Goal: Information Seeking & Learning: Compare options

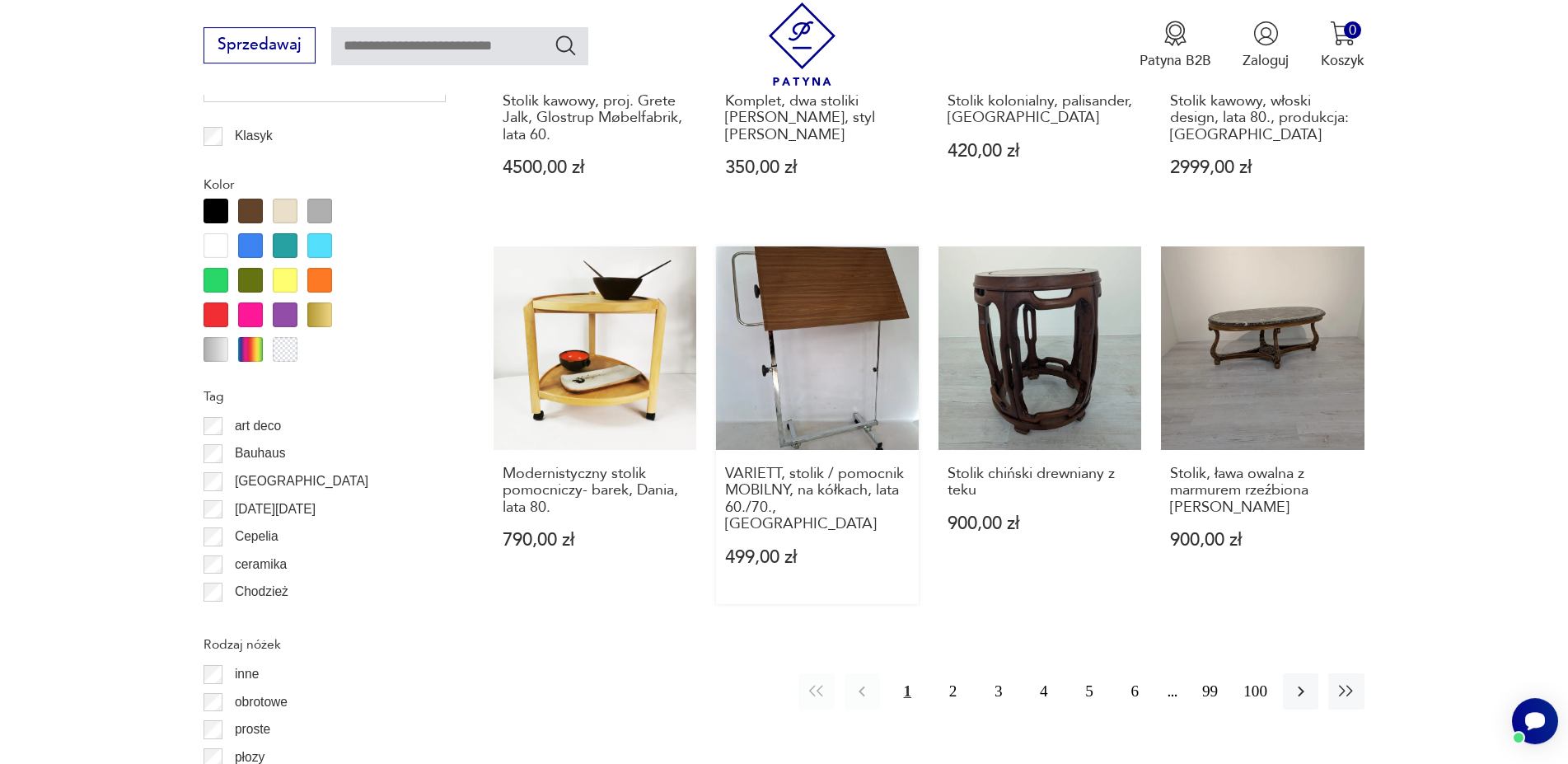
scroll to position [1819, 0]
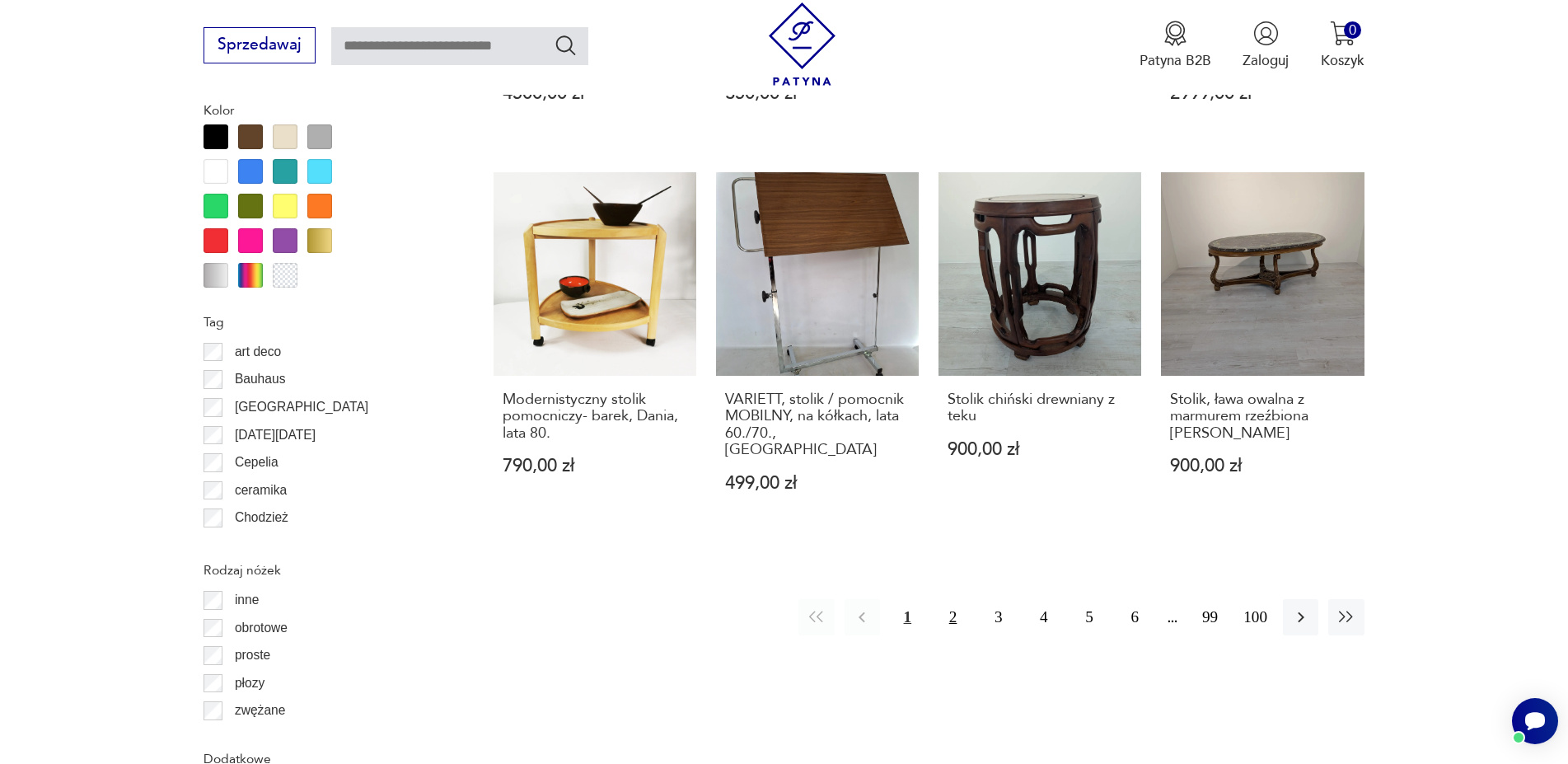
click at [951, 599] on button "2" at bounding box center [953, 617] width 36 height 36
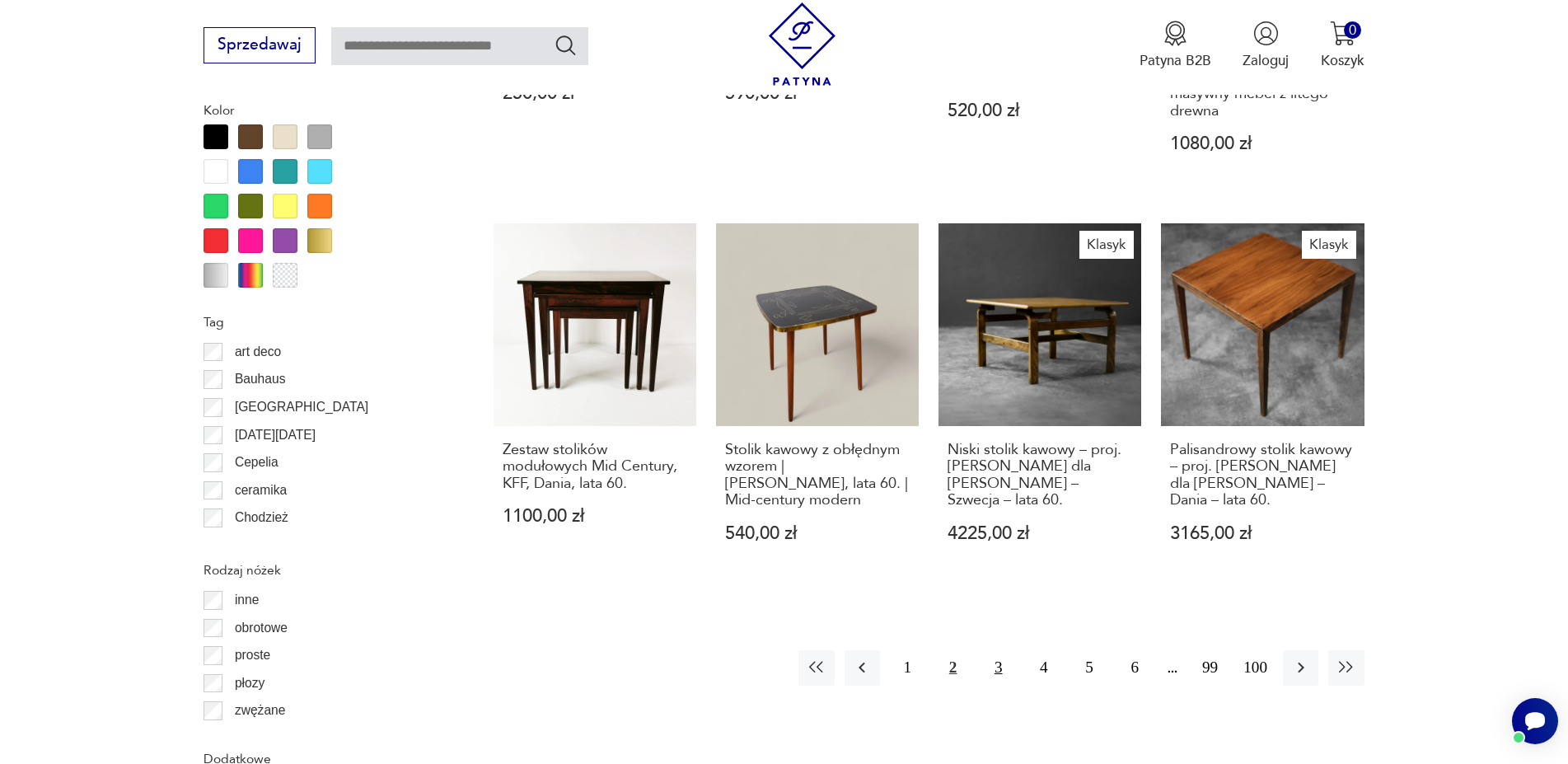
click at [990, 654] on button "3" at bounding box center [998, 668] width 36 height 36
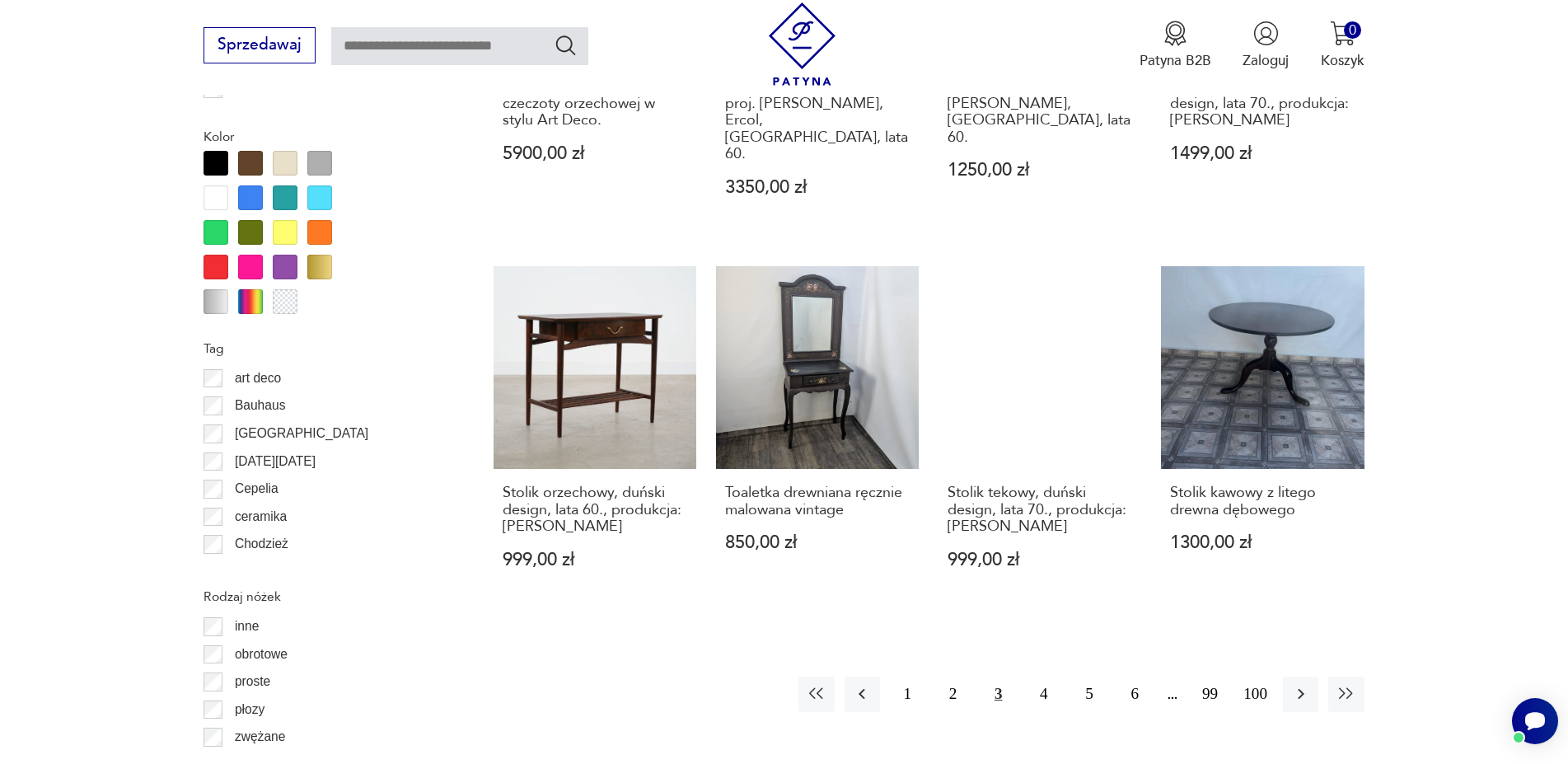
scroll to position [1894, 0]
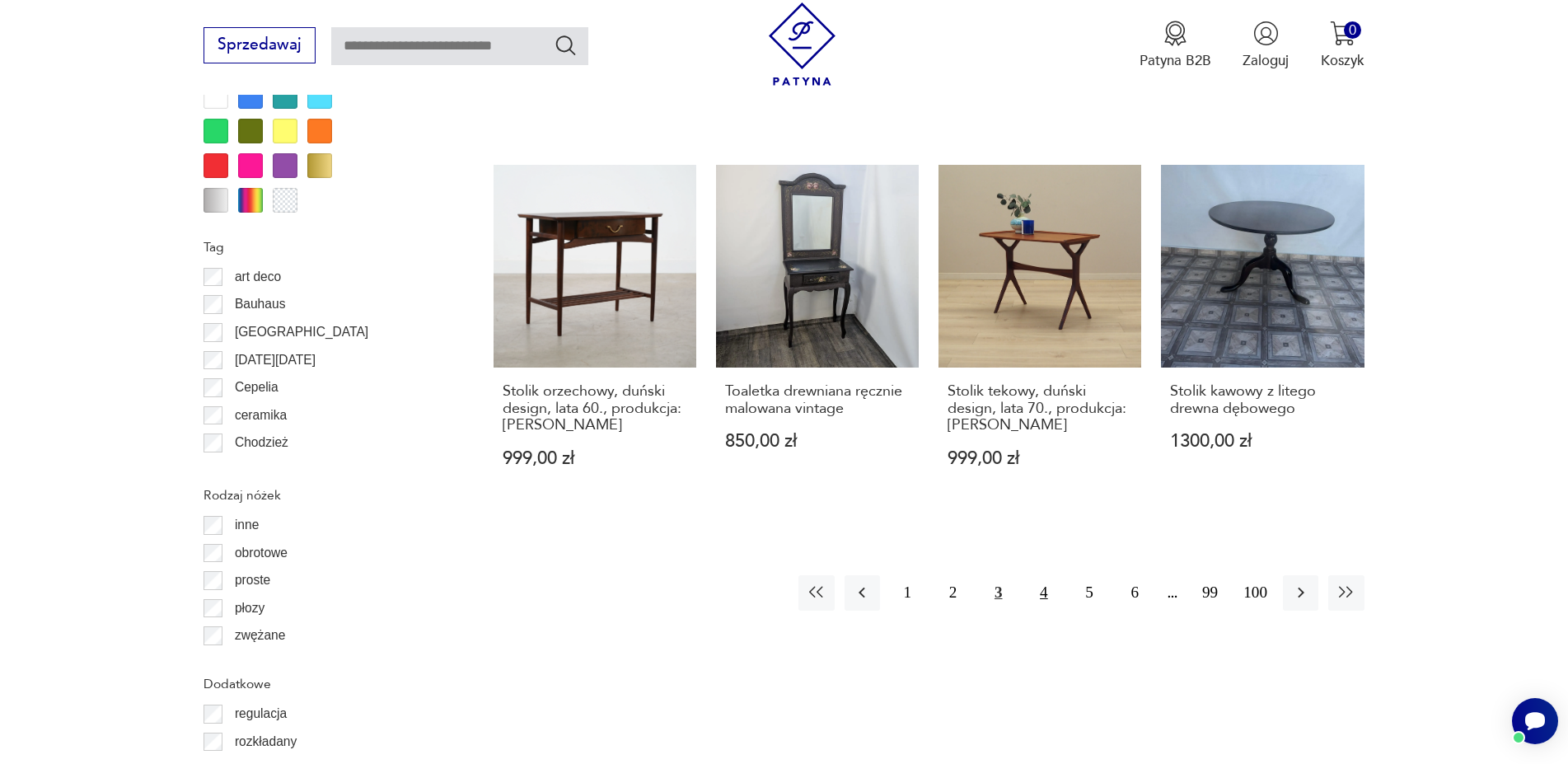
click at [1043, 575] on button "4" at bounding box center [1043, 593] width 36 height 36
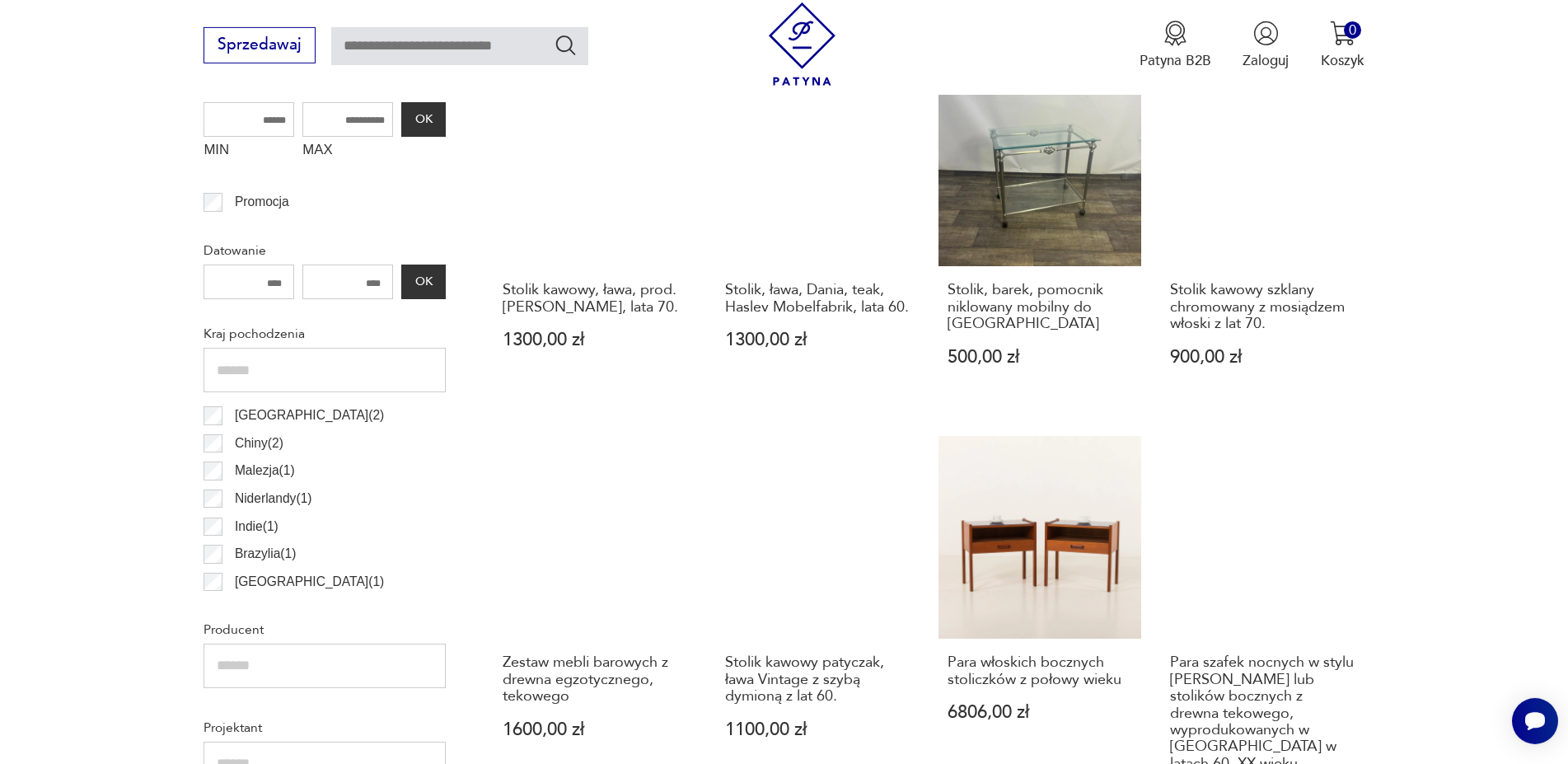
scroll to position [717, 0]
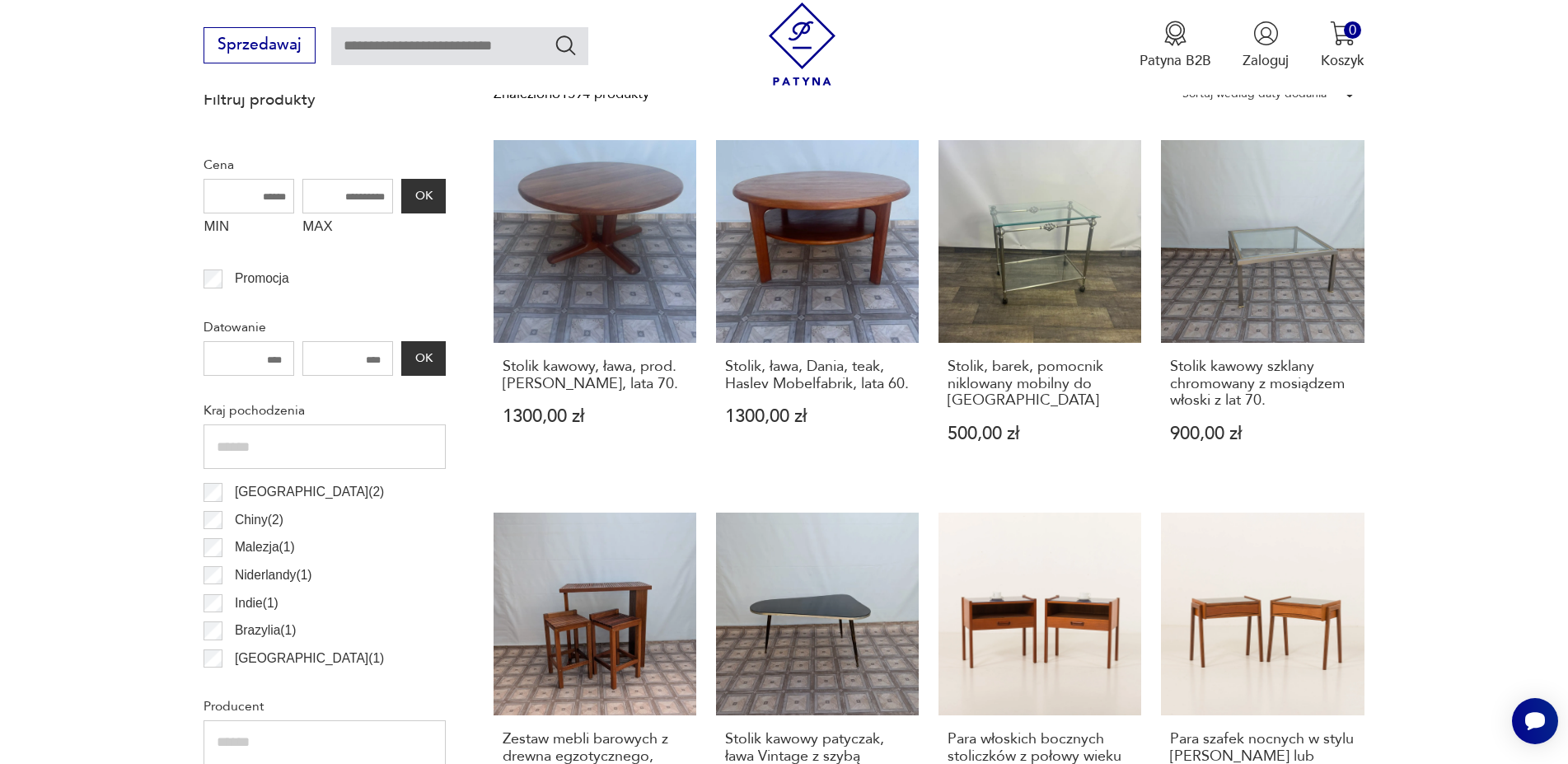
drag, startPoint x: 327, startPoint y: 197, endPoint x: 479, endPoint y: 197, distance: 152.0
click at [393, 197] on input "MAX" at bounding box center [347, 196] width 91 height 35
type input "*"
type input "****"
click at [419, 210] on button "OK" at bounding box center [423, 196] width 44 height 35
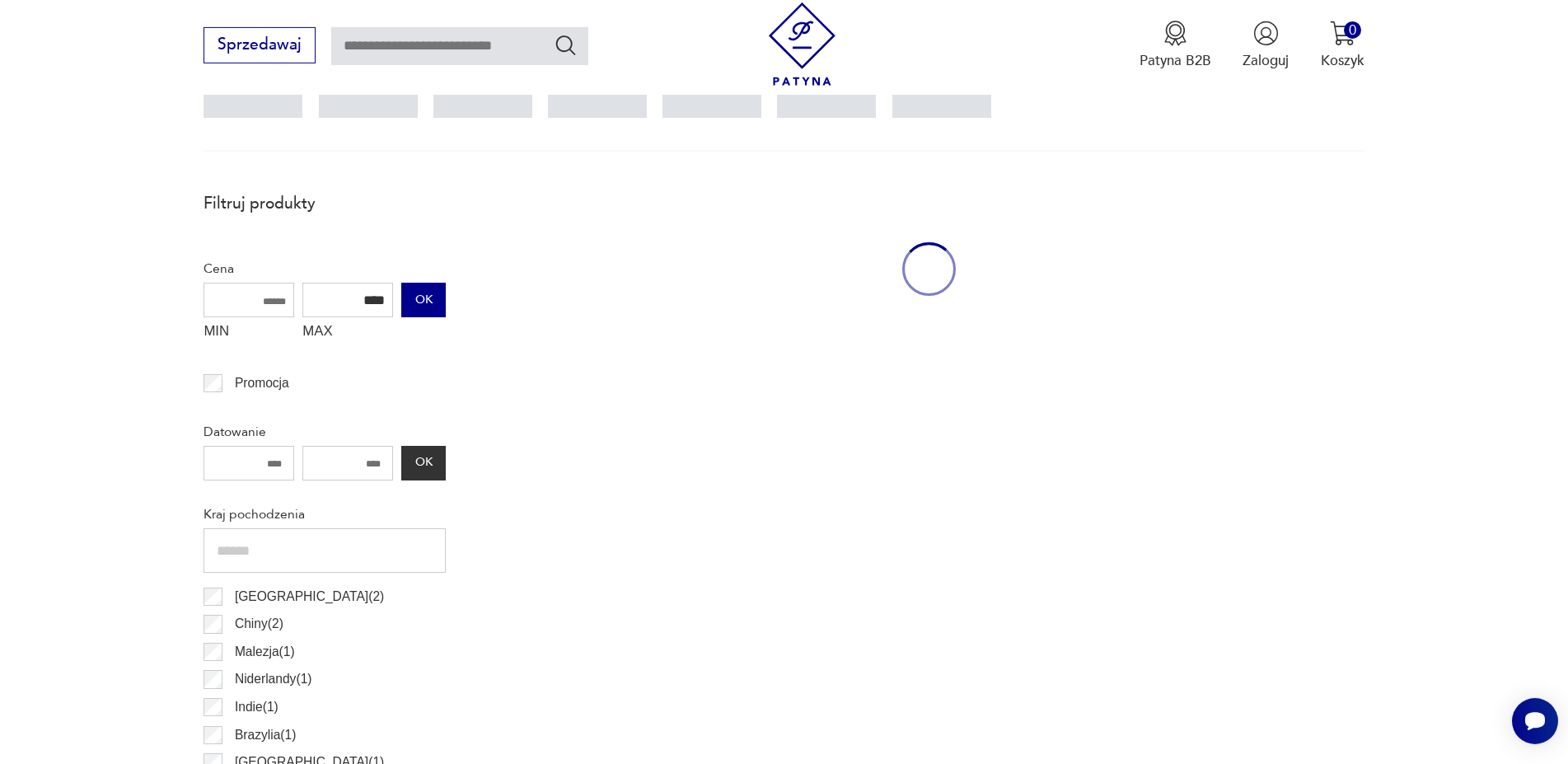
scroll to position [549, 0]
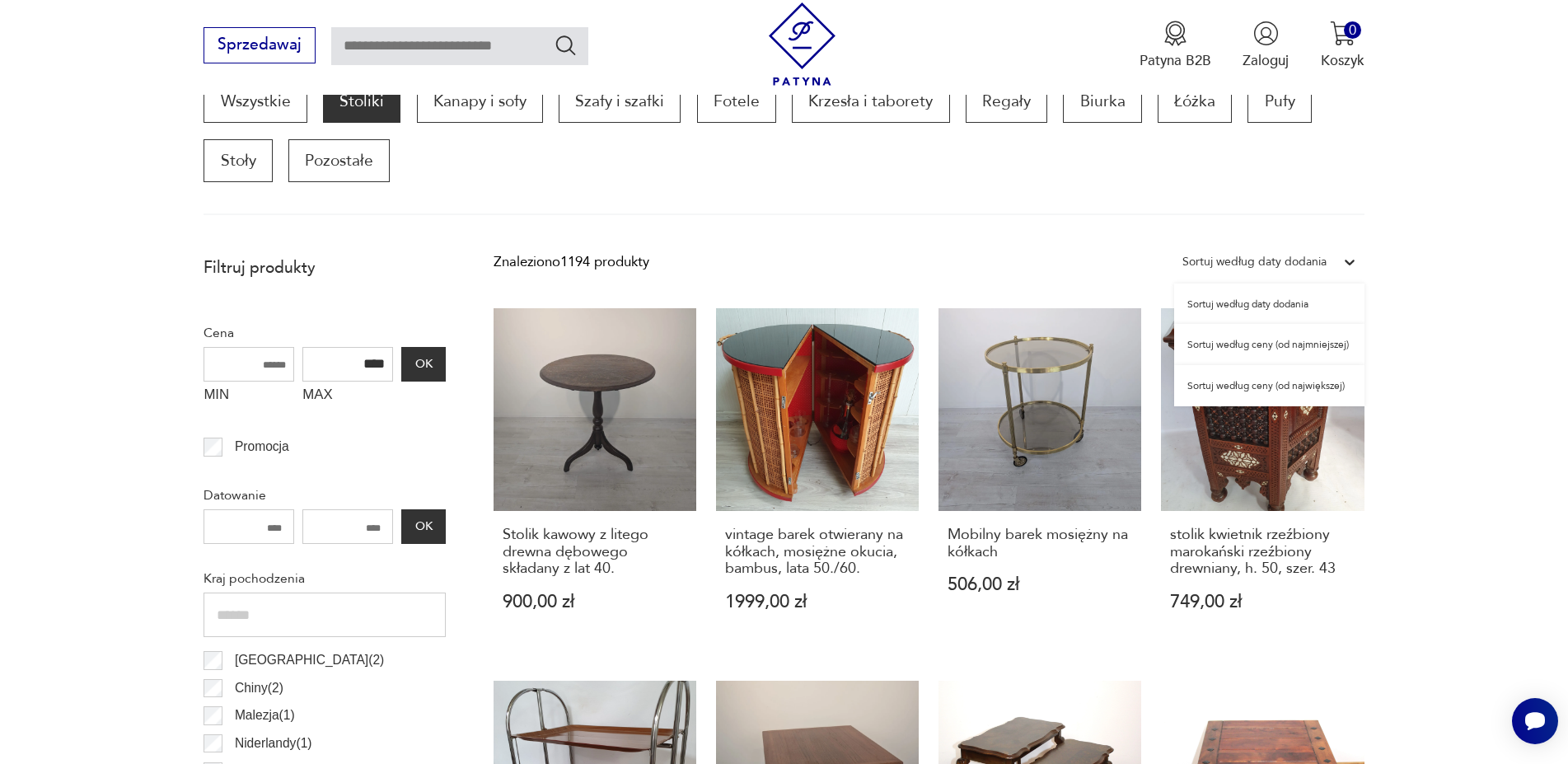
click at [1263, 257] on div "Sortuj według daty dodania" at bounding box center [1255, 262] width 145 height 22
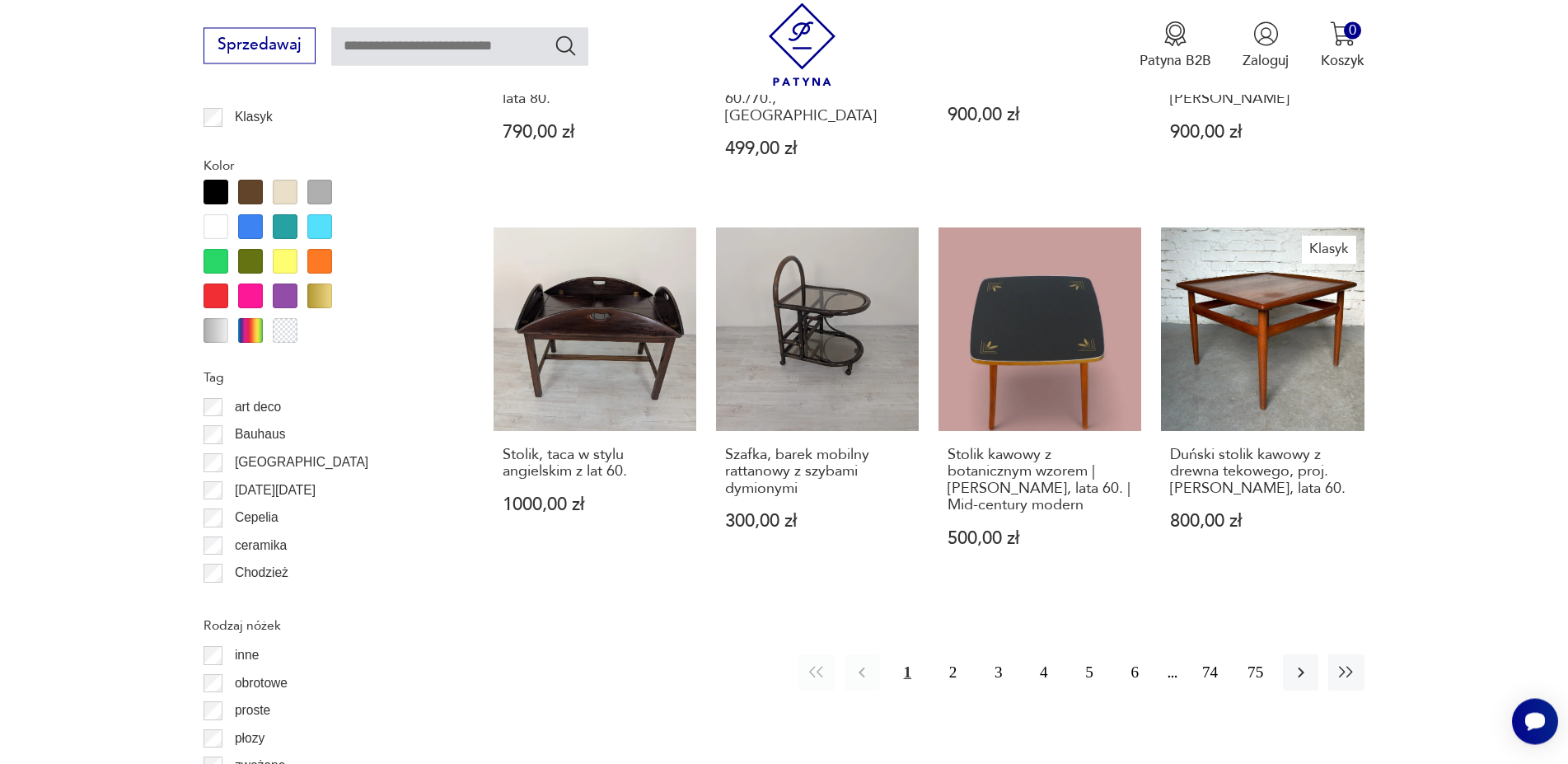
scroll to position [1810, 0]
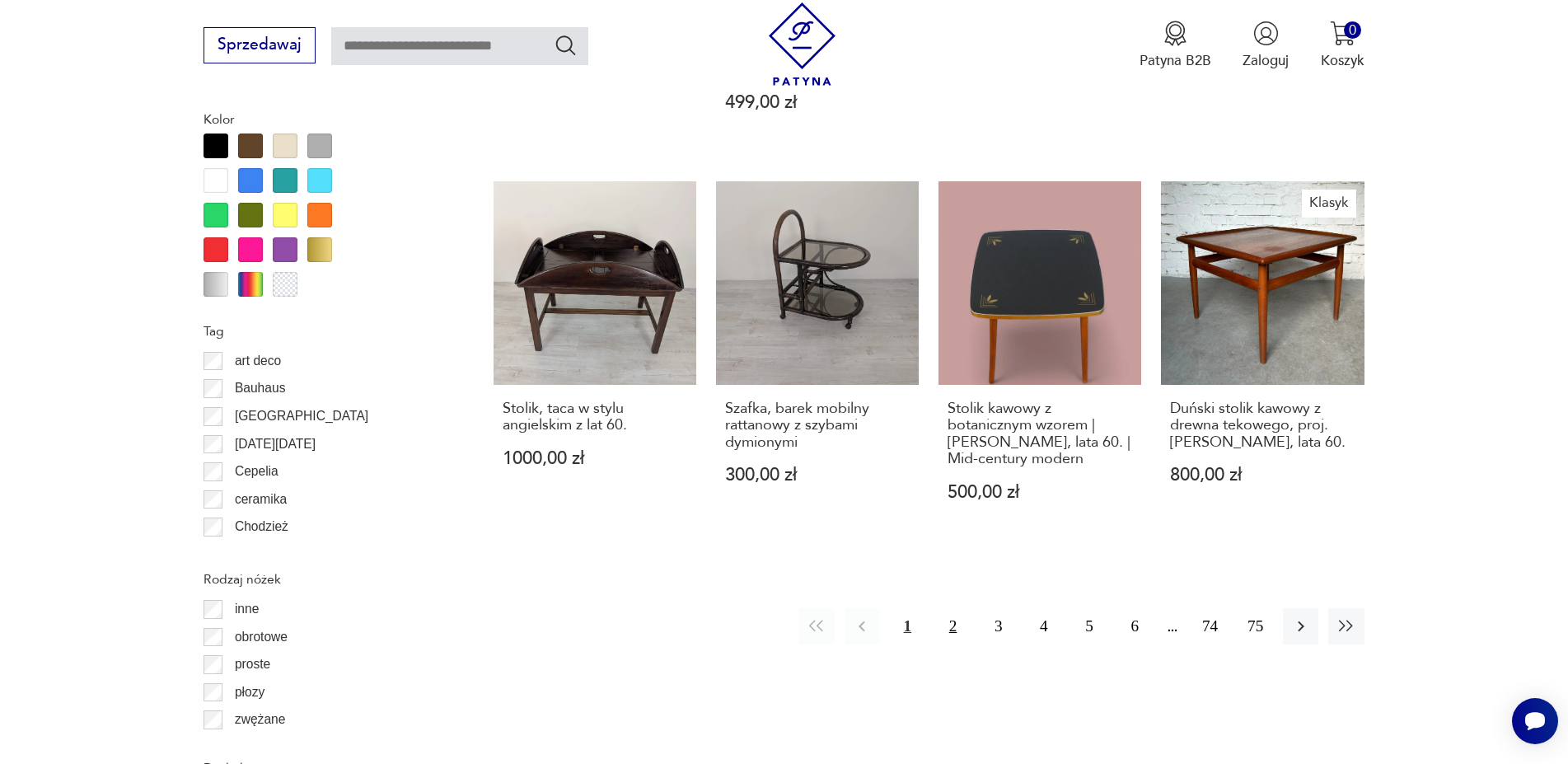
click at [951, 613] on button "2" at bounding box center [953, 626] width 36 height 36
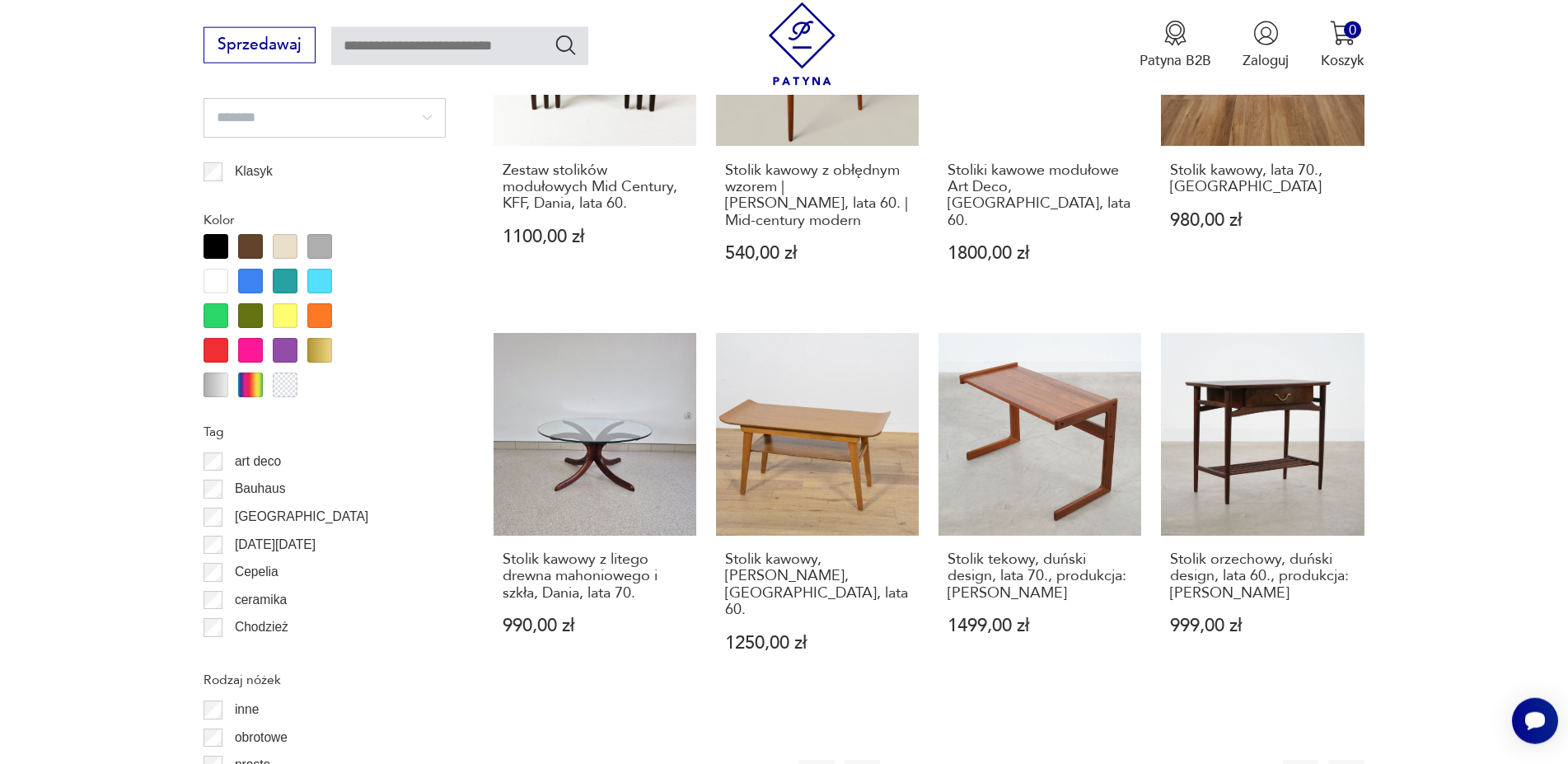
scroll to position [1810, 0]
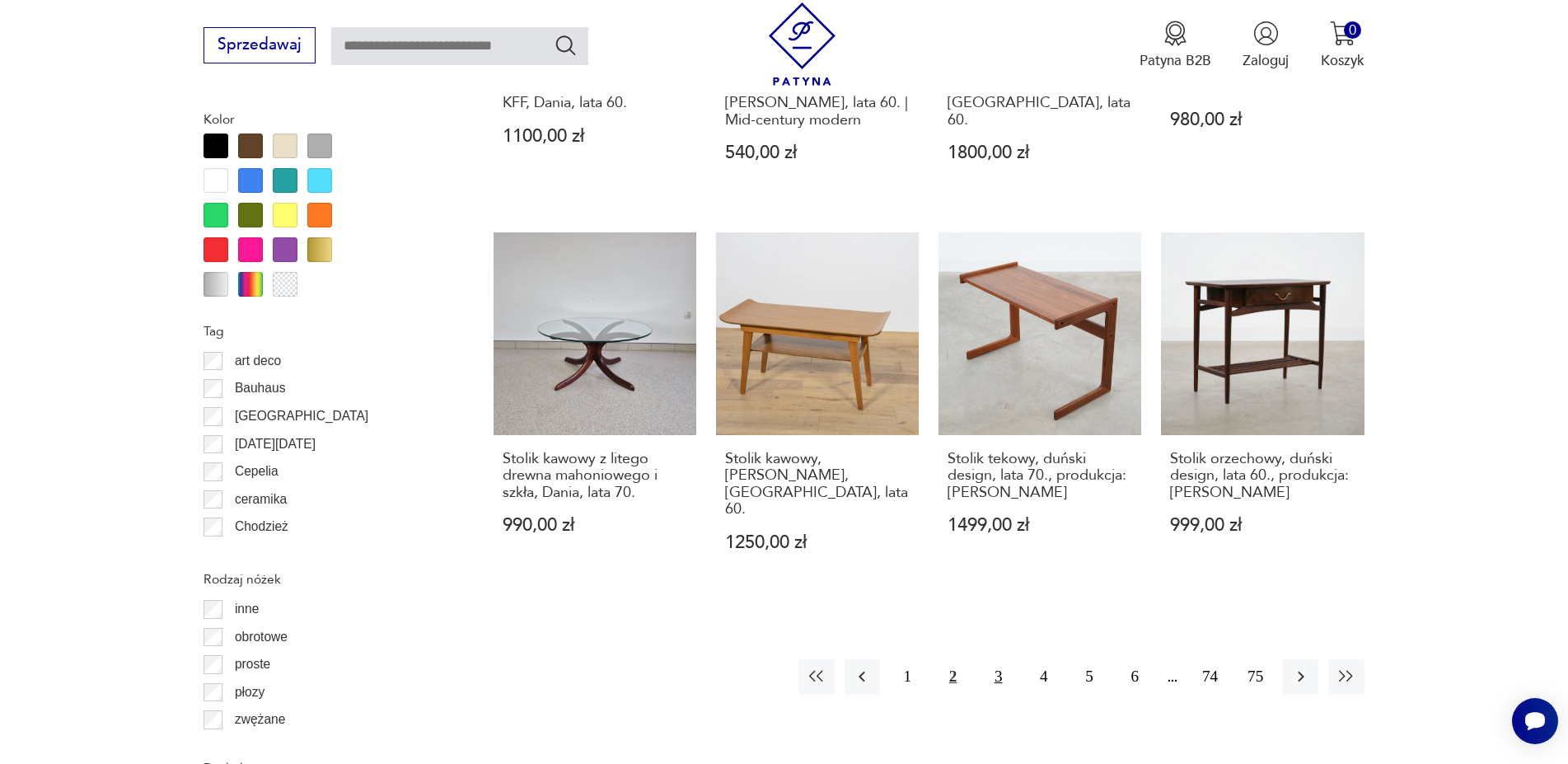
click at [991, 659] on button "3" at bounding box center [998, 677] width 36 height 36
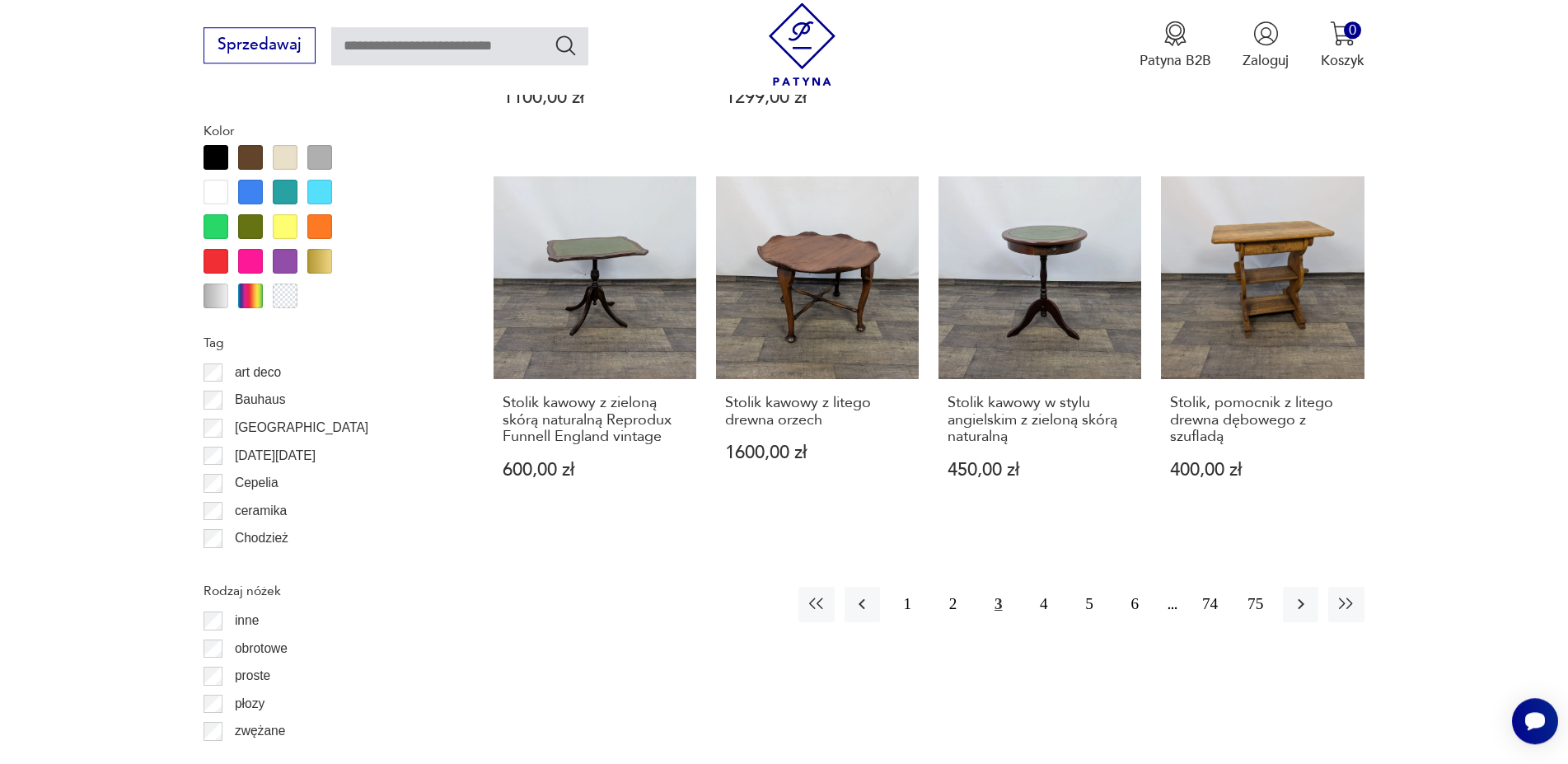
scroll to position [1810, 0]
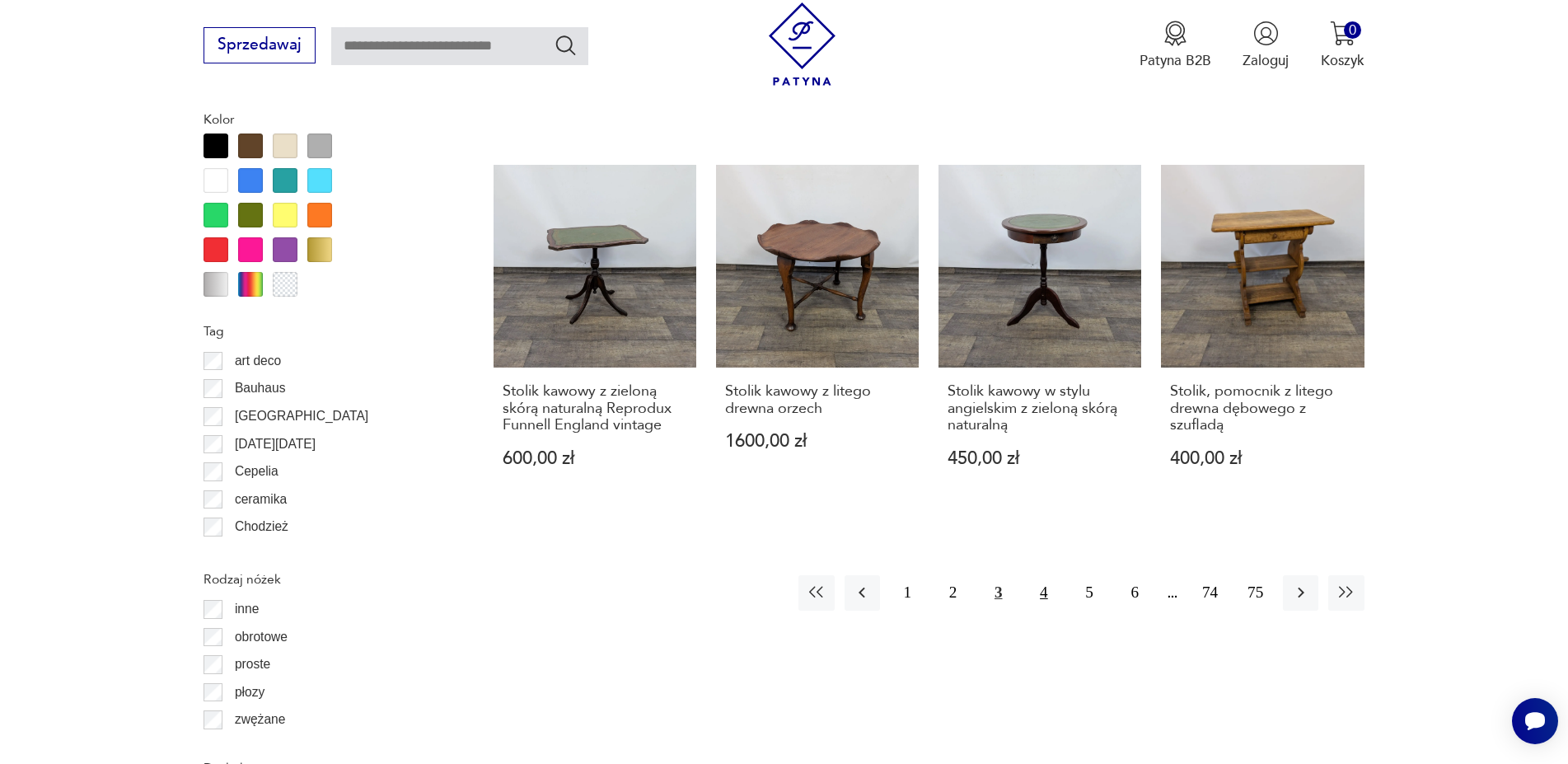
click at [1047, 597] on button "4" at bounding box center [1043, 593] width 36 height 36
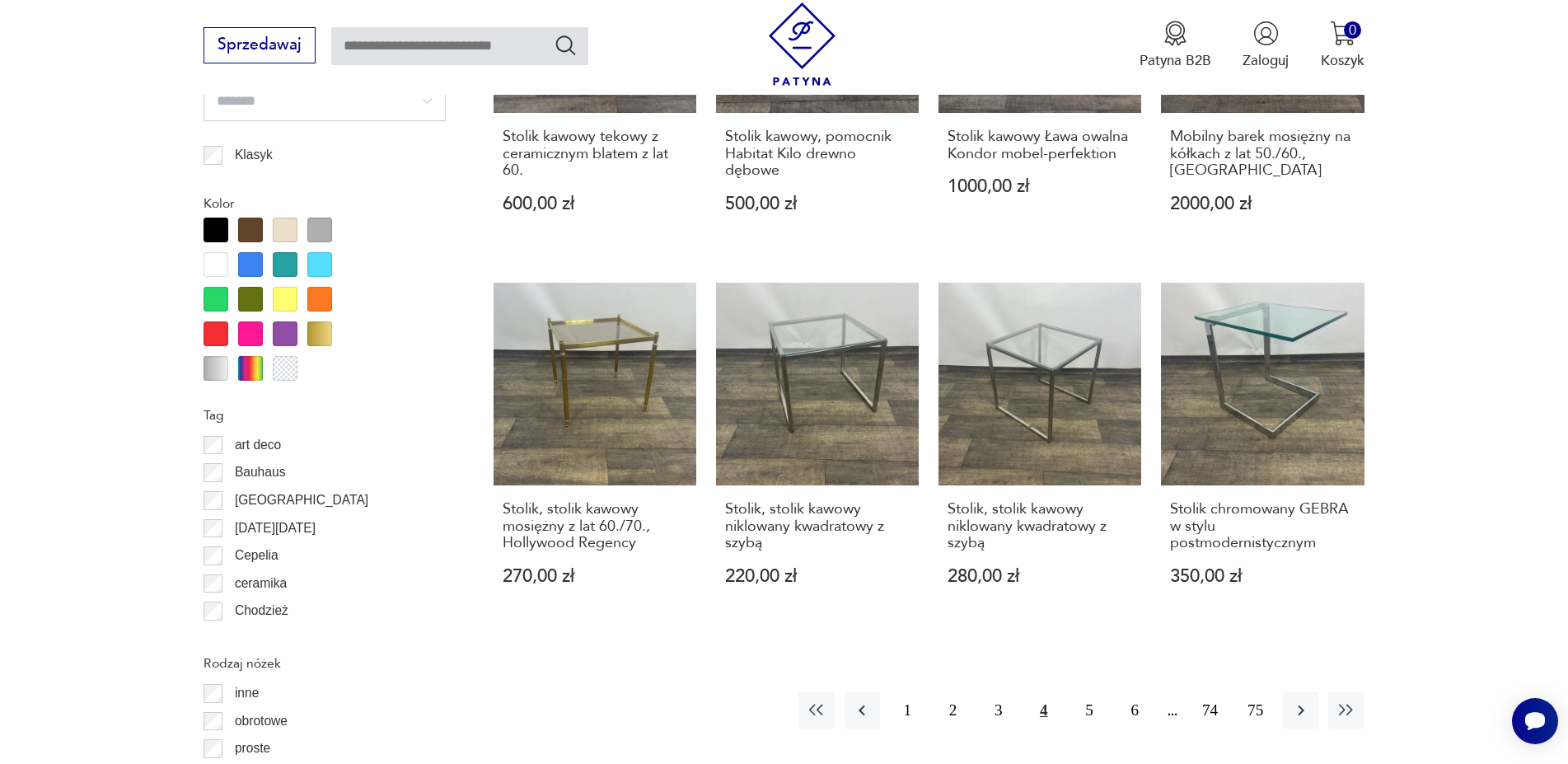
scroll to position [1894, 0]
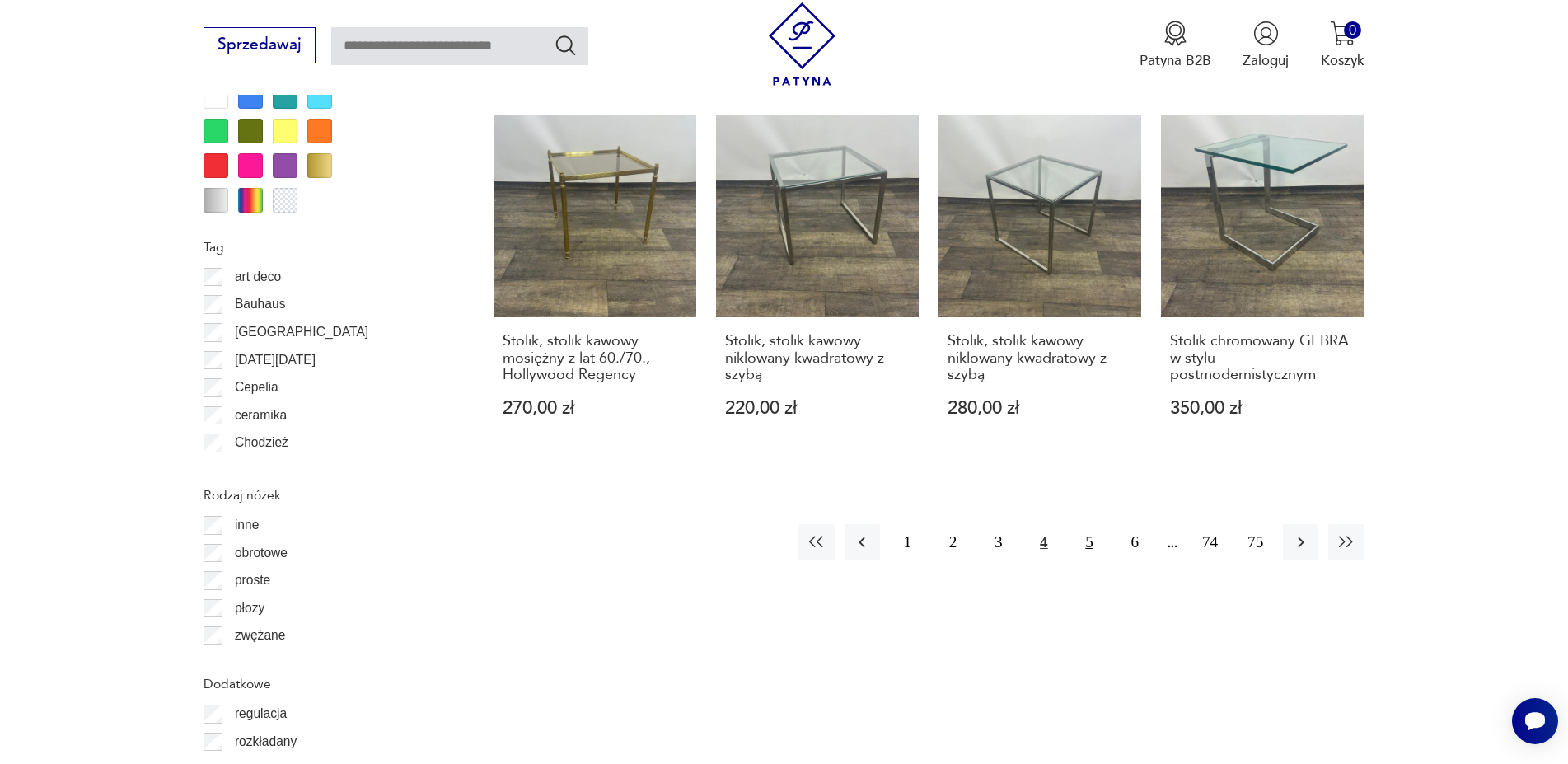
click at [1097, 526] on button "5" at bounding box center [1089, 542] width 36 height 36
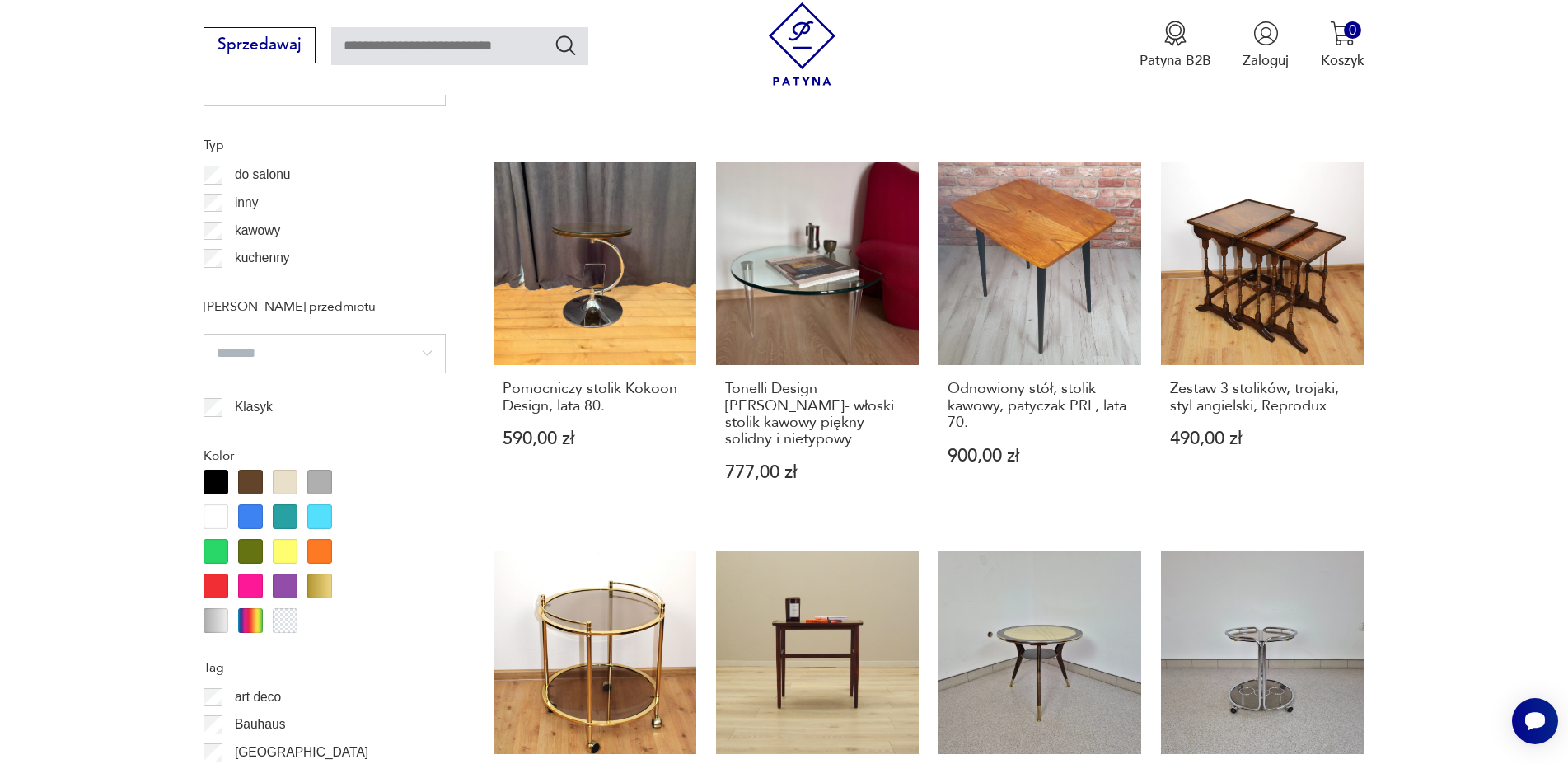
scroll to position [1810, 0]
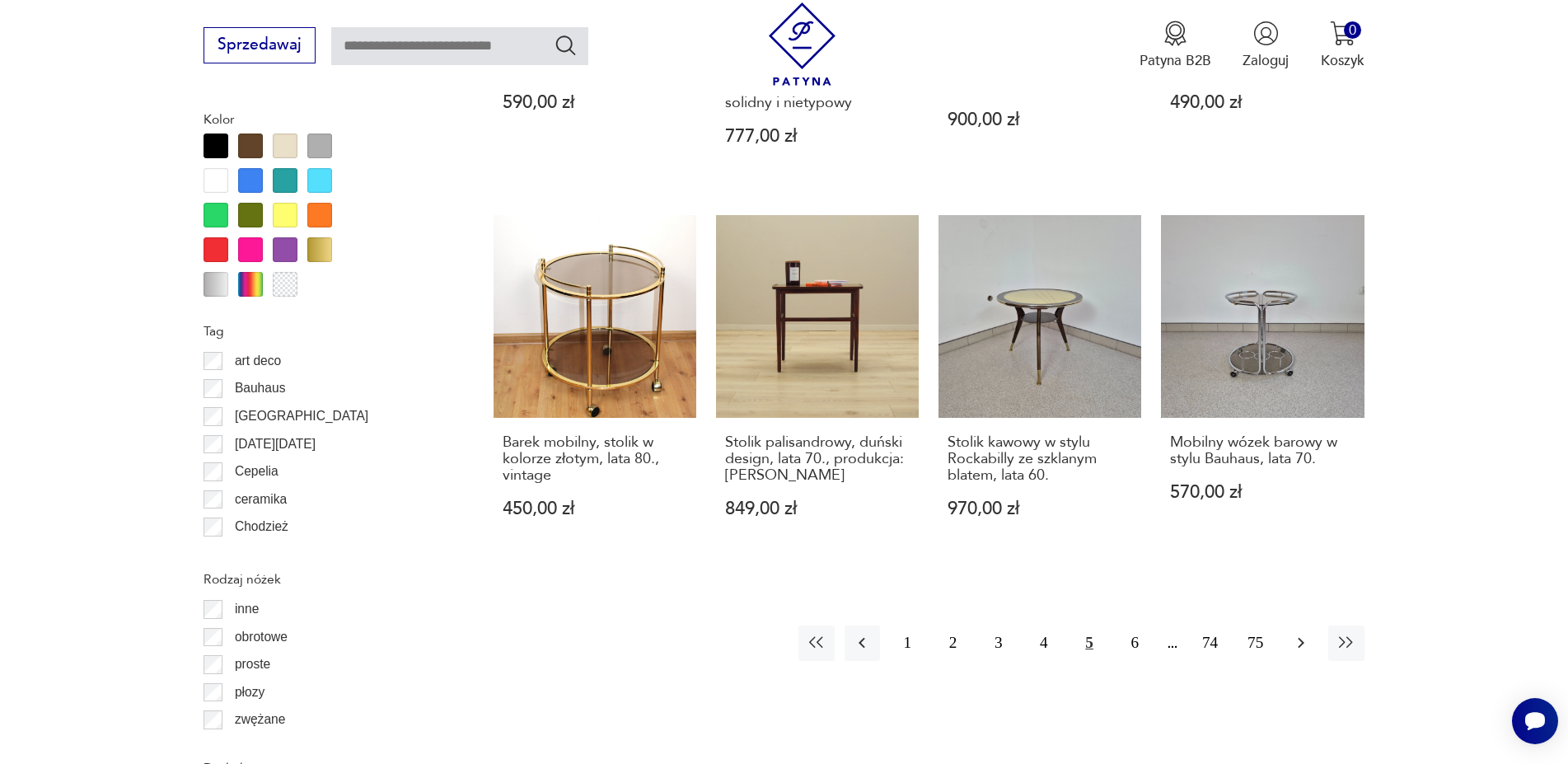
click at [1294, 633] on icon "button" at bounding box center [1301, 642] width 20 height 20
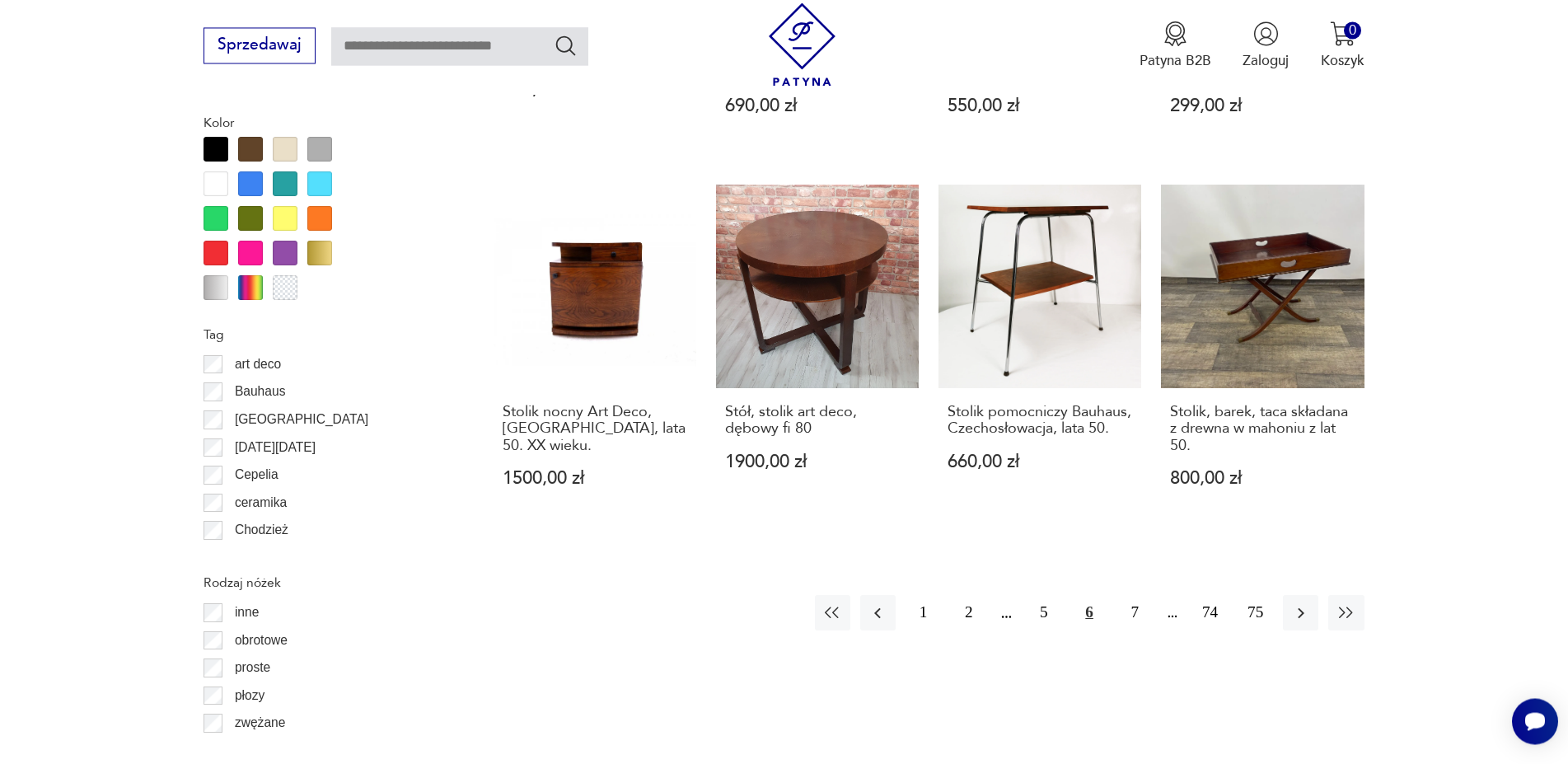
scroll to position [1894, 0]
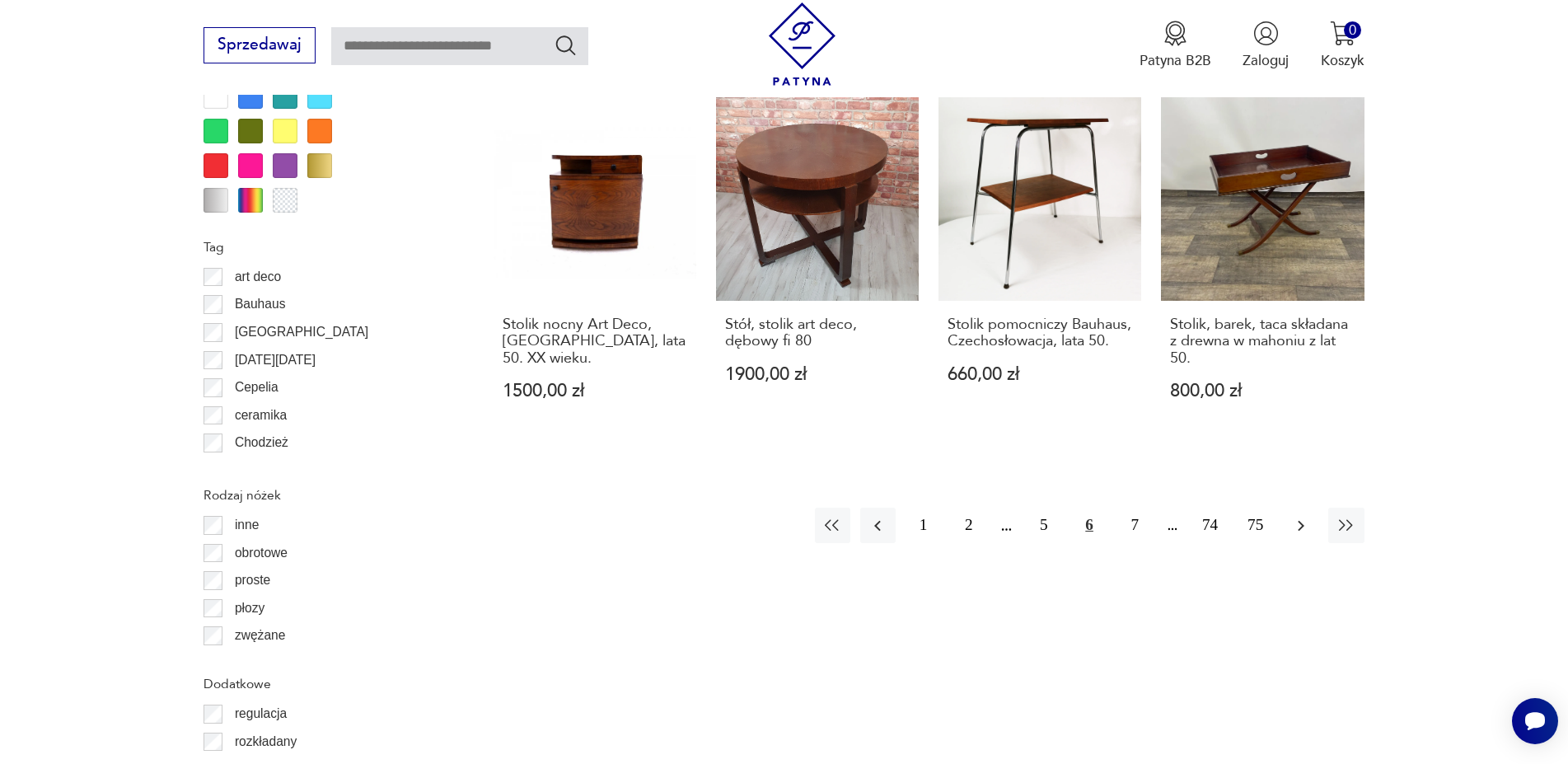
click at [1294, 516] on icon "button" at bounding box center [1301, 526] width 20 height 20
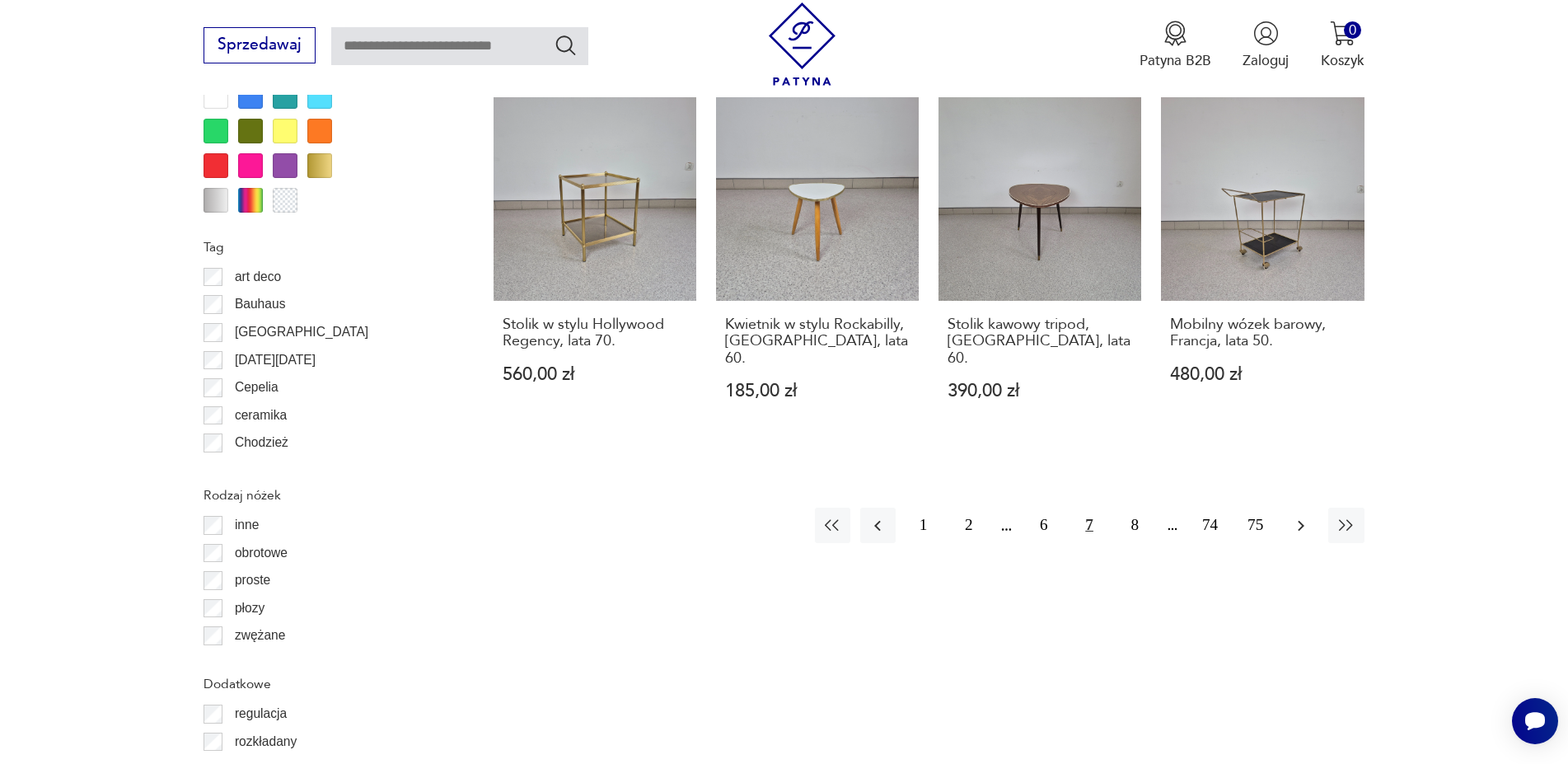
click at [1301, 516] on icon "button" at bounding box center [1301, 526] width 20 height 20
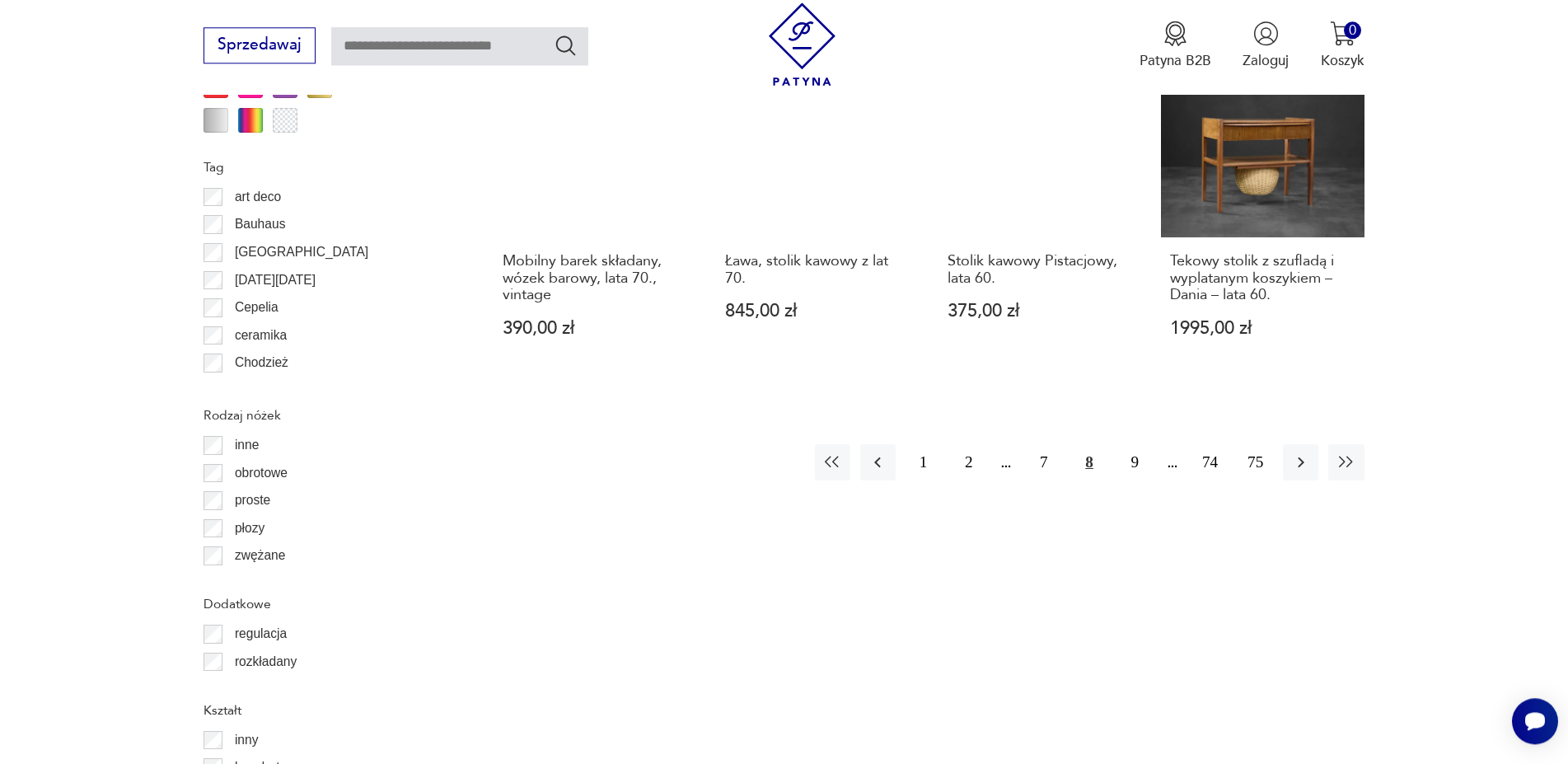
scroll to position [1978, 0]
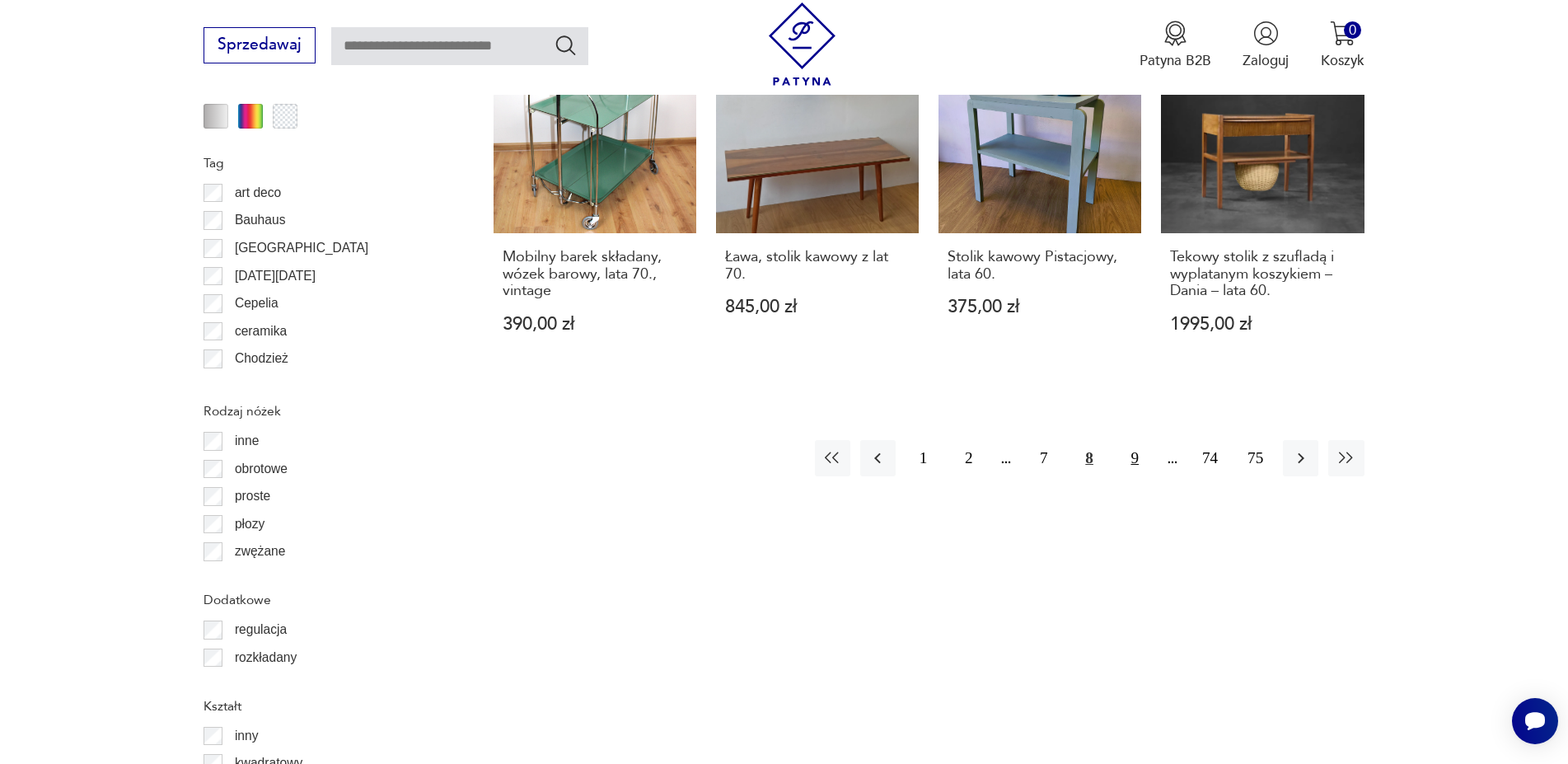
click at [1132, 445] on button "9" at bounding box center [1135, 458] width 36 height 36
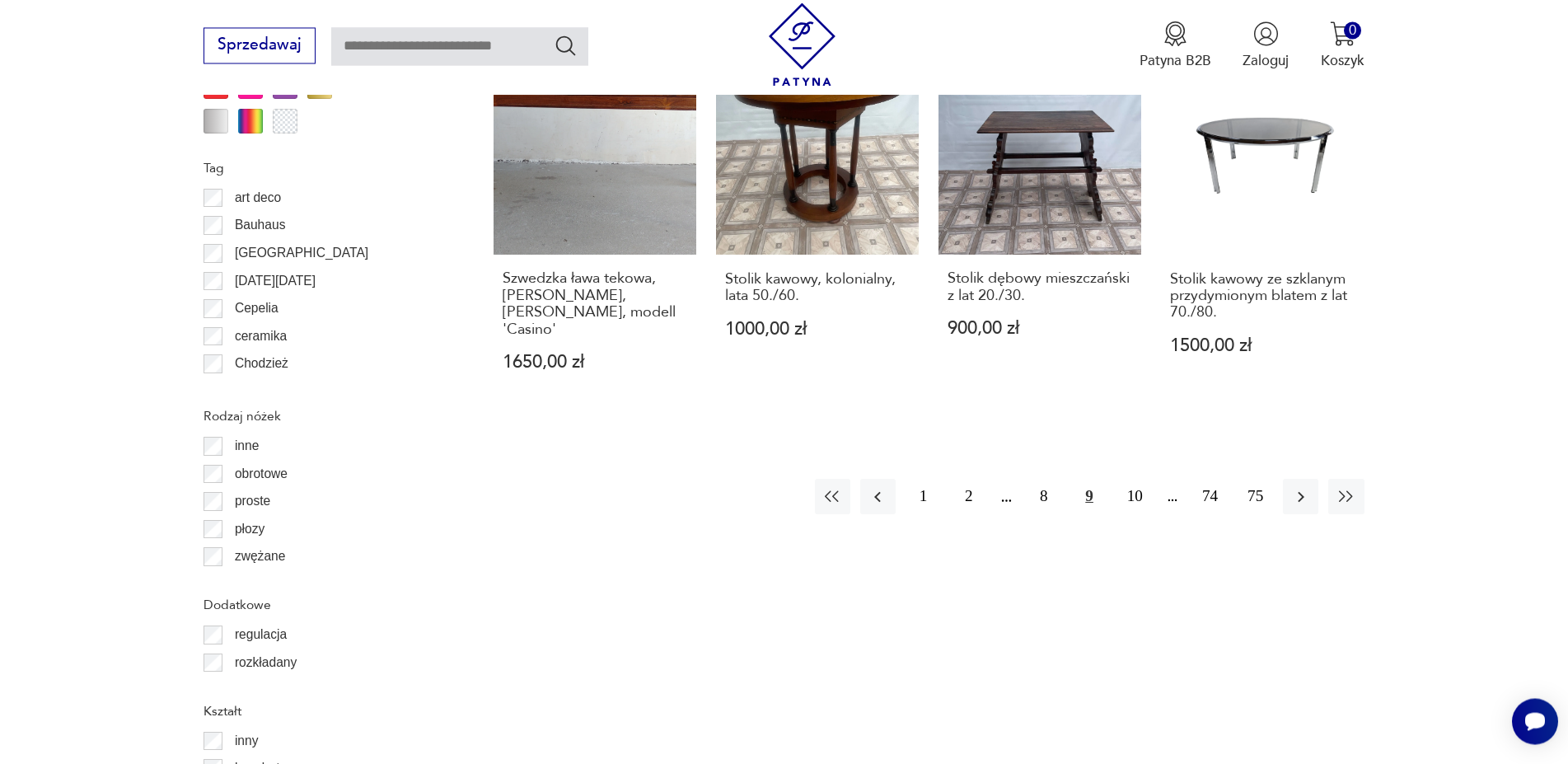
scroll to position [1978, 0]
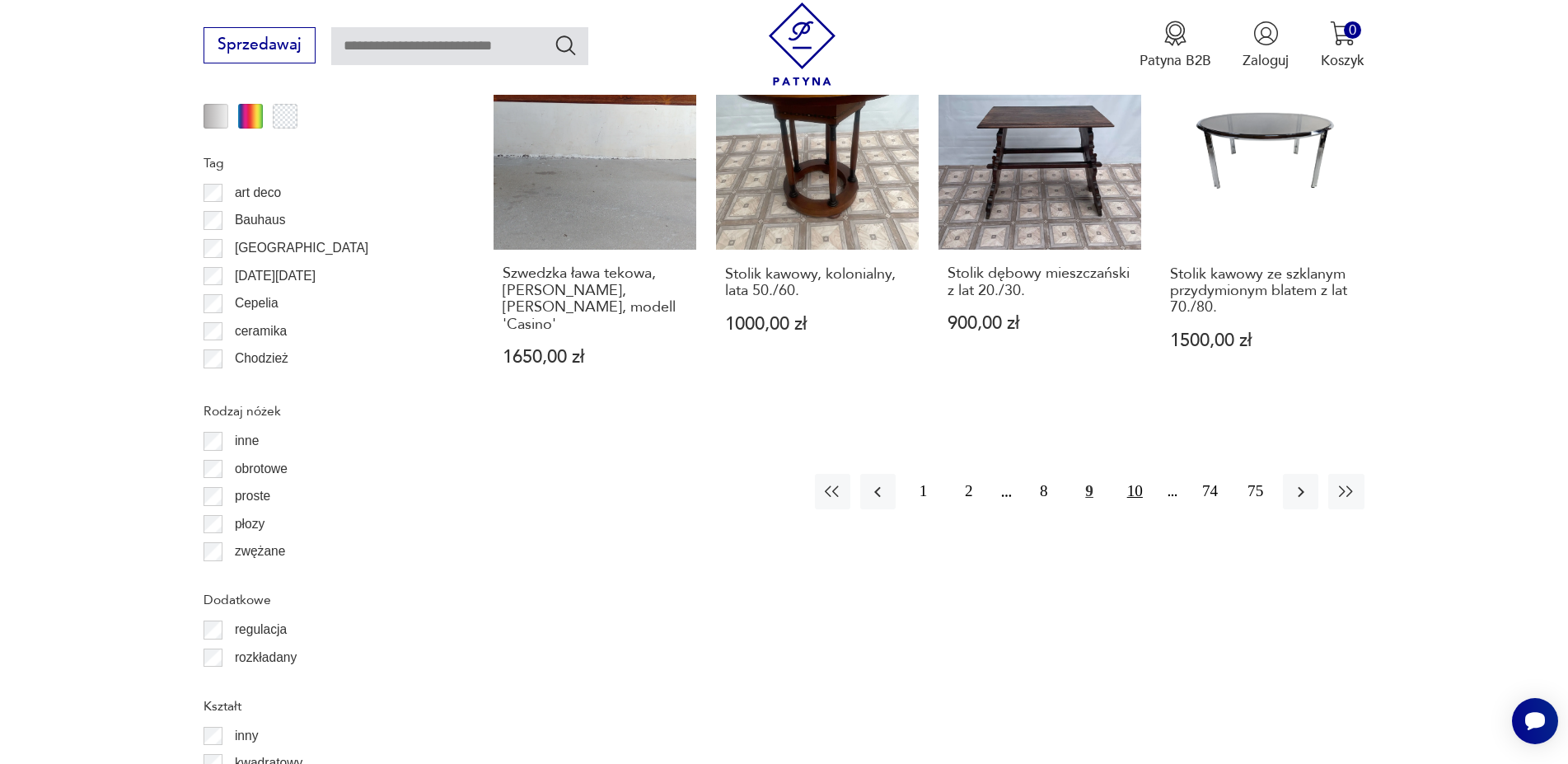
click at [1144, 474] on button "10" at bounding box center [1135, 492] width 36 height 36
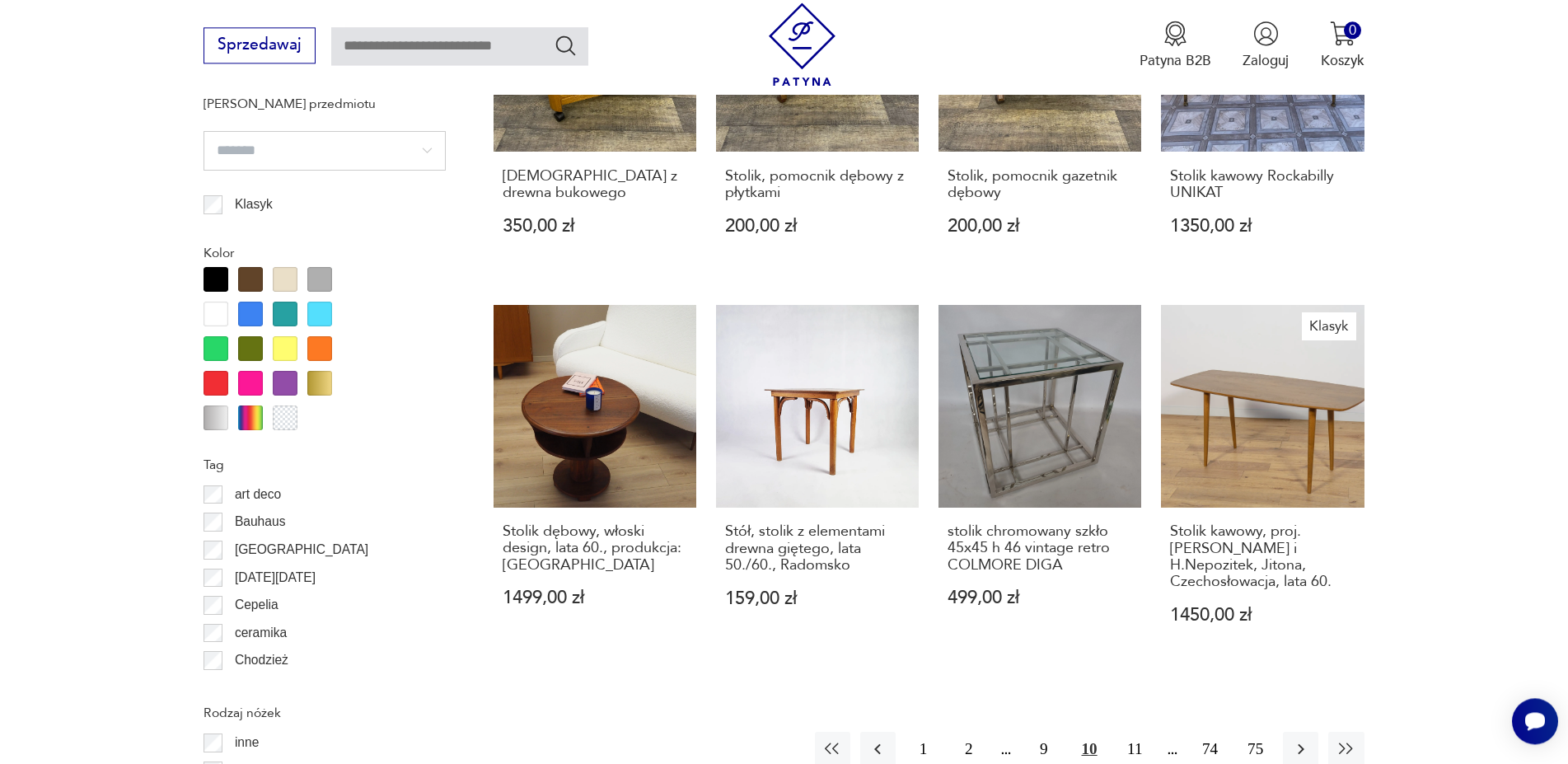
scroll to position [1810, 0]
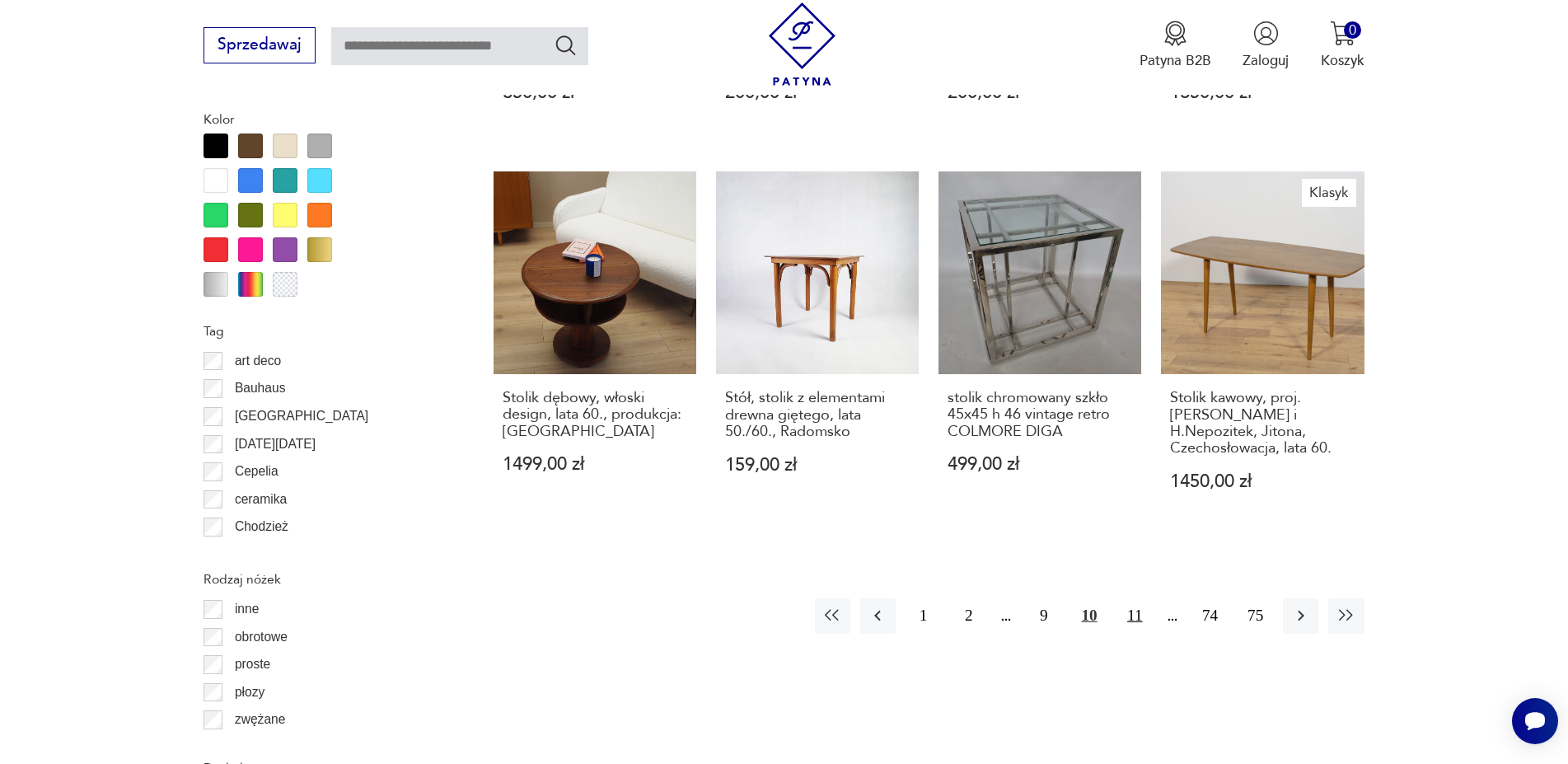
click at [1134, 604] on button "11" at bounding box center [1135, 616] width 36 height 36
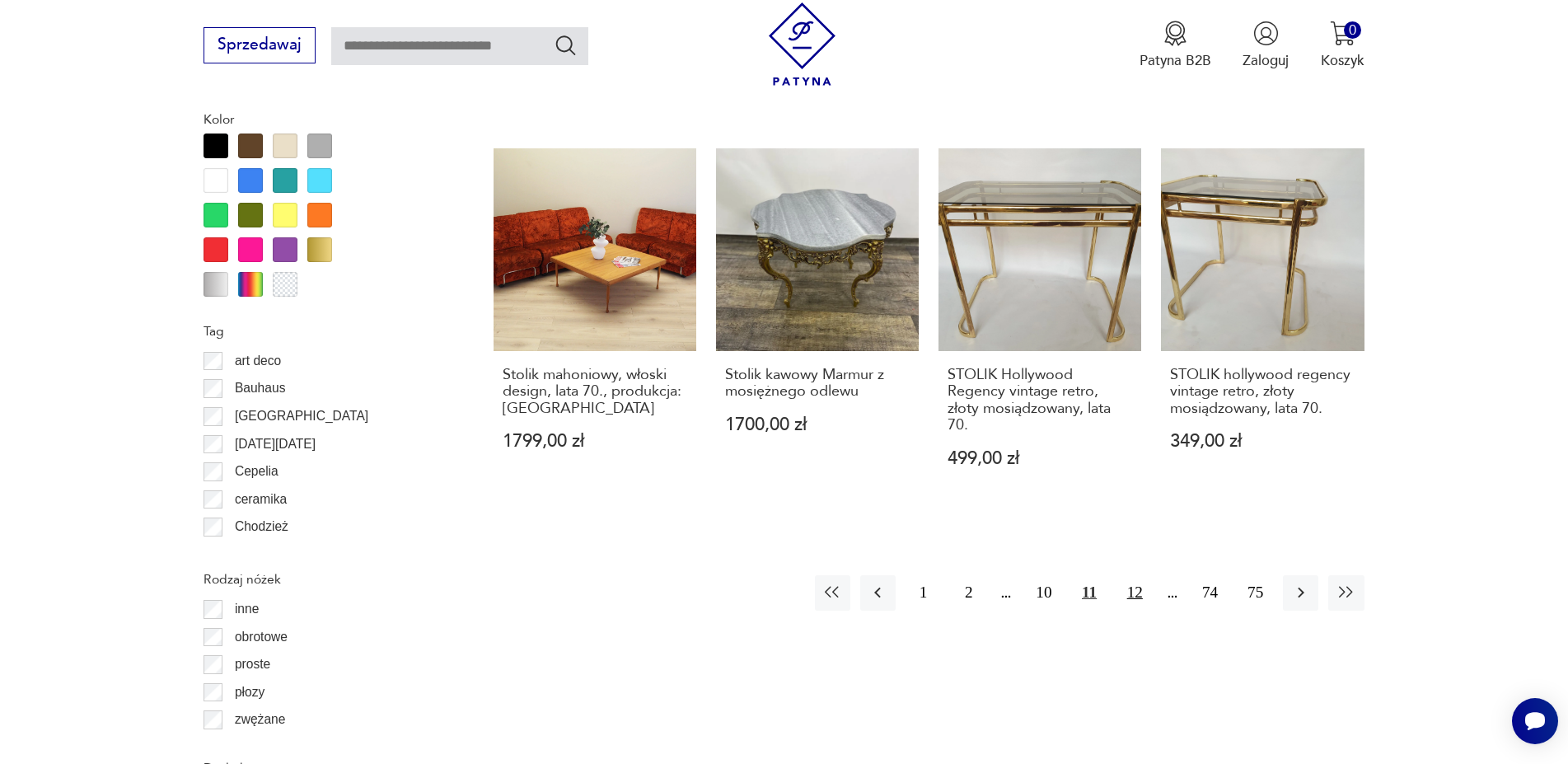
click at [1126, 593] on button "12" at bounding box center [1135, 593] width 36 height 36
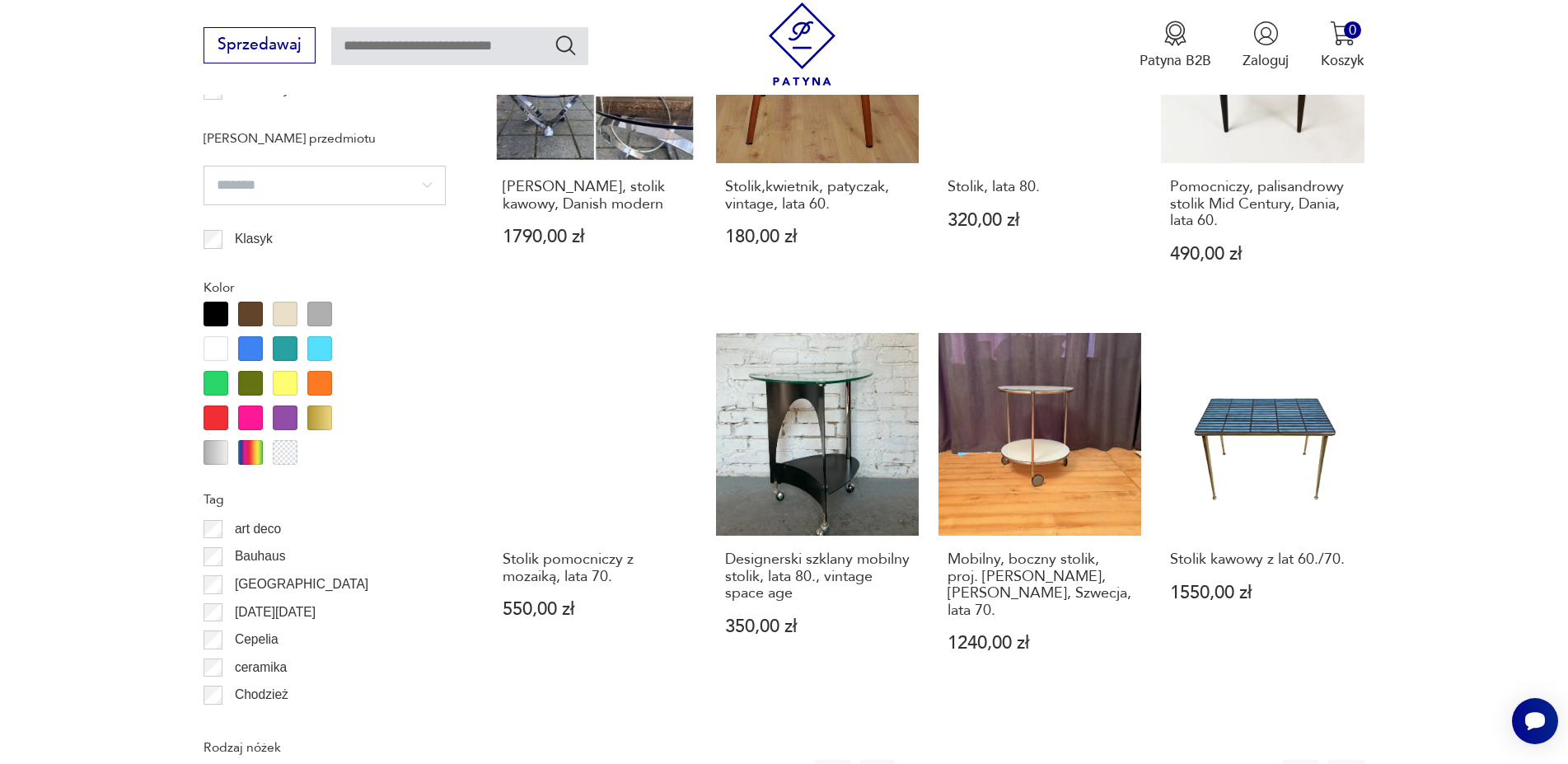
scroll to position [2062, 0]
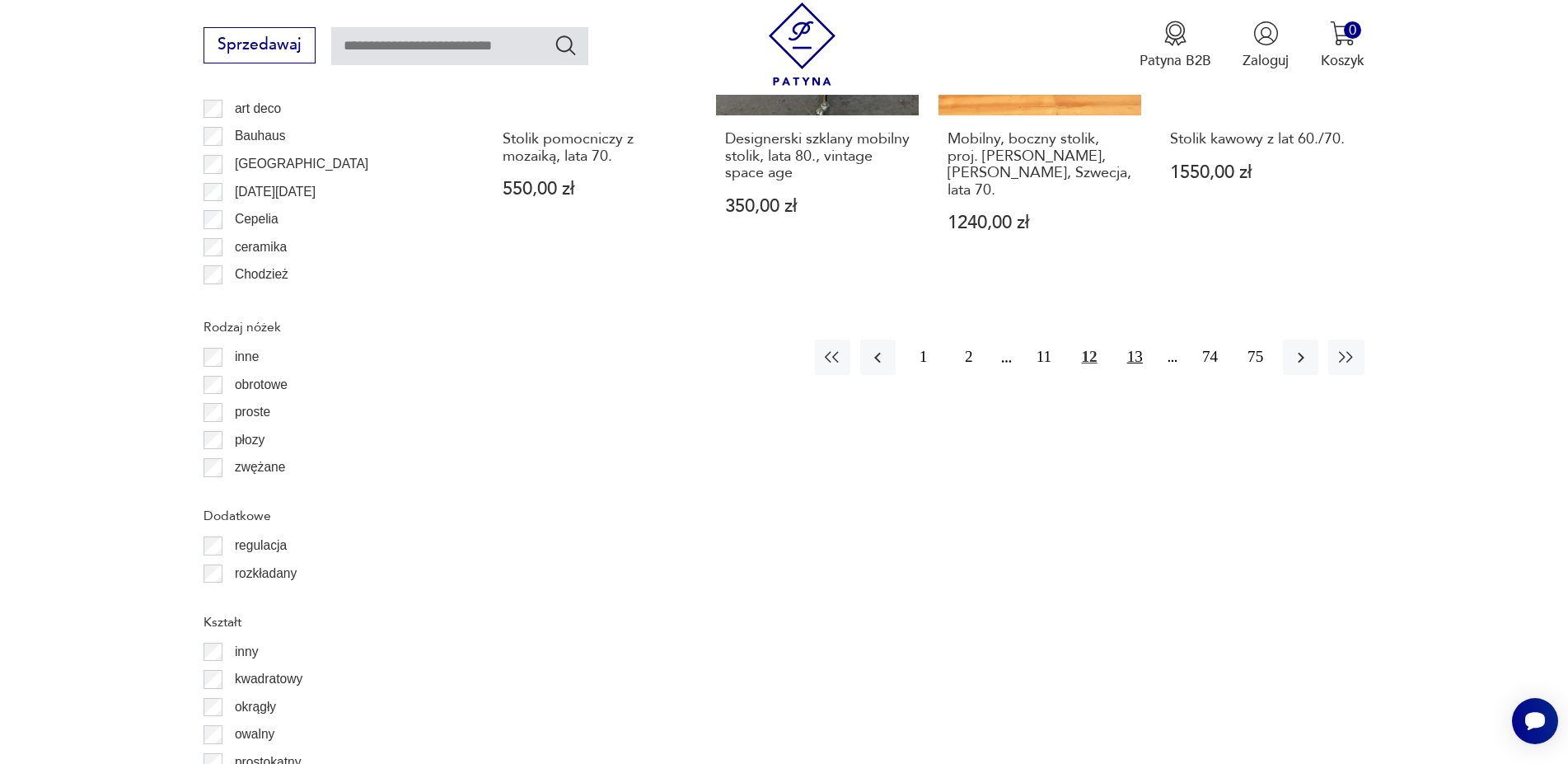
click at [1133, 340] on button "13" at bounding box center [1135, 358] width 36 height 36
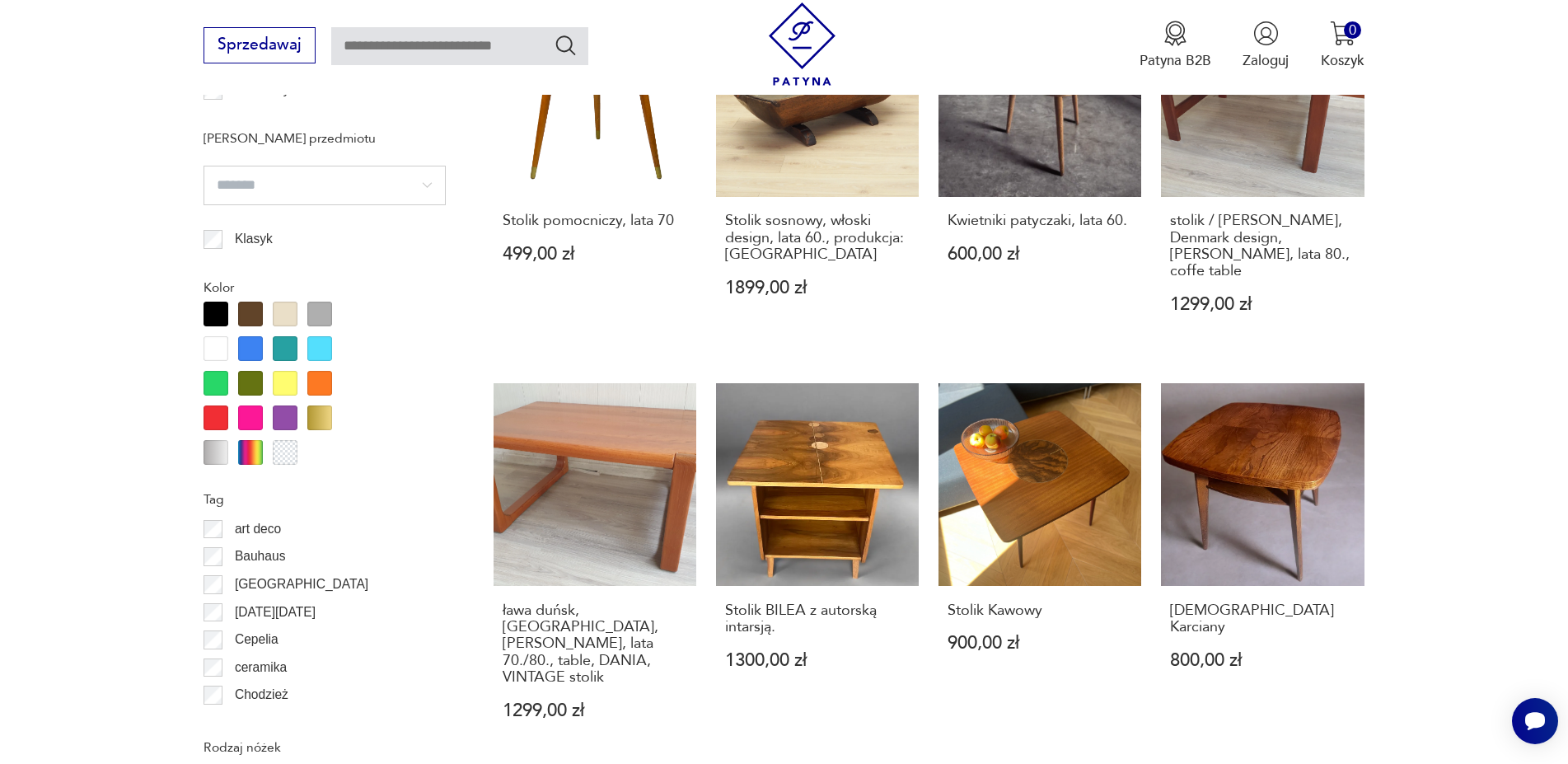
scroll to position [1978, 0]
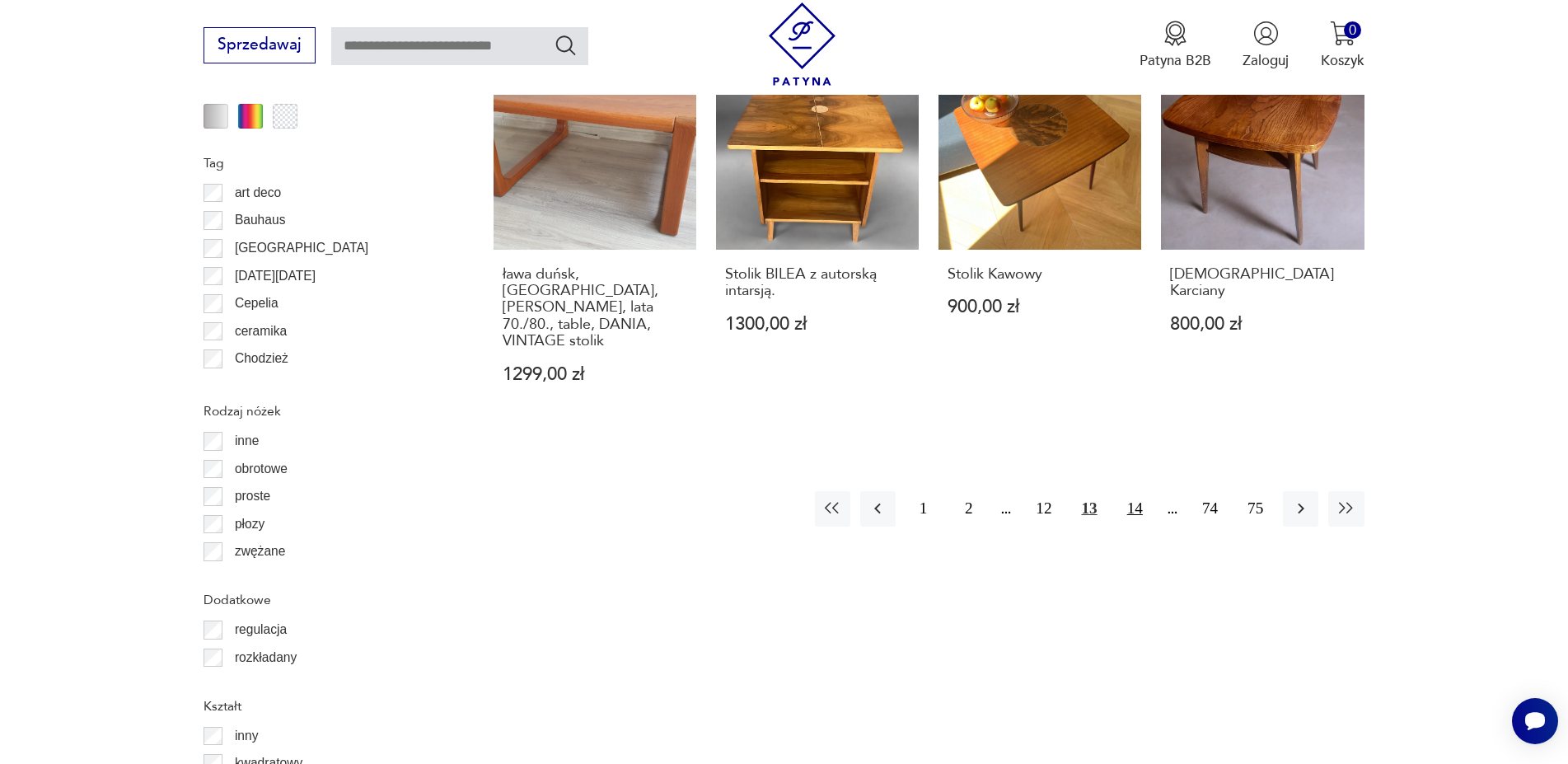
click at [1141, 491] on button "14" at bounding box center [1135, 509] width 36 height 36
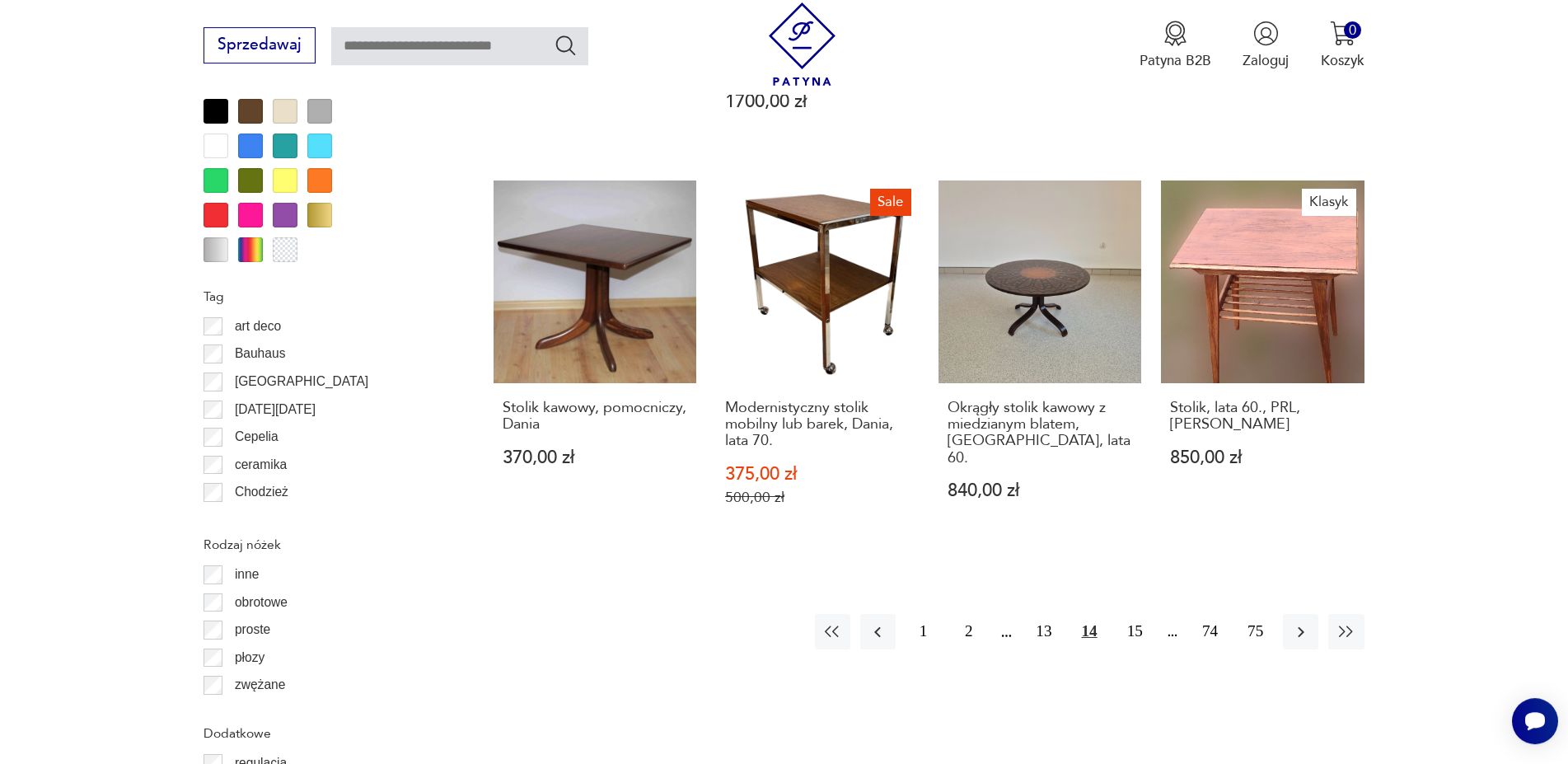
scroll to position [1978, 0]
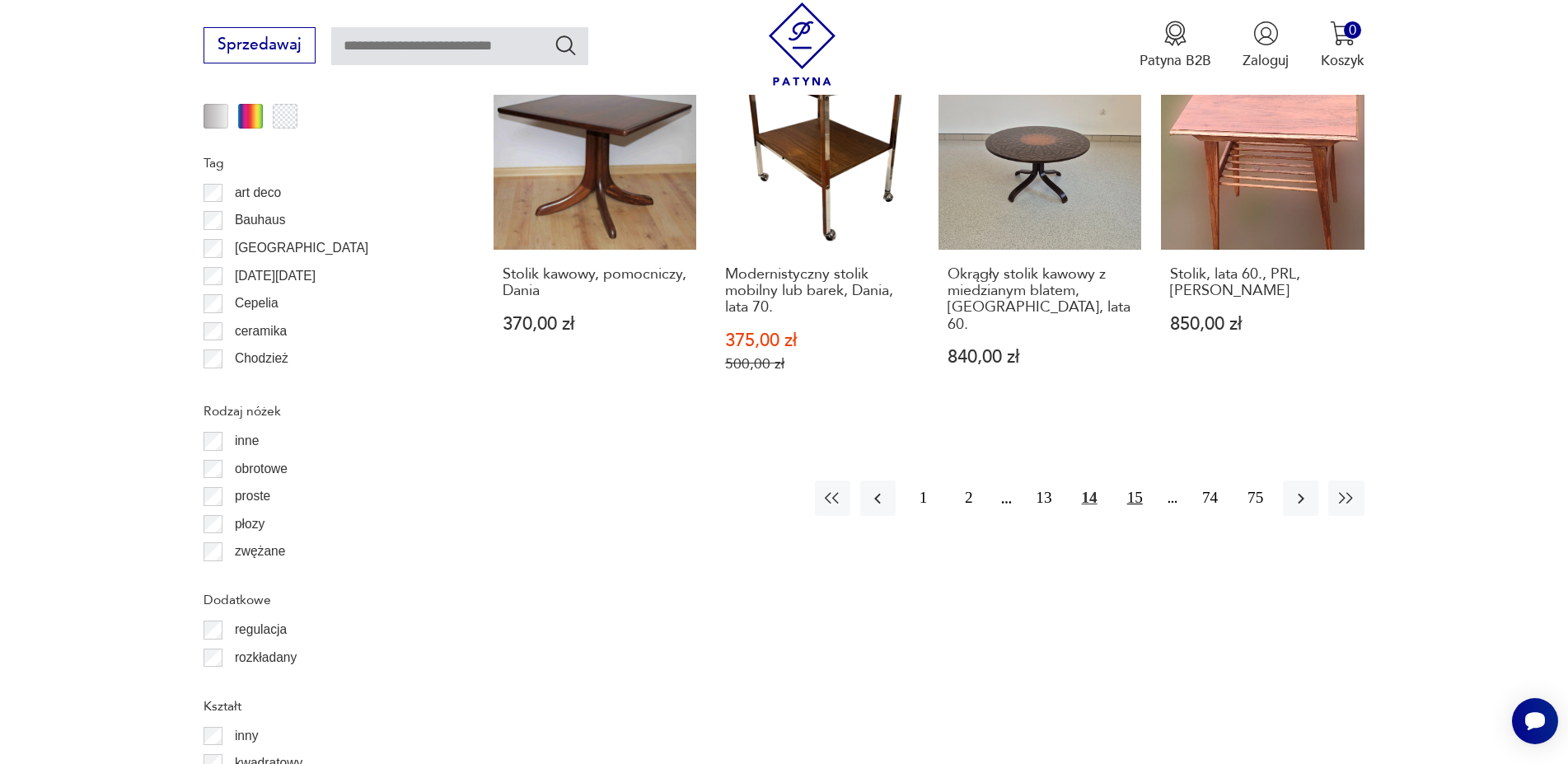
click at [1127, 481] on button "15" at bounding box center [1135, 498] width 36 height 36
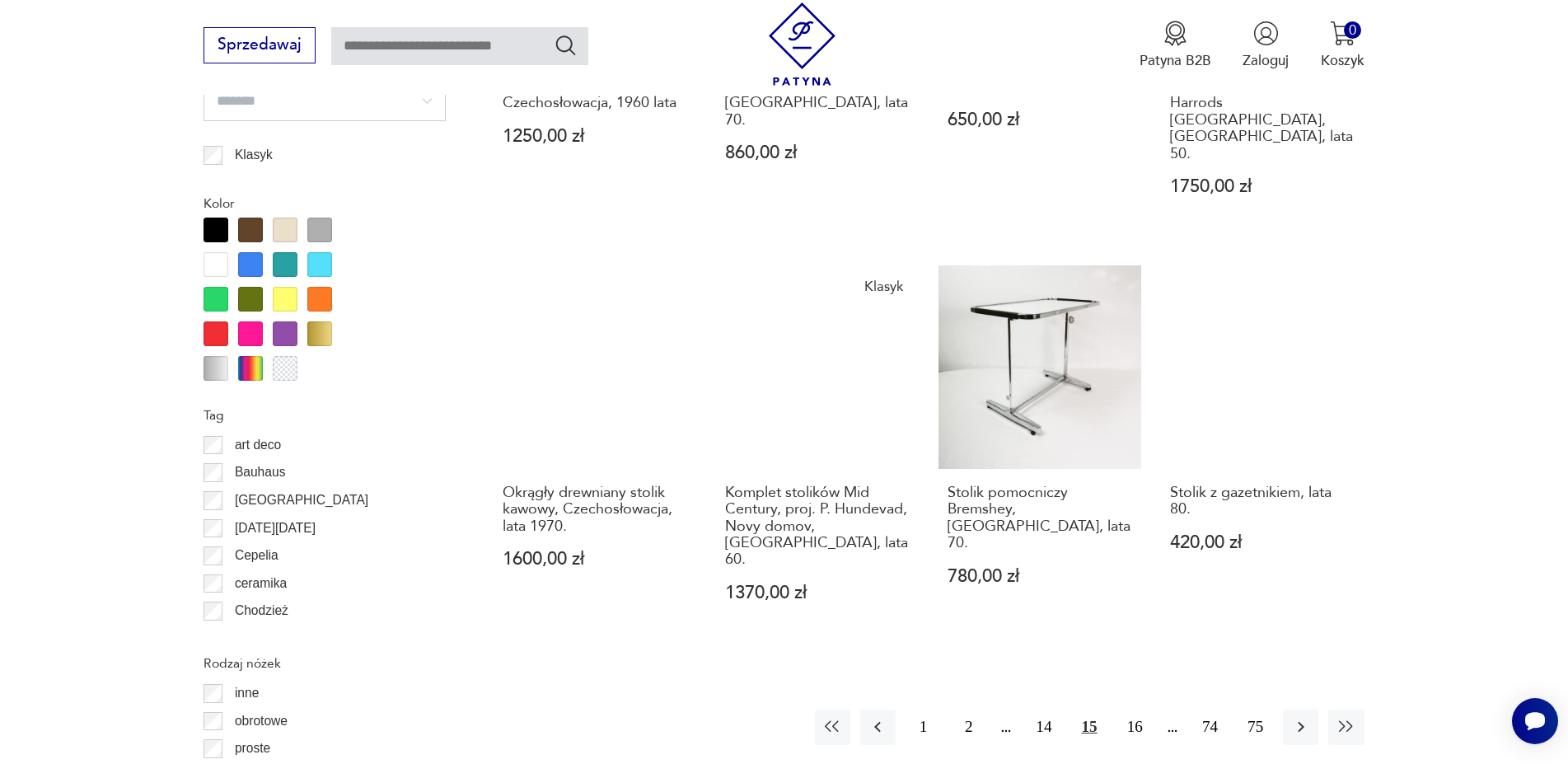
scroll to position [1894, 0]
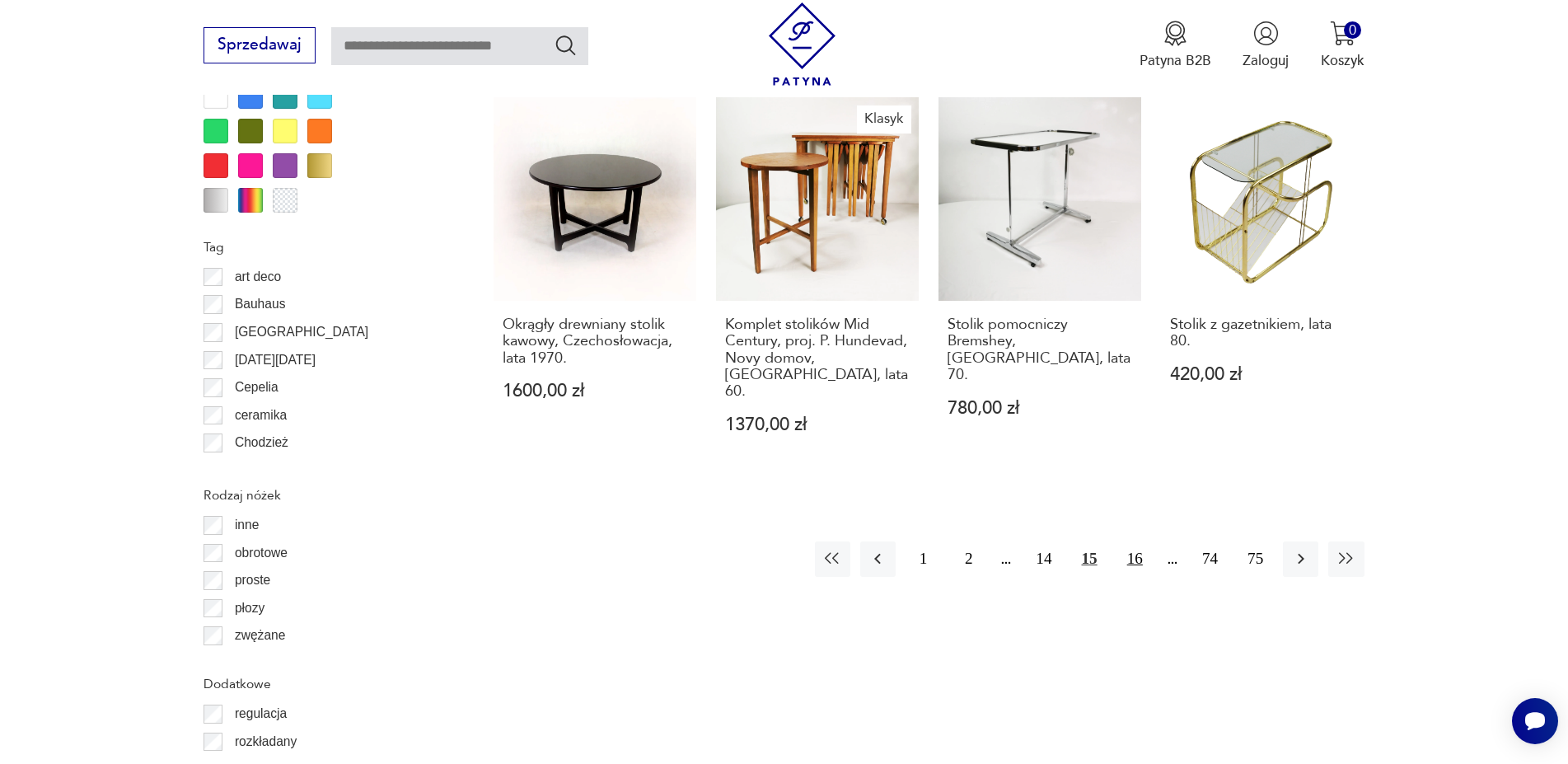
click at [1129, 542] on button "16" at bounding box center [1135, 559] width 36 height 36
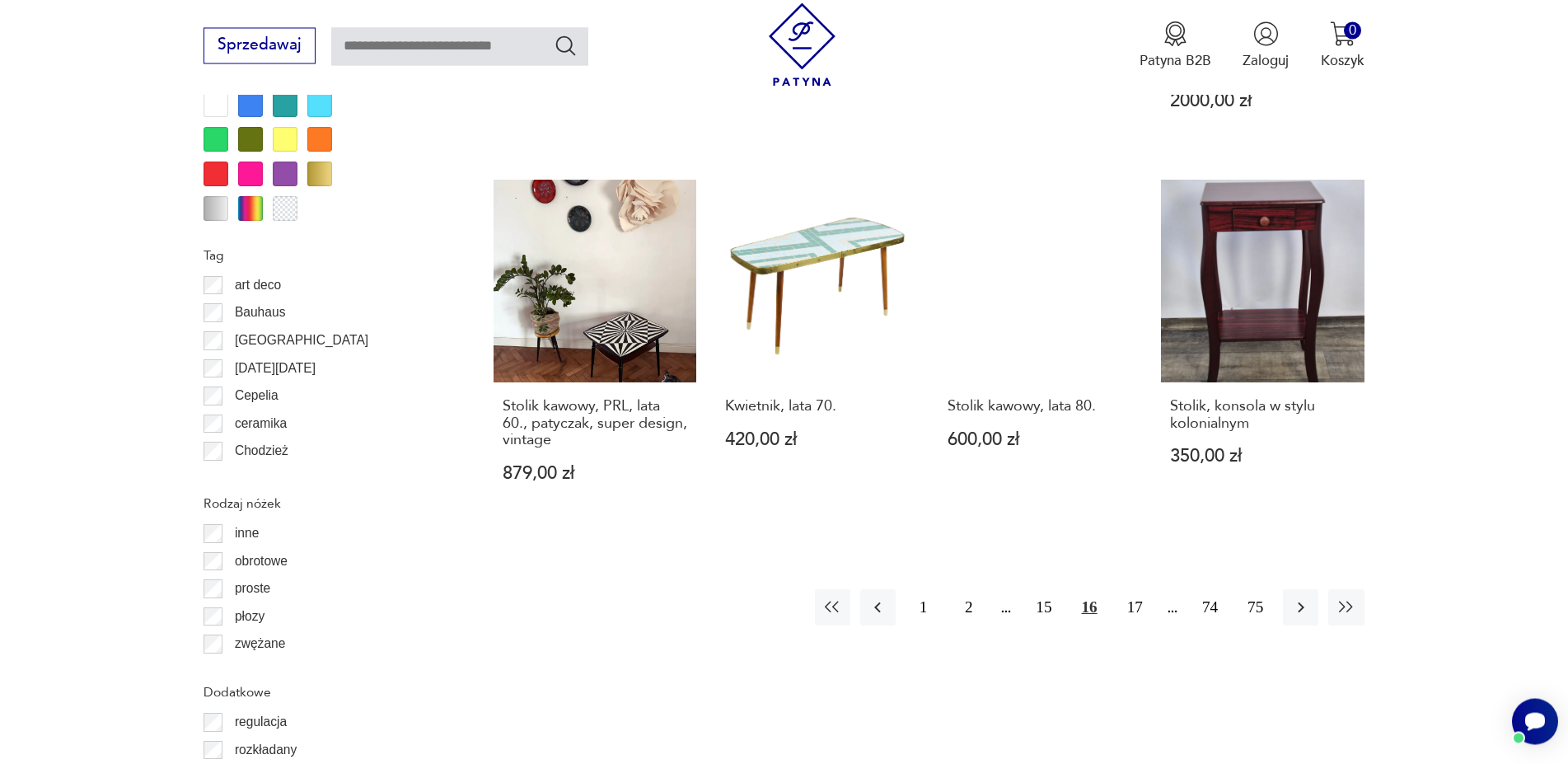
scroll to position [1894, 0]
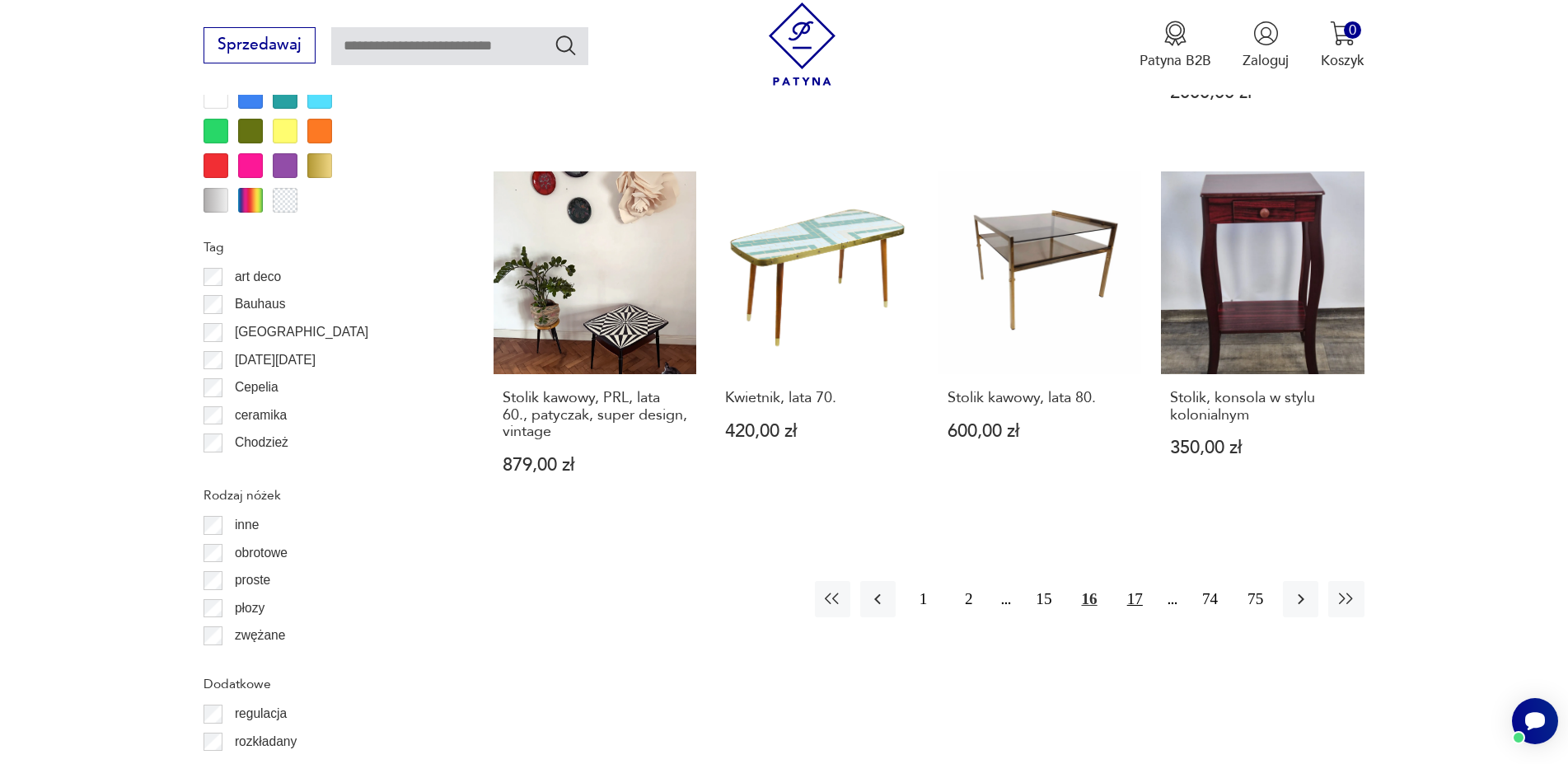
click at [1137, 581] on button "17" at bounding box center [1135, 599] width 36 height 36
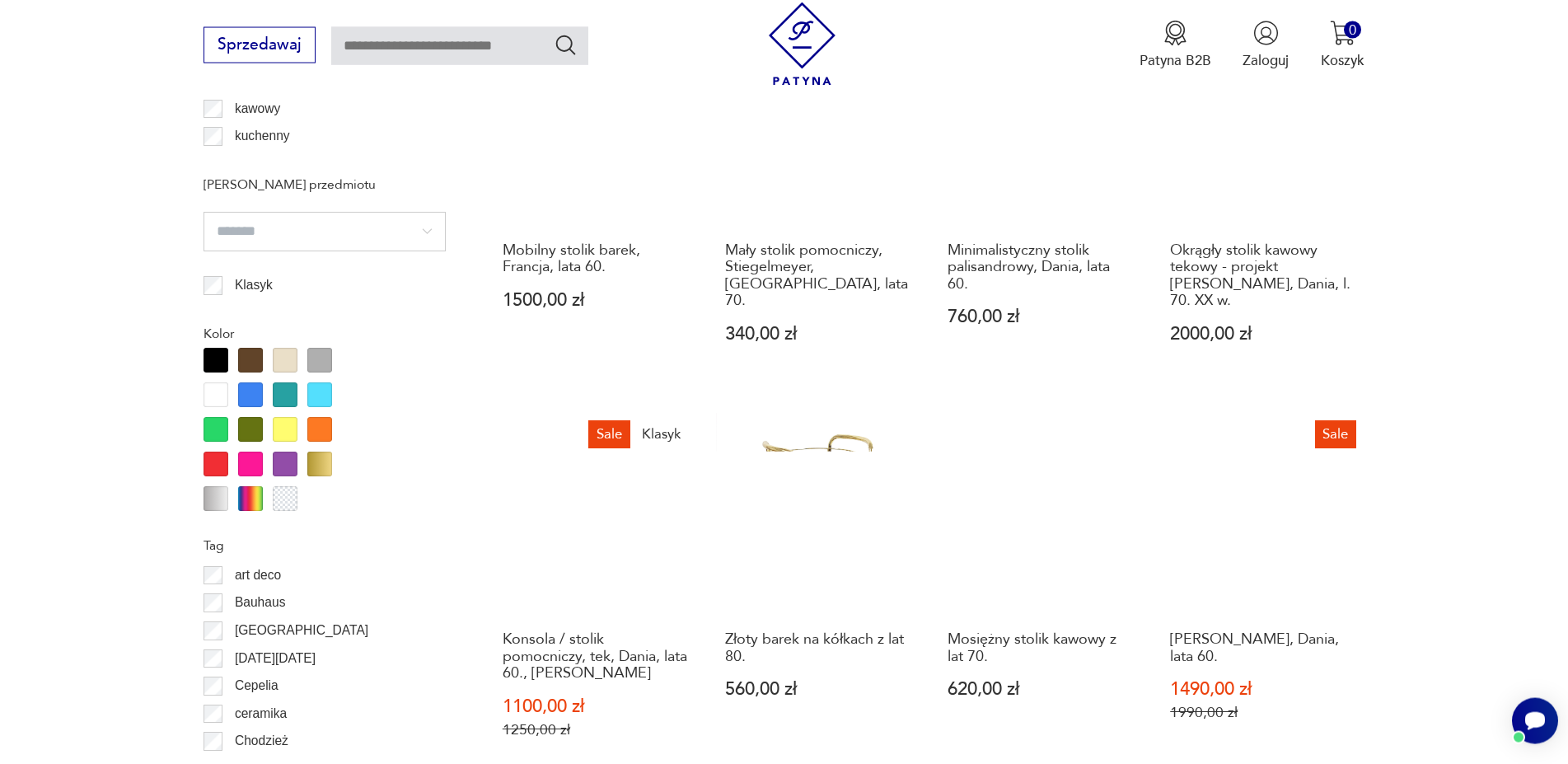
scroll to position [1810, 0]
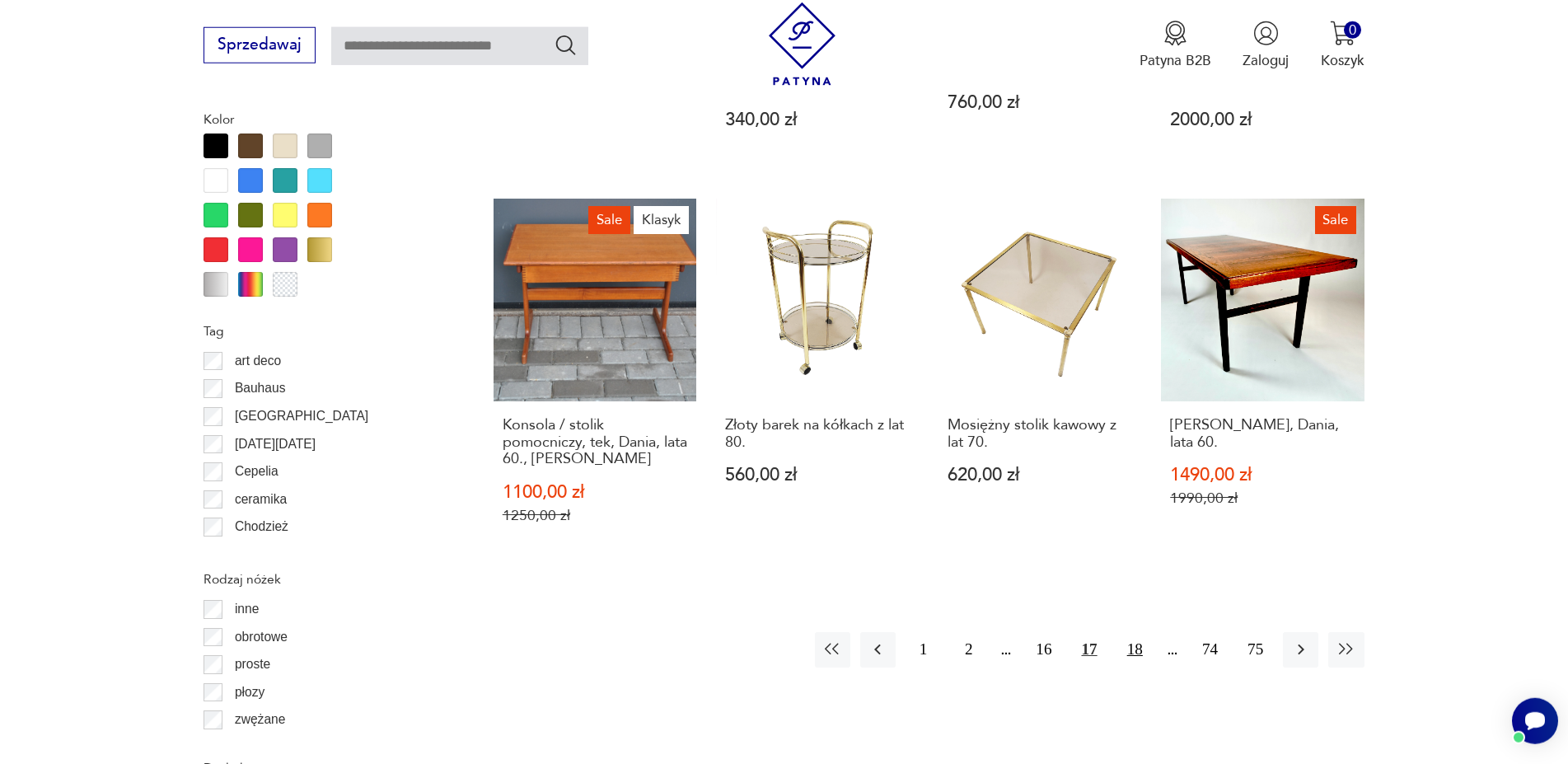
click at [1139, 632] on button "18" at bounding box center [1135, 649] width 36 height 36
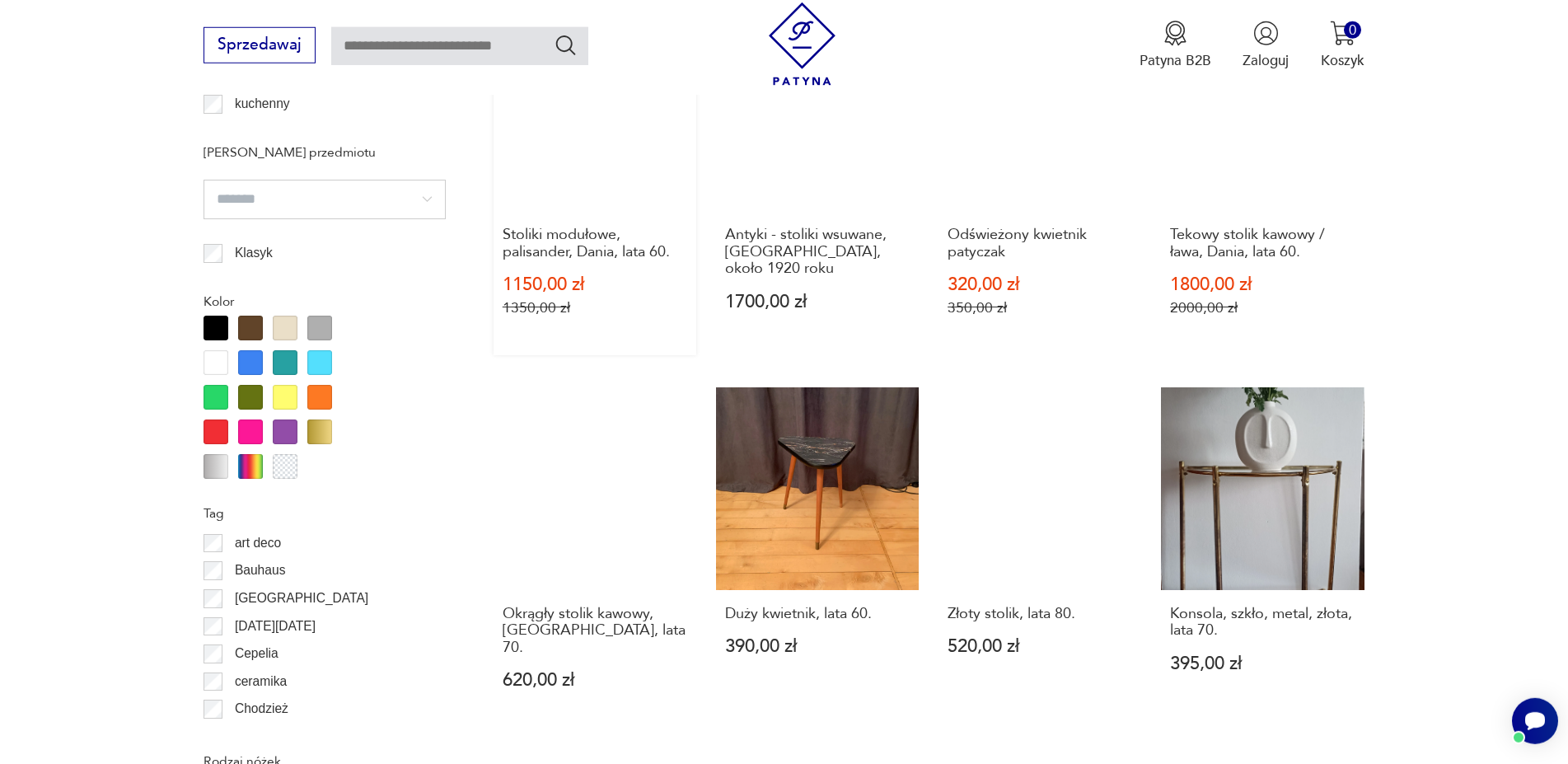
scroll to position [1810, 0]
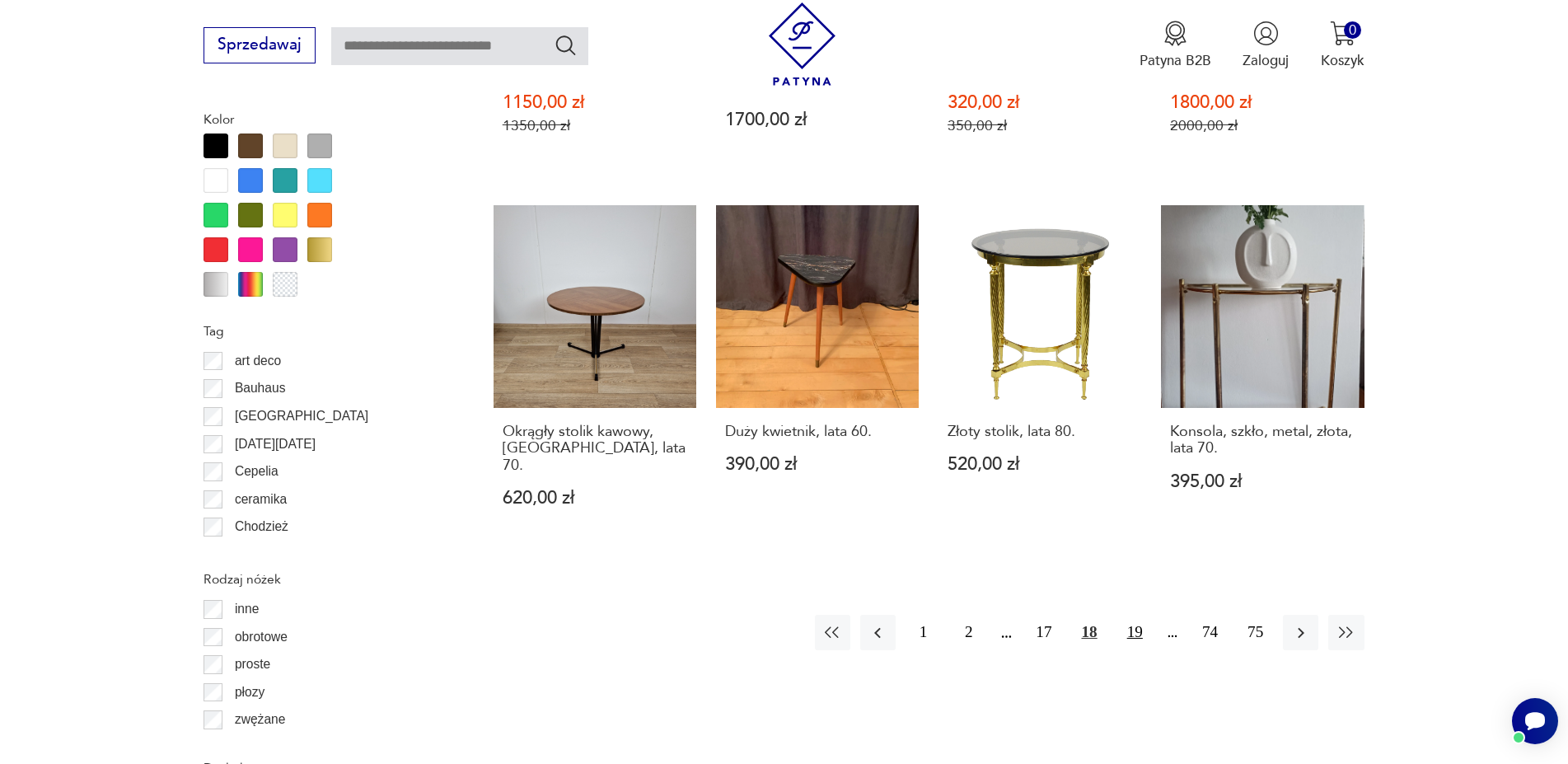
click at [1137, 615] on button "19" at bounding box center [1135, 633] width 36 height 36
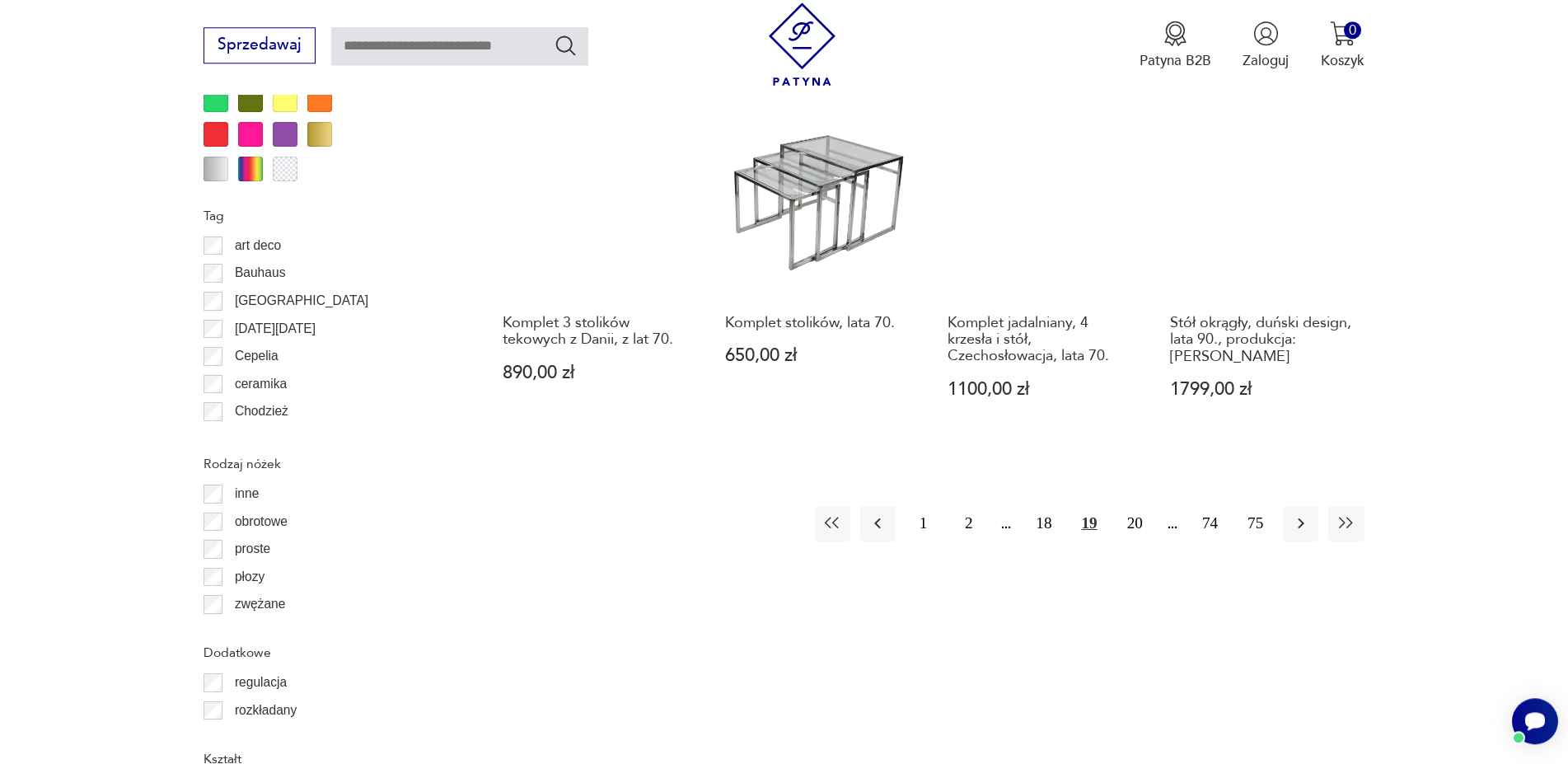
scroll to position [1978, 0]
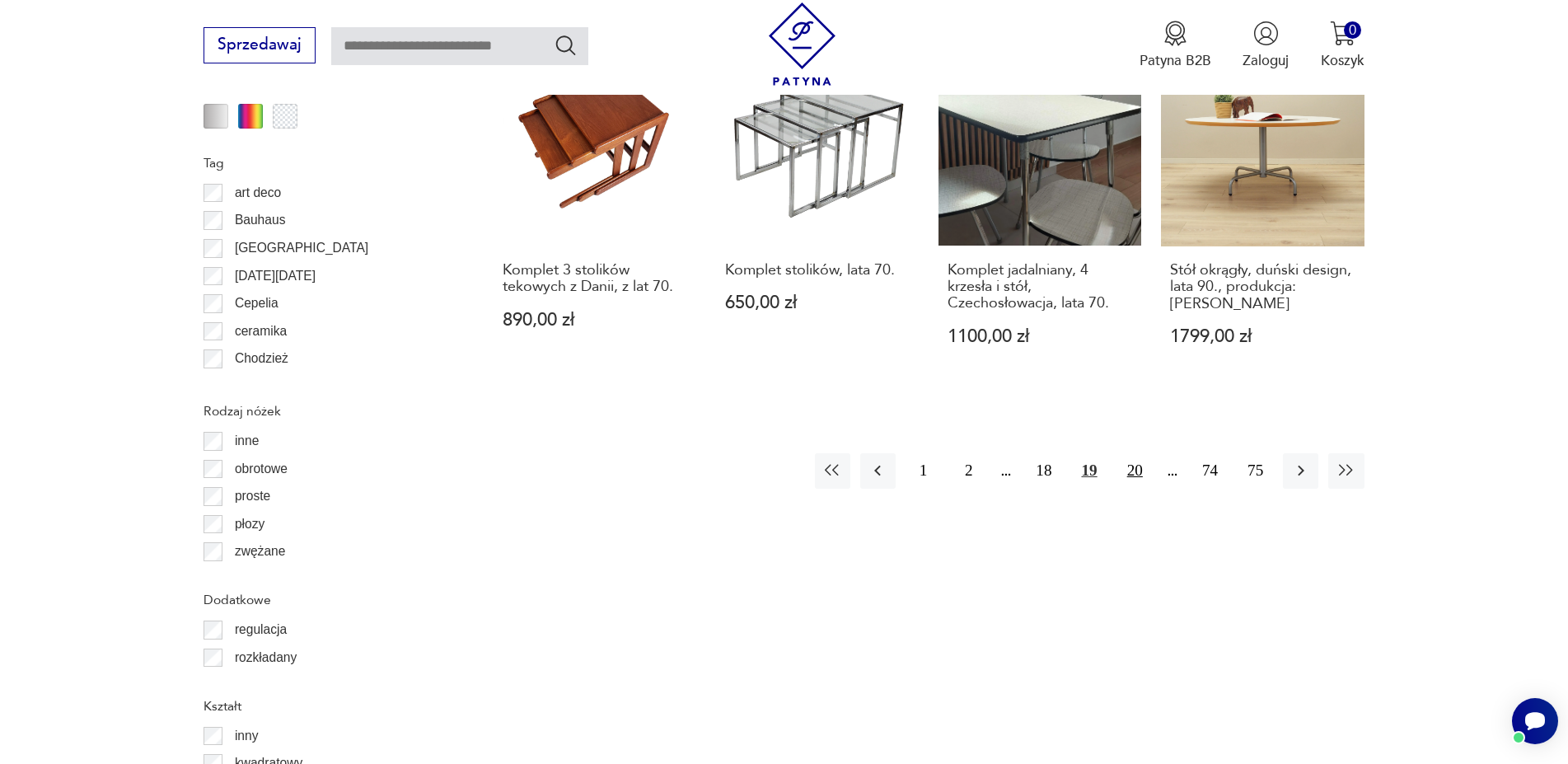
click at [1145, 453] on button "20" at bounding box center [1135, 471] width 36 height 36
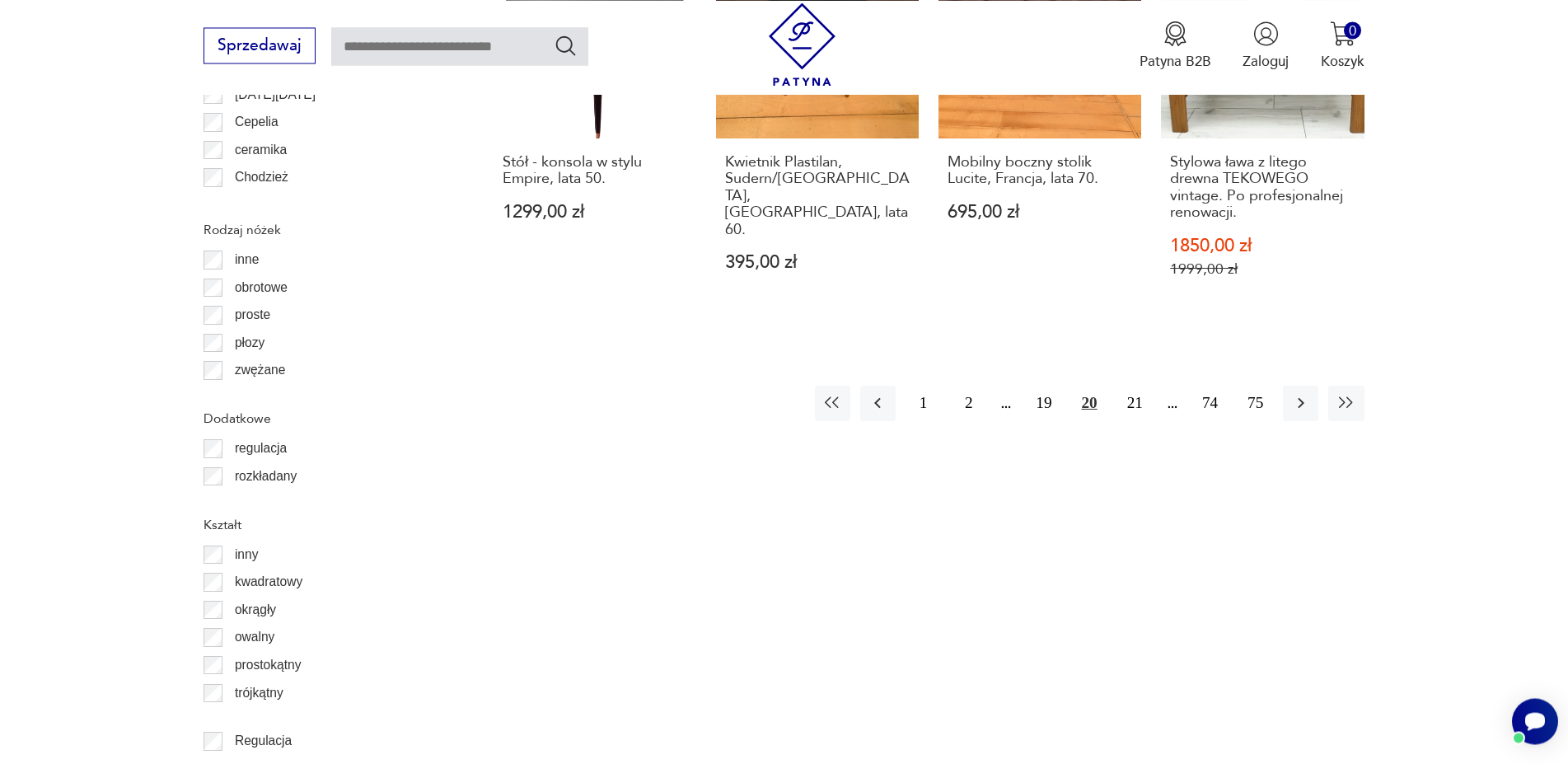
scroll to position [2230, 0]
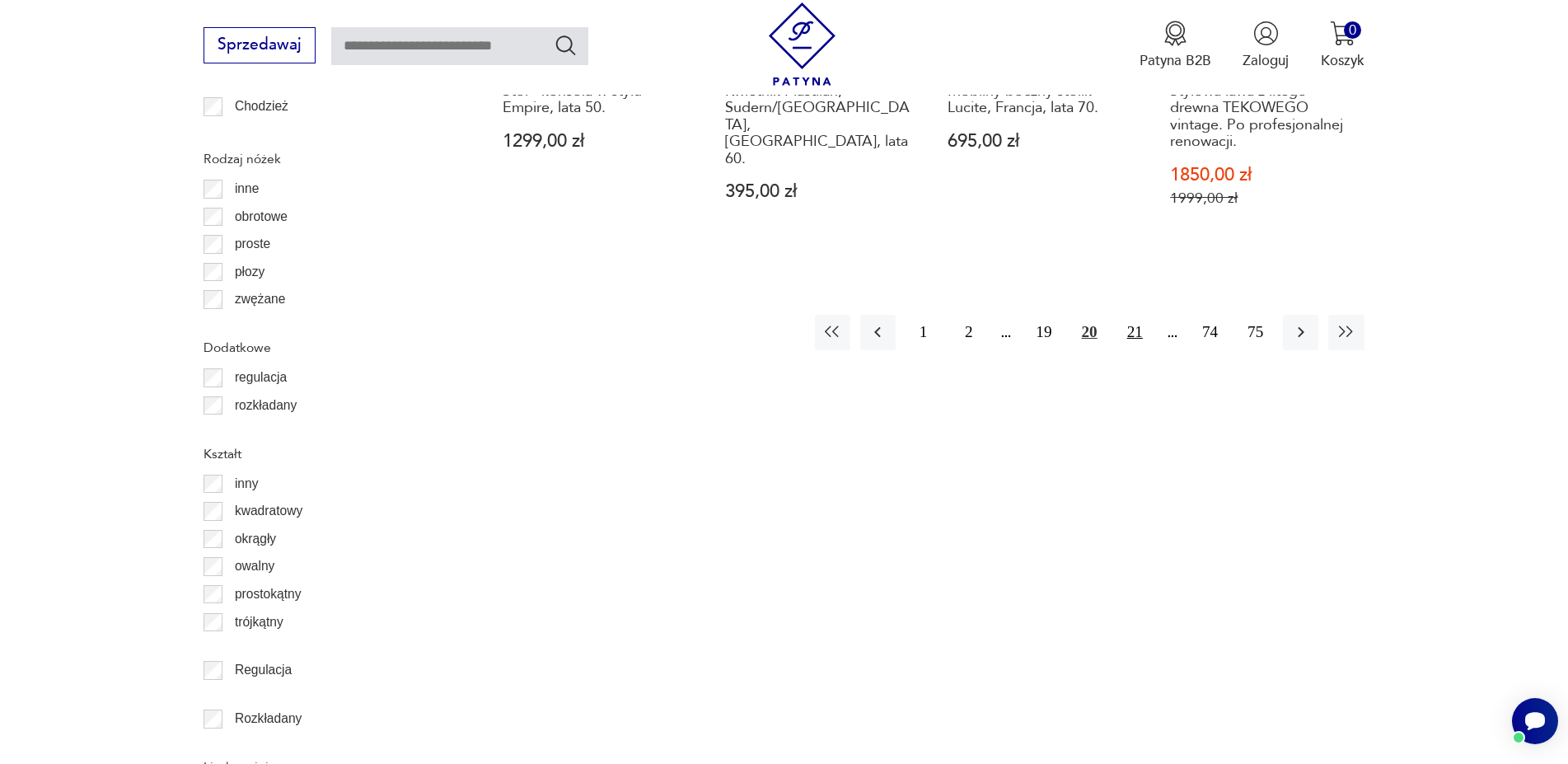
click at [1128, 314] on button "21" at bounding box center [1135, 332] width 36 height 36
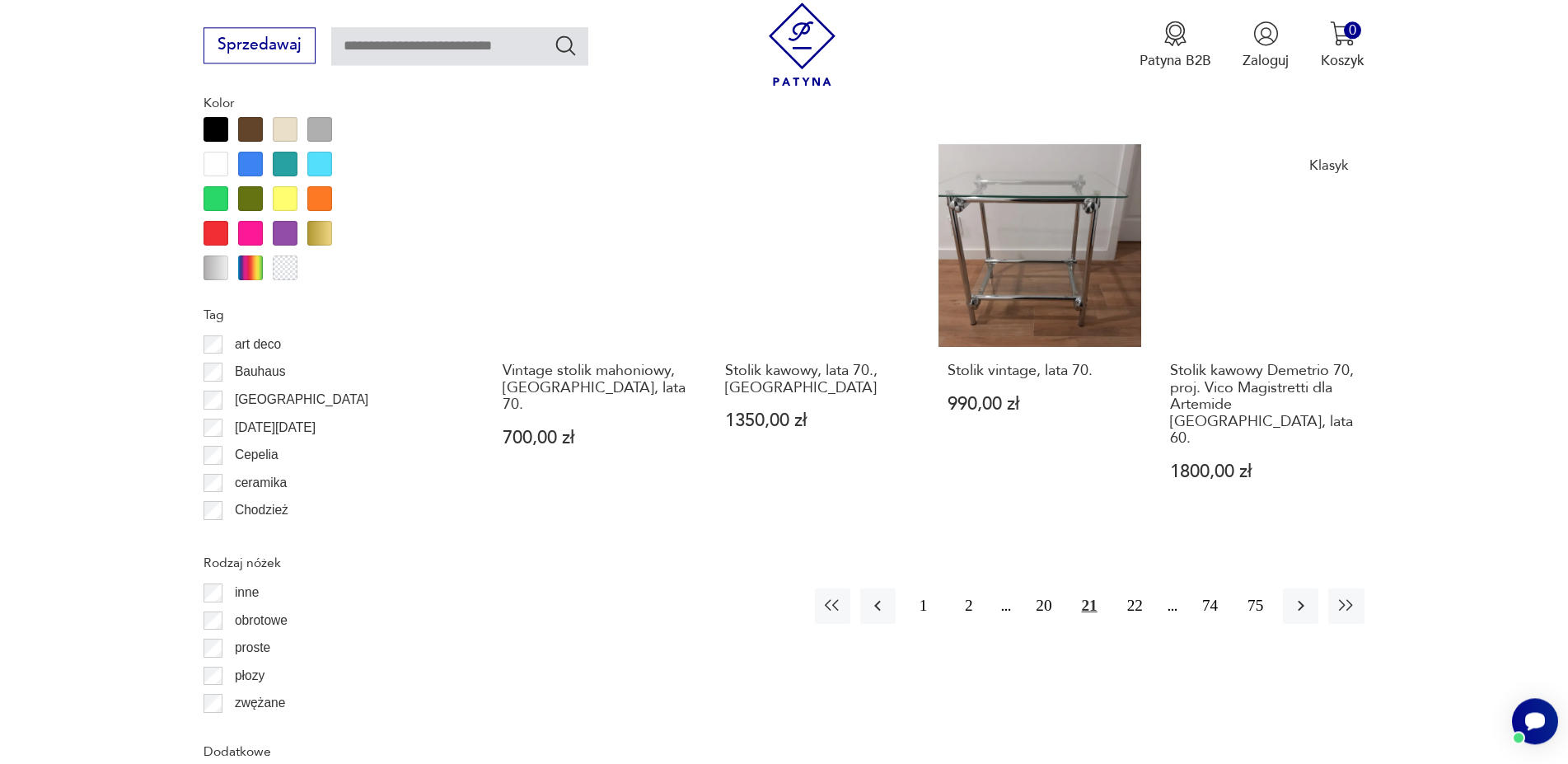
scroll to position [1894, 0]
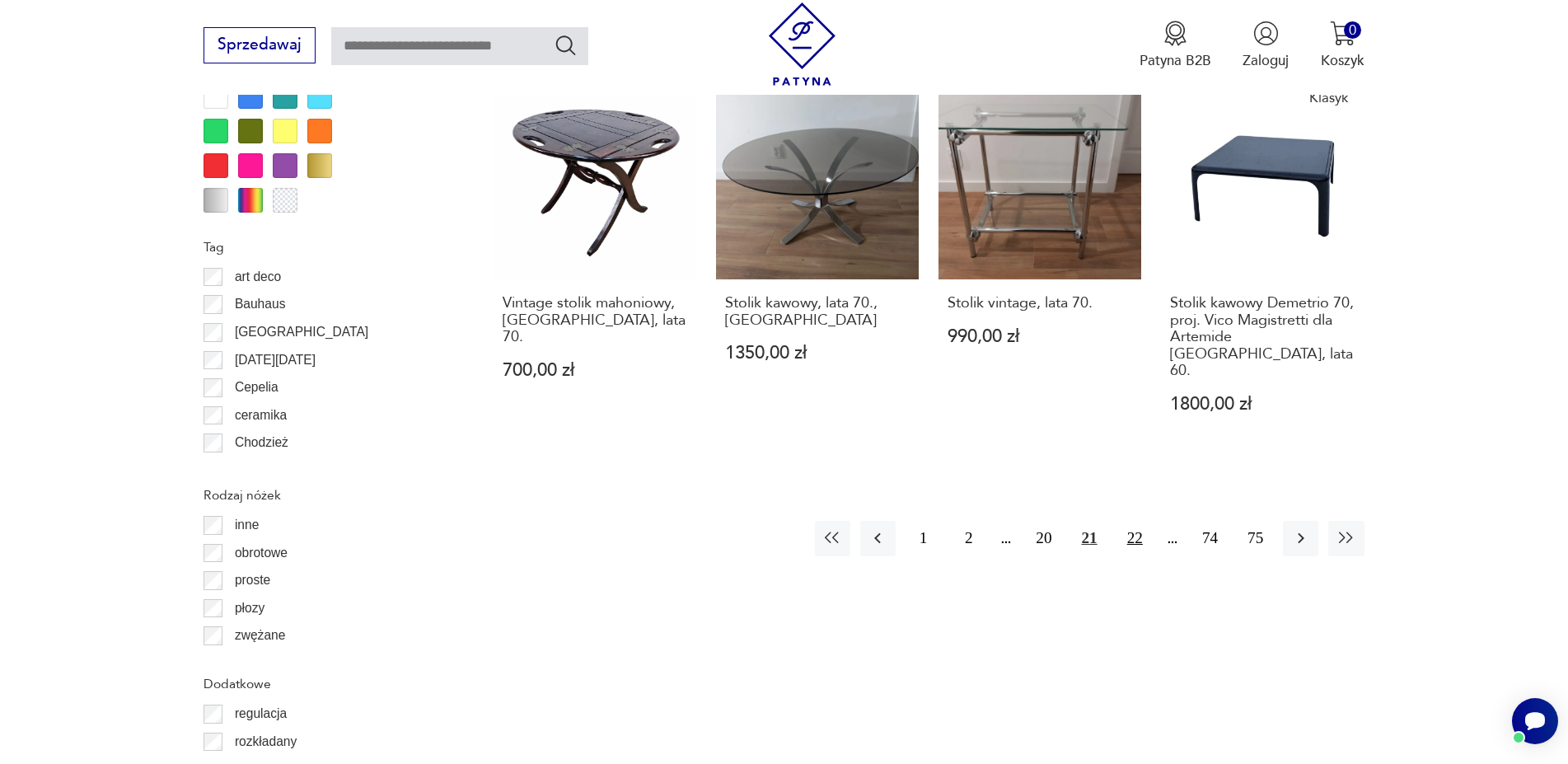
click at [1136, 521] on button "22" at bounding box center [1135, 539] width 36 height 36
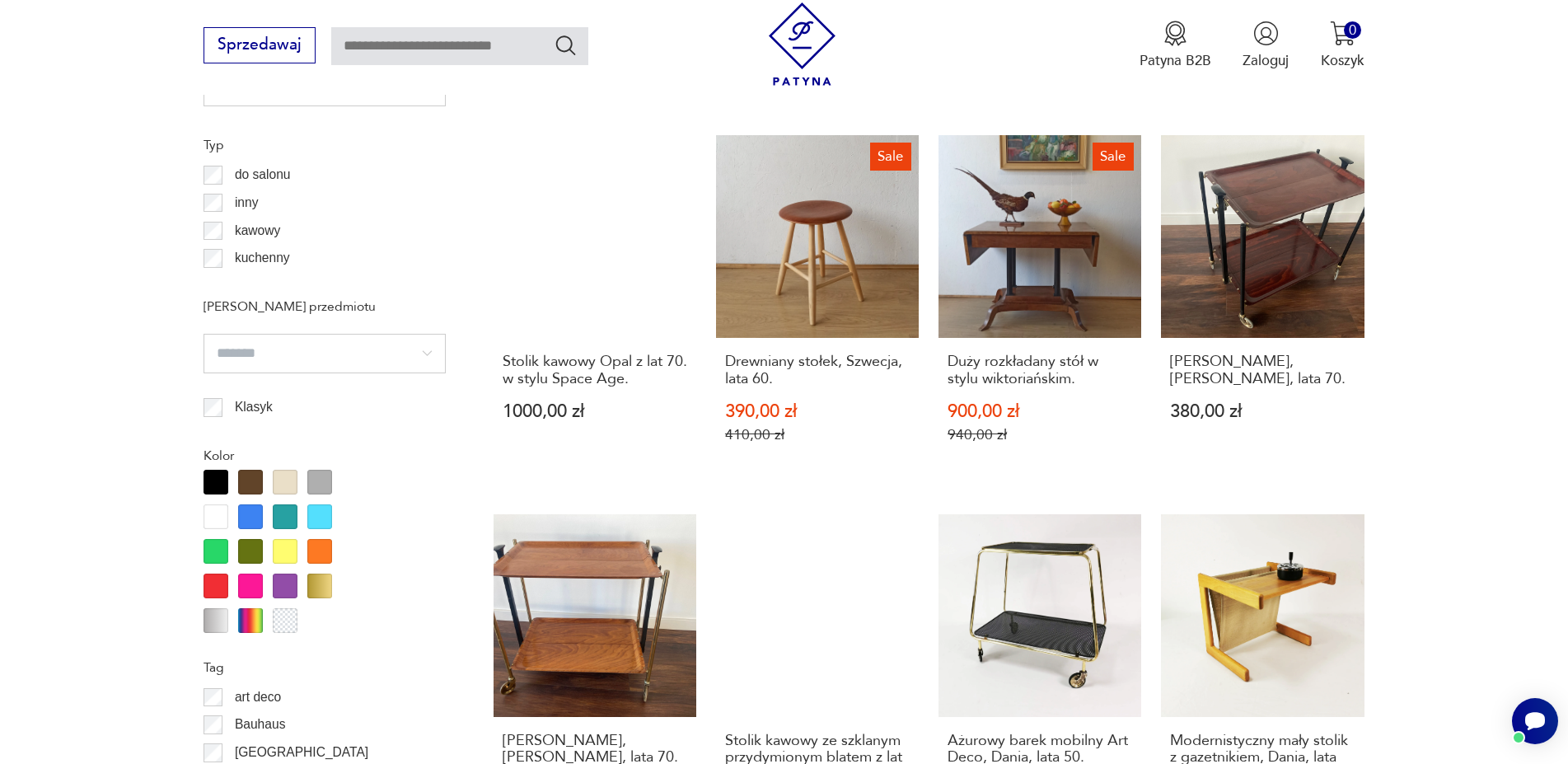
scroll to position [1894, 0]
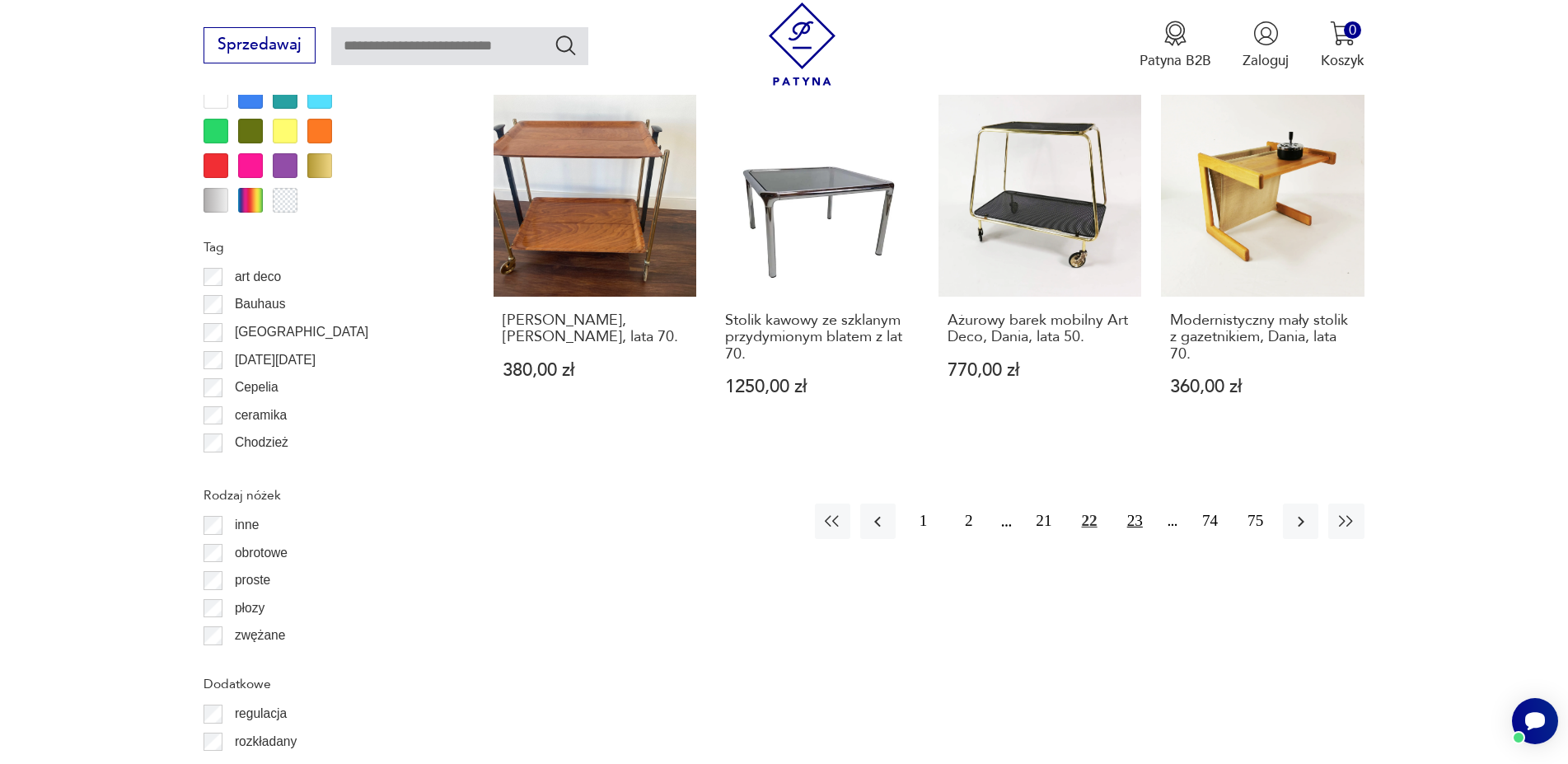
click at [1136, 523] on button "23" at bounding box center [1135, 521] width 36 height 36
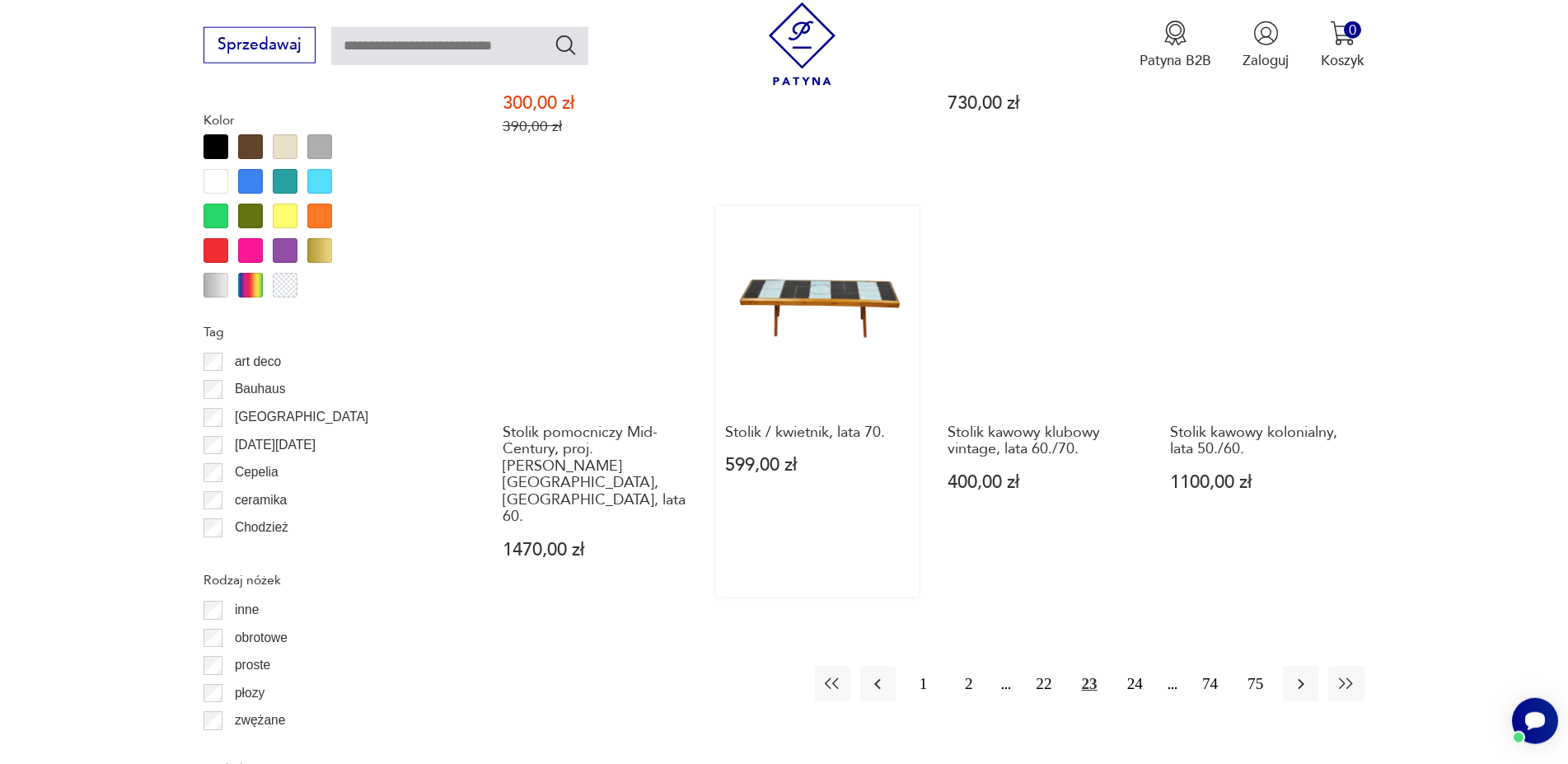
scroll to position [1810, 0]
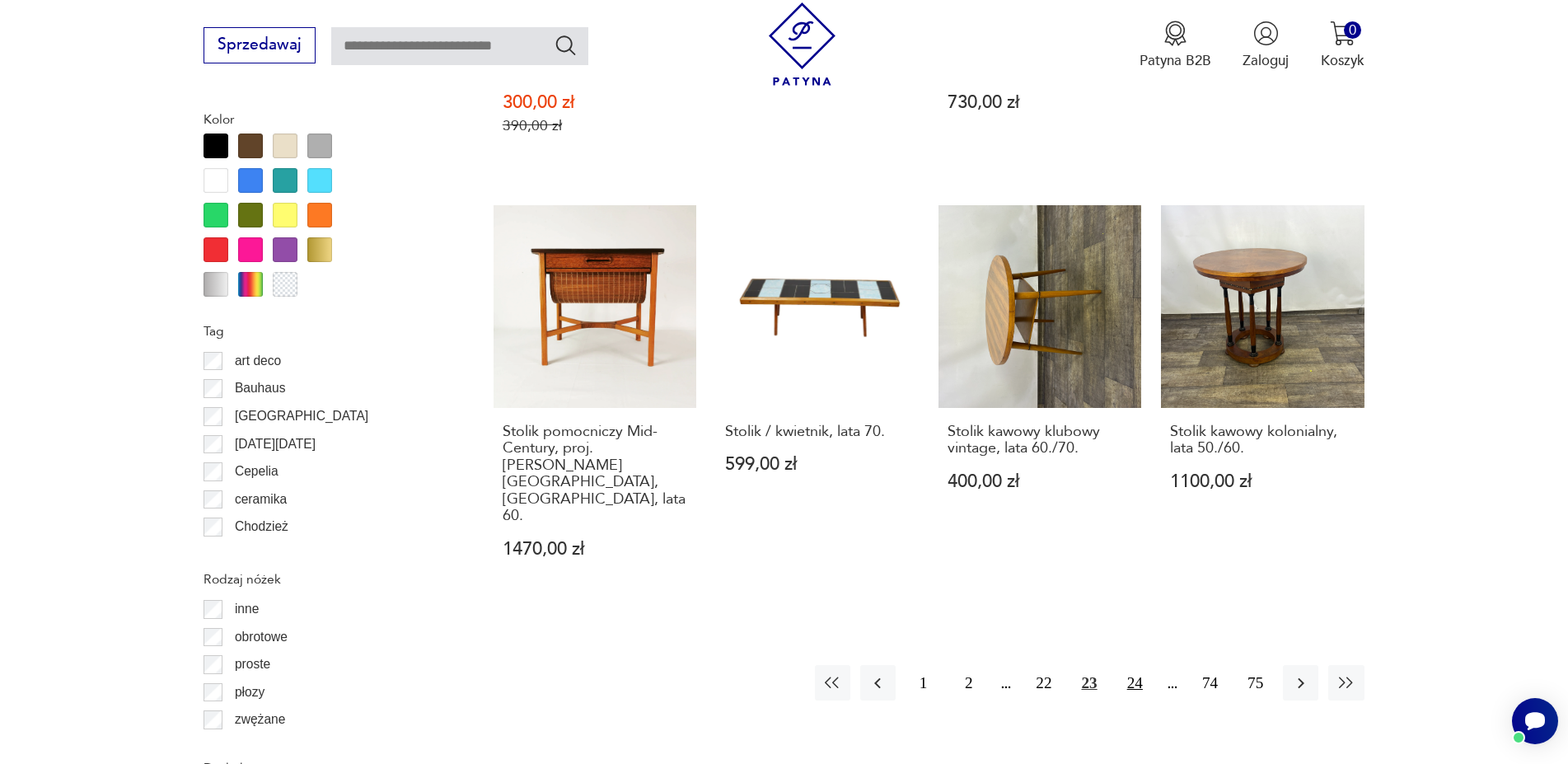
click at [1134, 665] on button "24" at bounding box center [1135, 683] width 36 height 36
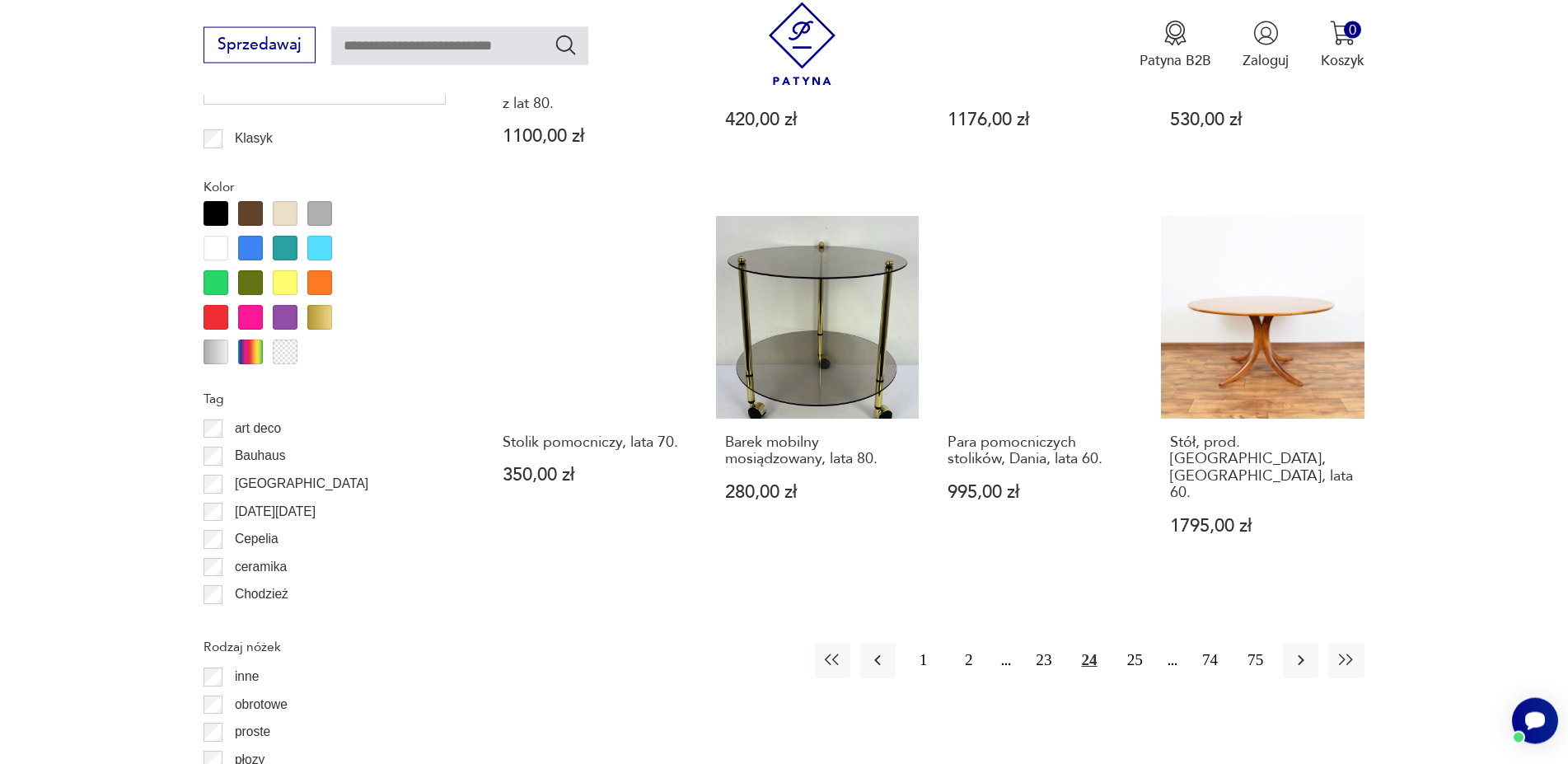
scroll to position [1810, 0]
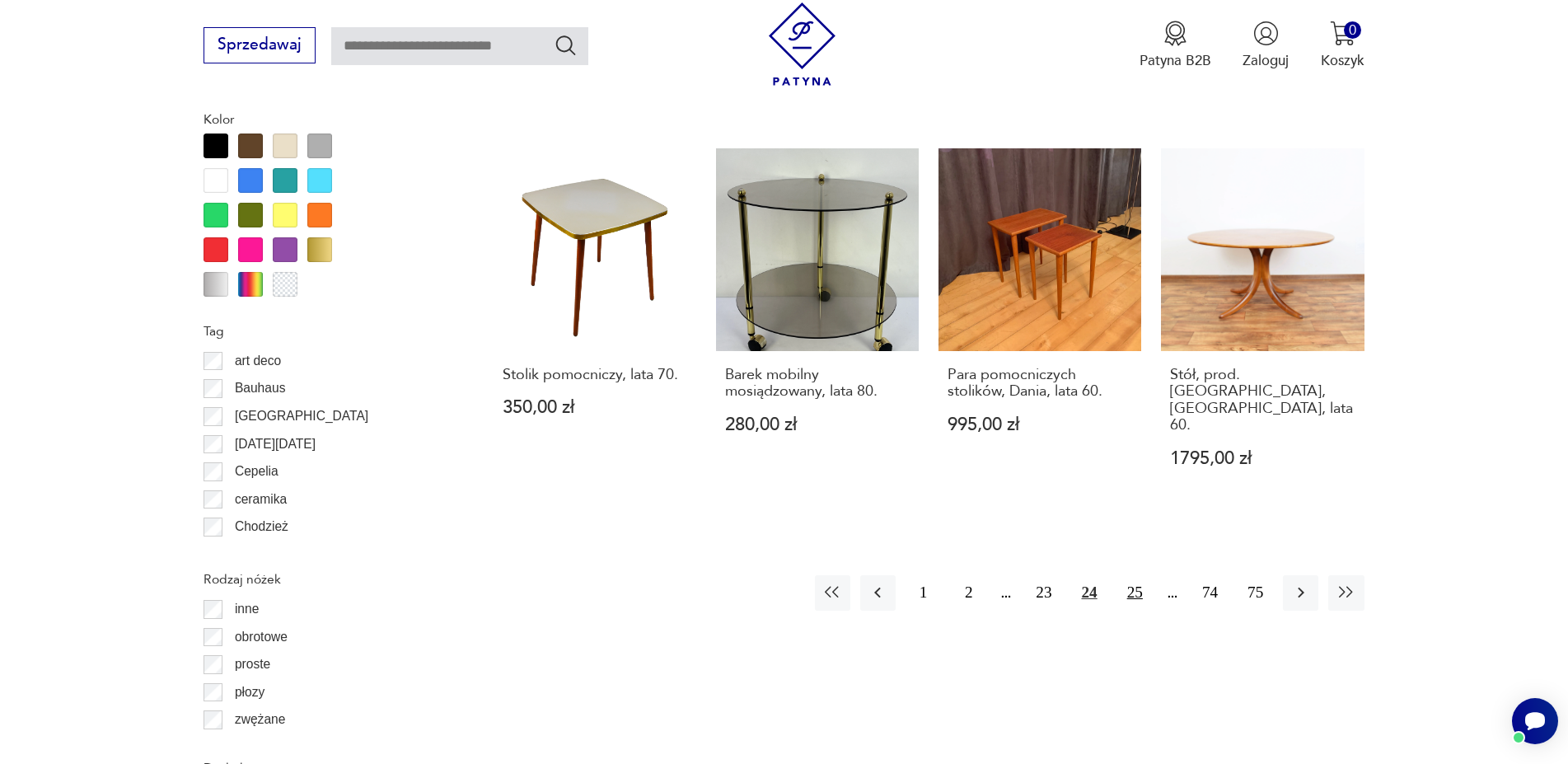
click at [1134, 575] on button "25" at bounding box center [1135, 593] width 36 height 36
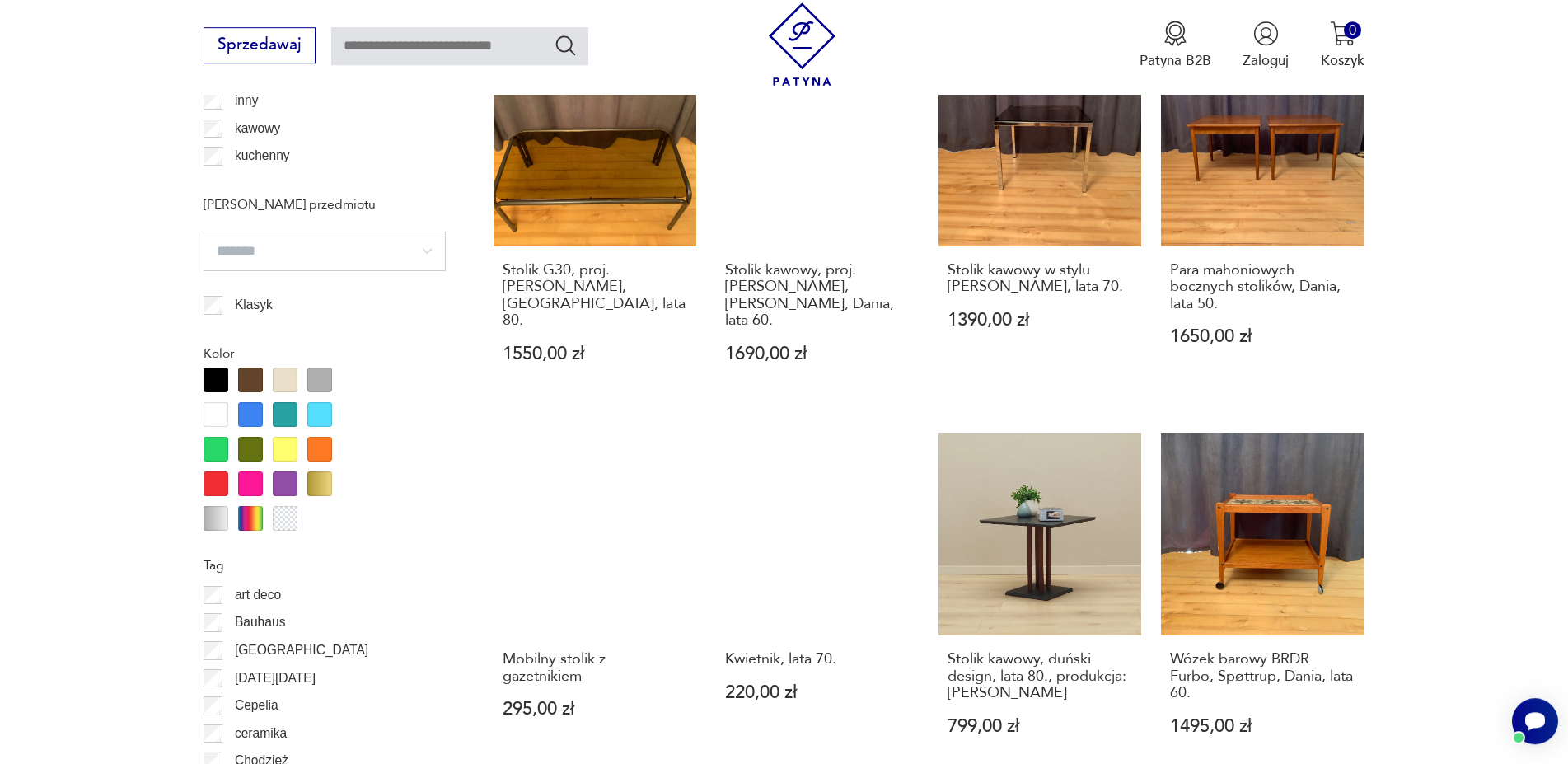
scroll to position [1894, 0]
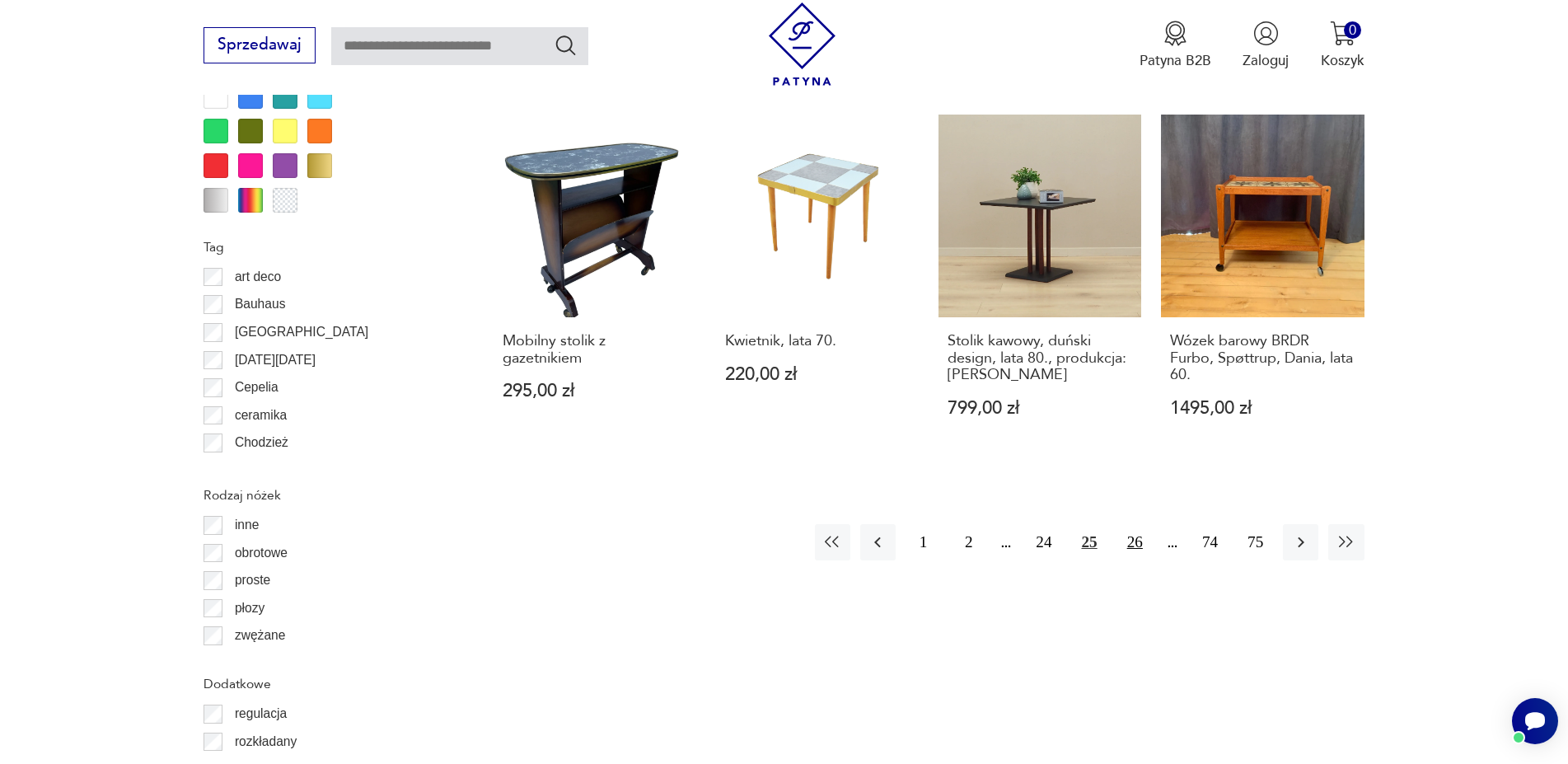
click at [1133, 542] on button "26" at bounding box center [1135, 542] width 36 height 36
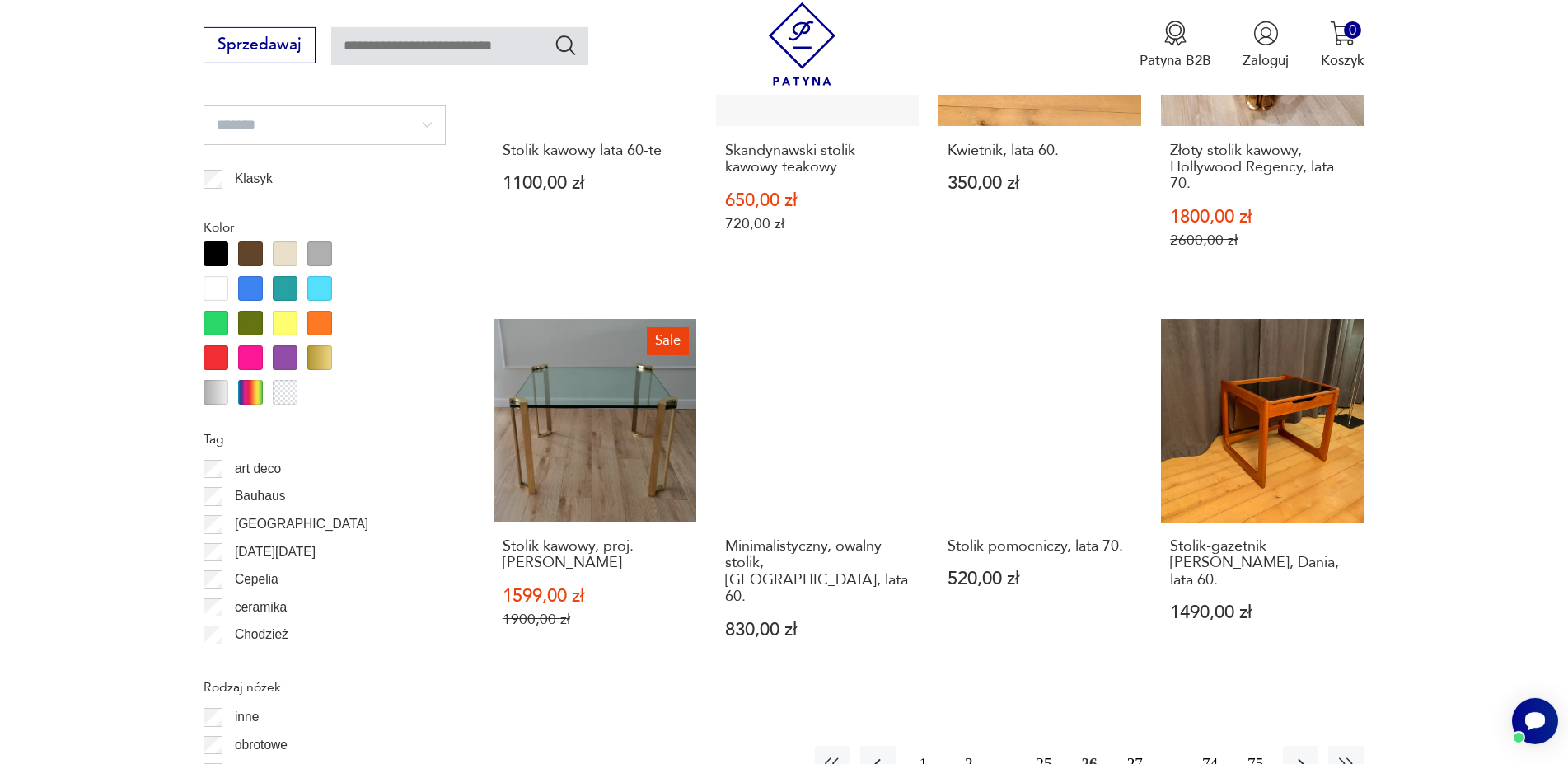
scroll to position [1810, 0]
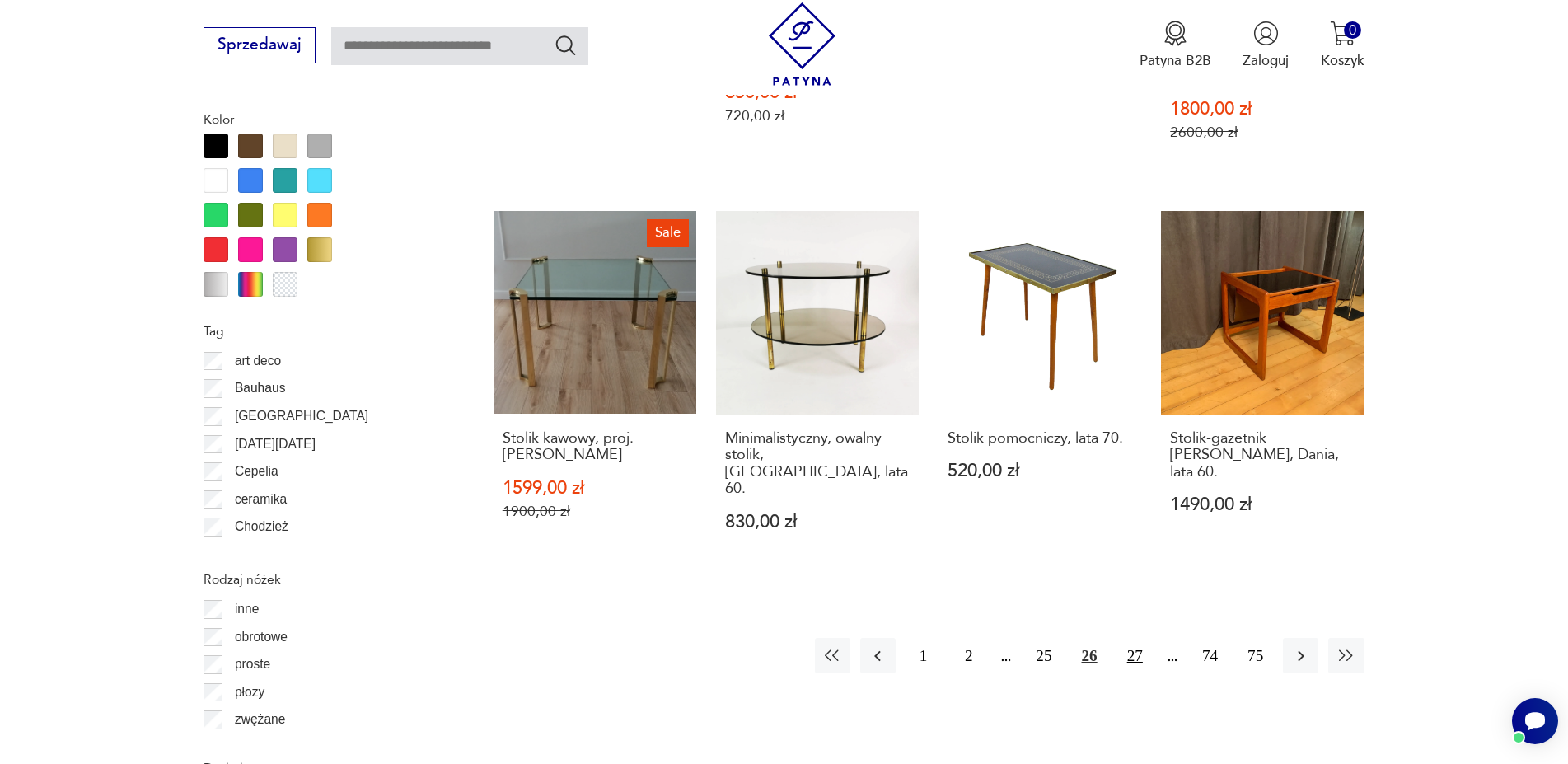
click at [1134, 643] on button "27" at bounding box center [1135, 656] width 36 height 36
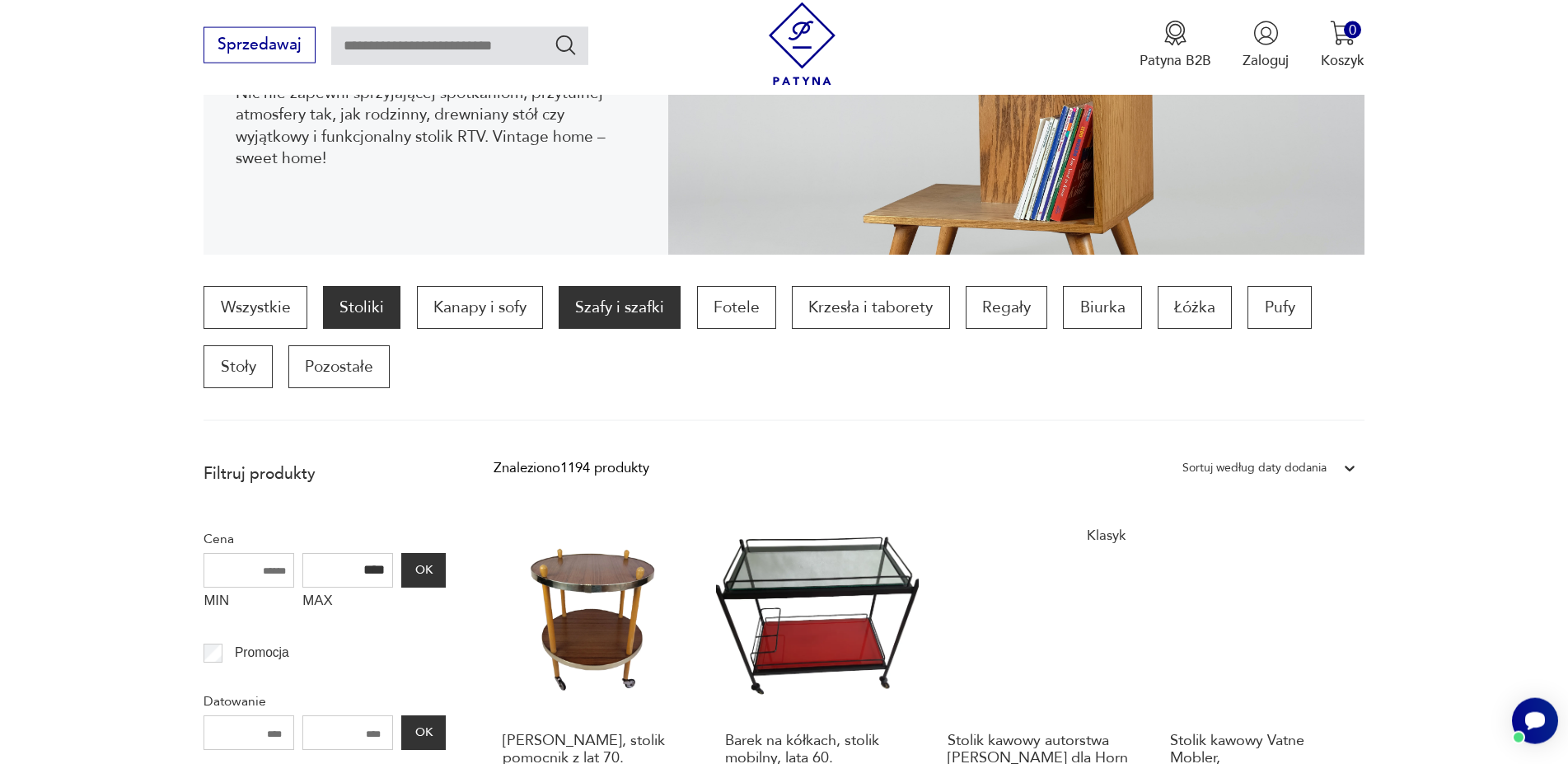
scroll to position [297, 0]
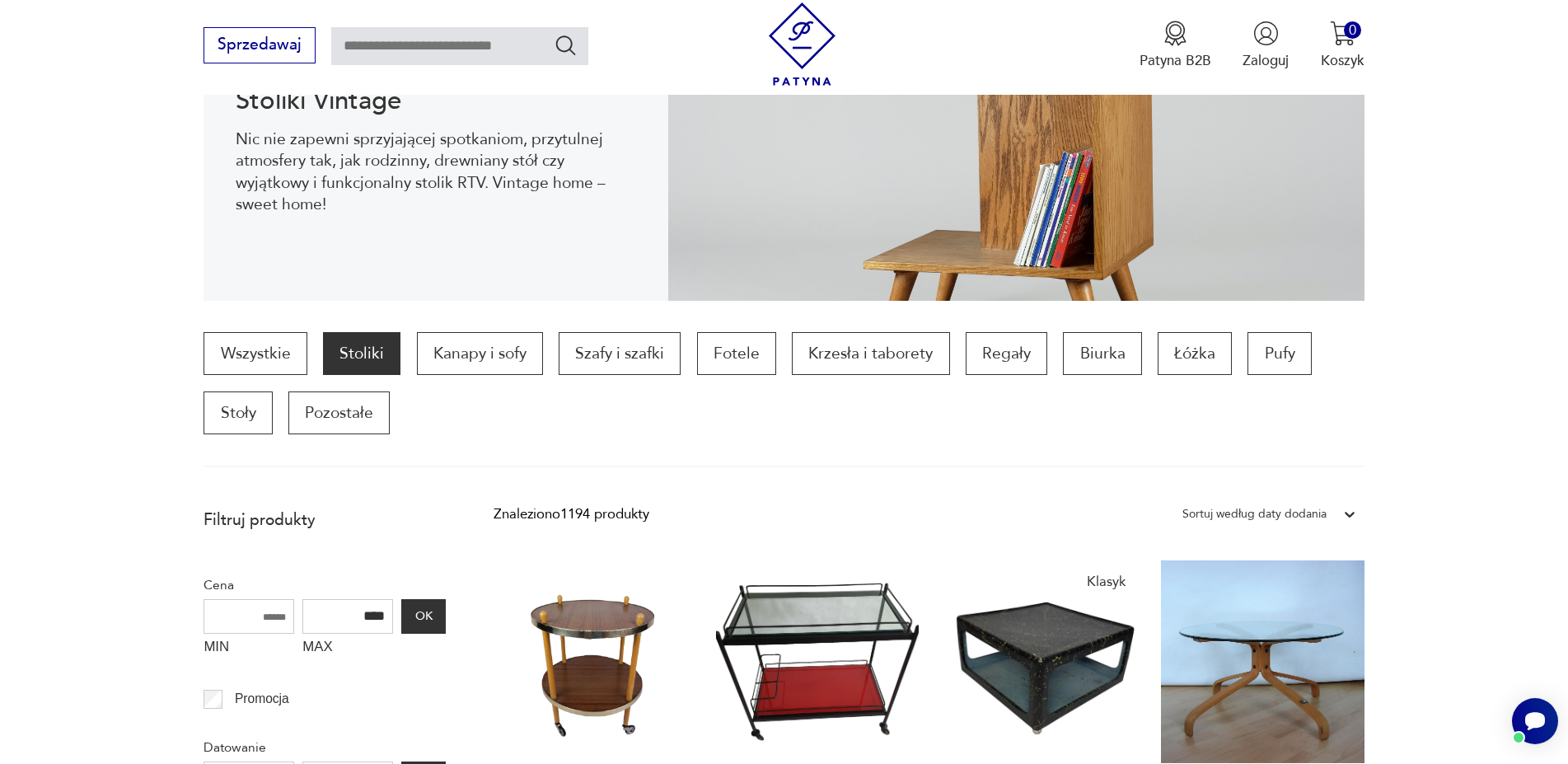
click at [529, 56] on input "text" at bounding box center [460, 46] width 257 height 38
type input "**********"
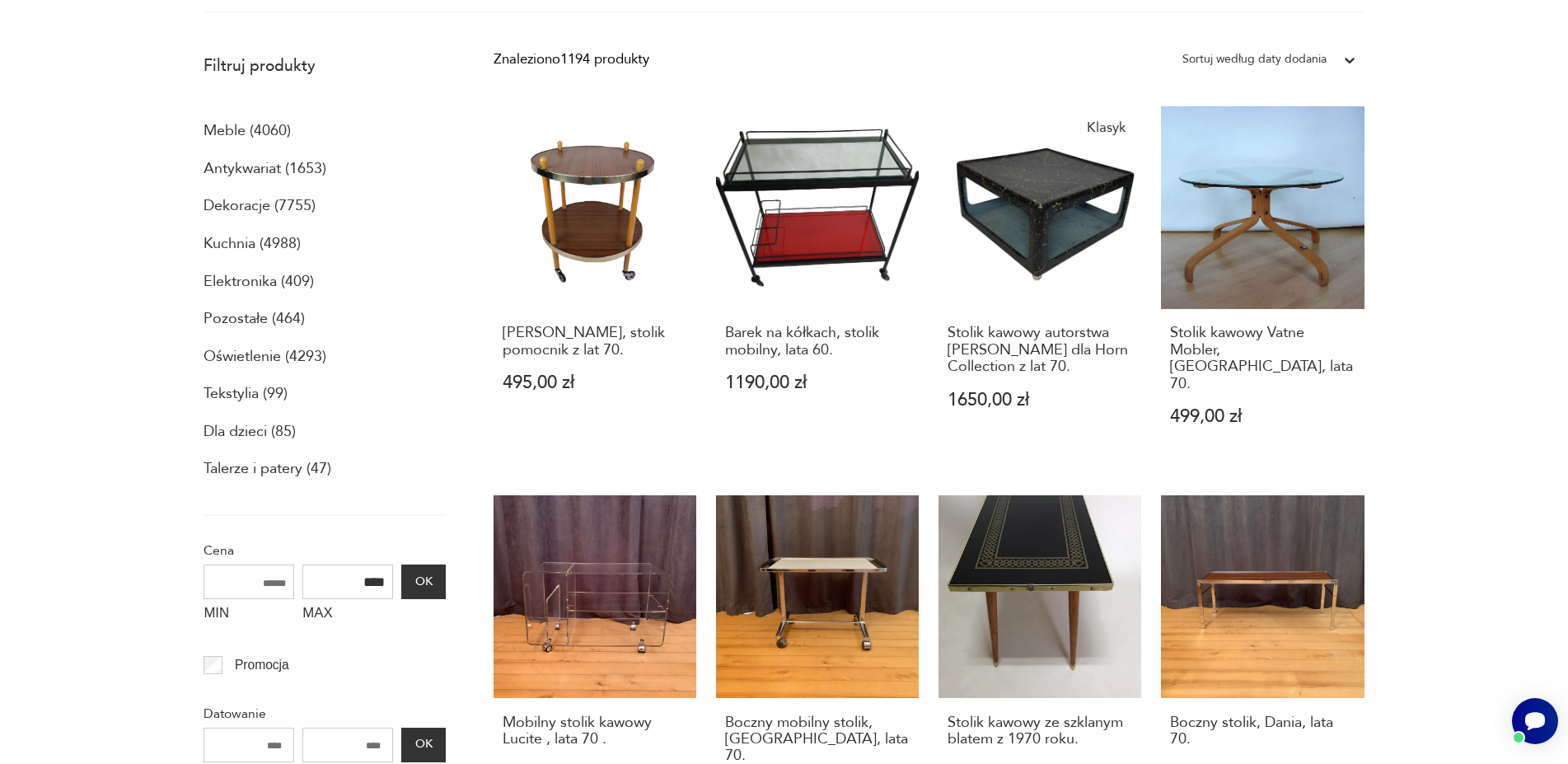
type input "**********"
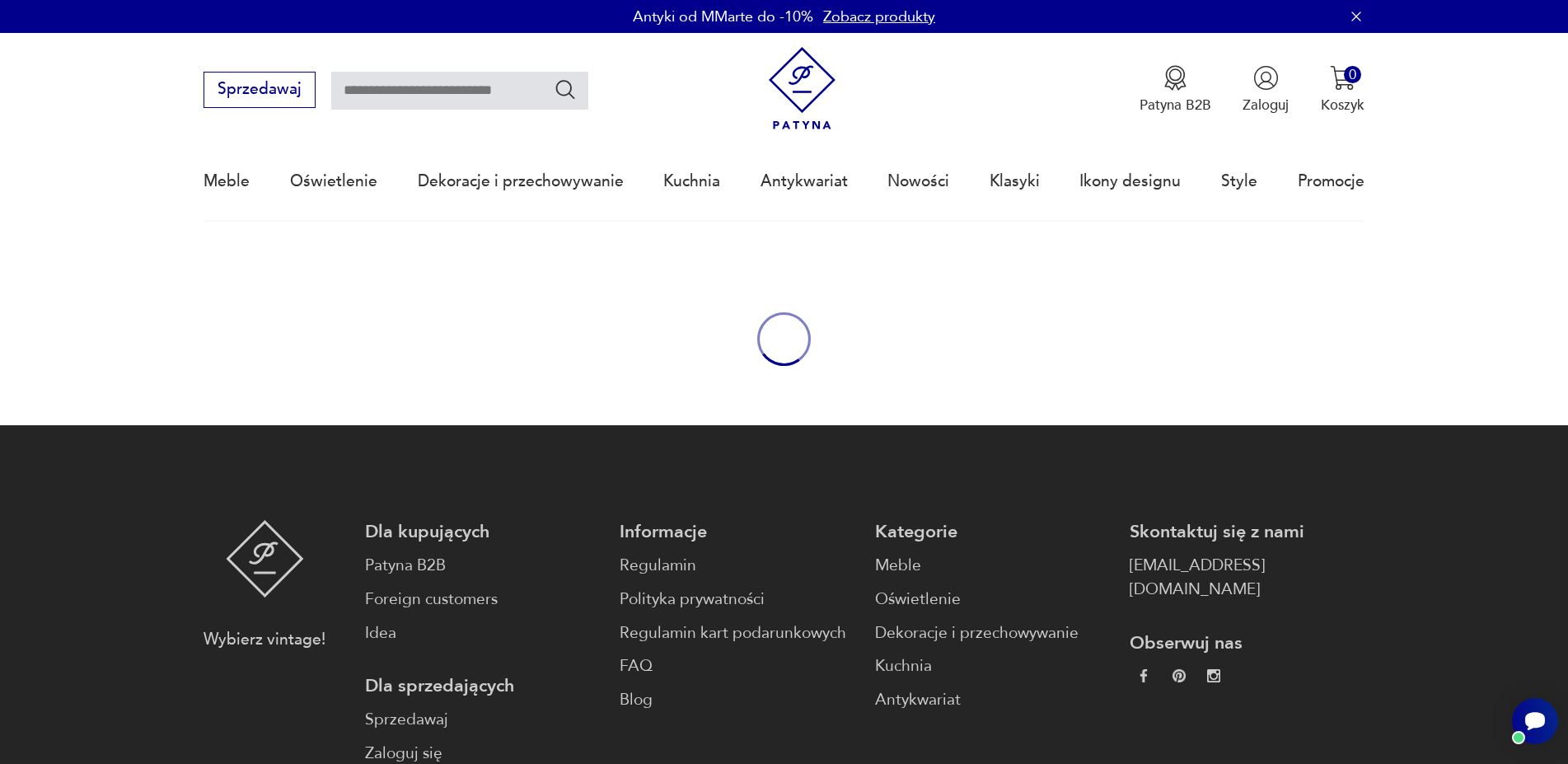
type input "**********"
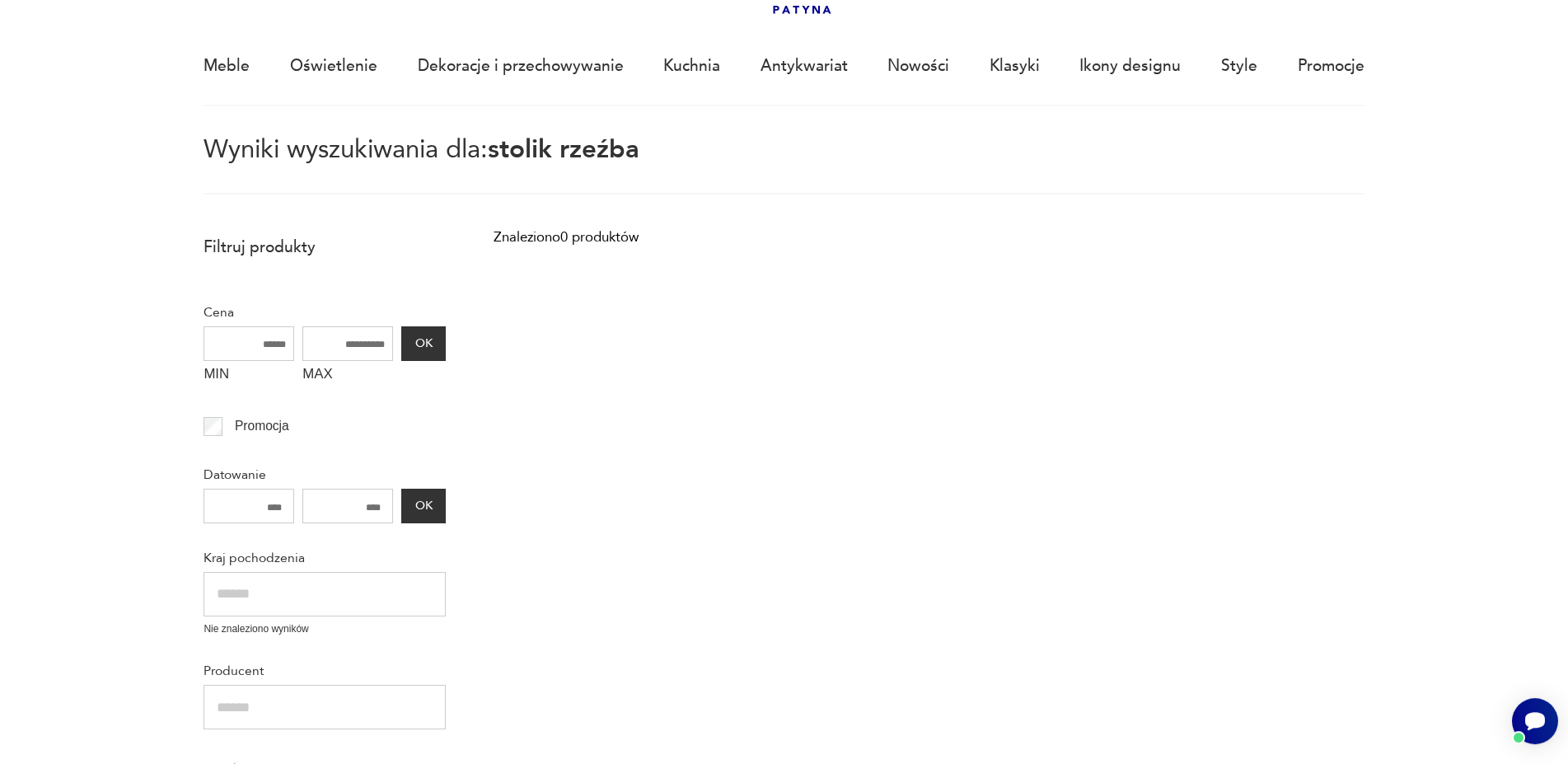
scroll to position [27, 0]
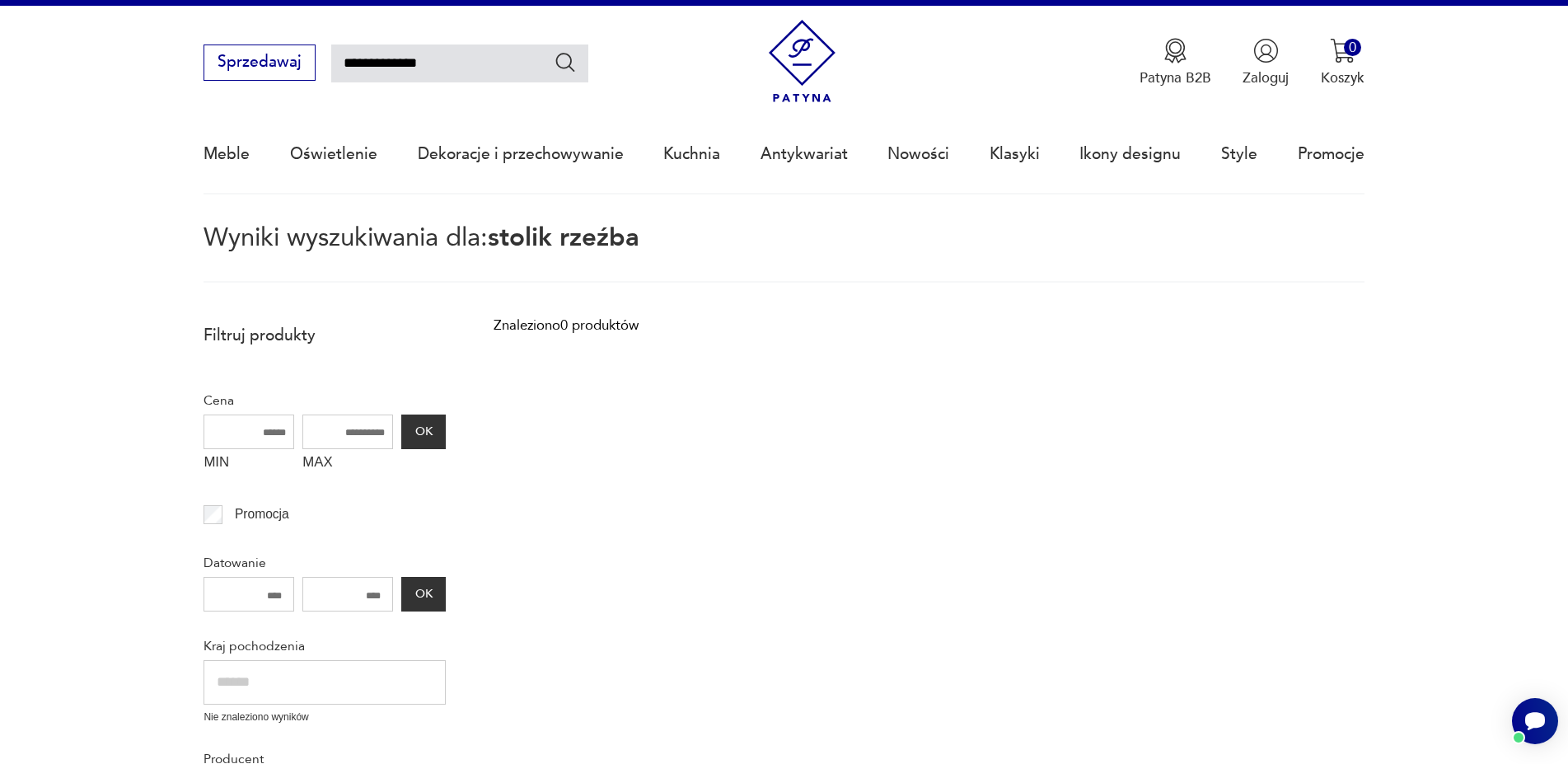
click at [361, 69] on input "**********" at bounding box center [460, 63] width 257 height 38
type input "******"
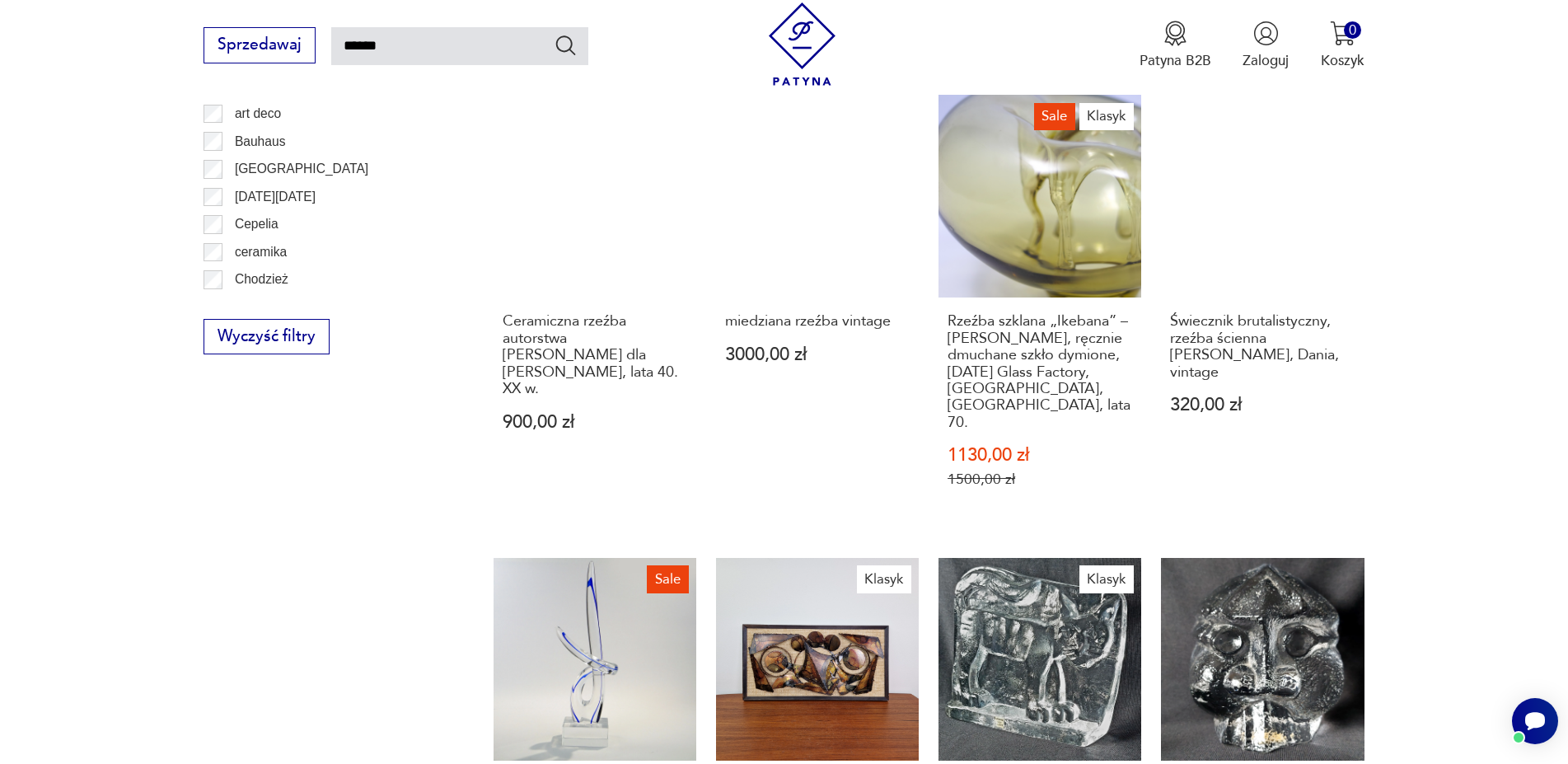
scroll to position [1440, 0]
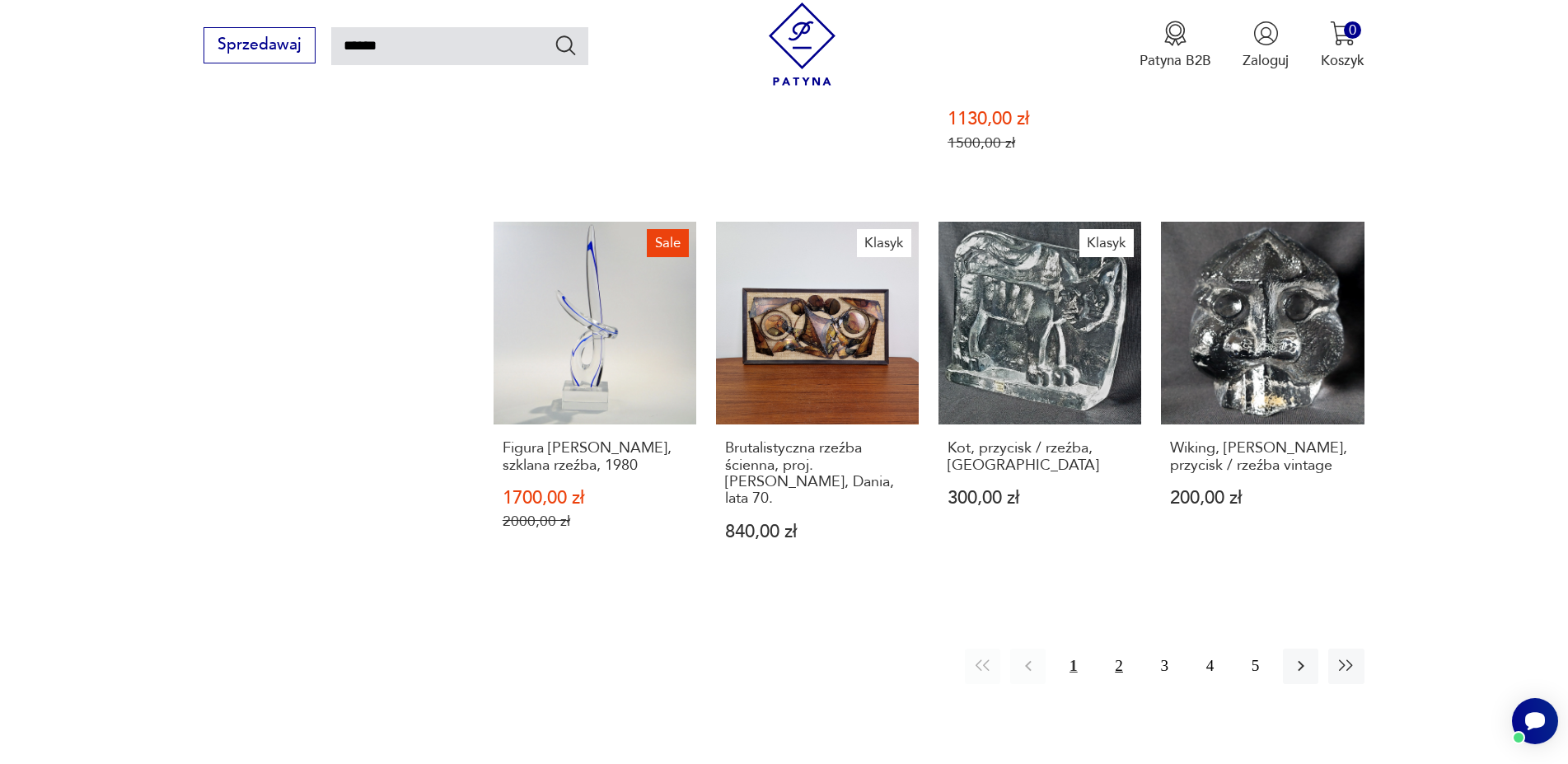
click at [1114, 649] on button "2" at bounding box center [1119, 666] width 36 height 36
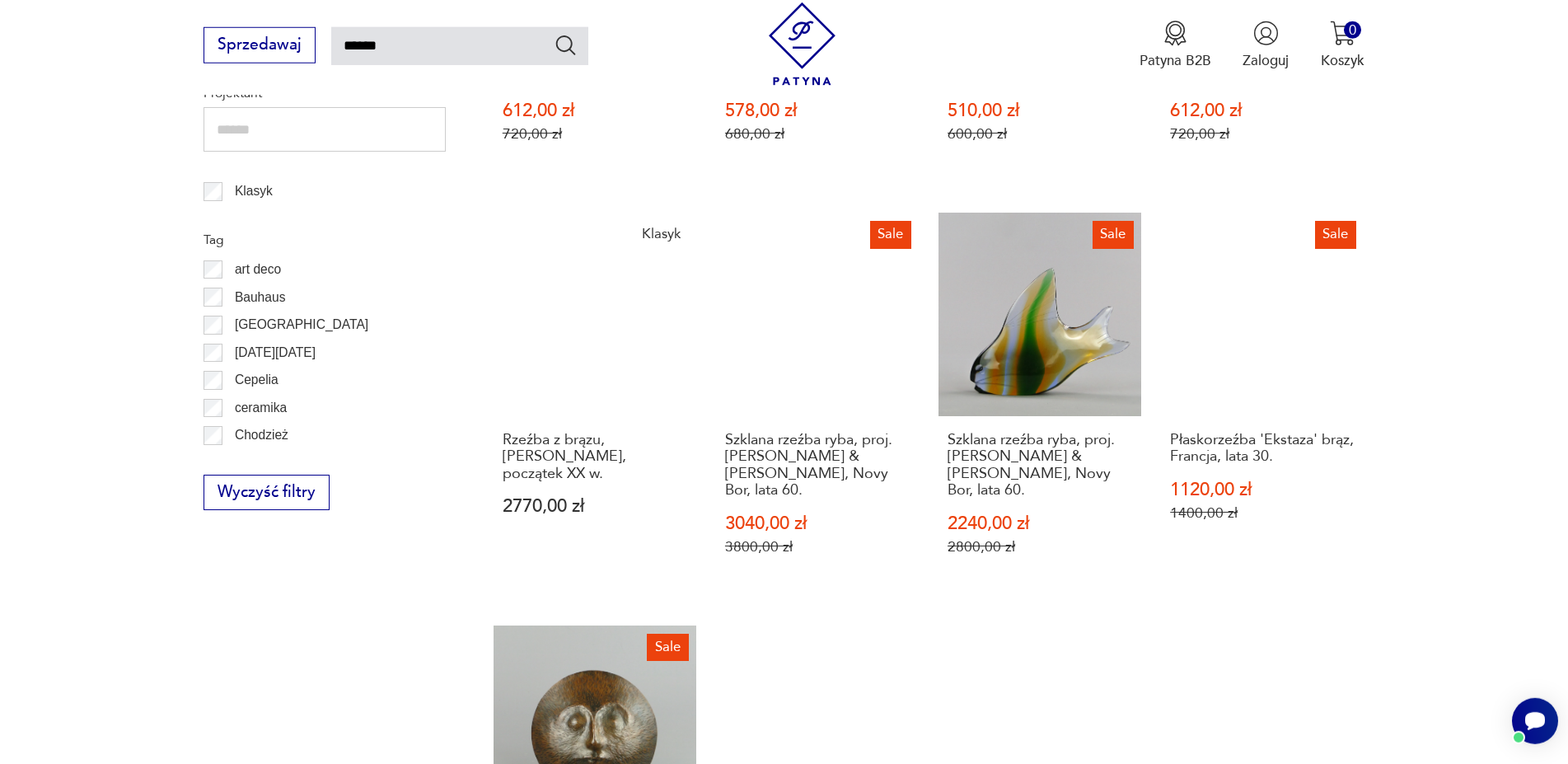
scroll to position [1355, 0]
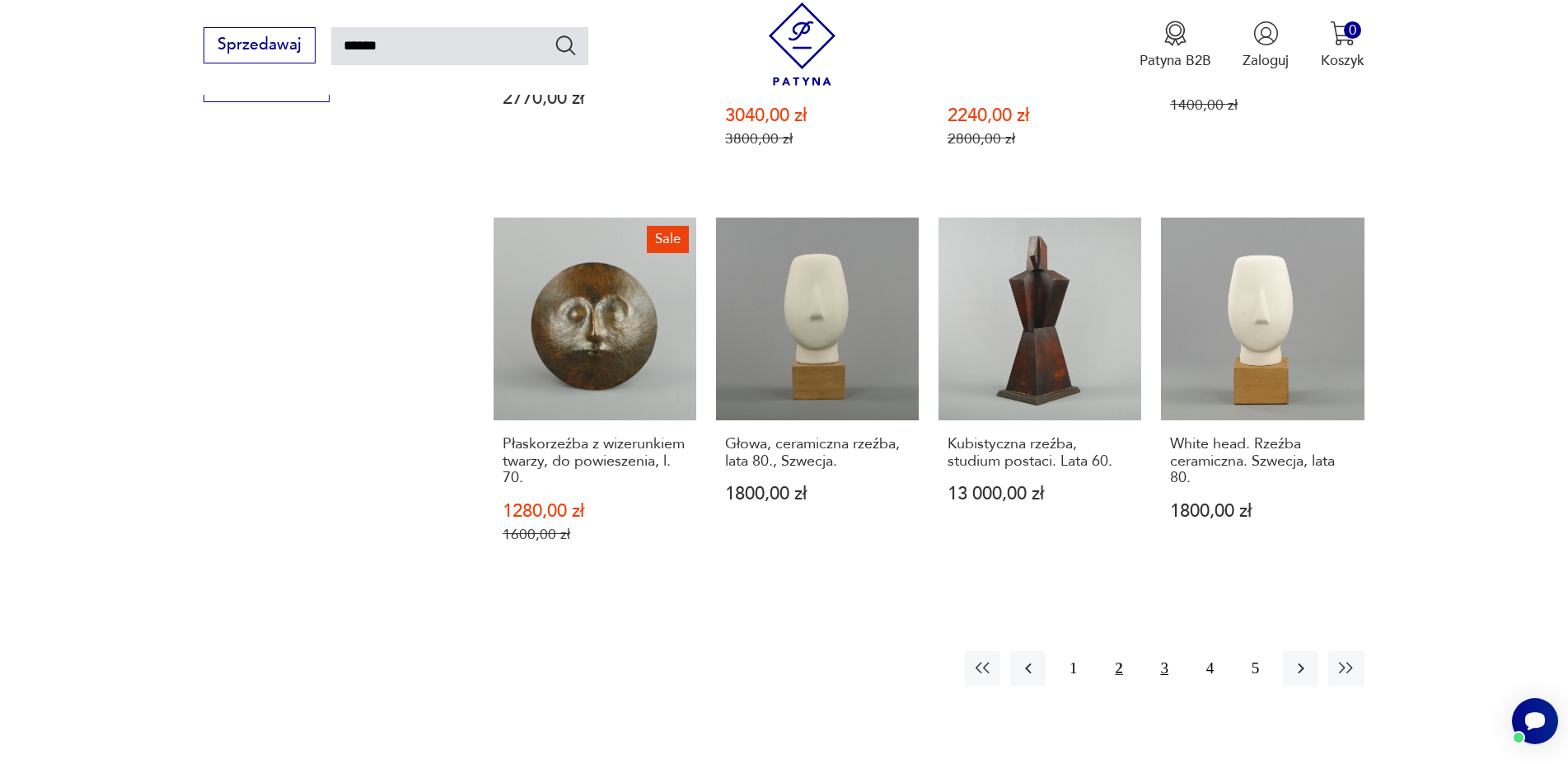
click at [1159, 656] on button "3" at bounding box center [1165, 669] width 36 height 36
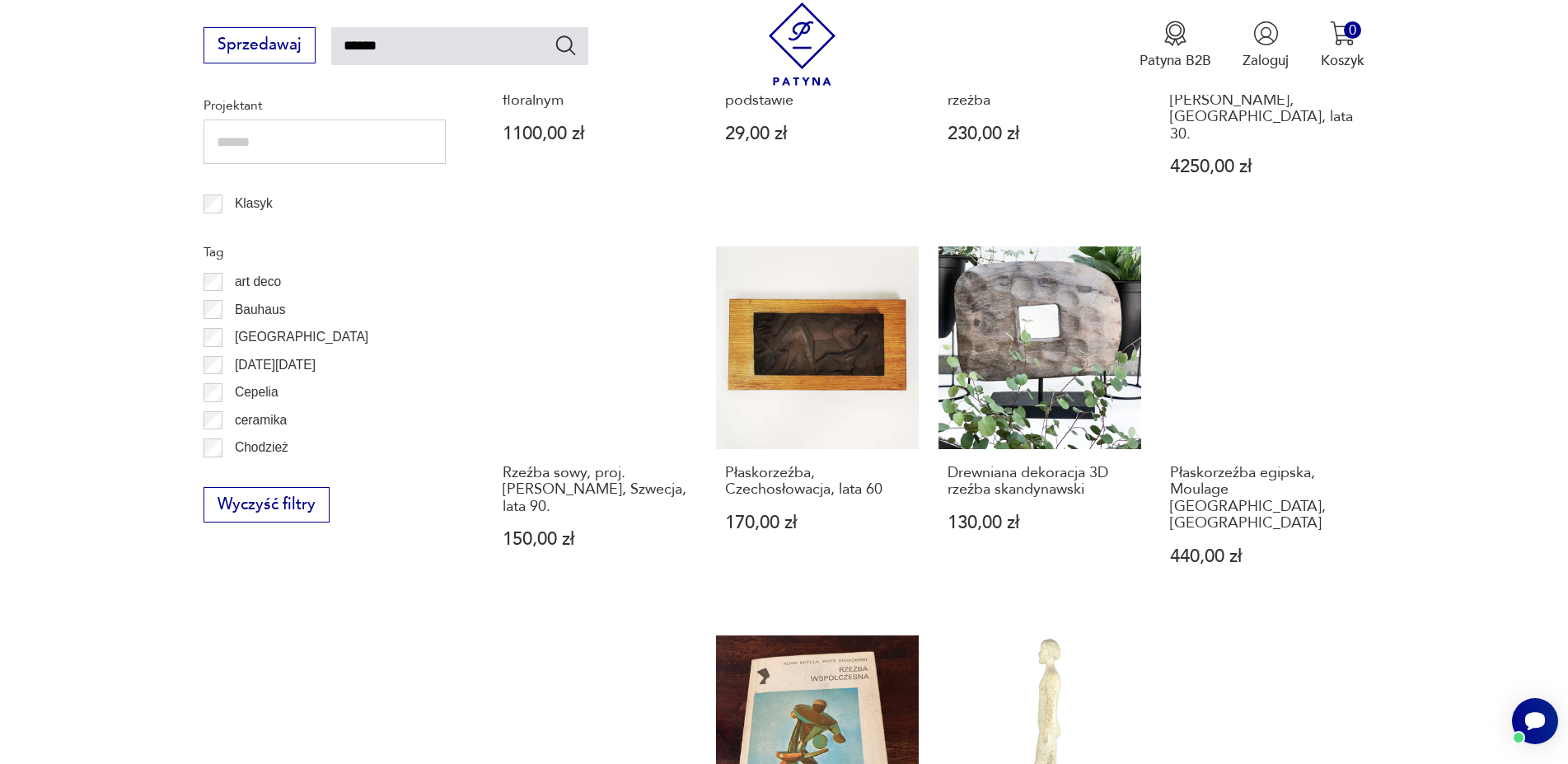
scroll to position [1272, 0]
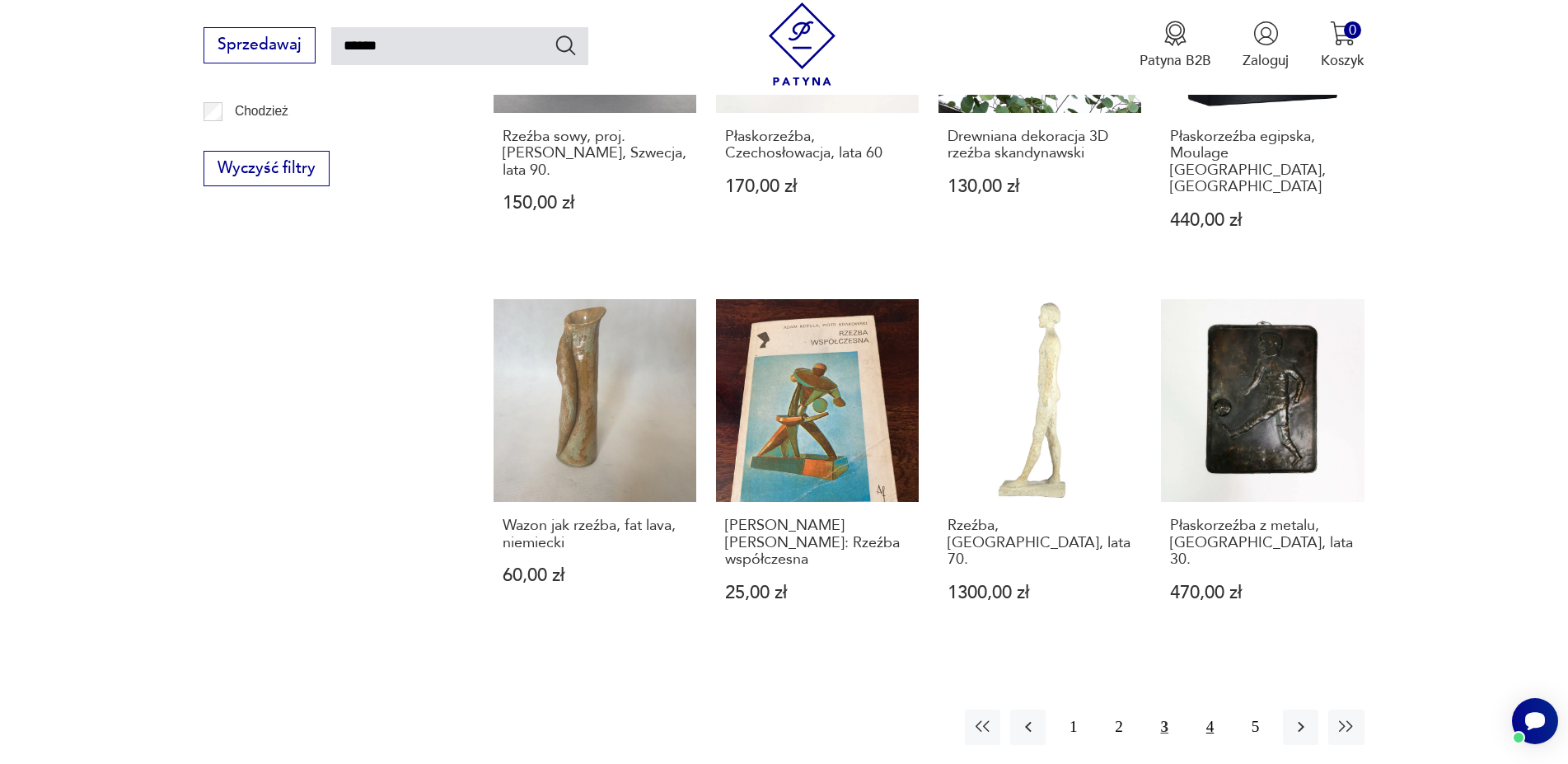
click at [1213, 710] on button "4" at bounding box center [1210, 727] width 36 height 36
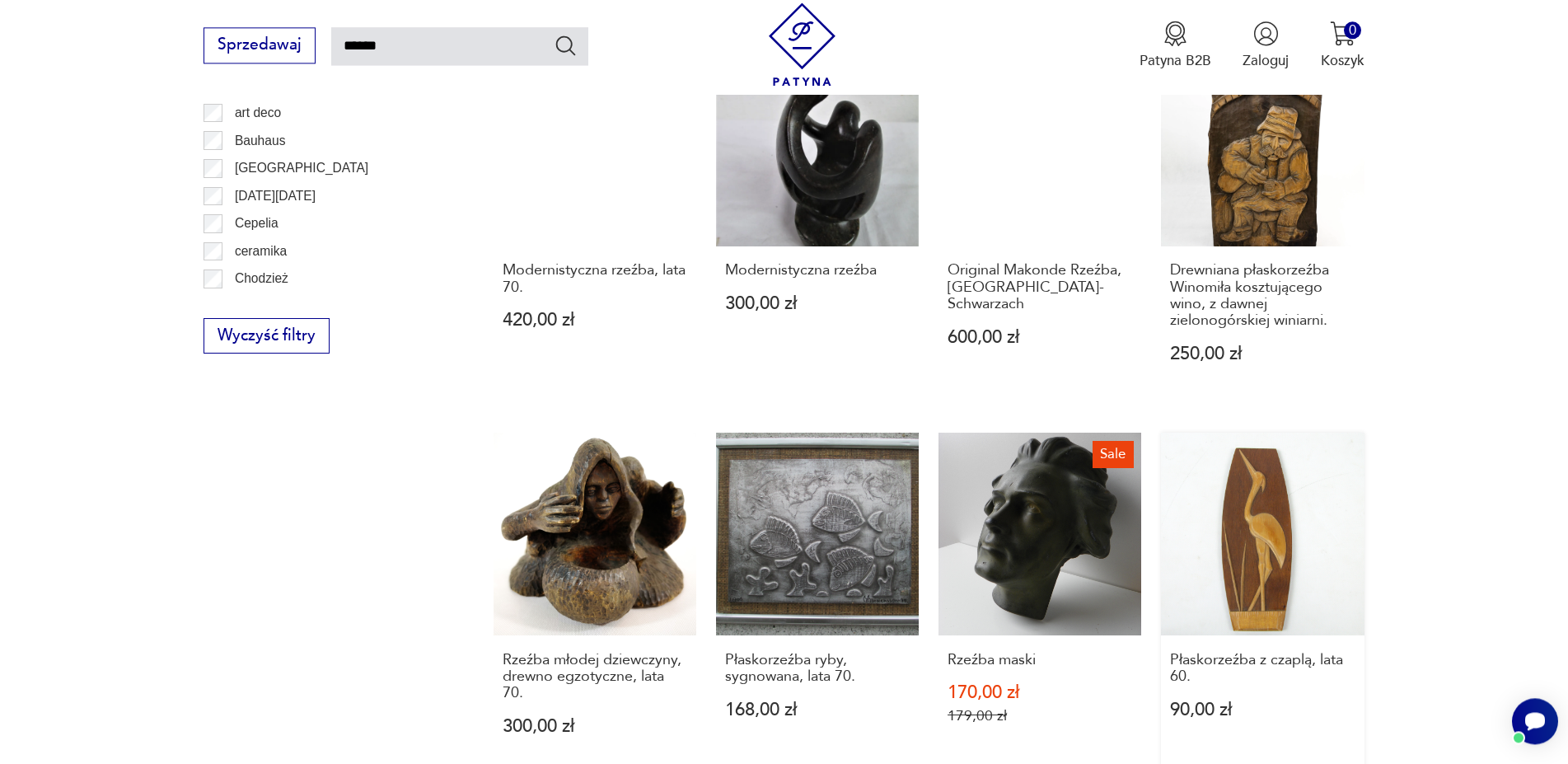
scroll to position [1524, 0]
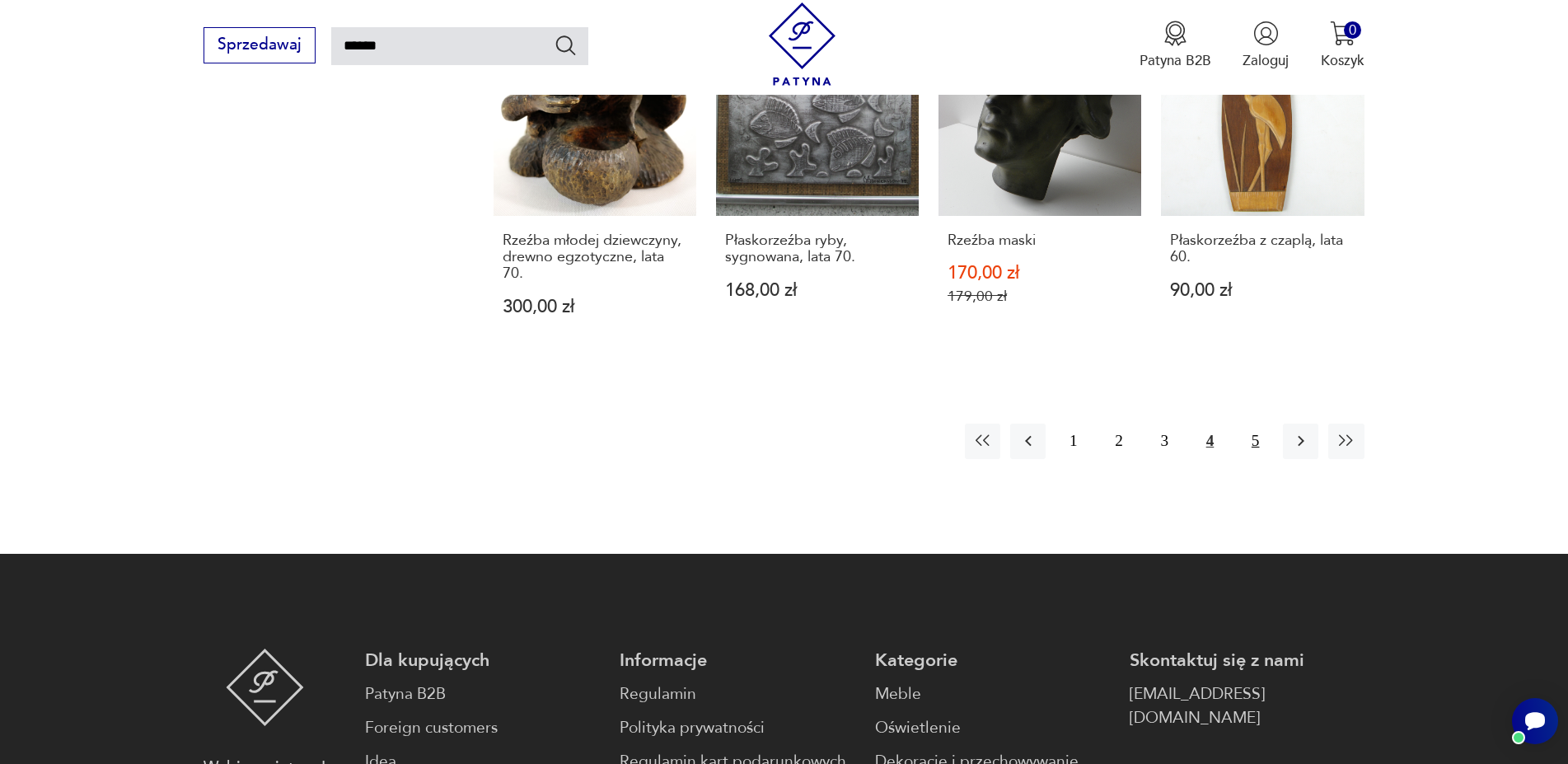
click at [1254, 425] on button "5" at bounding box center [1256, 441] width 36 height 36
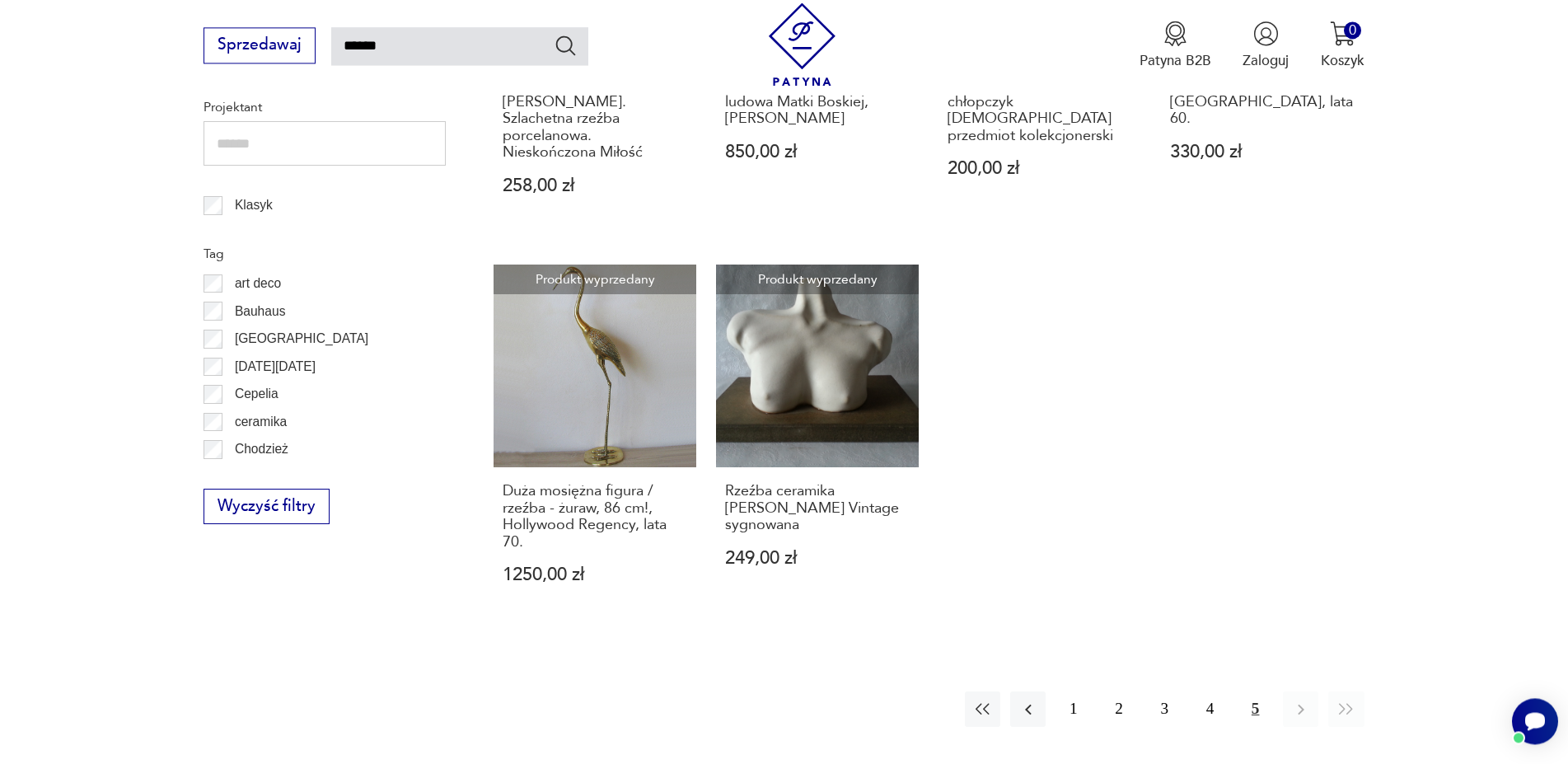
scroll to position [1019, 0]
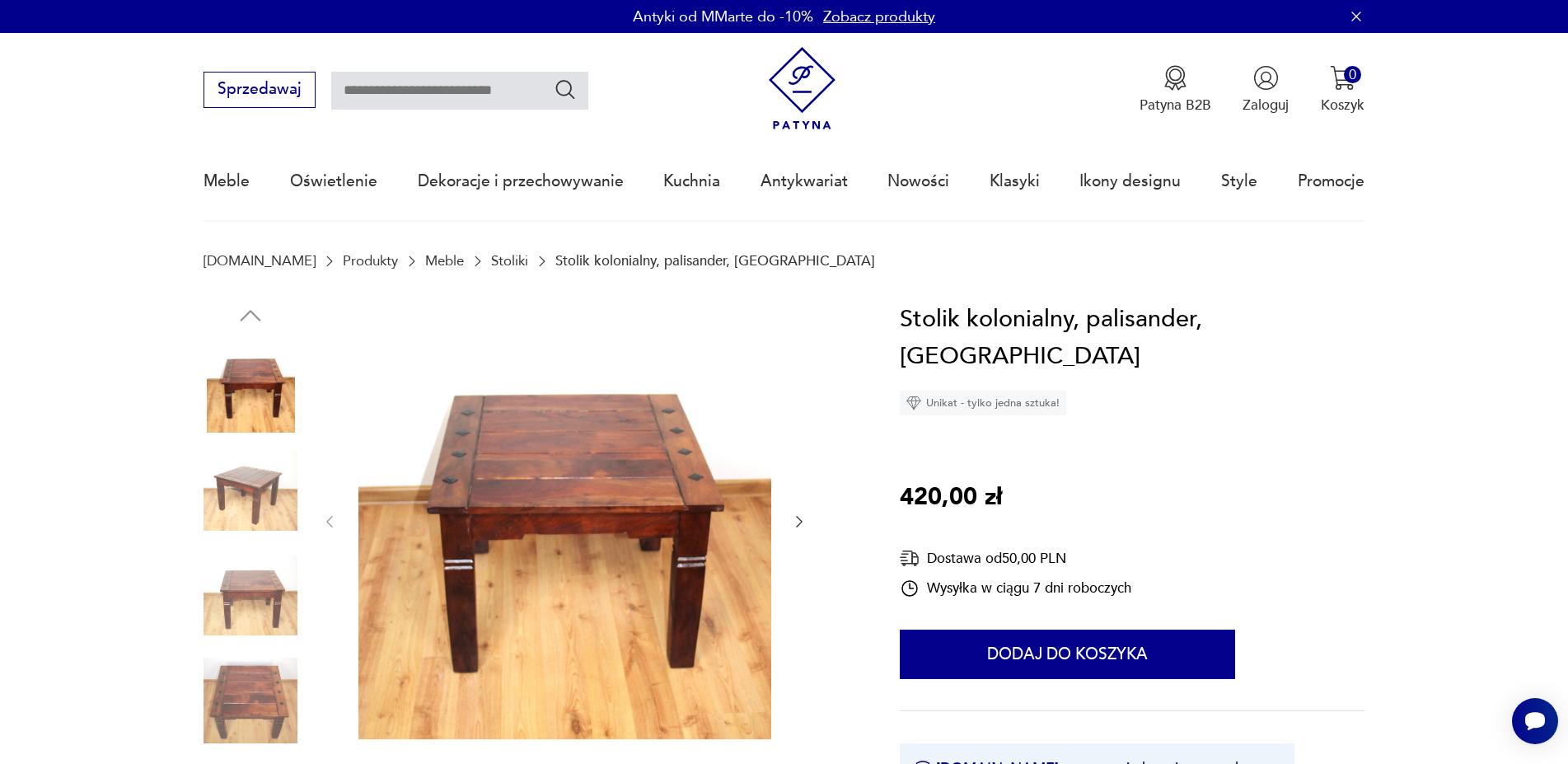
click at [792, 514] on icon "button" at bounding box center [799, 522] width 17 height 17
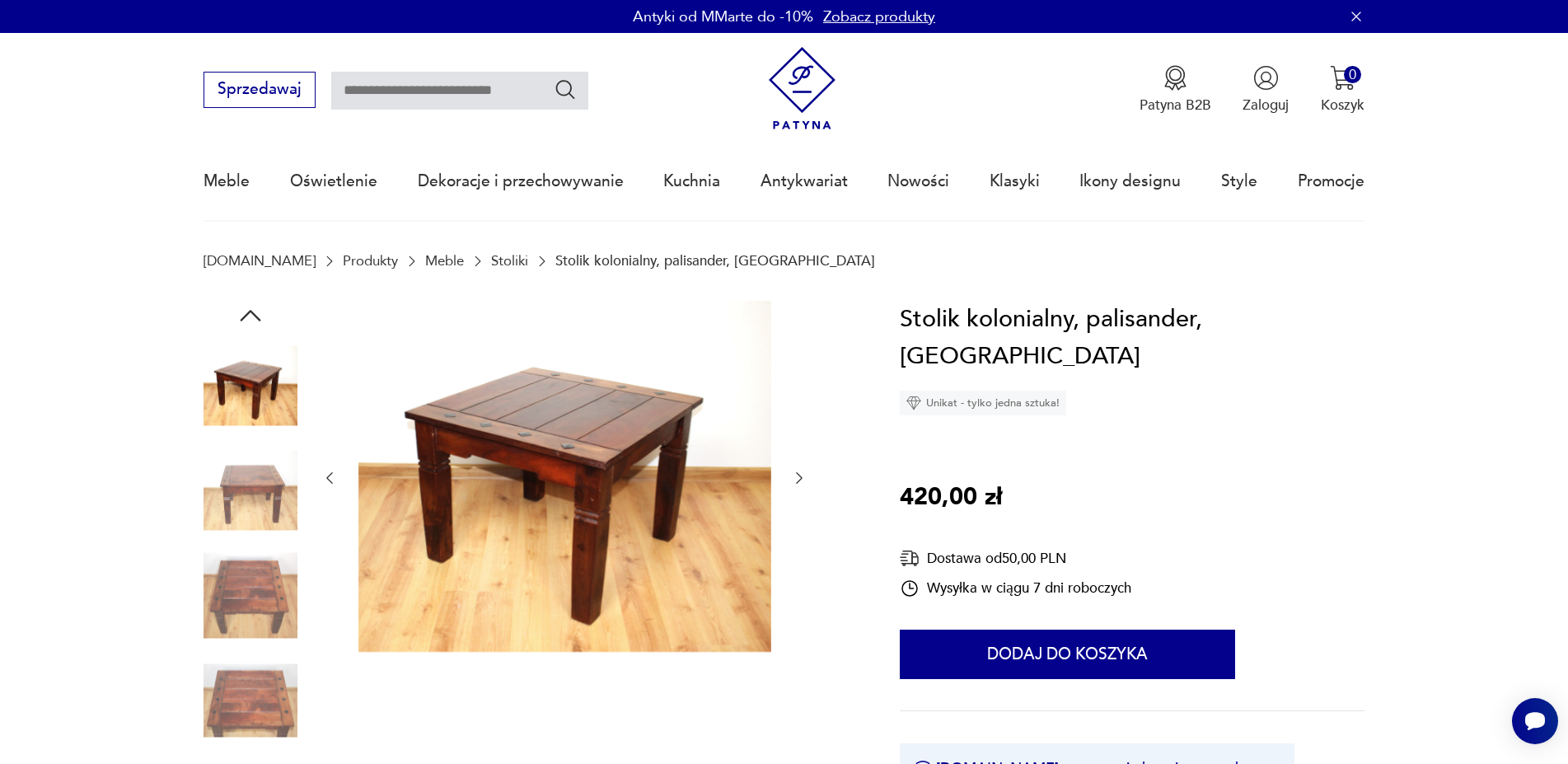
click at [798, 480] on icon "button" at bounding box center [799, 478] width 17 height 17
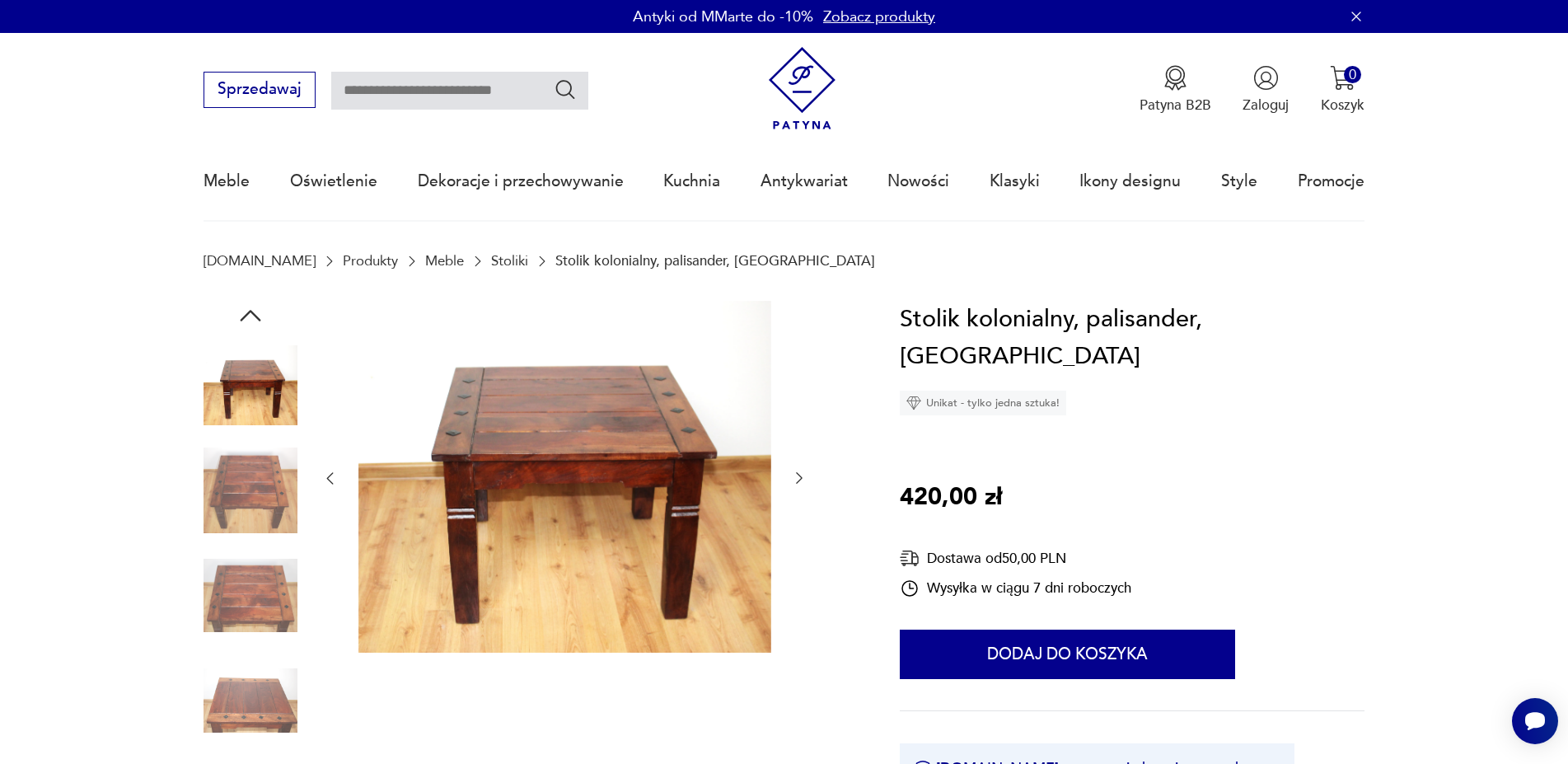
click at [798, 480] on icon "button" at bounding box center [799, 478] width 17 height 17
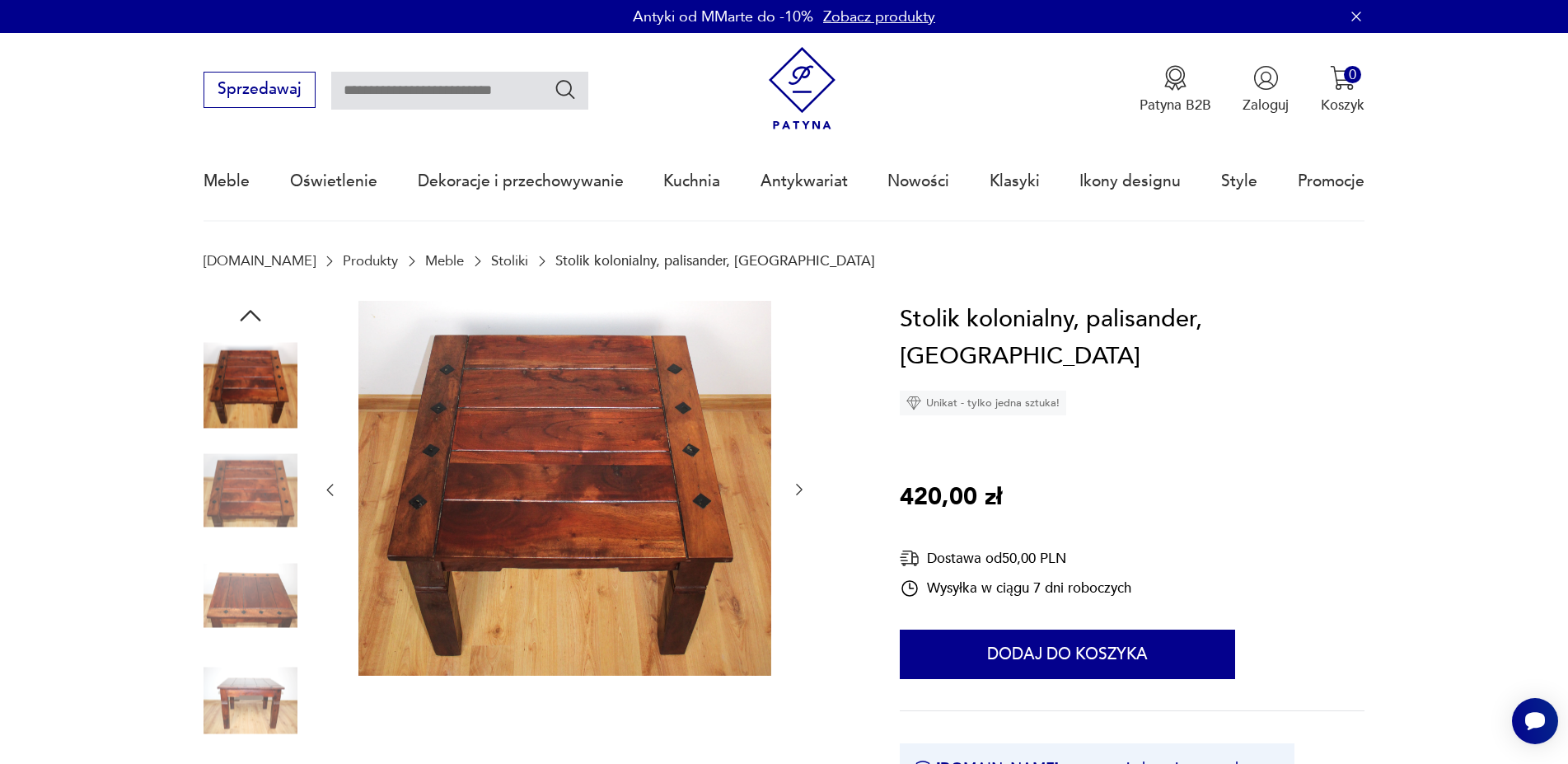
click at [796, 497] on icon "button" at bounding box center [799, 490] width 17 height 17
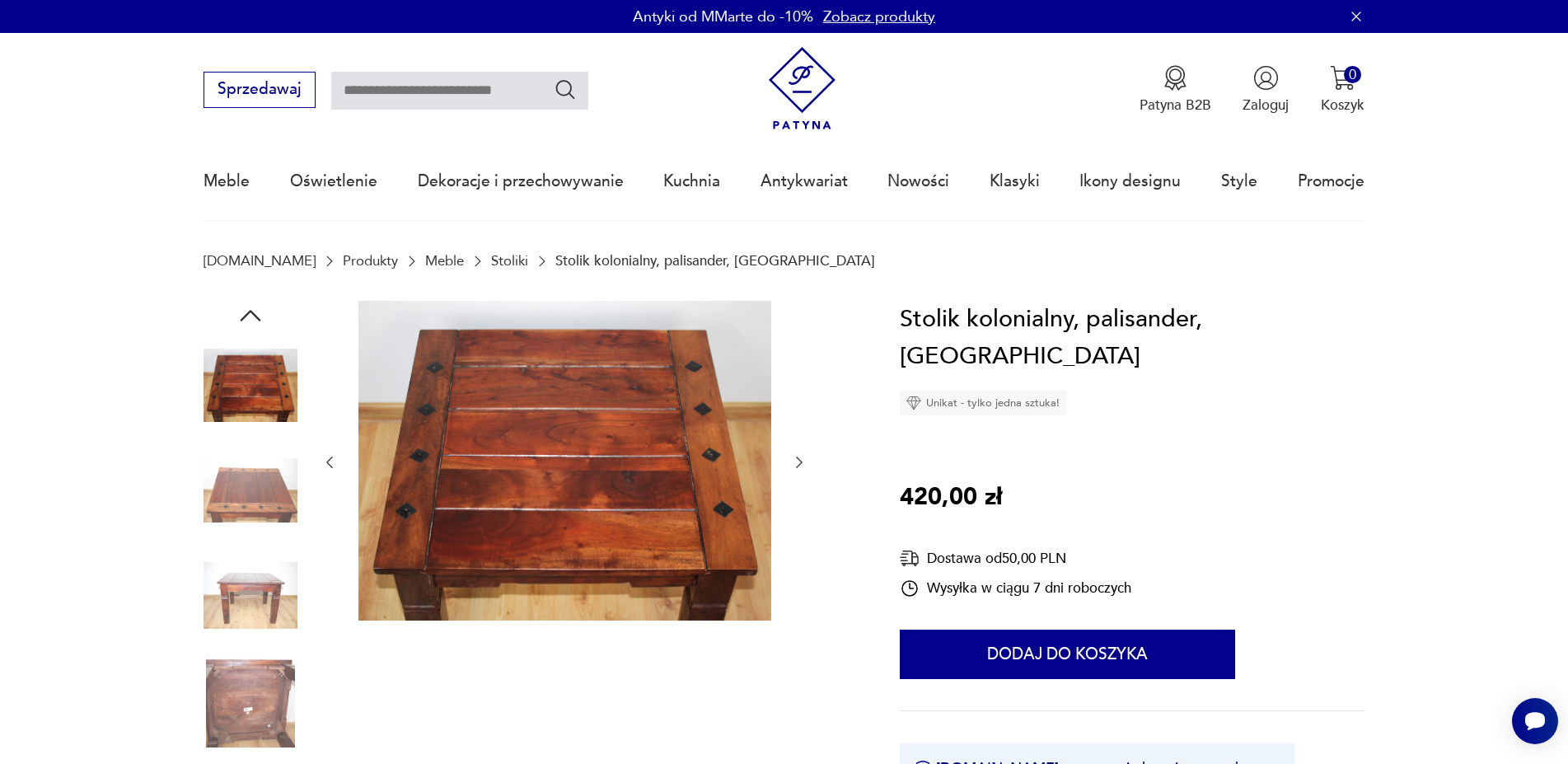
click at [794, 464] on icon "button" at bounding box center [799, 463] width 17 height 17
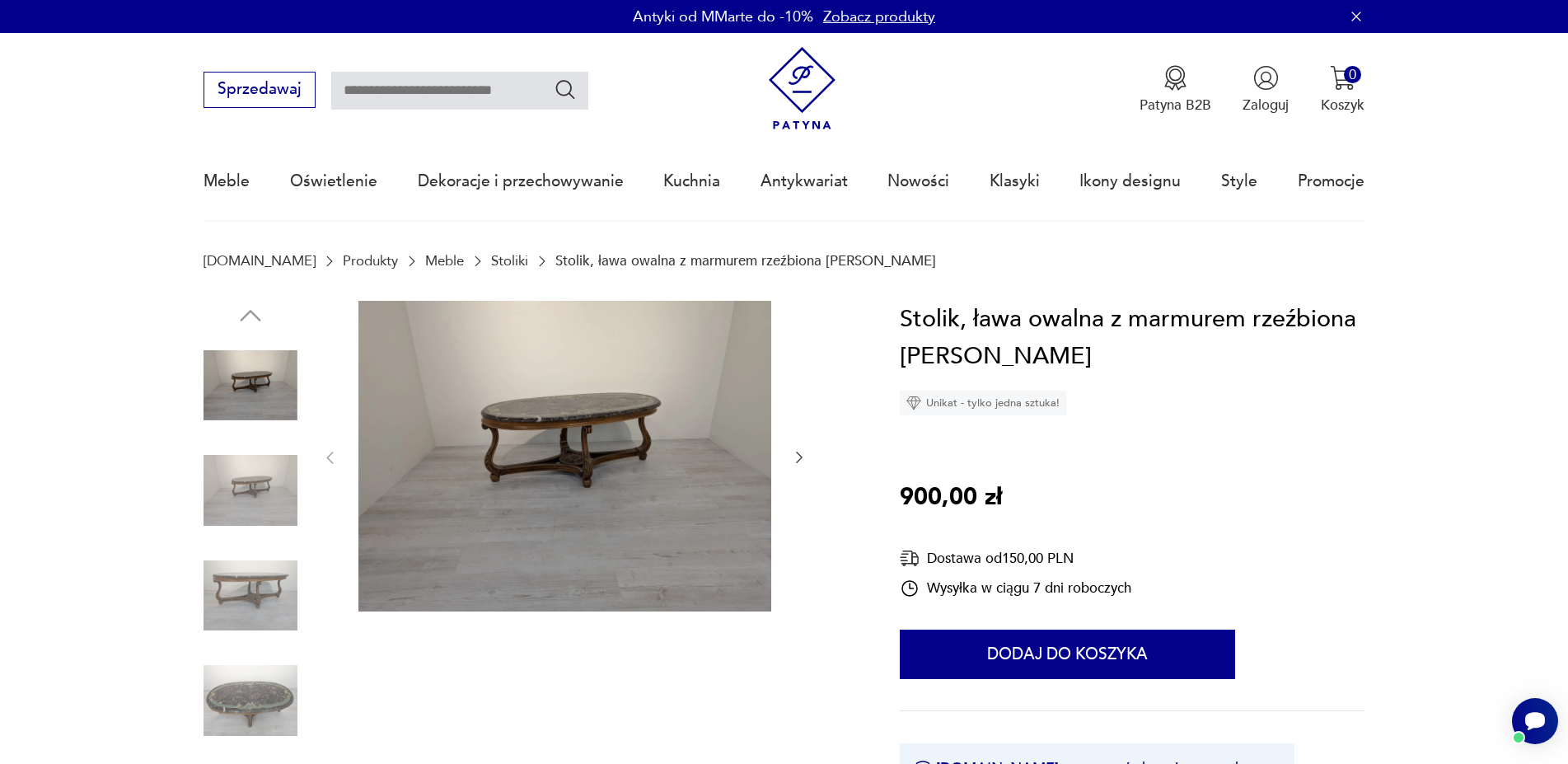
click at [257, 390] on img at bounding box center [251, 386] width 94 height 94
click at [243, 499] on img at bounding box center [251, 490] width 94 height 94
click at [246, 582] on img at bounding box center [251, 596] width 94 height 94
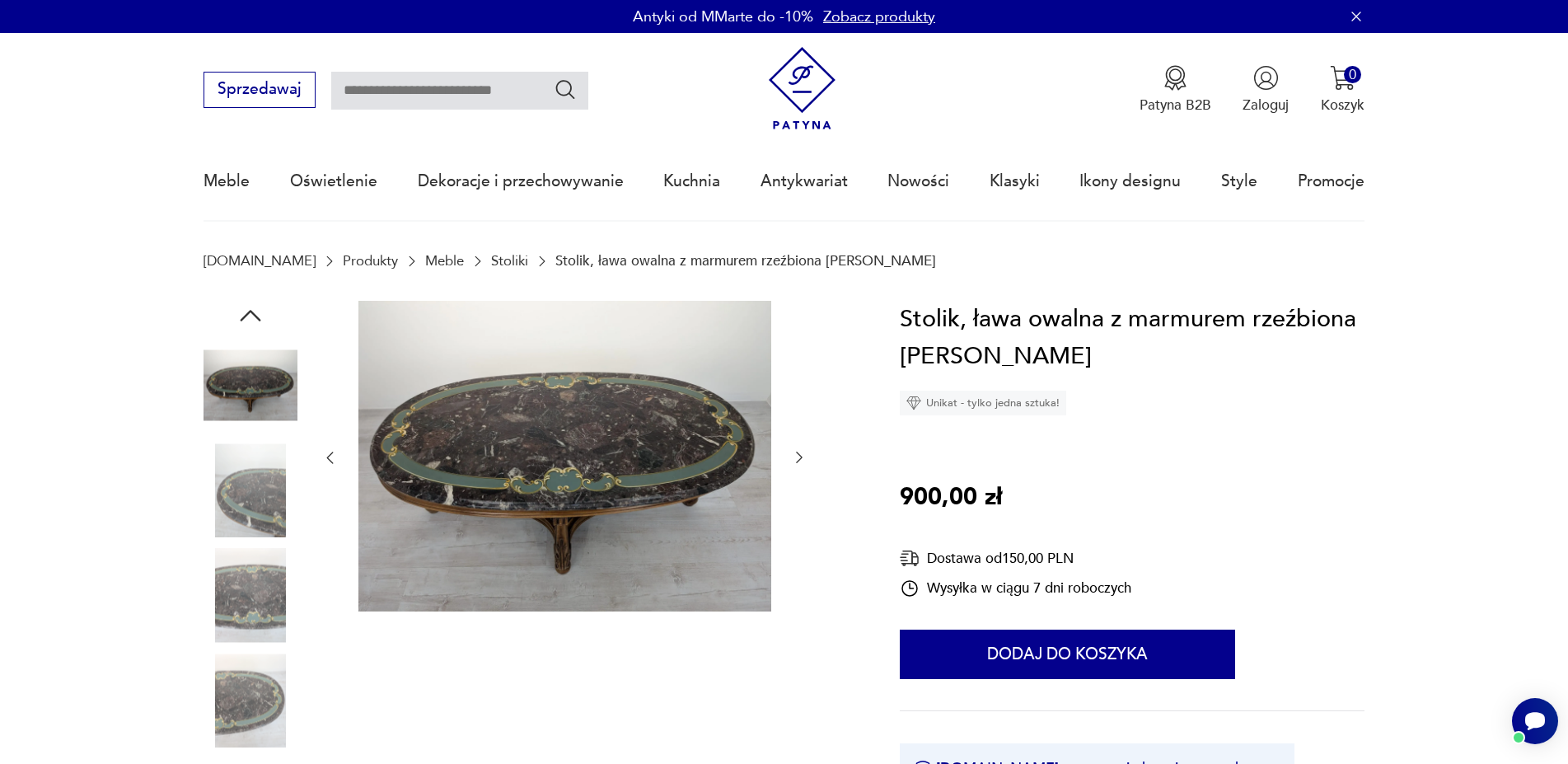
click at [257, 584] on img at bounding box center [251, 596] width 94 height 94
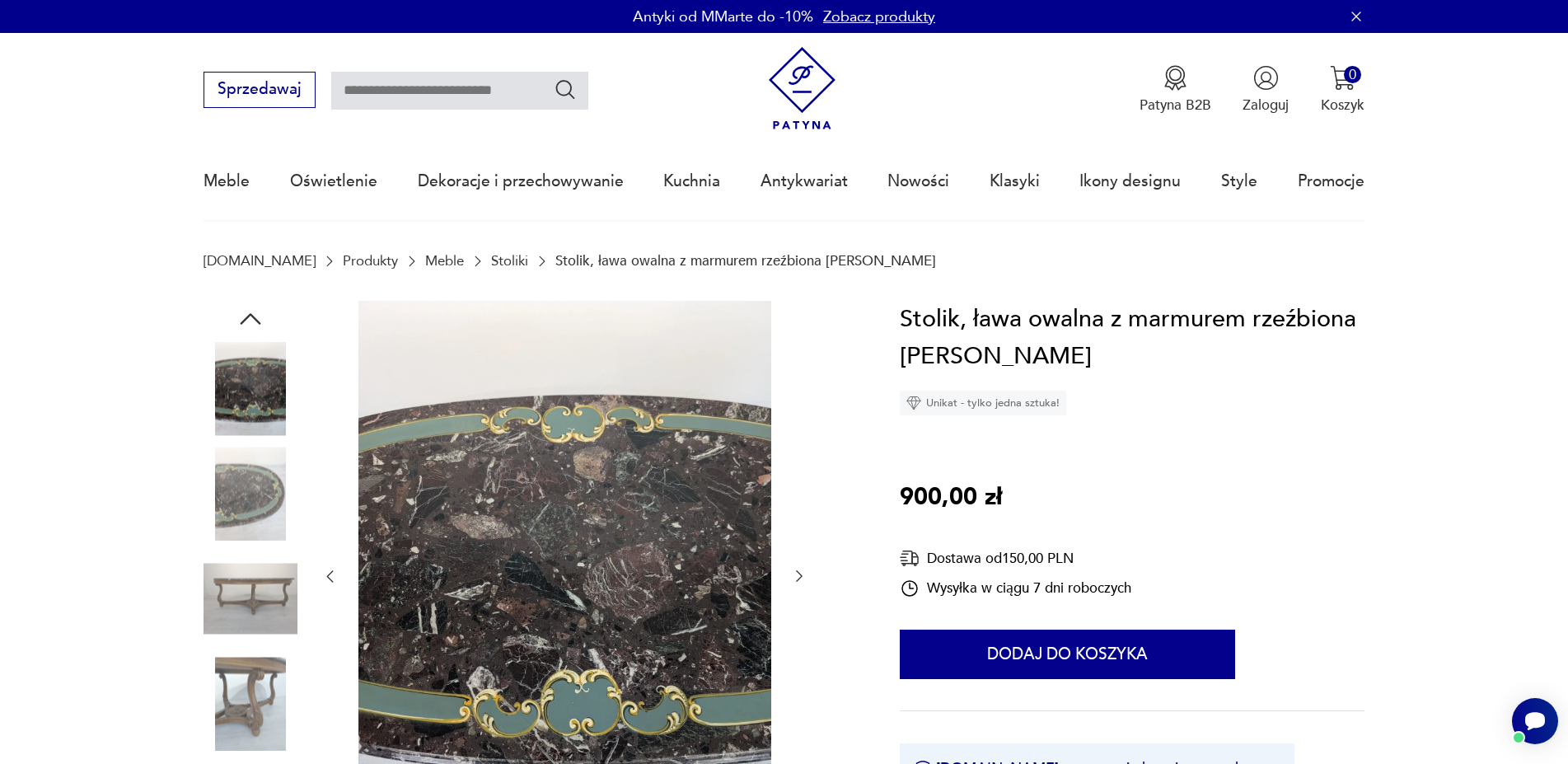
click at [269, 672] on img at bounding box center [251, 704] width 94 height 94
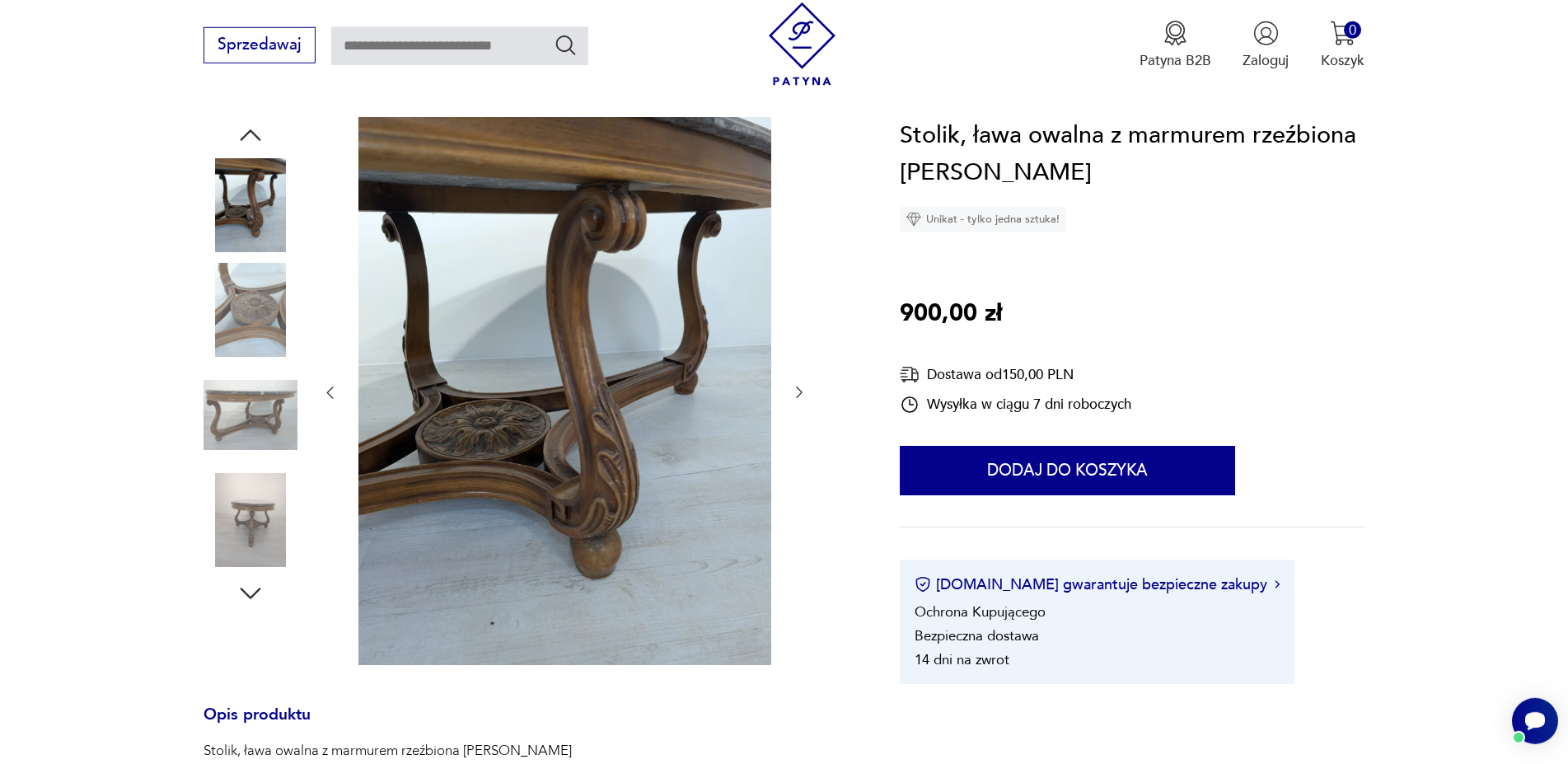
scroll to position [252, 0]
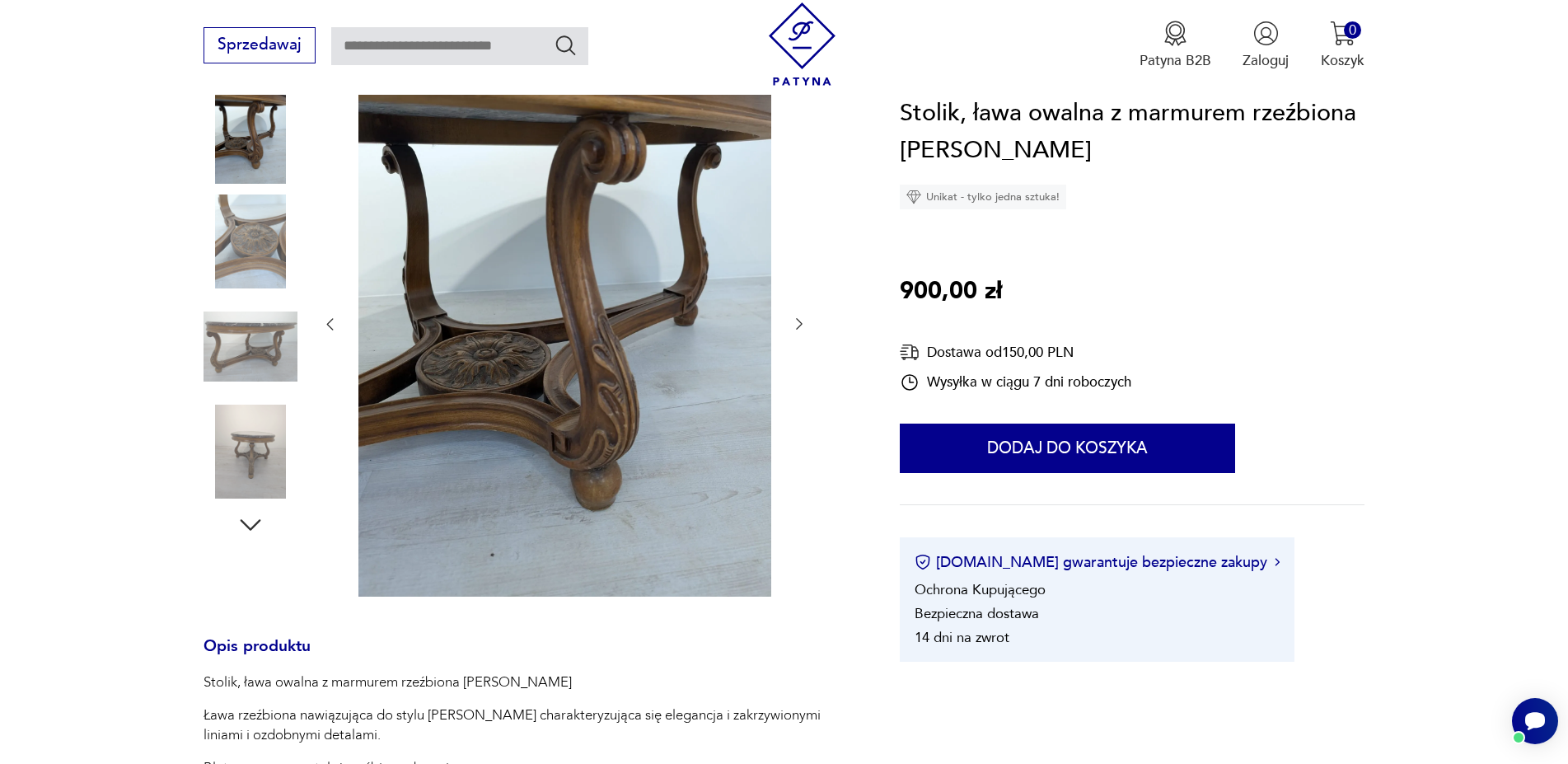
click at [248, 525] on icon "button" at bounding box center [251, 526] width 30 height 30
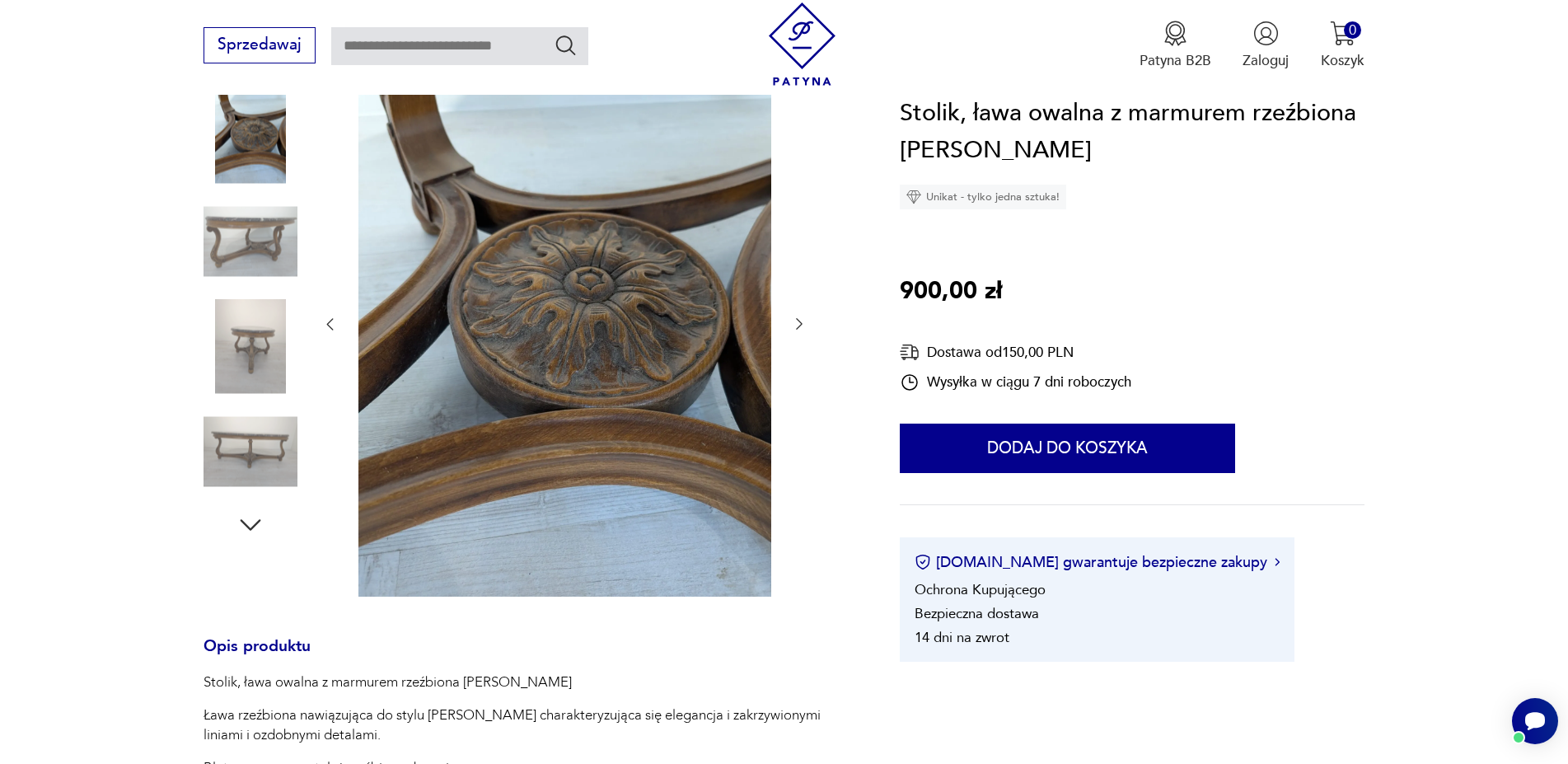
click at [248, 525] on icon "button" at bounding box center [251, 526] width 30 height 30
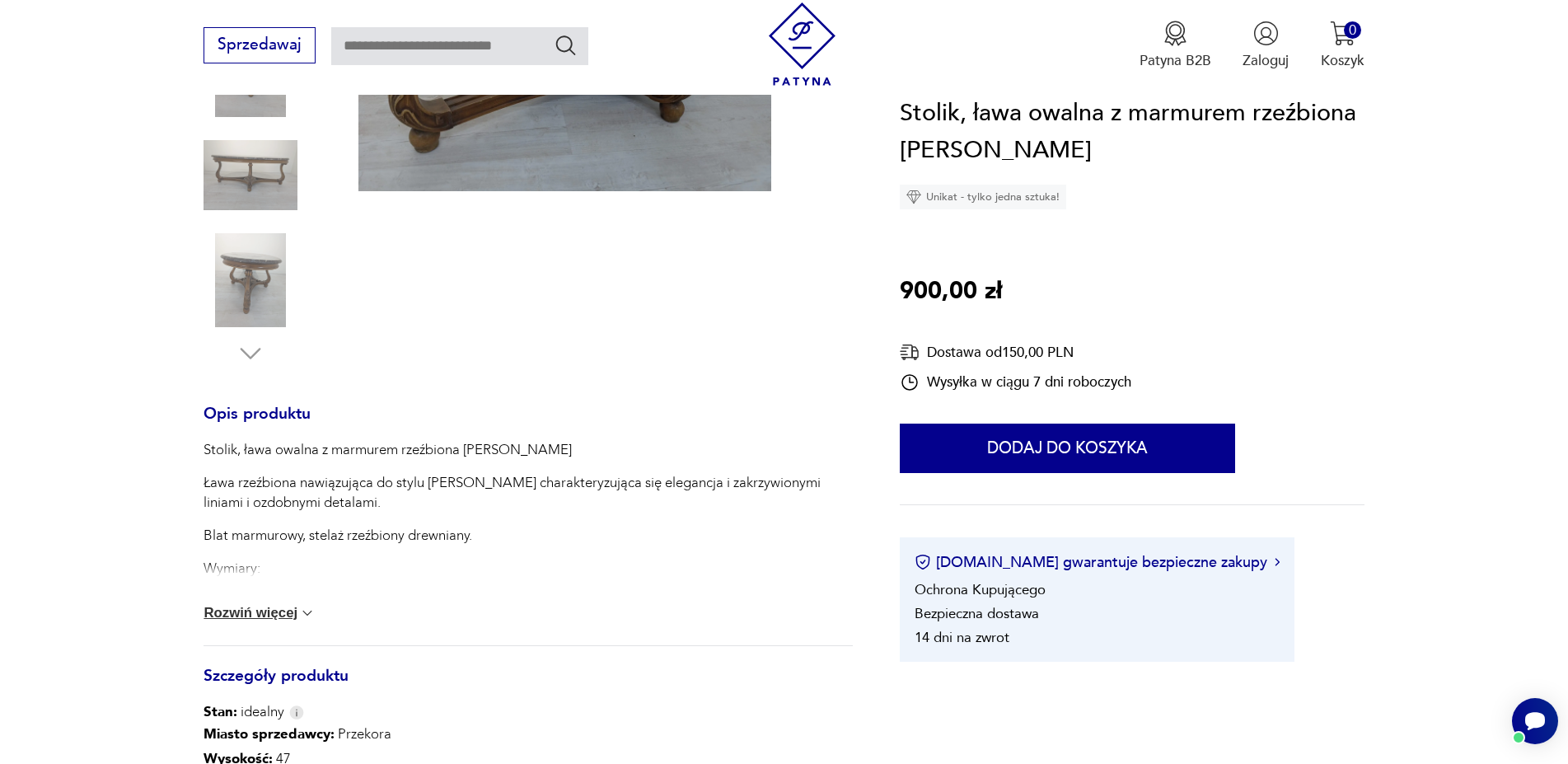
scroll to position [672, 0]
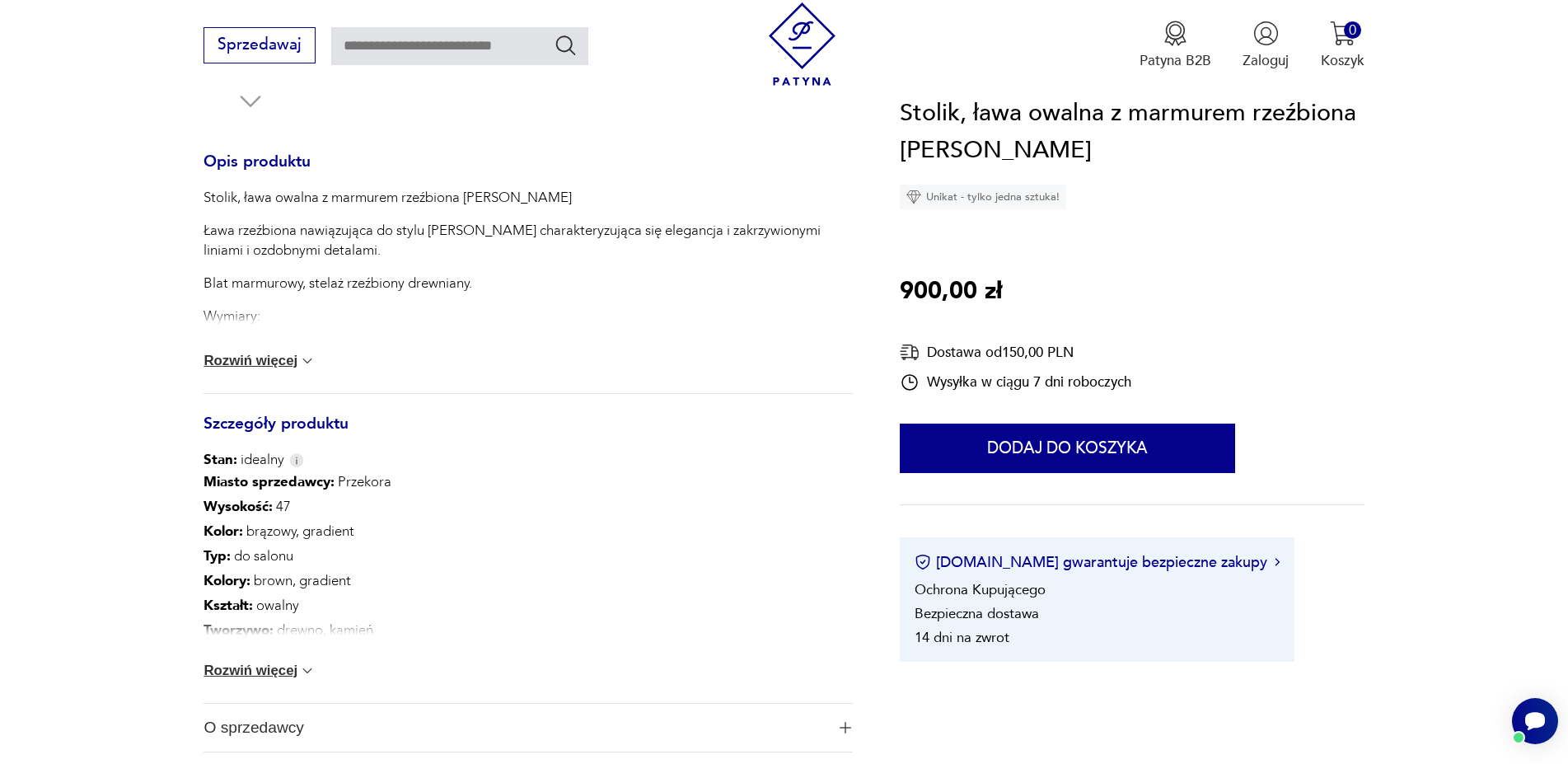
click at [278, 667] on button "Rozwiń więcej" at bounding box center [259, 671] width 112 height 17
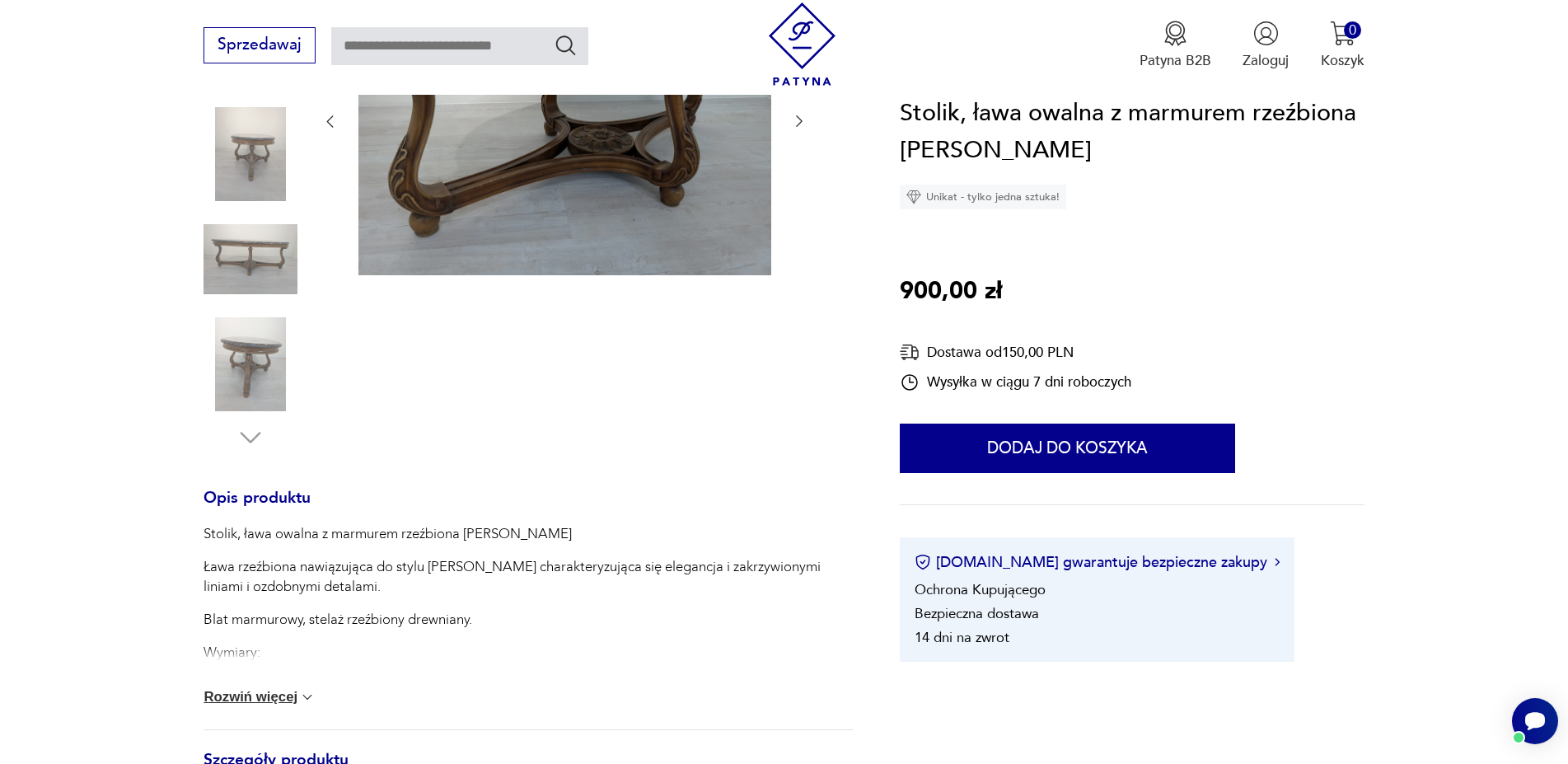
scroll to position [84, 0]
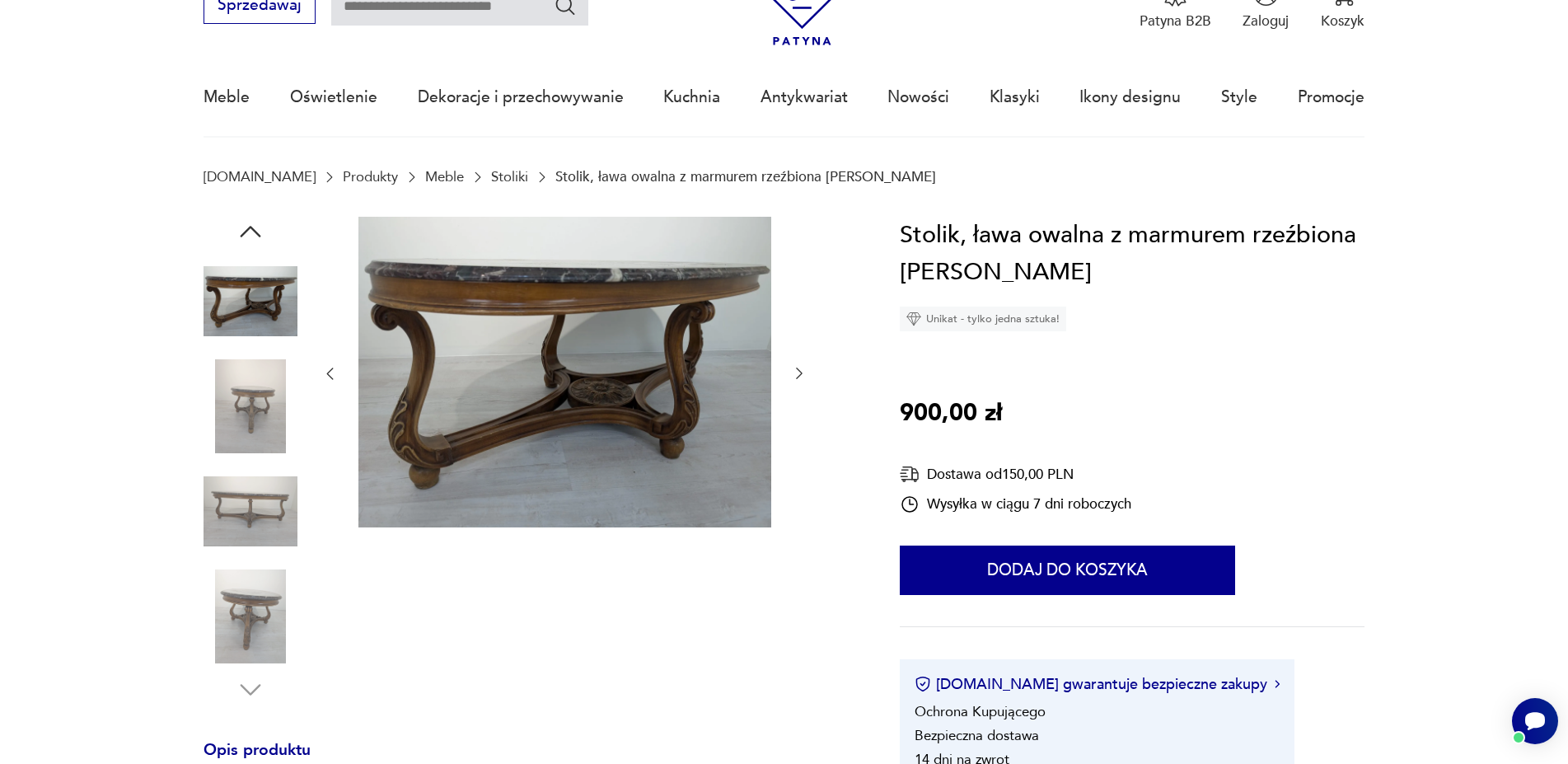
click at [568, 364] on img at bounding box center [565, 372] width 413 height 311
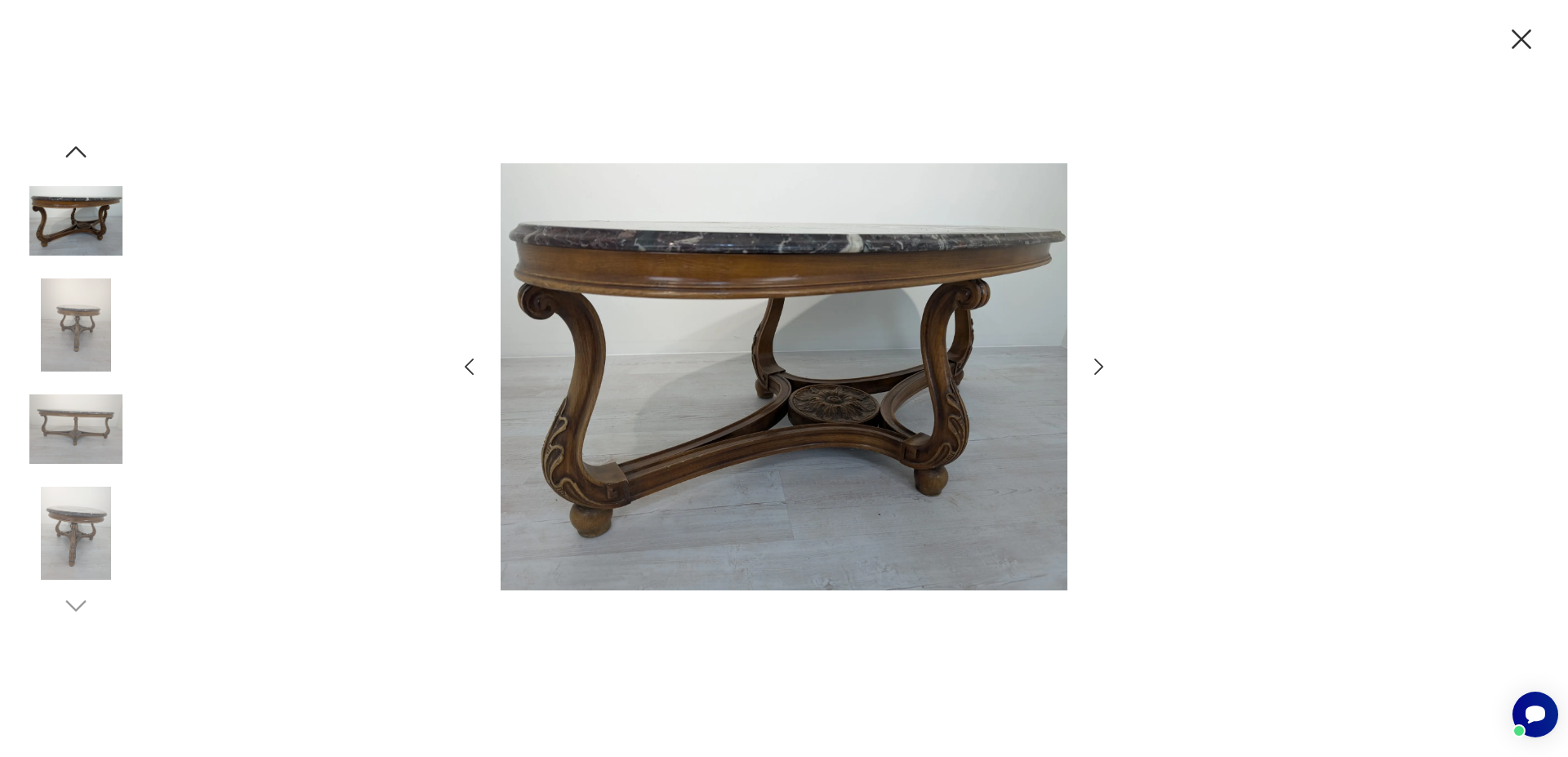
click at [96, 535] on img at bounding box center [76, 533] width 93 height 93
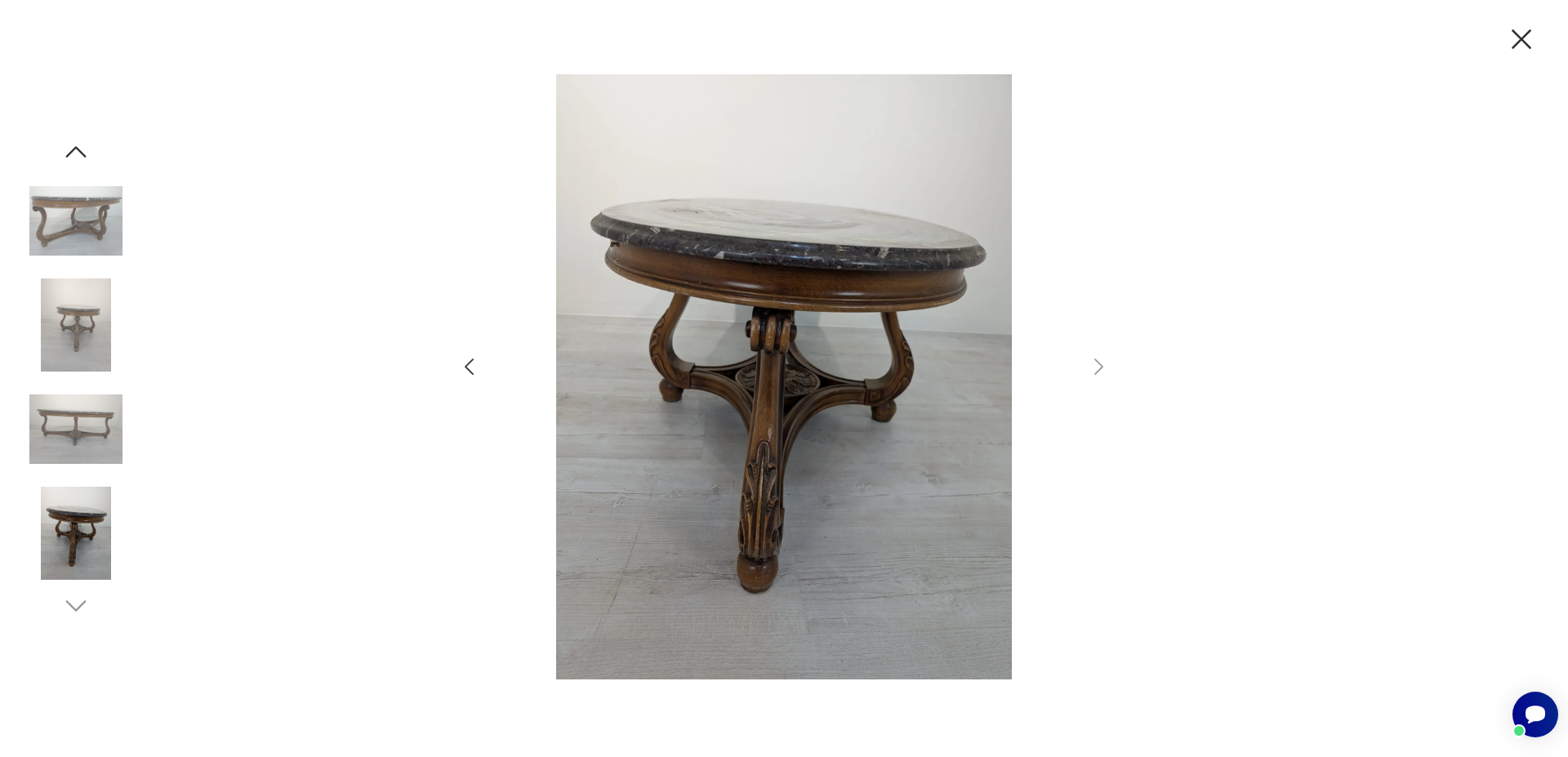
click at [91, 439] on img at bounding box center [76, 430] width 93 height 93
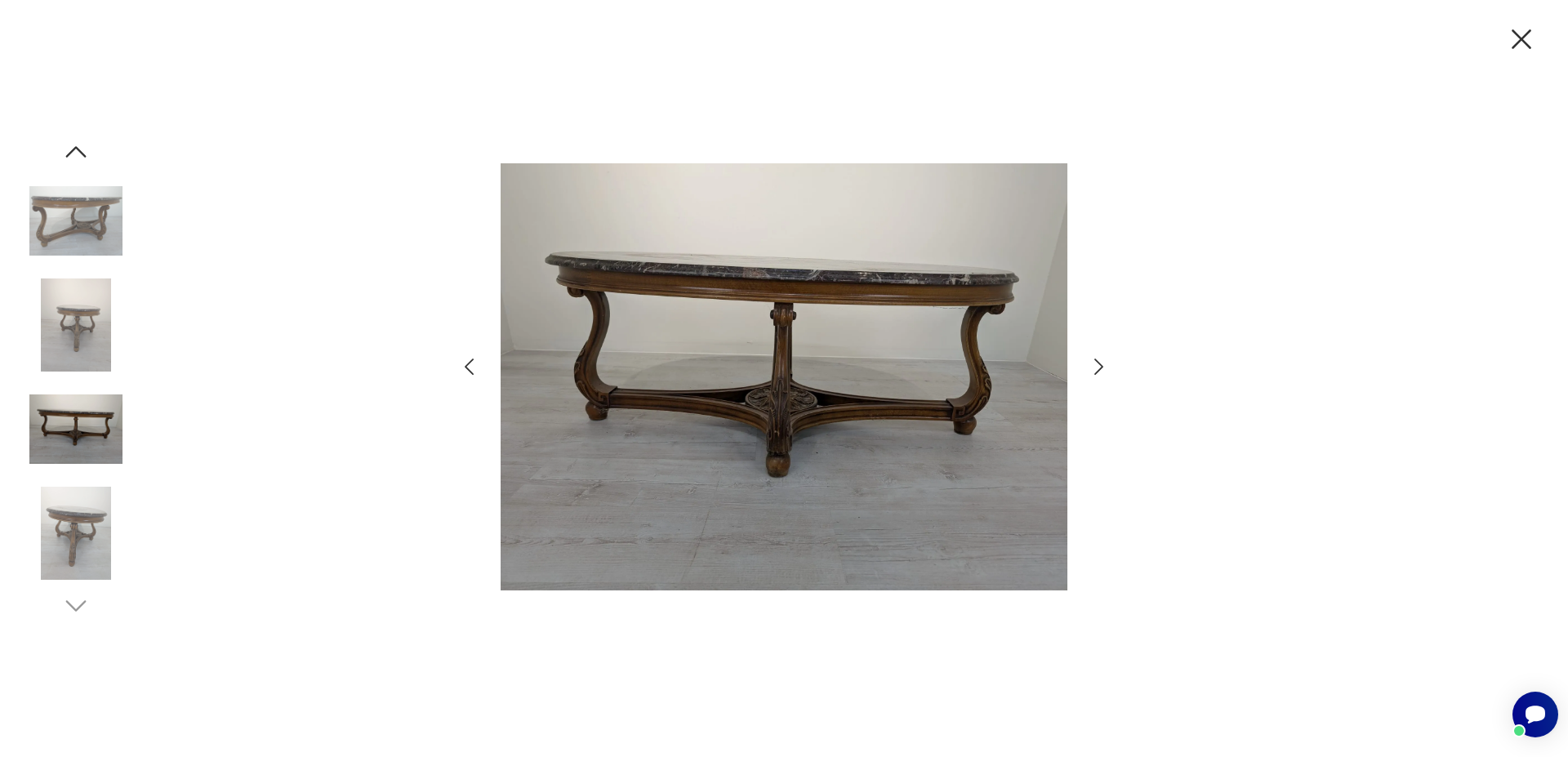
click at [86, 354] on img at bounding box center [76, 325] width 93 height 93
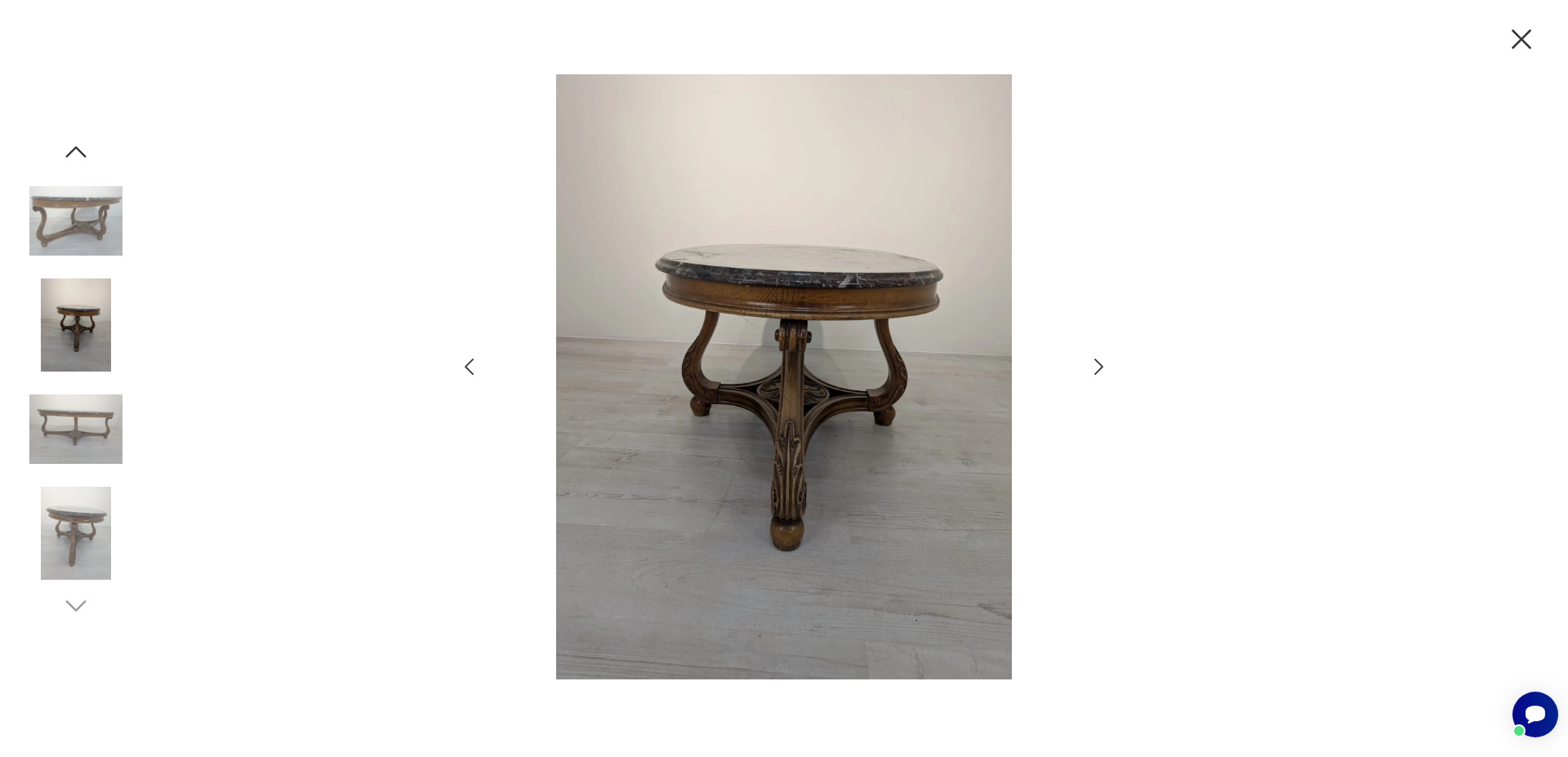
click at [85, 278] on div at bounding box center [76, 378] width 93 height 408
click at [78, 223] on img at bounding box center [76, 221] width 93 height 93
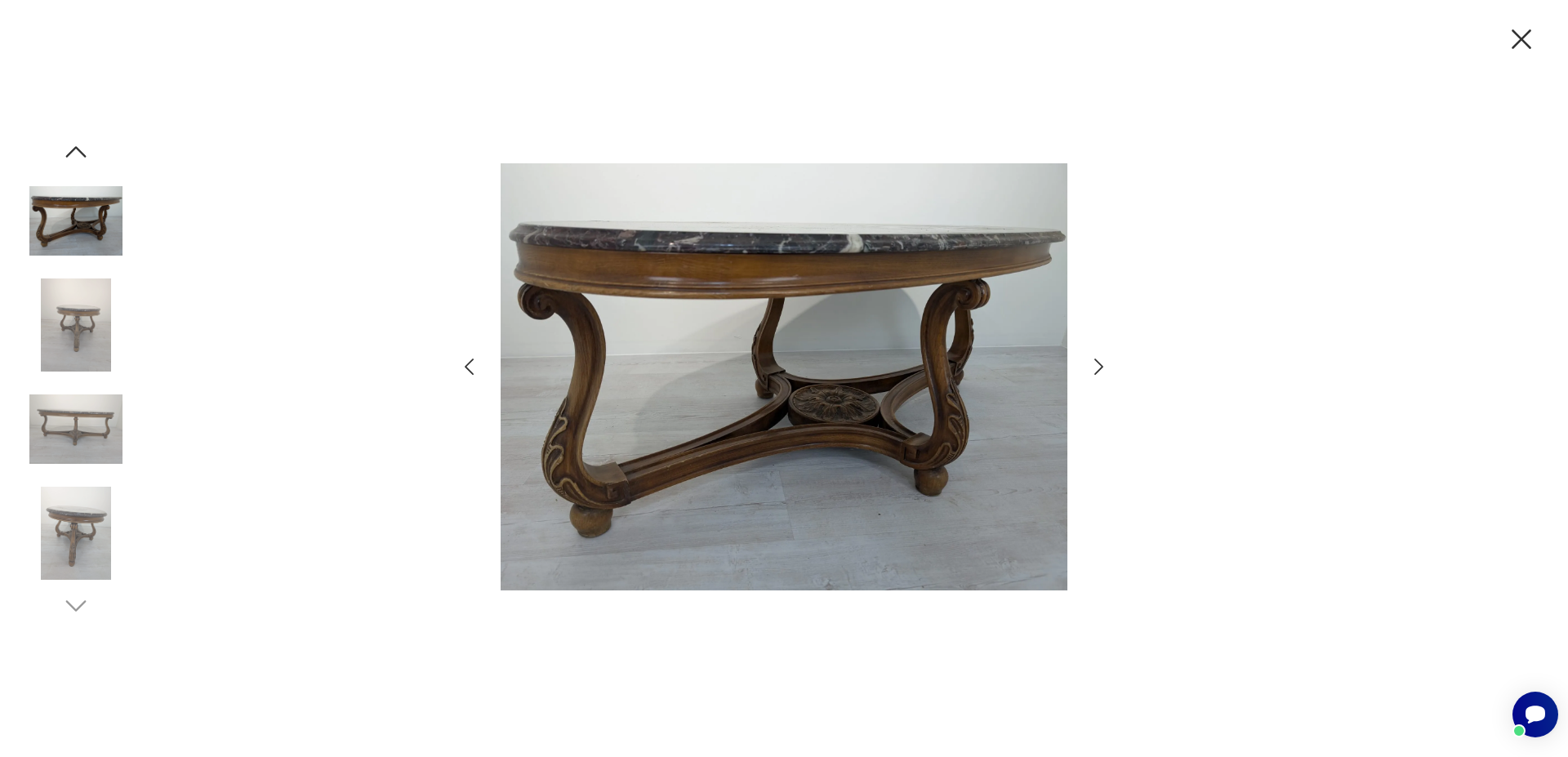
click at [69, 569] on img at bounding box center [76, 533] width 93 height 93
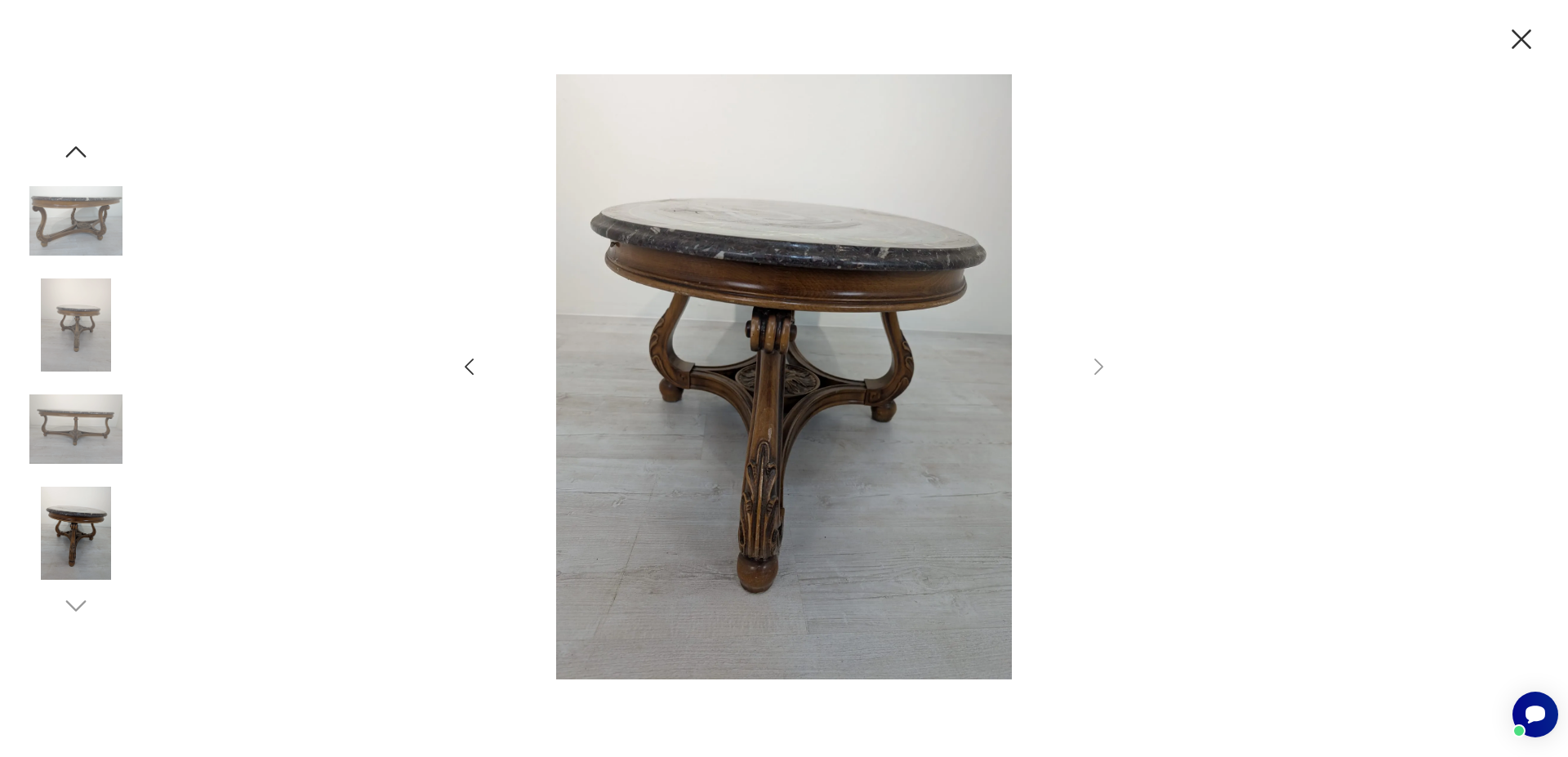
click at [77, 444] on img at bounding box center [76, 430] width 93 height 93
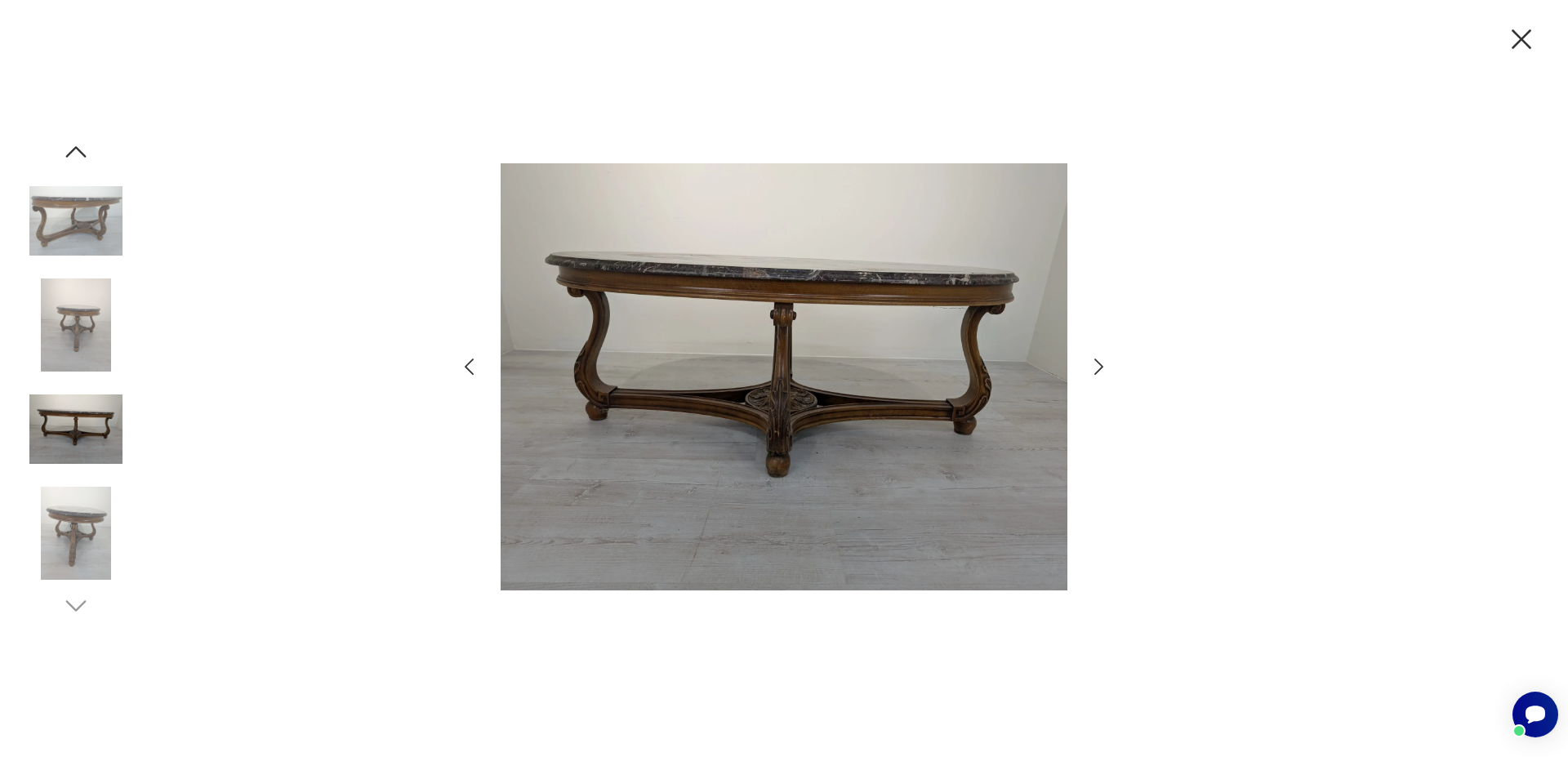
click at [88, 319] on img at bounding box center [76, 325] width 93 height 93
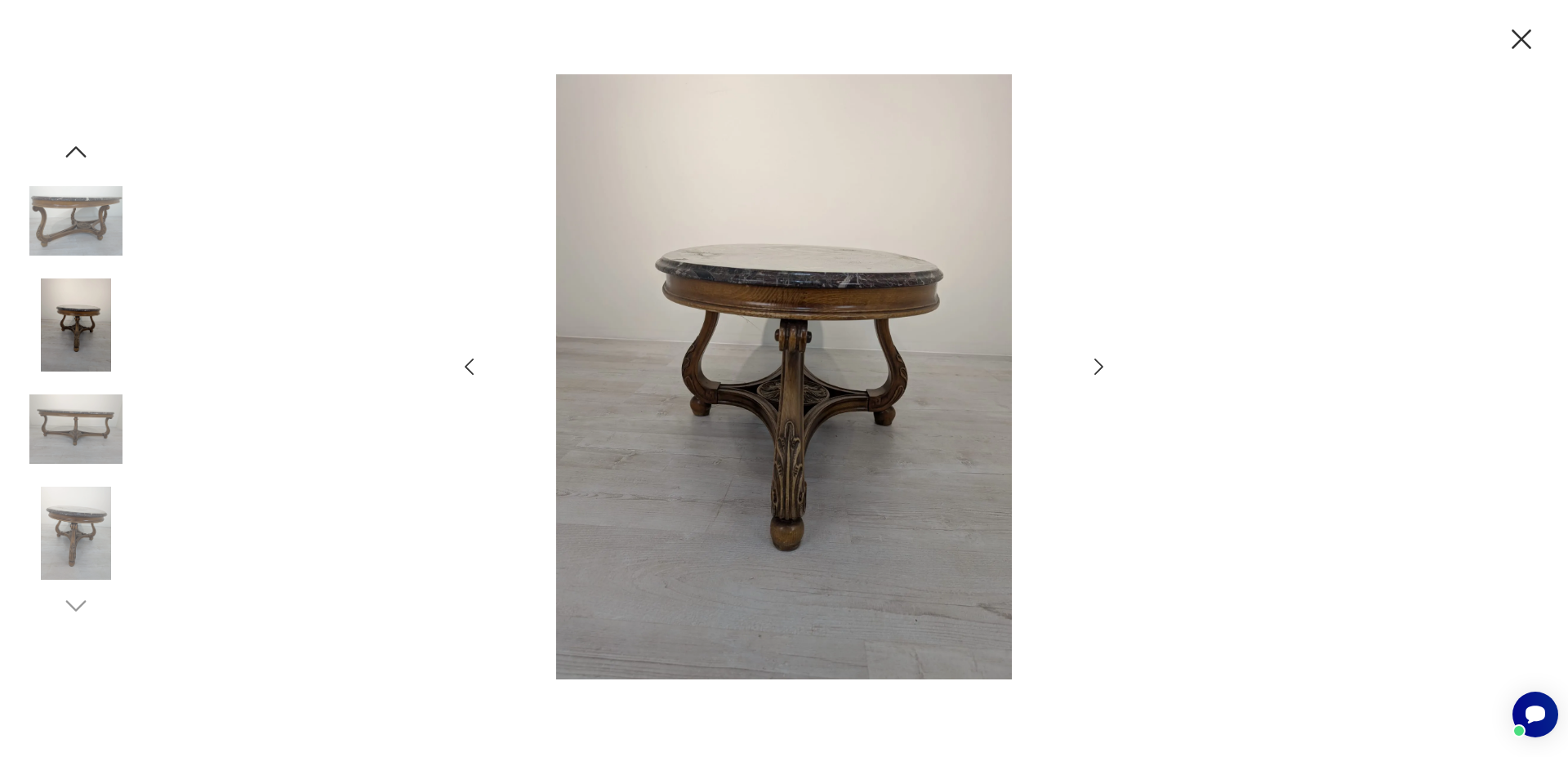
click at [69, 223] on img at bounding box center [76, 221] width 93 height 93
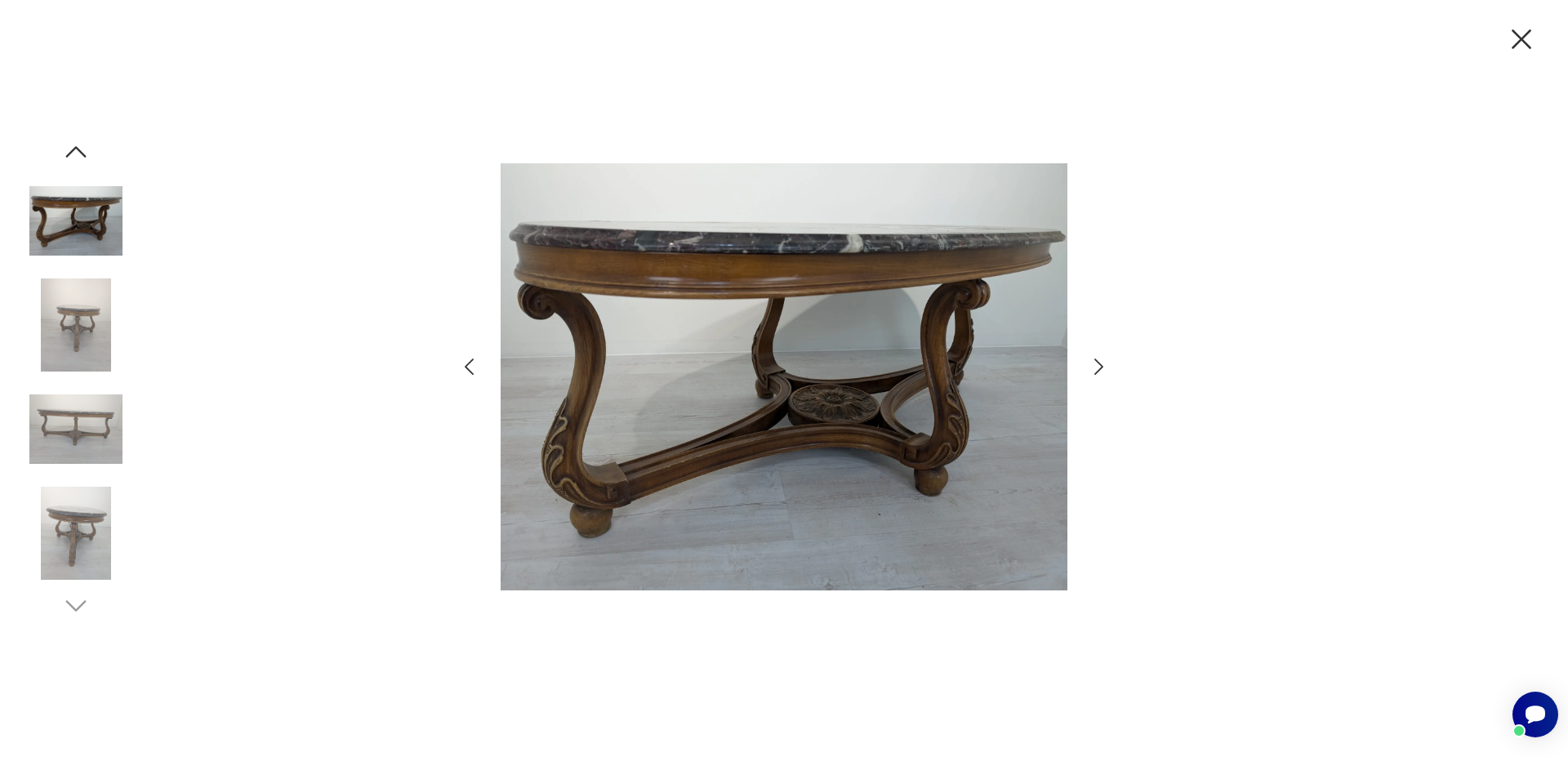
click at [81, 152] on icon "button" at bounding box center [76, 152] width 20 height 11
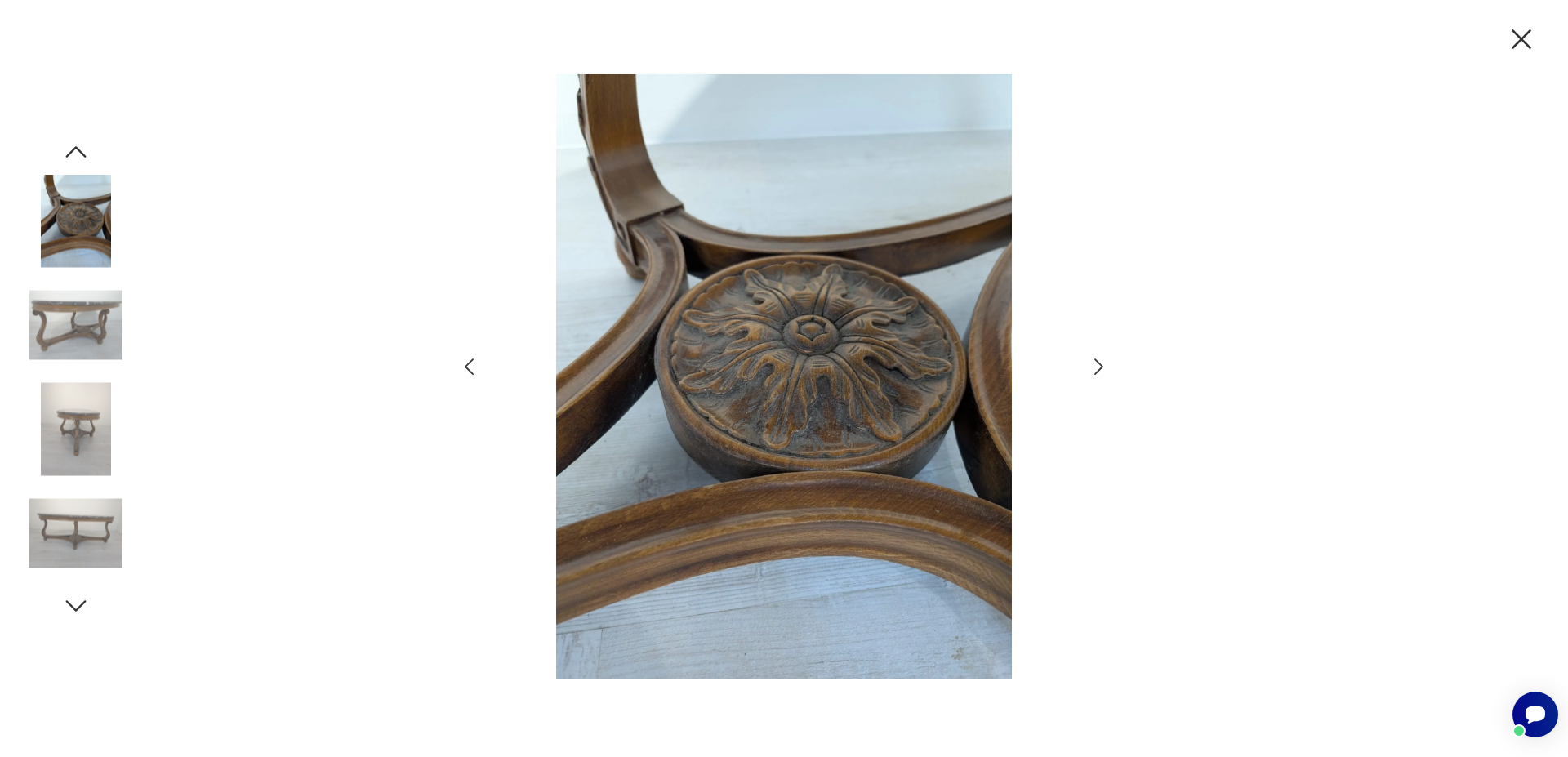
click at [81, 152] on icon "button" at bounding box center [76, 152] width 20 height 11
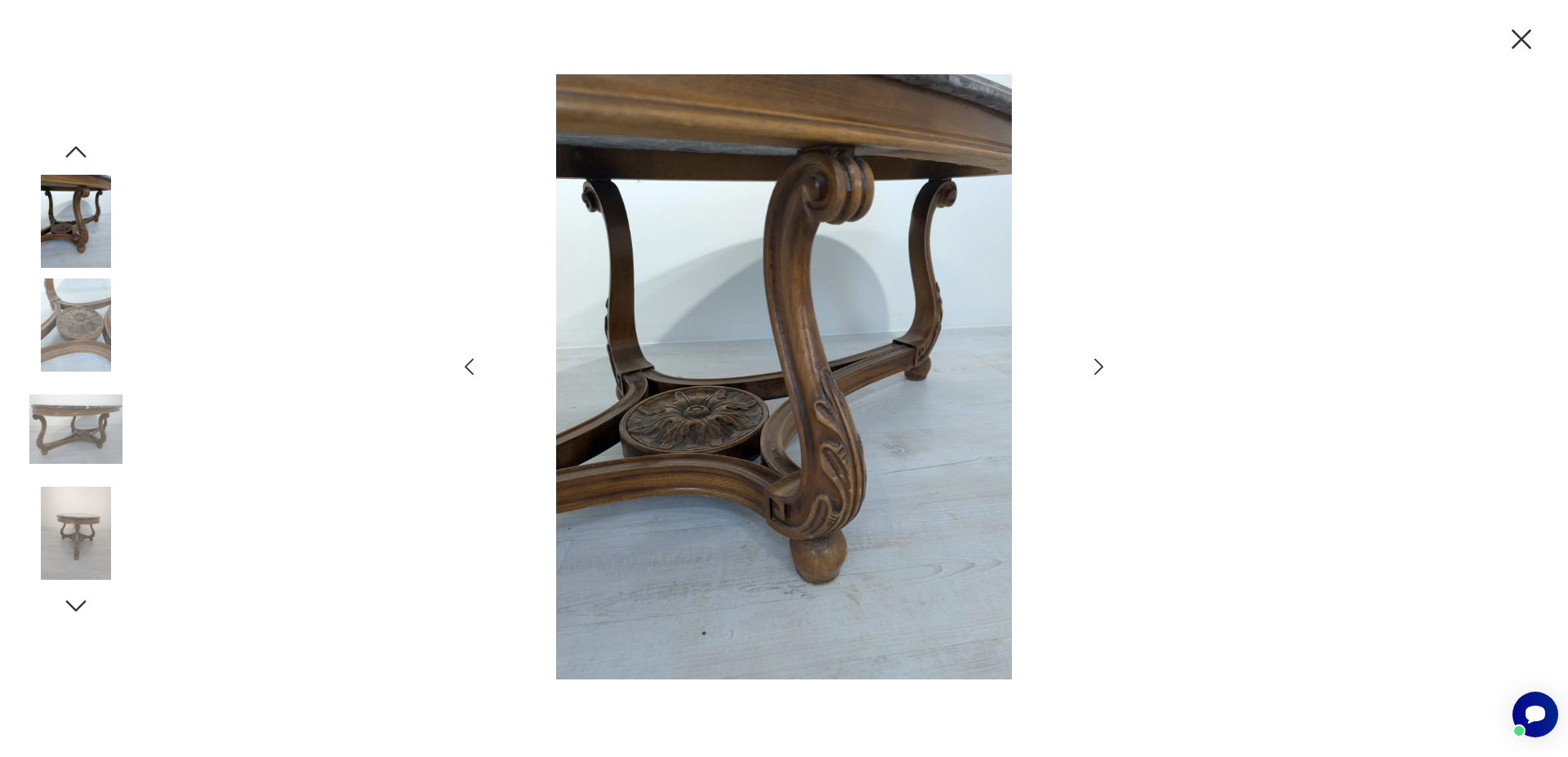
click at [81, 152] on icon "button" at bounding box center [76, 152] width 20 height 11
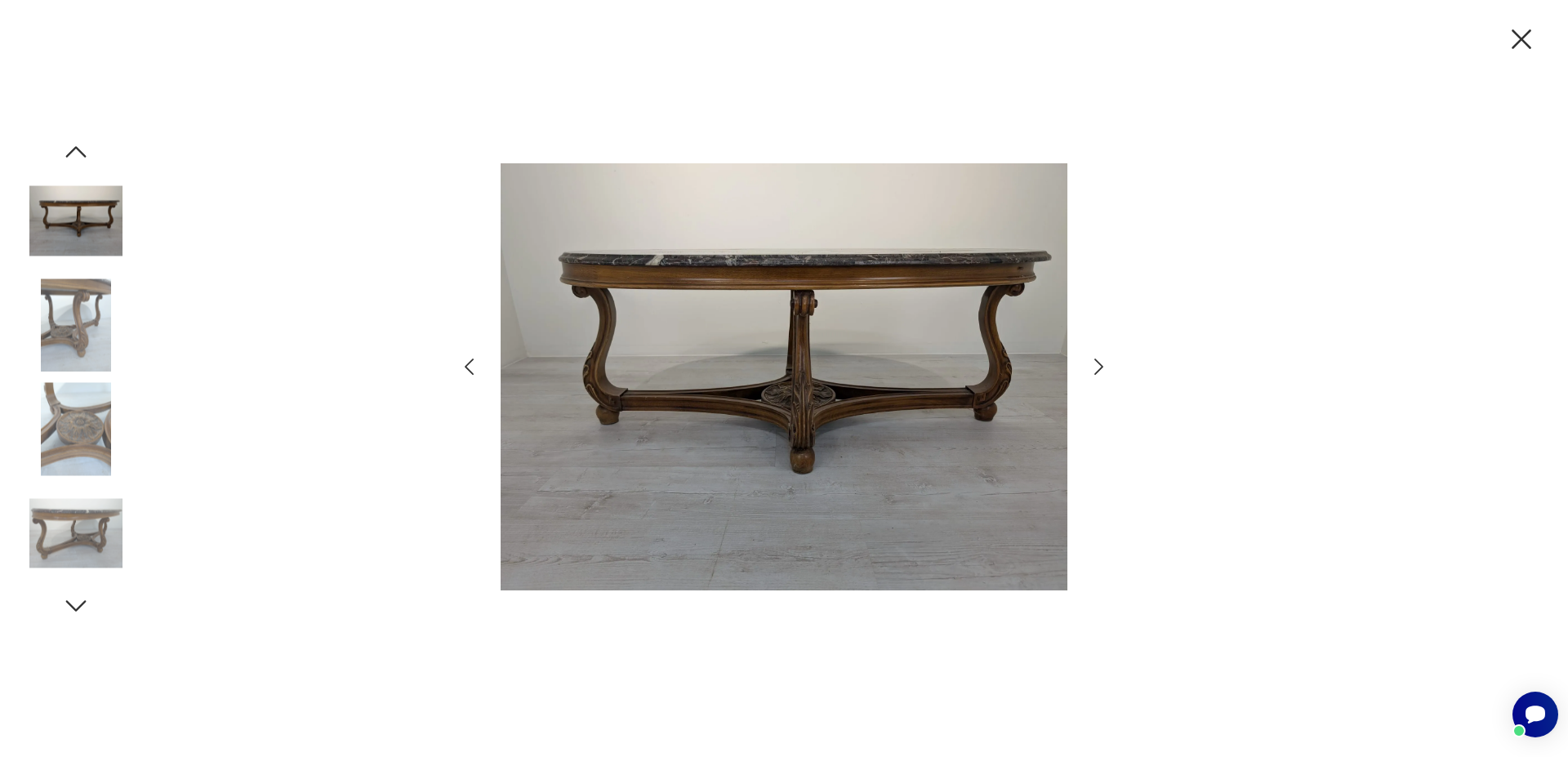
click at [1519, 37] on icon "button" at bounding box center [1521, 39] width 20 height 20
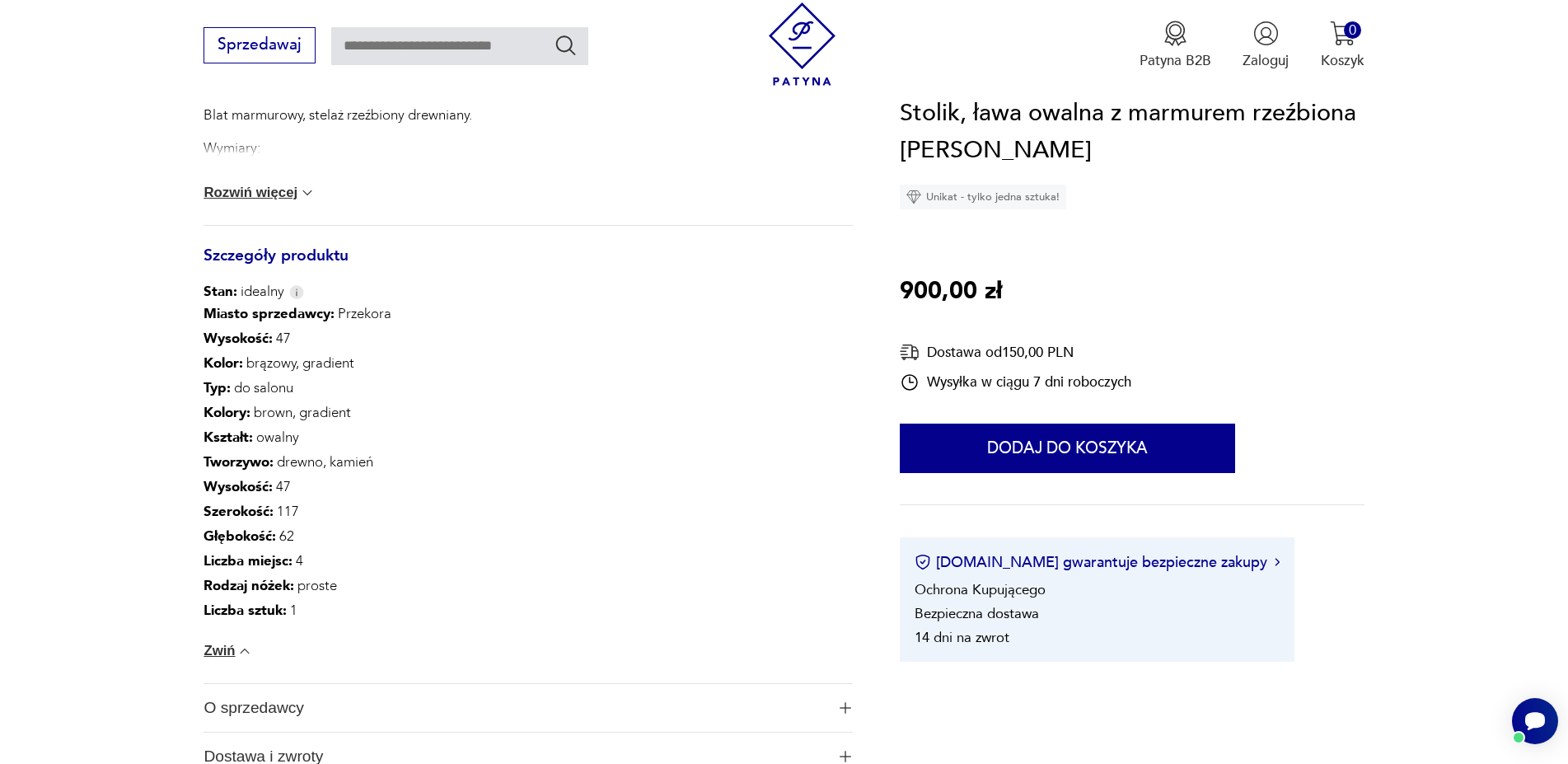
scroll to position [924, 0]
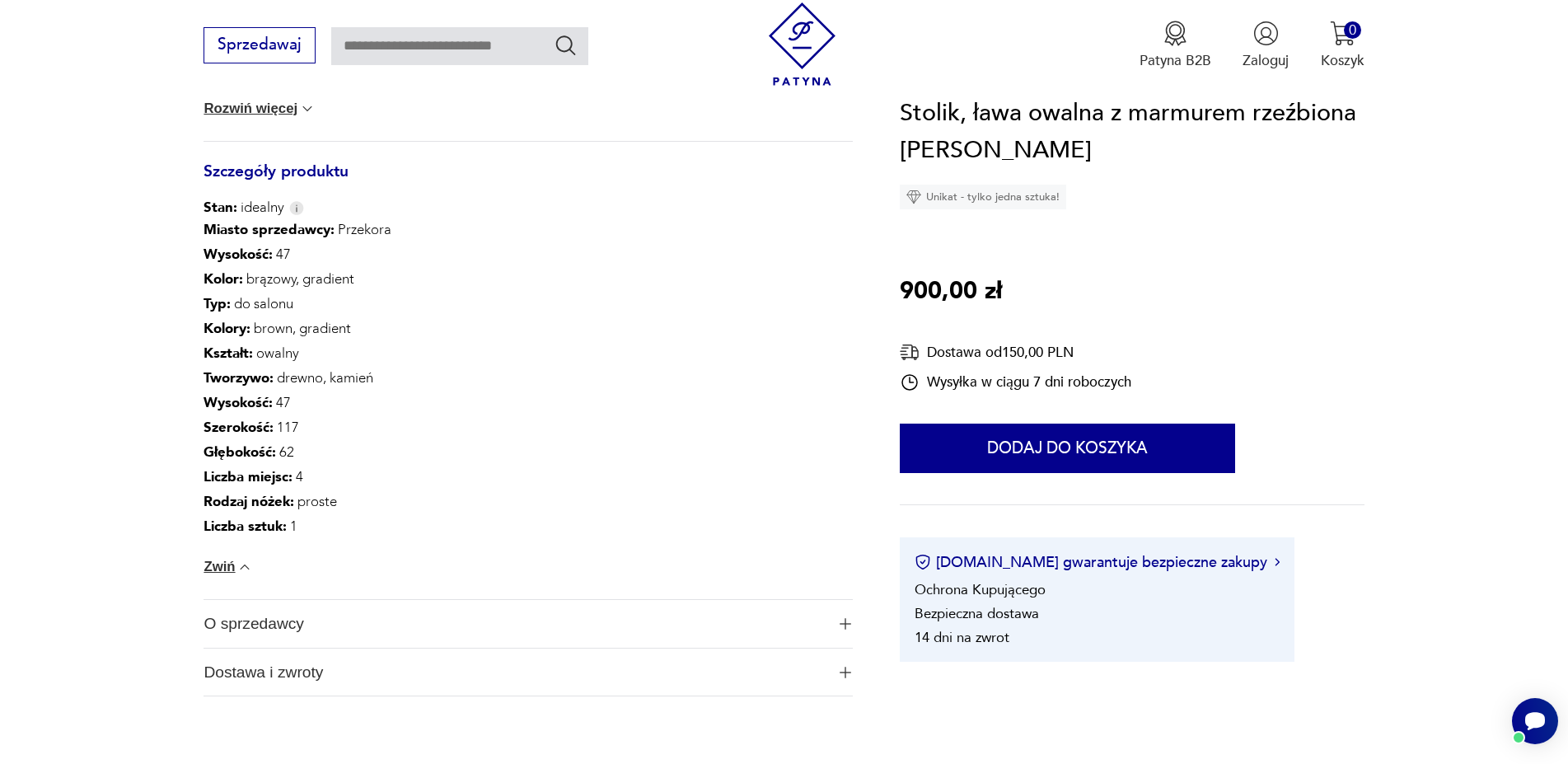
click at [254, 619] on span "O sprzedawcy" at bounding box center [514, 623] width 621 height 48
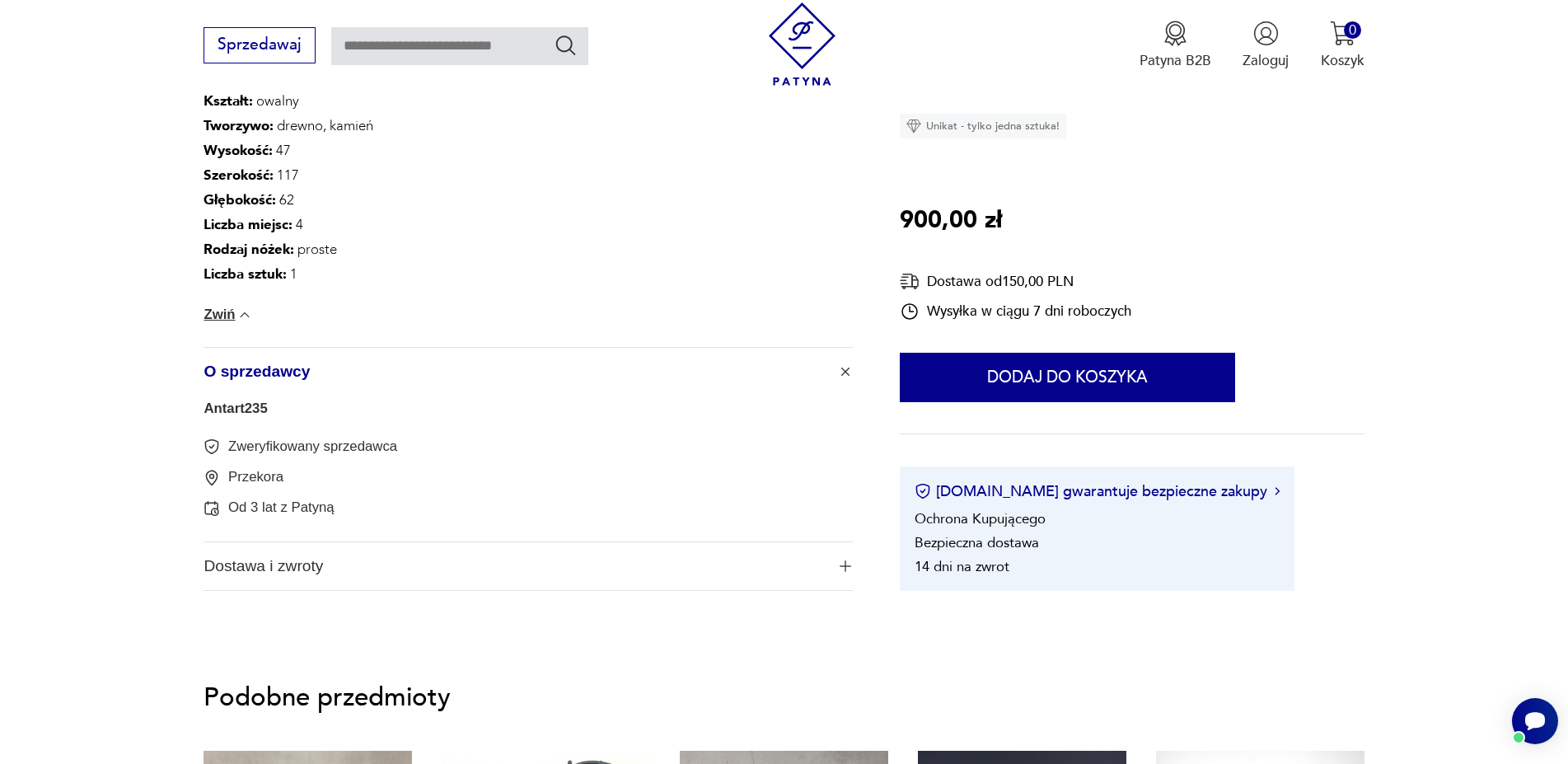
click at [238, 582] on span "Dostawa i zwroty" at bounding box center [514, 566] width 621 height 48
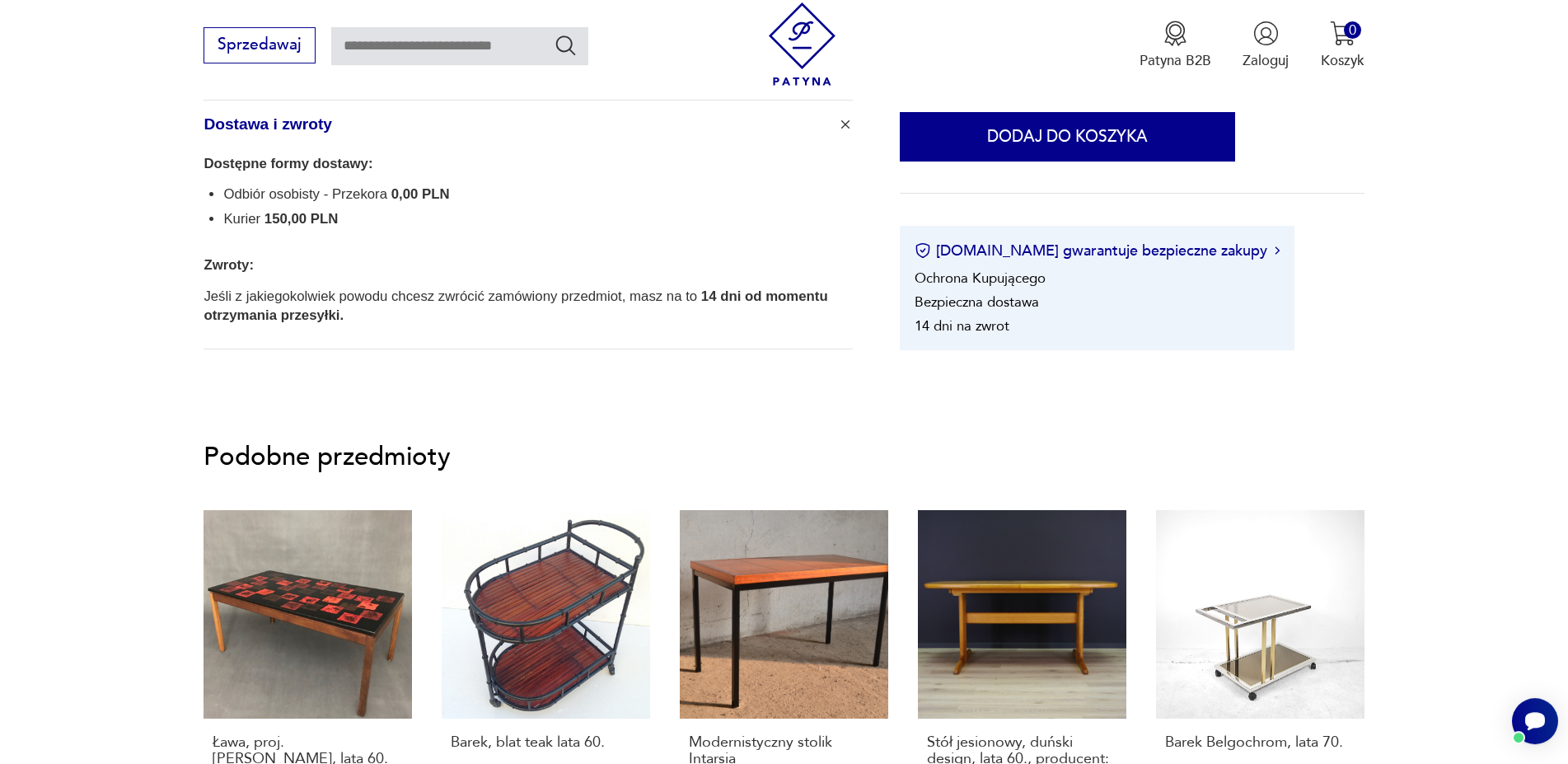
scroll to position [1765, 0]
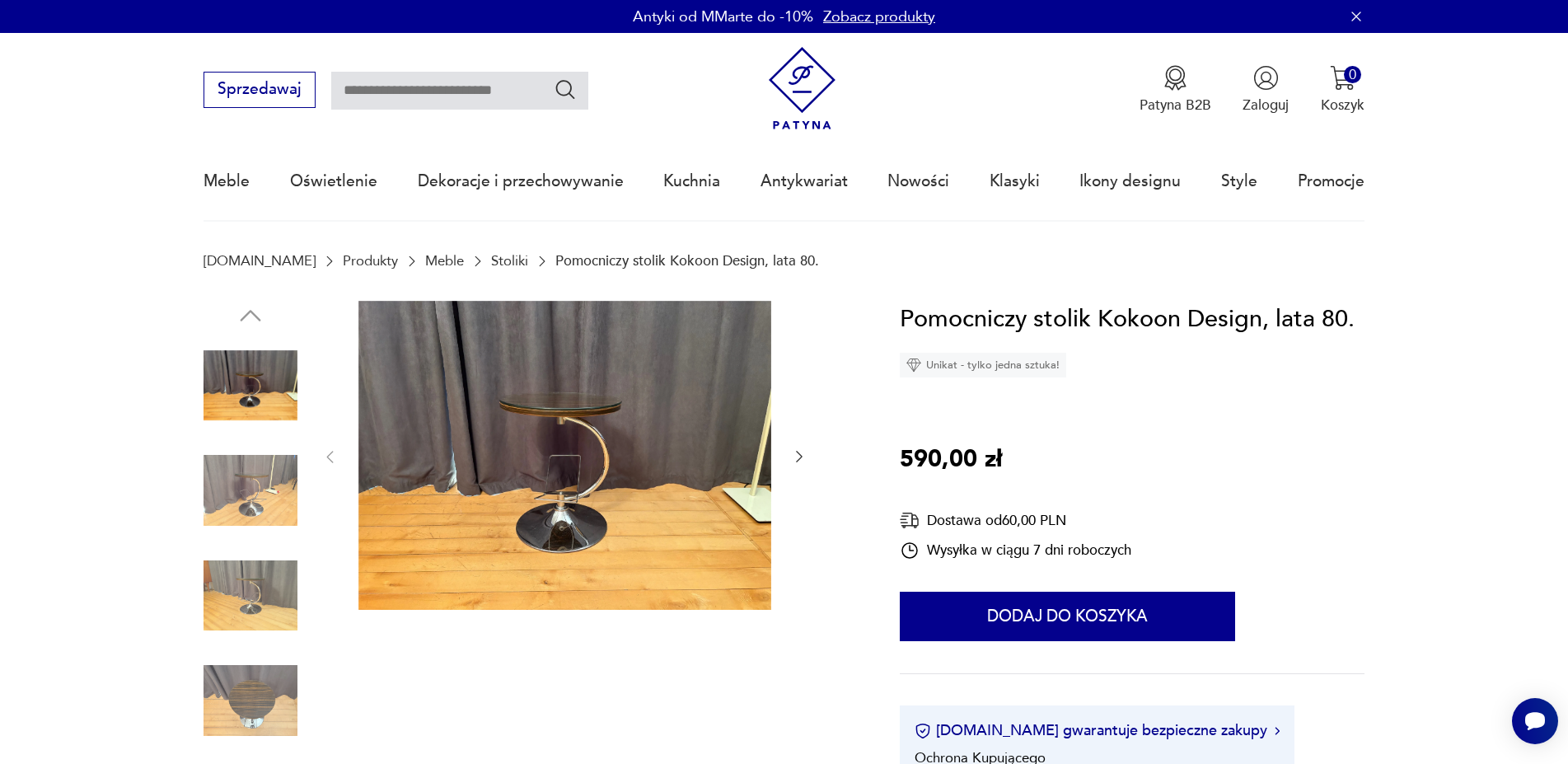
click at [247, 591] on img at bounding box center [251, 596] width 94 height 94
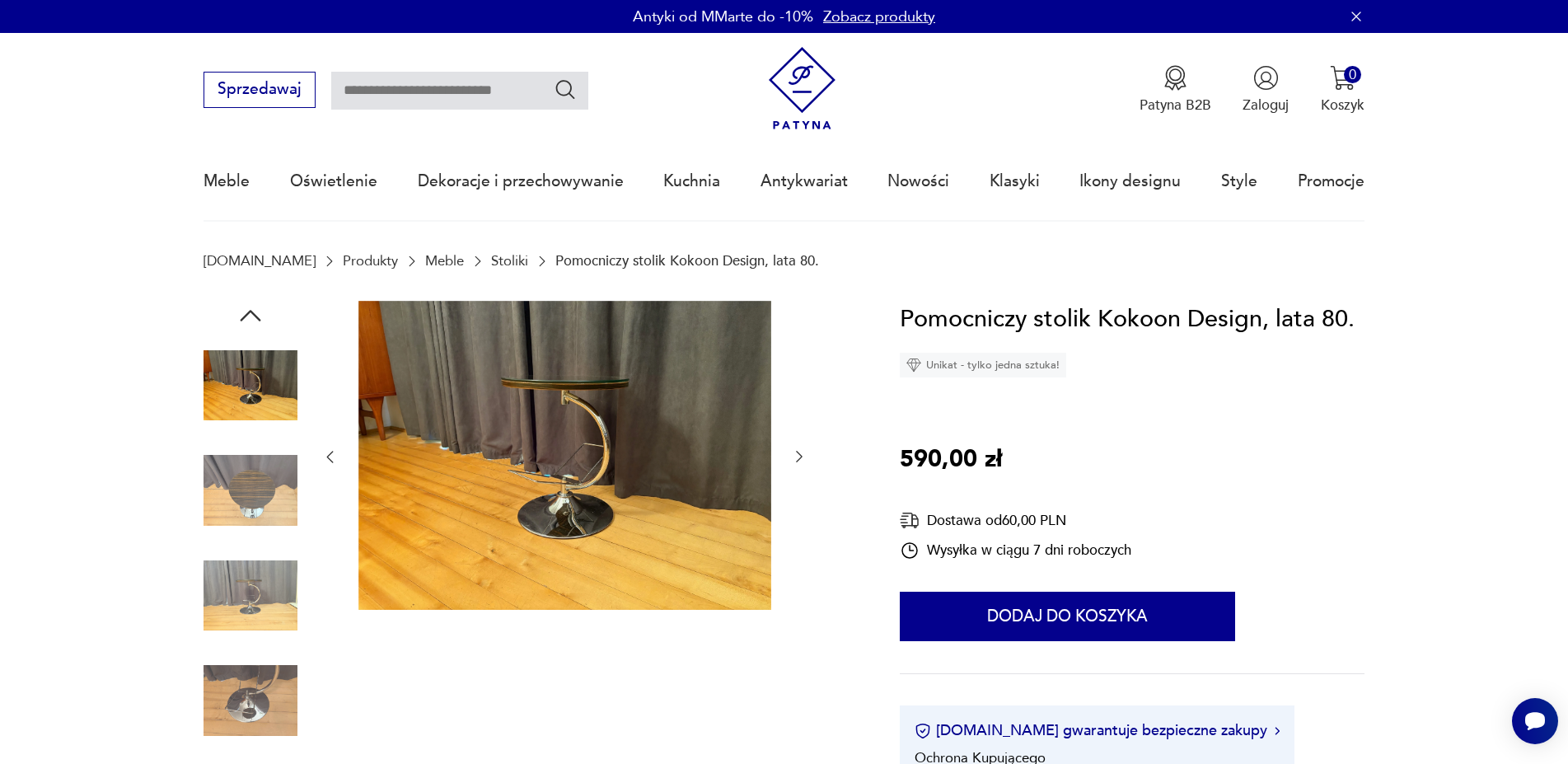
click at [247, 693] on img at bounding box center [251, 700] width 94 height 94
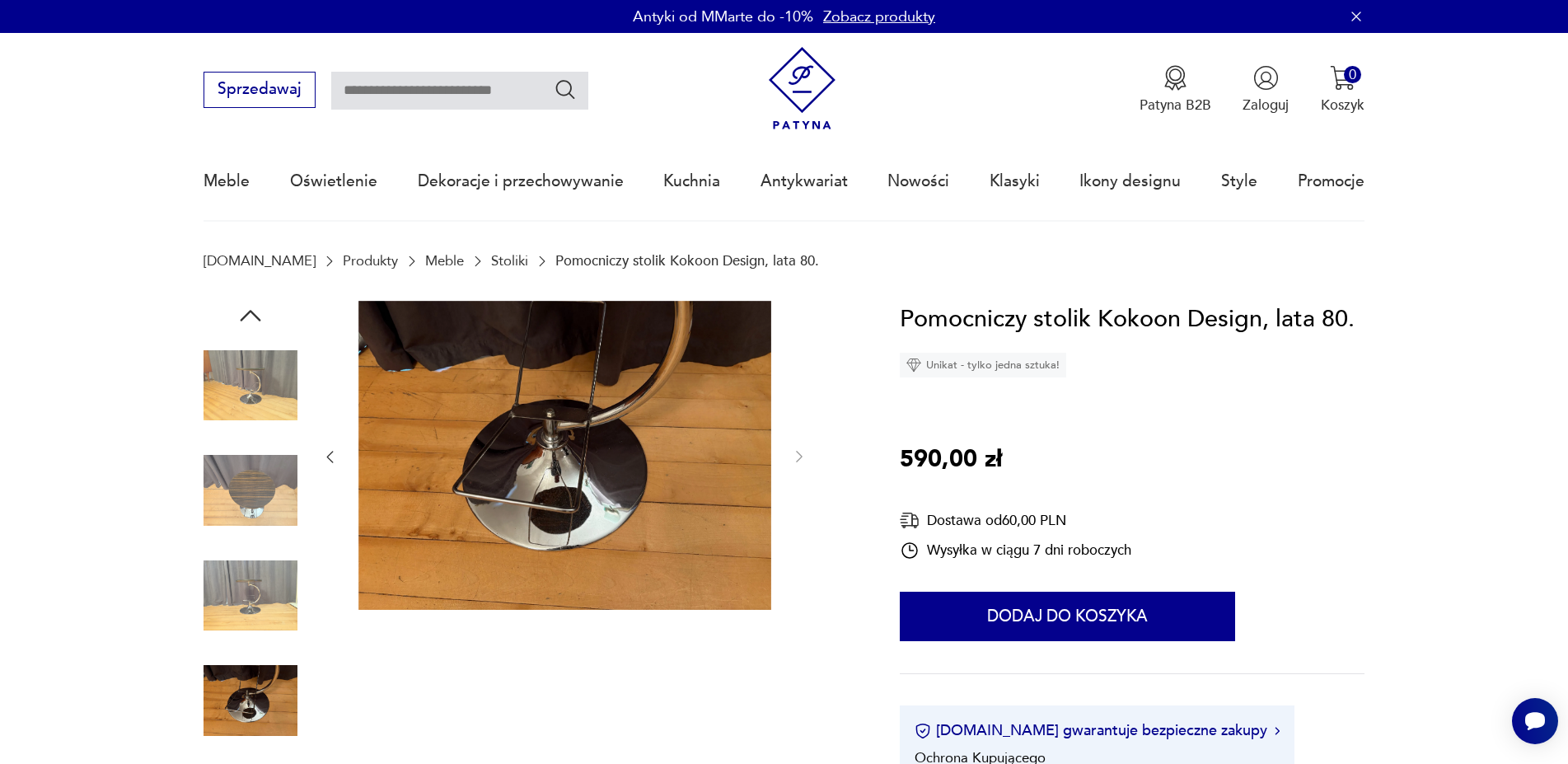
click at [240, 592] on img at bounding box center [251, 596] width 94 height 94
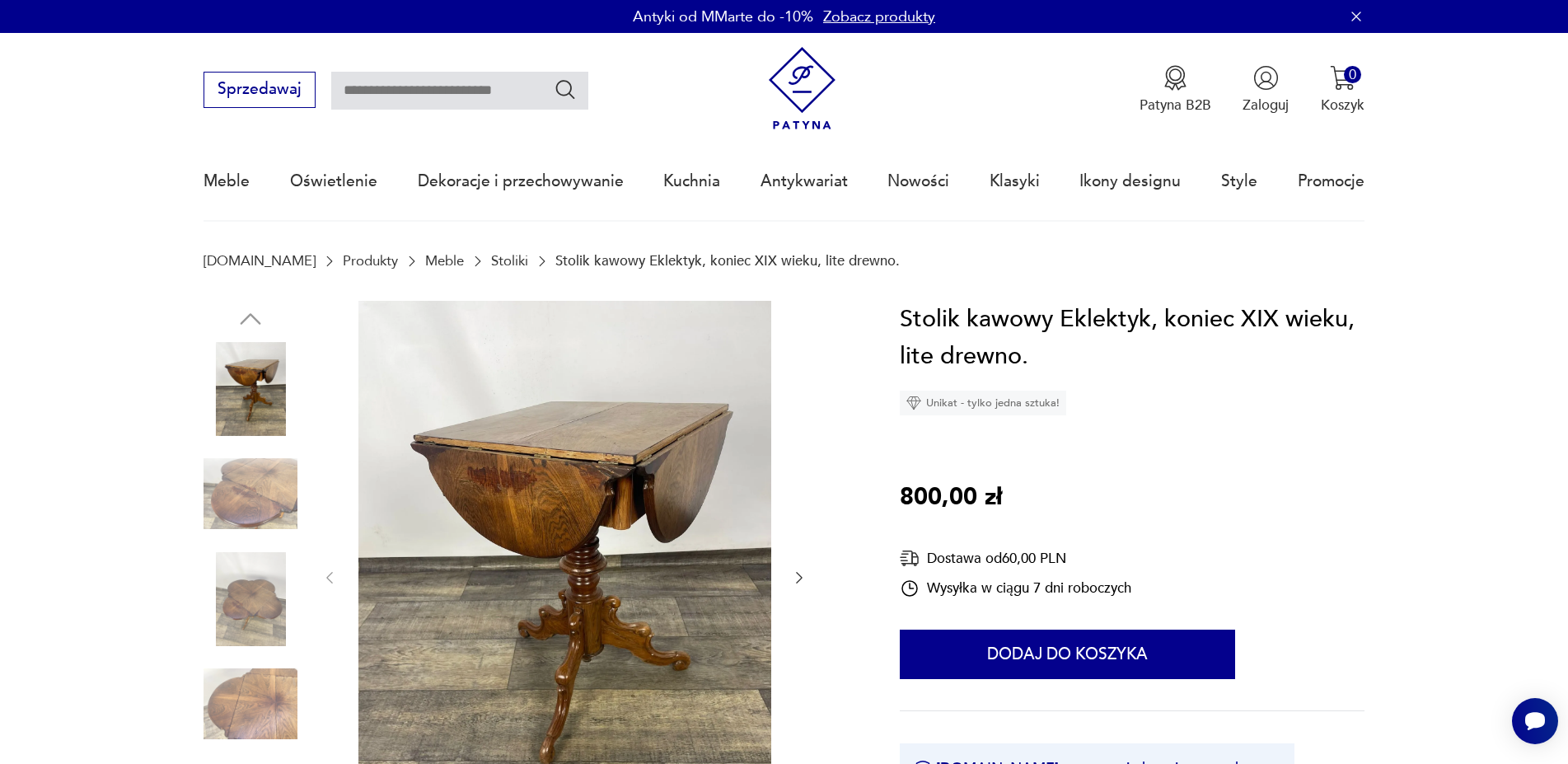
click at [798, 573] on icon "button" at bounding box center [799, 577] width 7 height 11
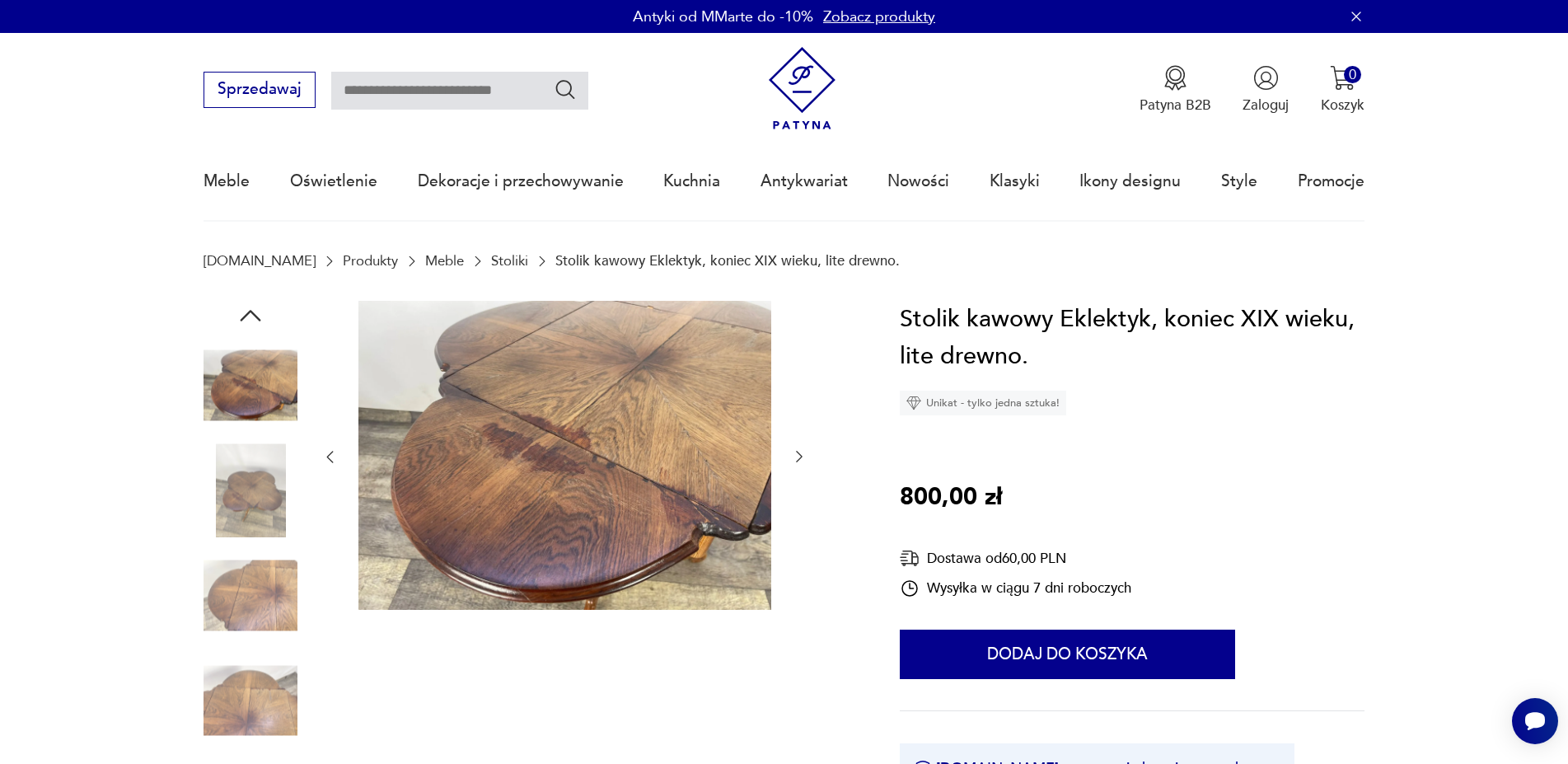
click at [799, 449] on button "button" at bounding box center [799, 457] width 17 height 20
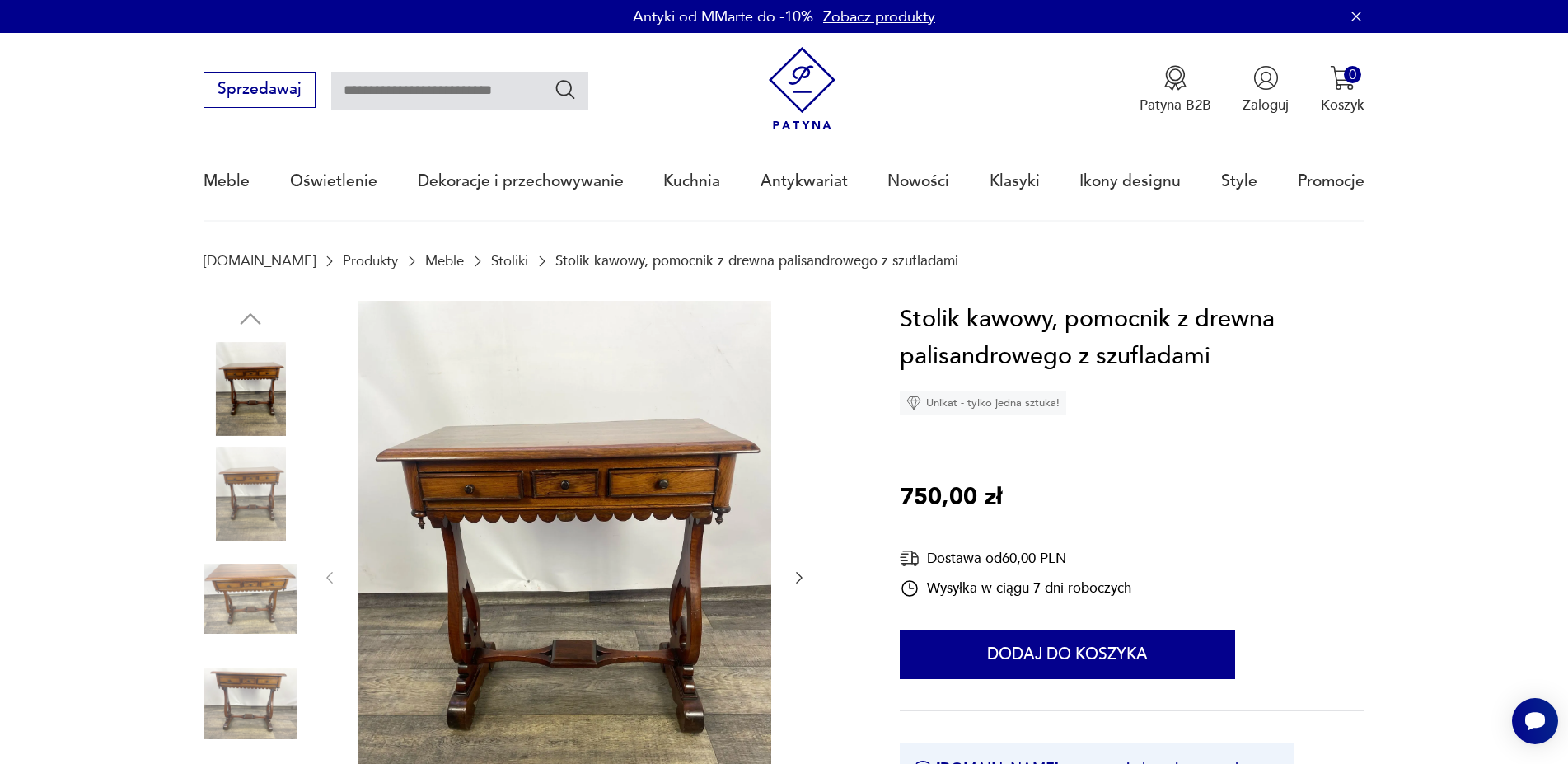
click at [791, 575] on icon "button" at bounding box center [799, 578] width 17 height 17
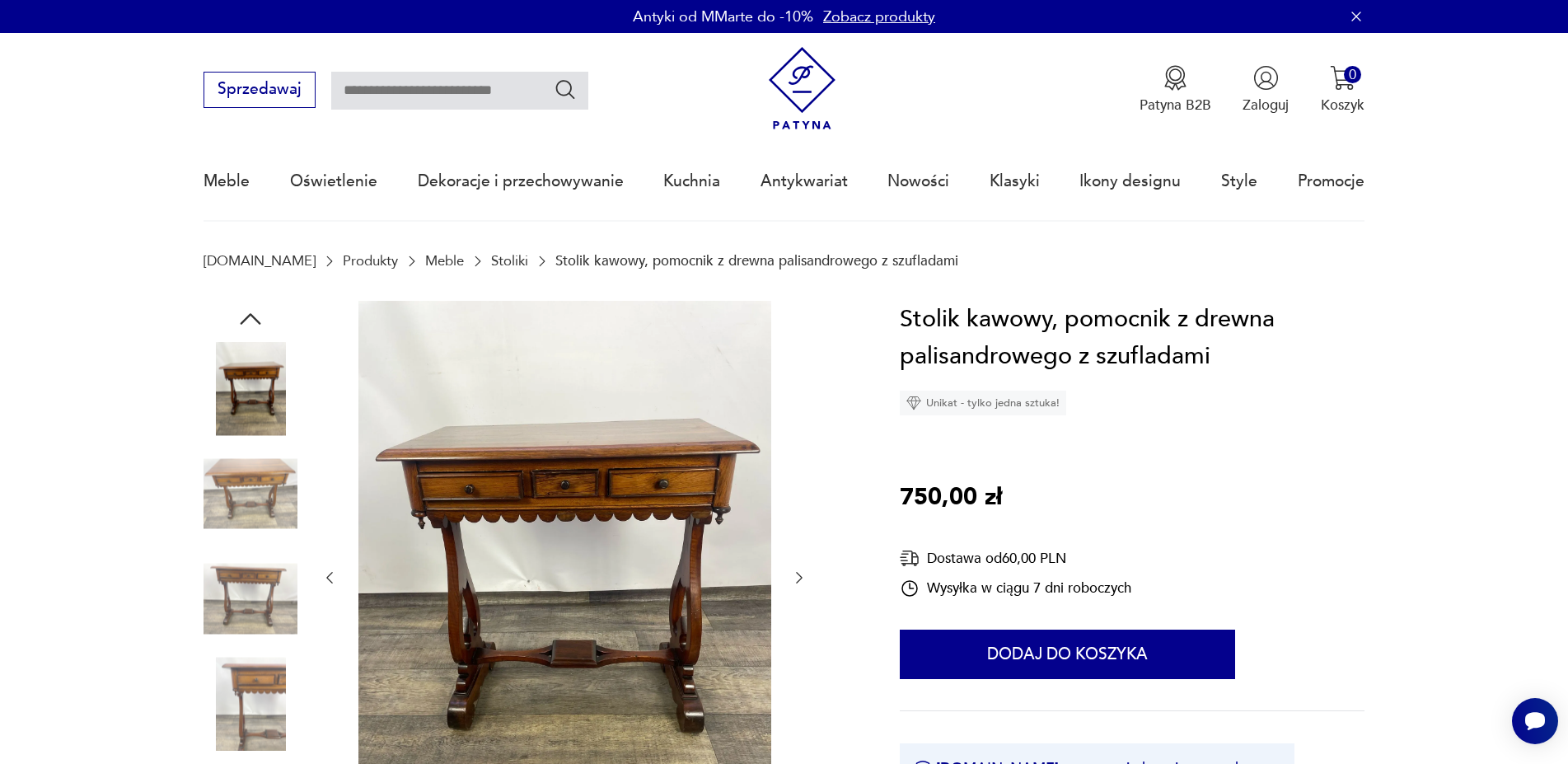
click at [791, 575] on icon "button" at bounding box center [799, 578] width 17 height 17
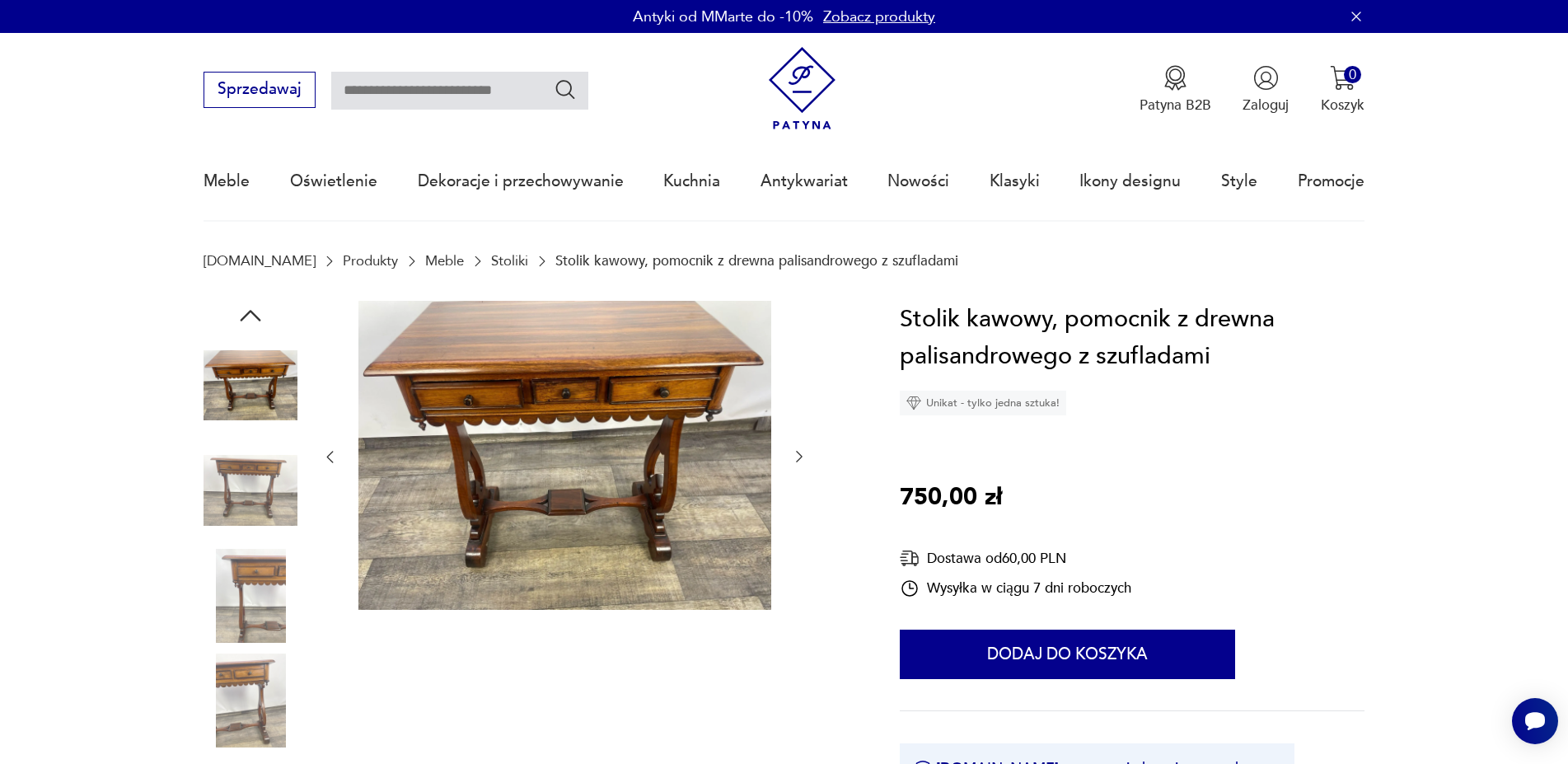
click at [803, 454] on icon "button" at bounding box center [799, 457] width 17 height 17
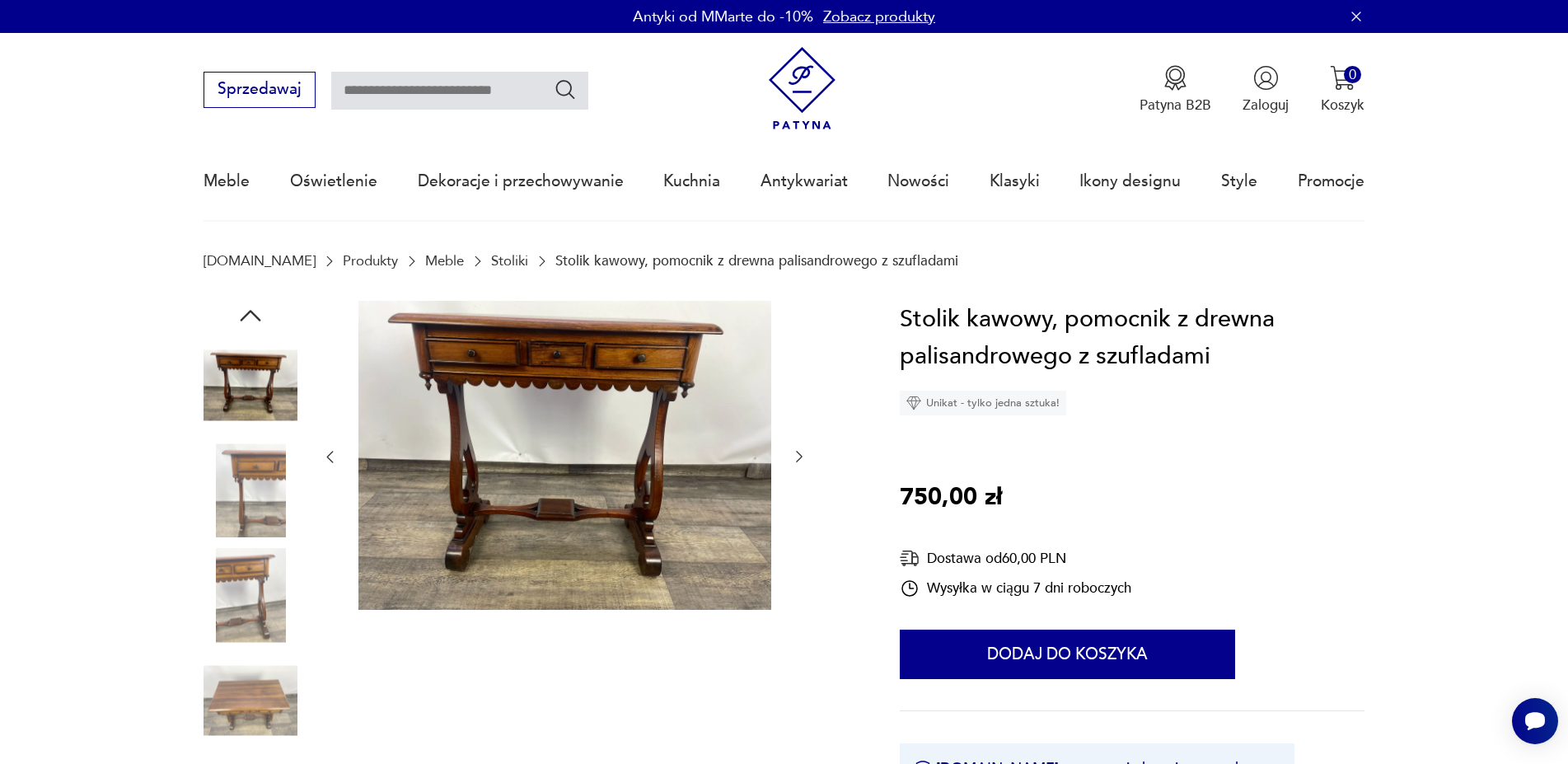
click at [803, 454] on icon "button" at bounding box center [799, 457] width 17 height 17
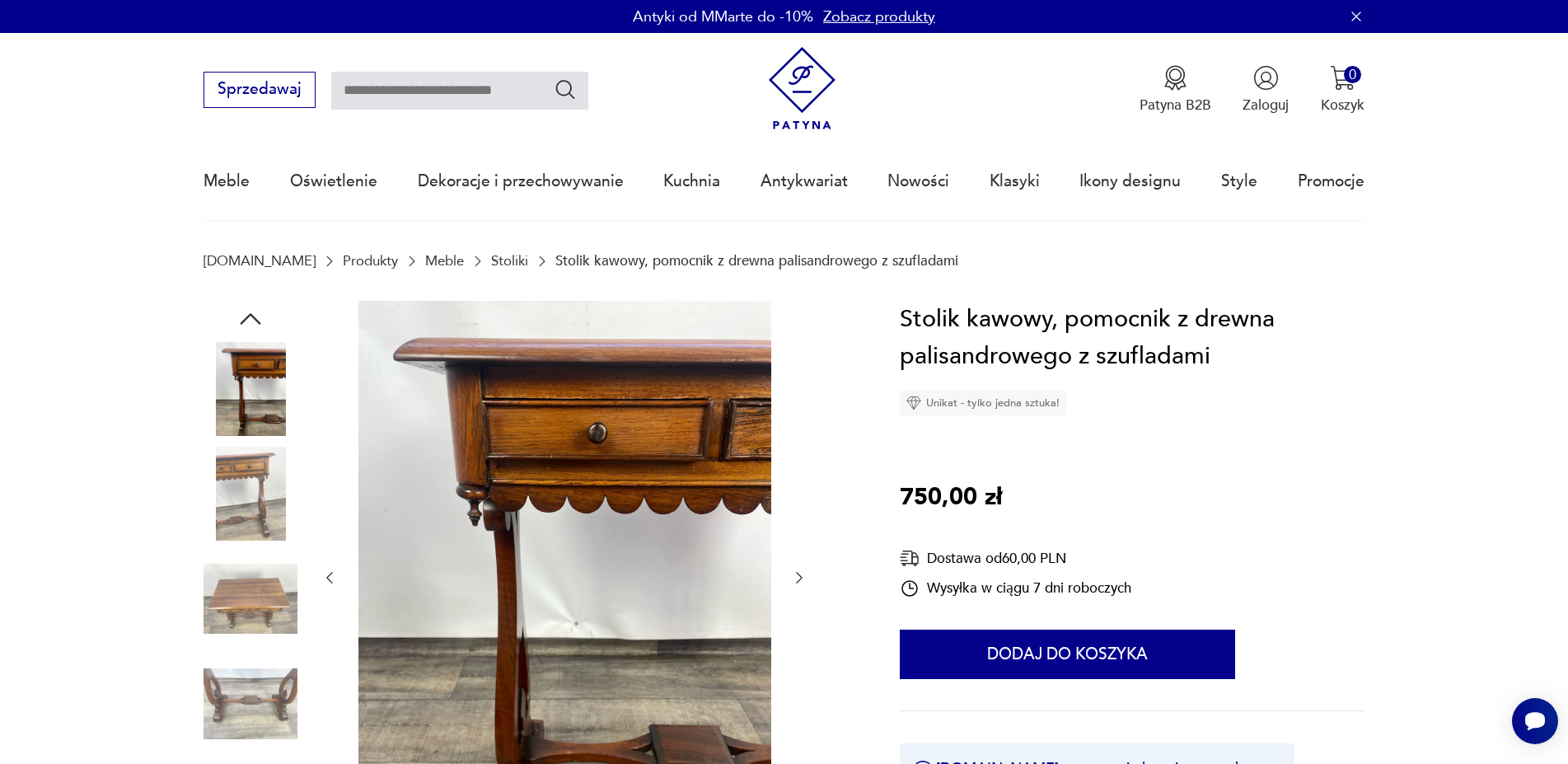
click at [800, 580] on icon "button" at bounding box center [799, 577] width 7 height 11
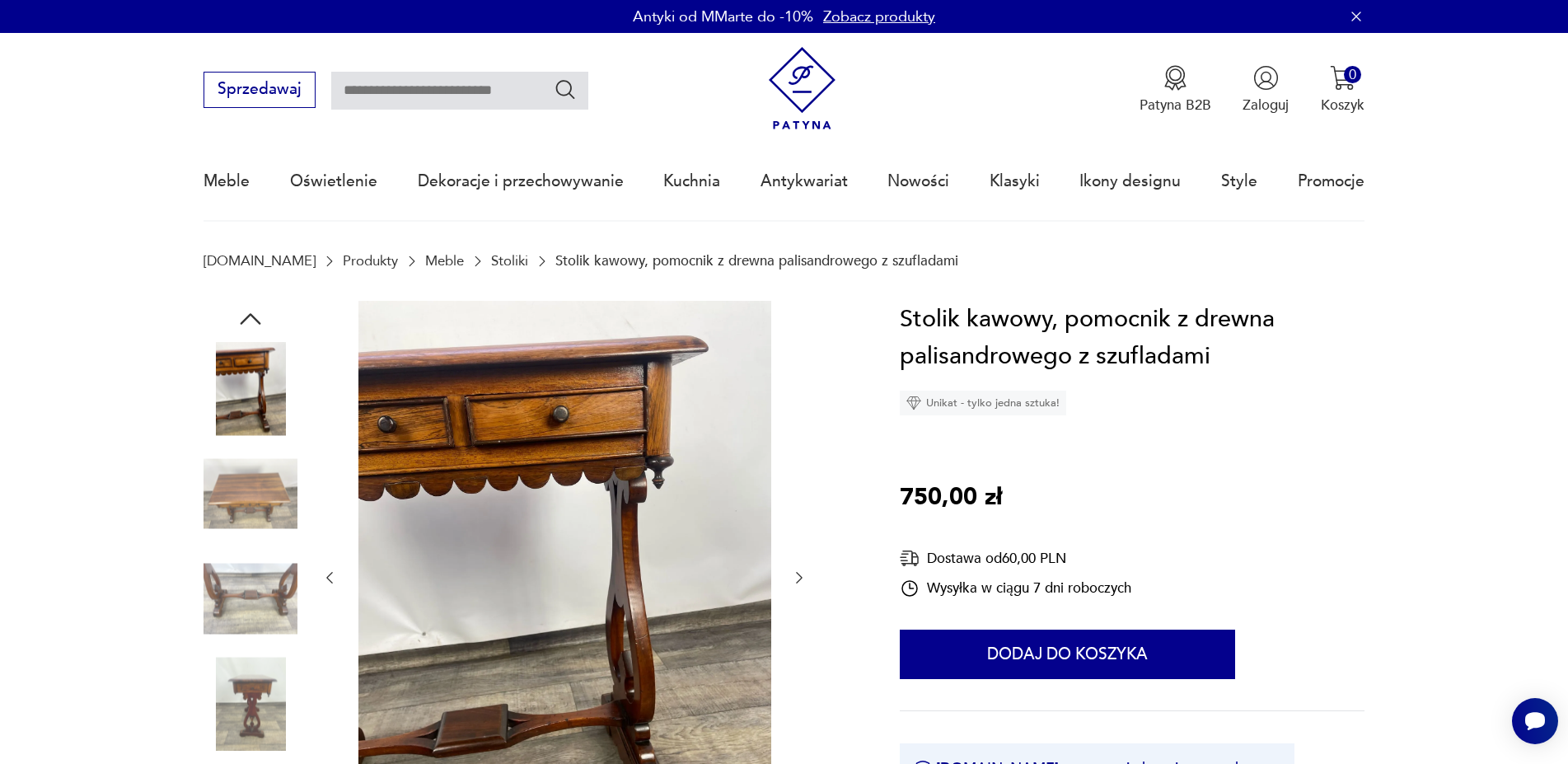
click at [799, 580] on icon "button" at bounding box center [799, 577] width 7 height 11
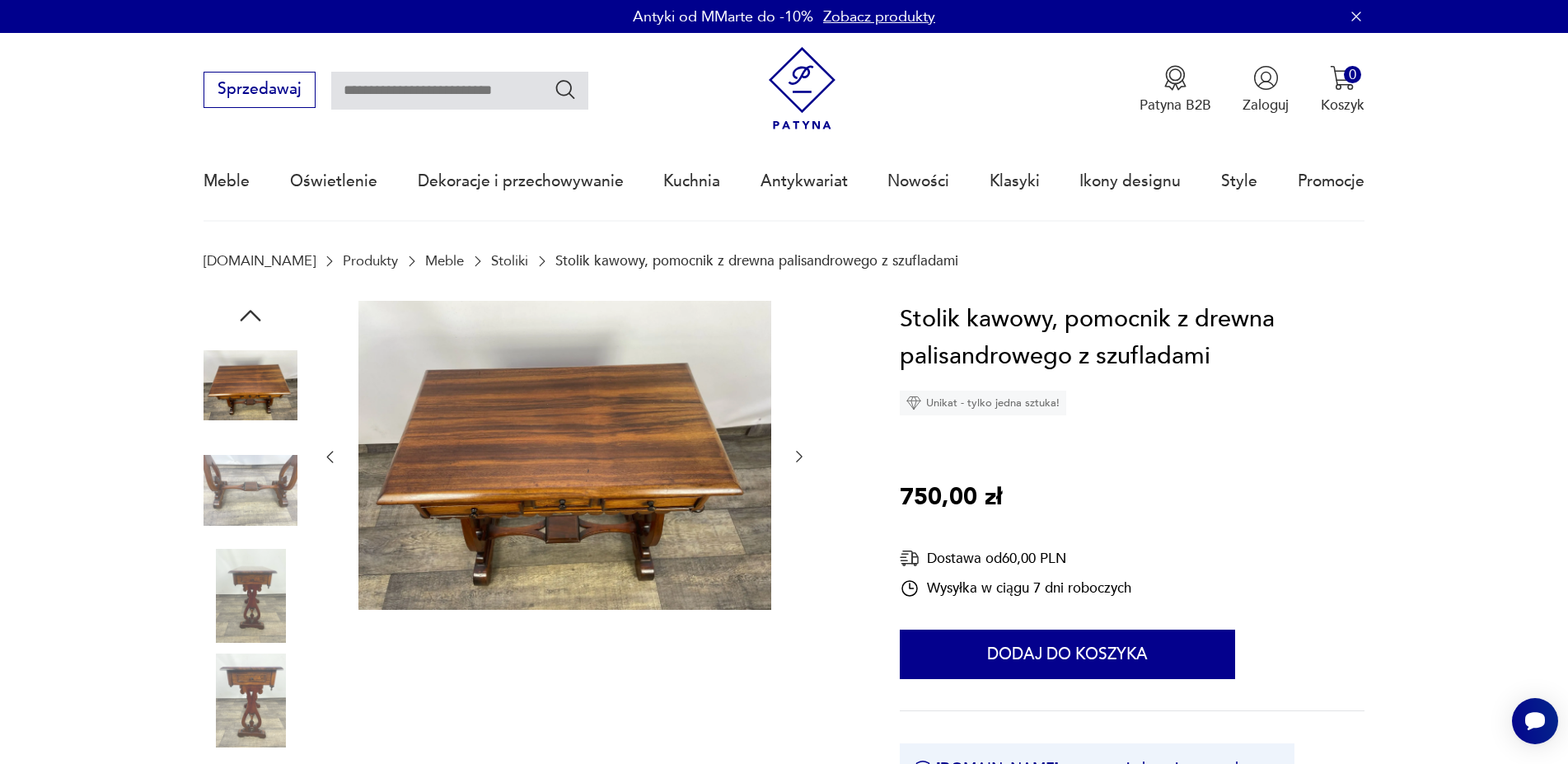
click at [799, 580] on div at bounding box center [564, 457] width 486 height 313
click at [800, 445] on div at bounding box center [564, 457] width 486 height 313
click at [800, 458] on icon "button" at bounding box center [799, 457] width 7 height 11
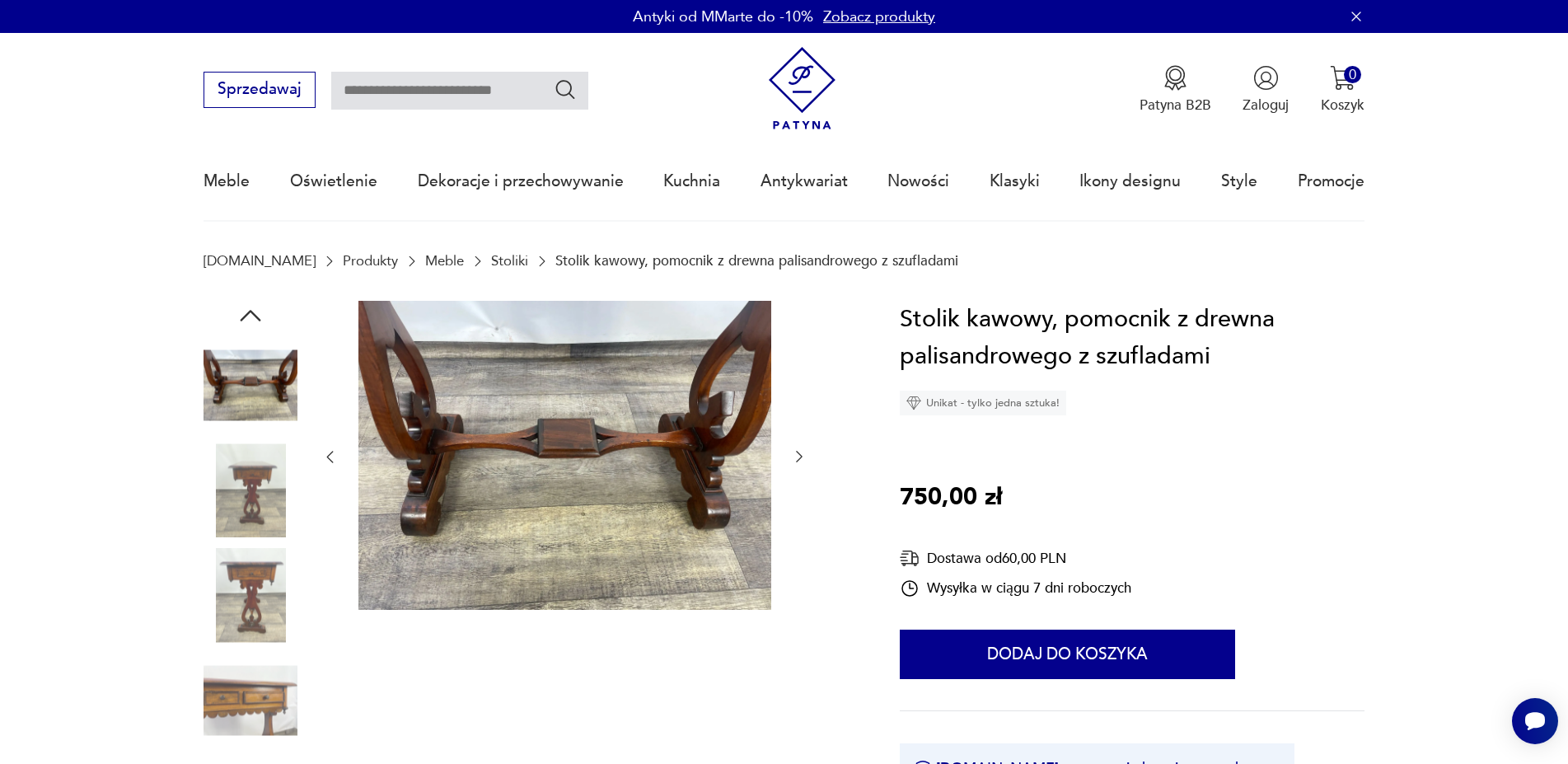
click at [798, 450] on icon "button" at bounding box center [799, 457] width 17 height 17
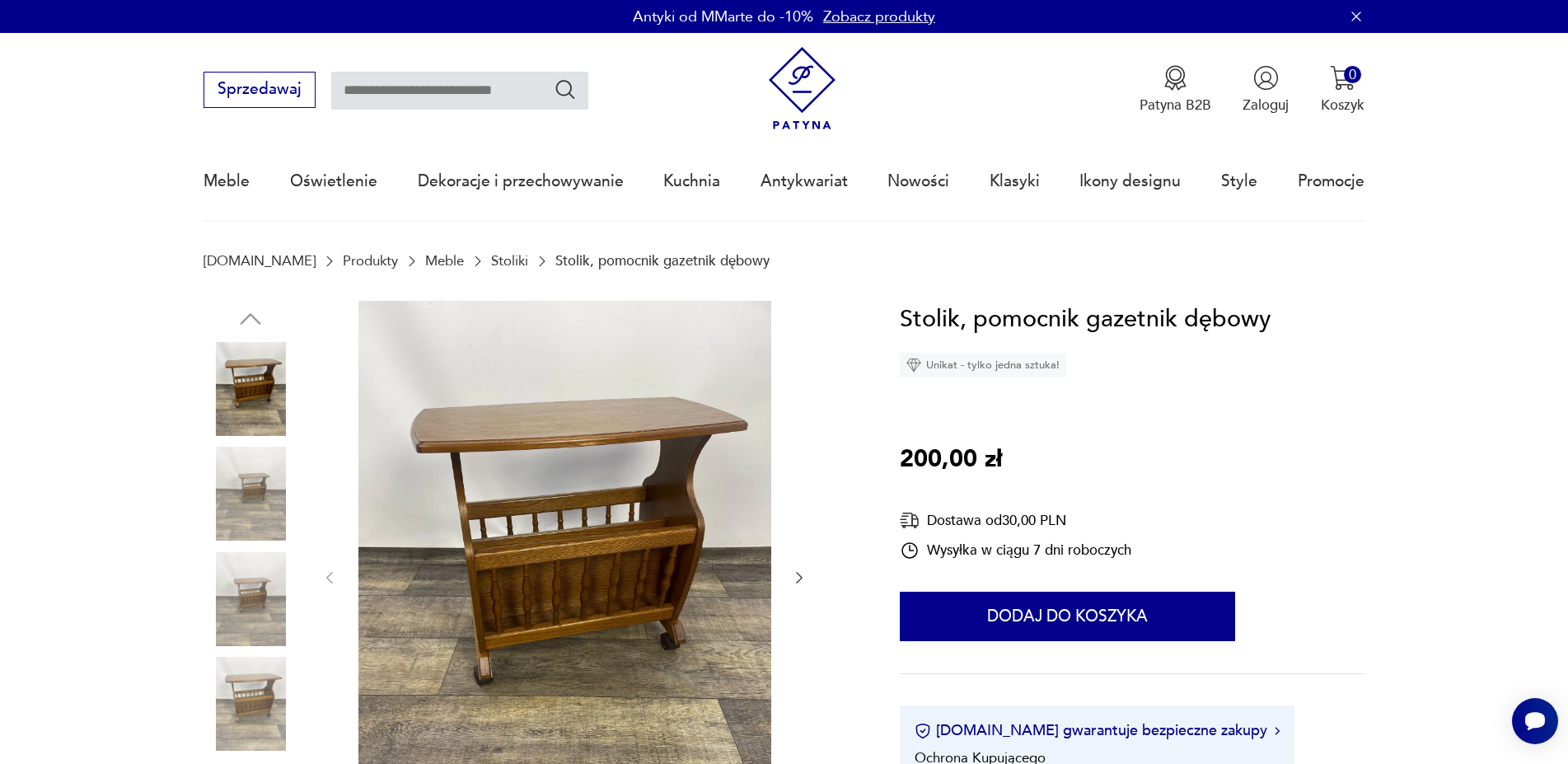
click at [798, 578] on icon "button" at bounding box center [799, 578] width 17 height 17
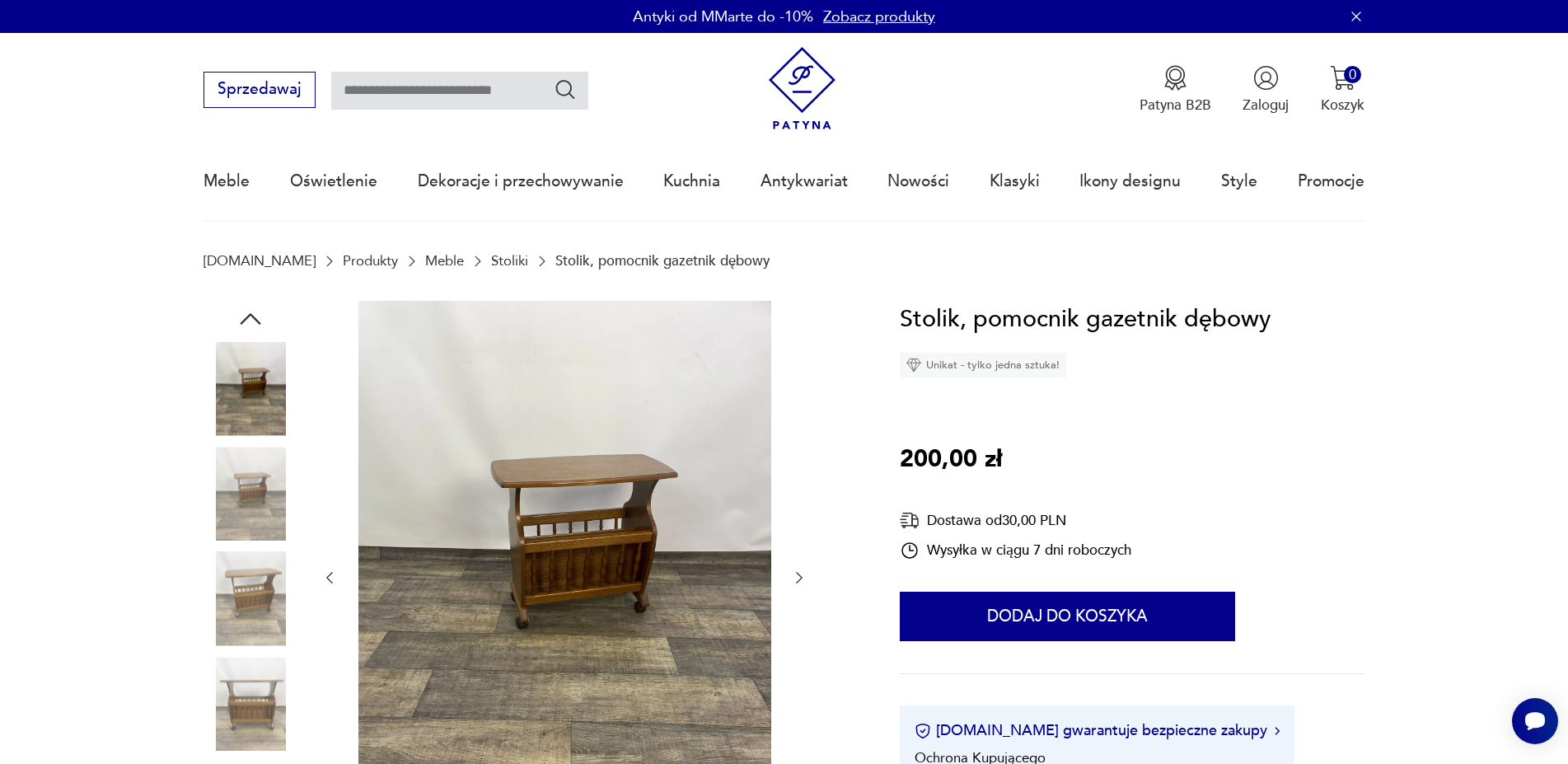
click at [793, 574] on icon "button" at bounding box center [799, 578] width 17 height 17
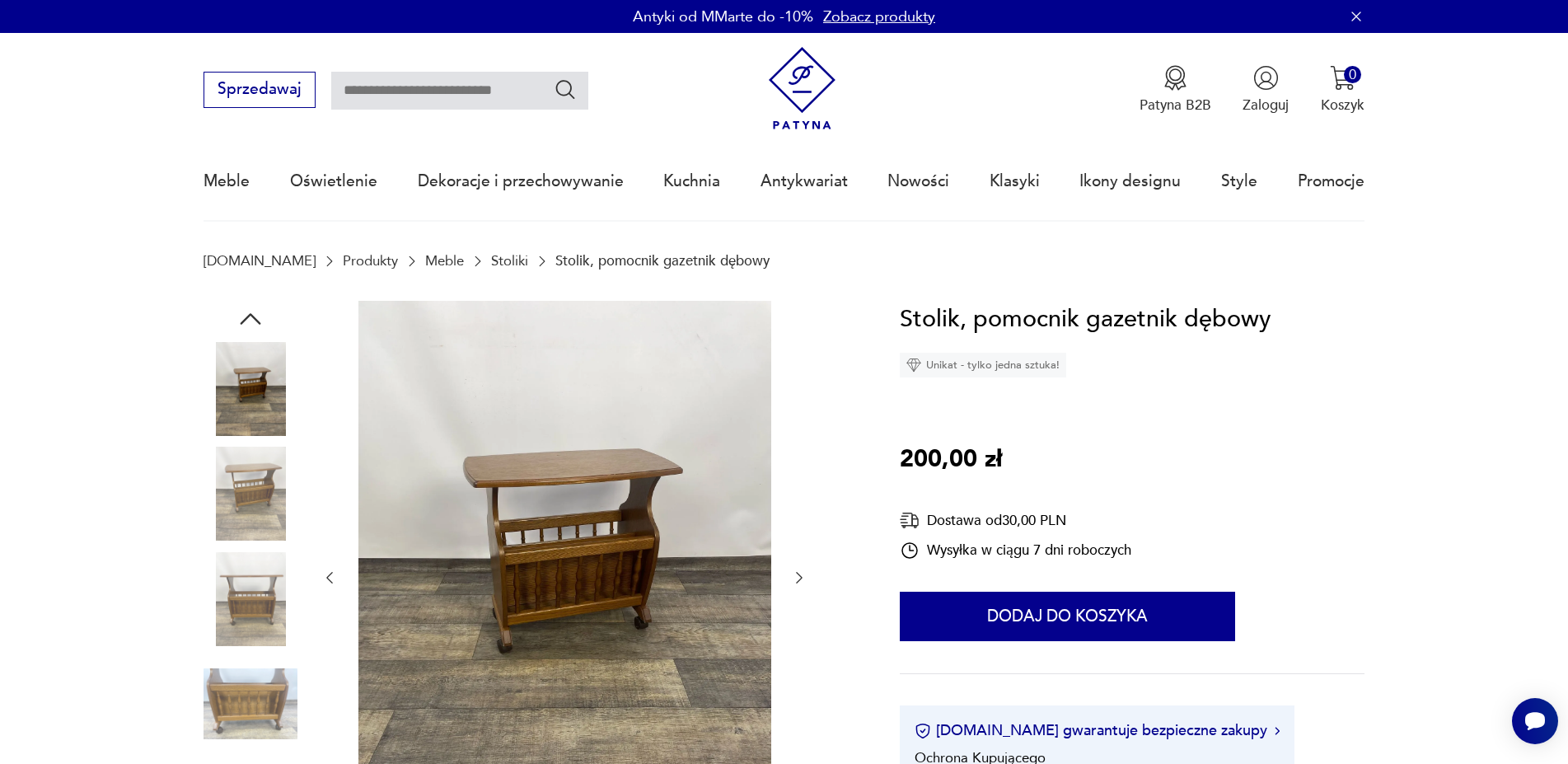
click at [793, 574] on icon "button" at bounding box center [799, 578] width 17 height 17
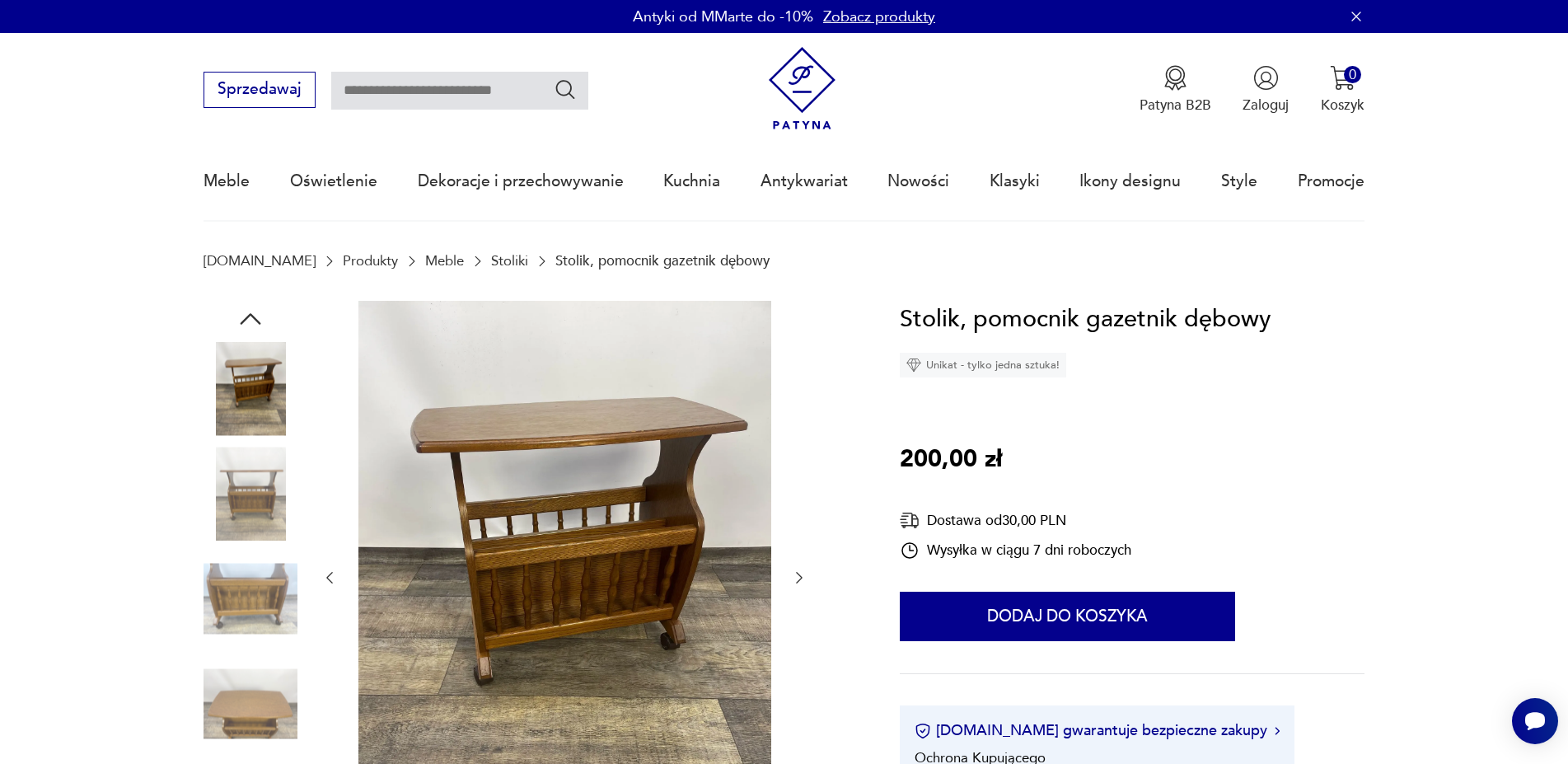
click at [793, 574] on icon "button" at bounding box center [799, 578] width 17 height 17
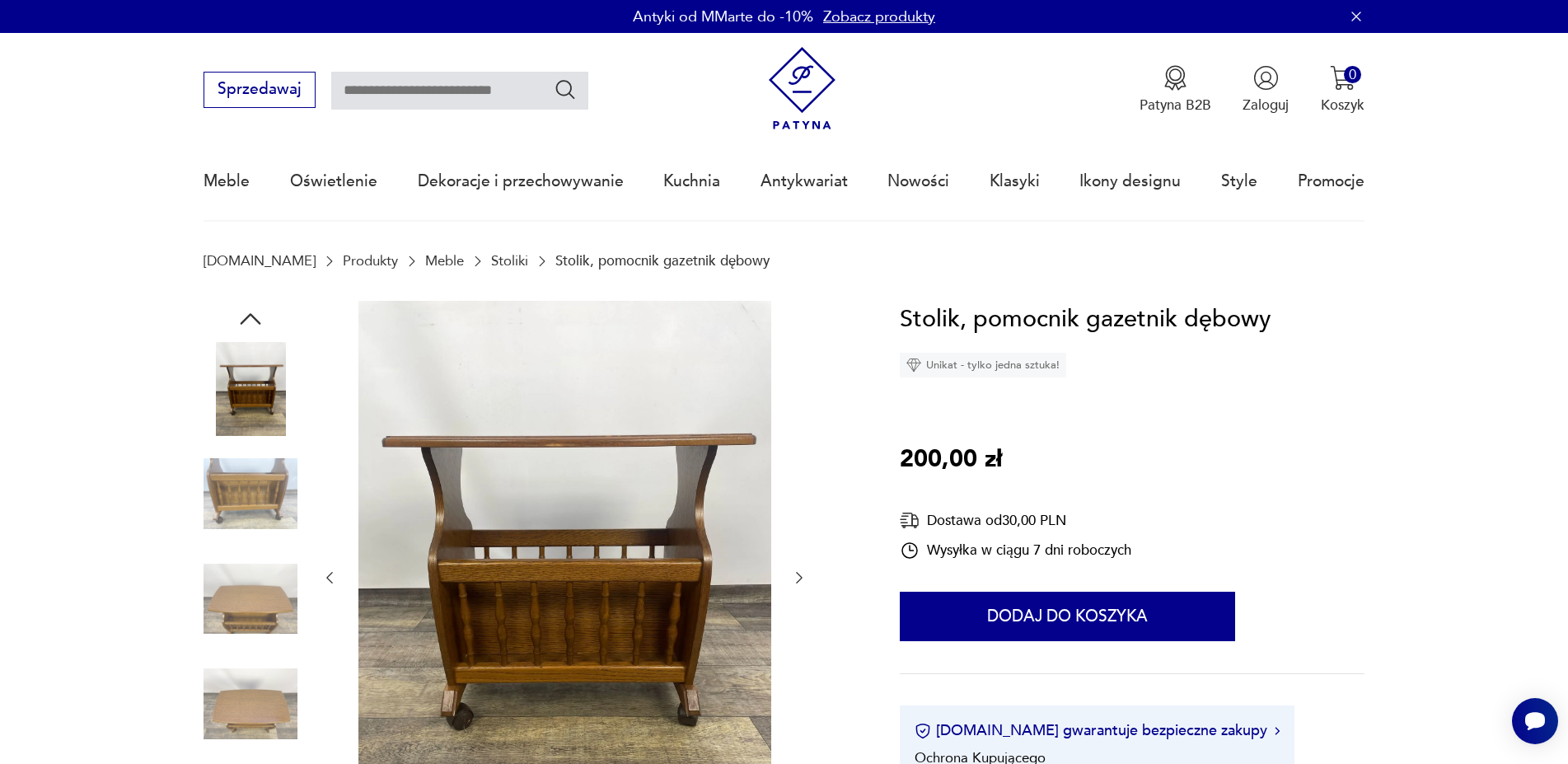
click at [793, 574] on icon "button" at bounding box center [799, 578] width 17 height 17
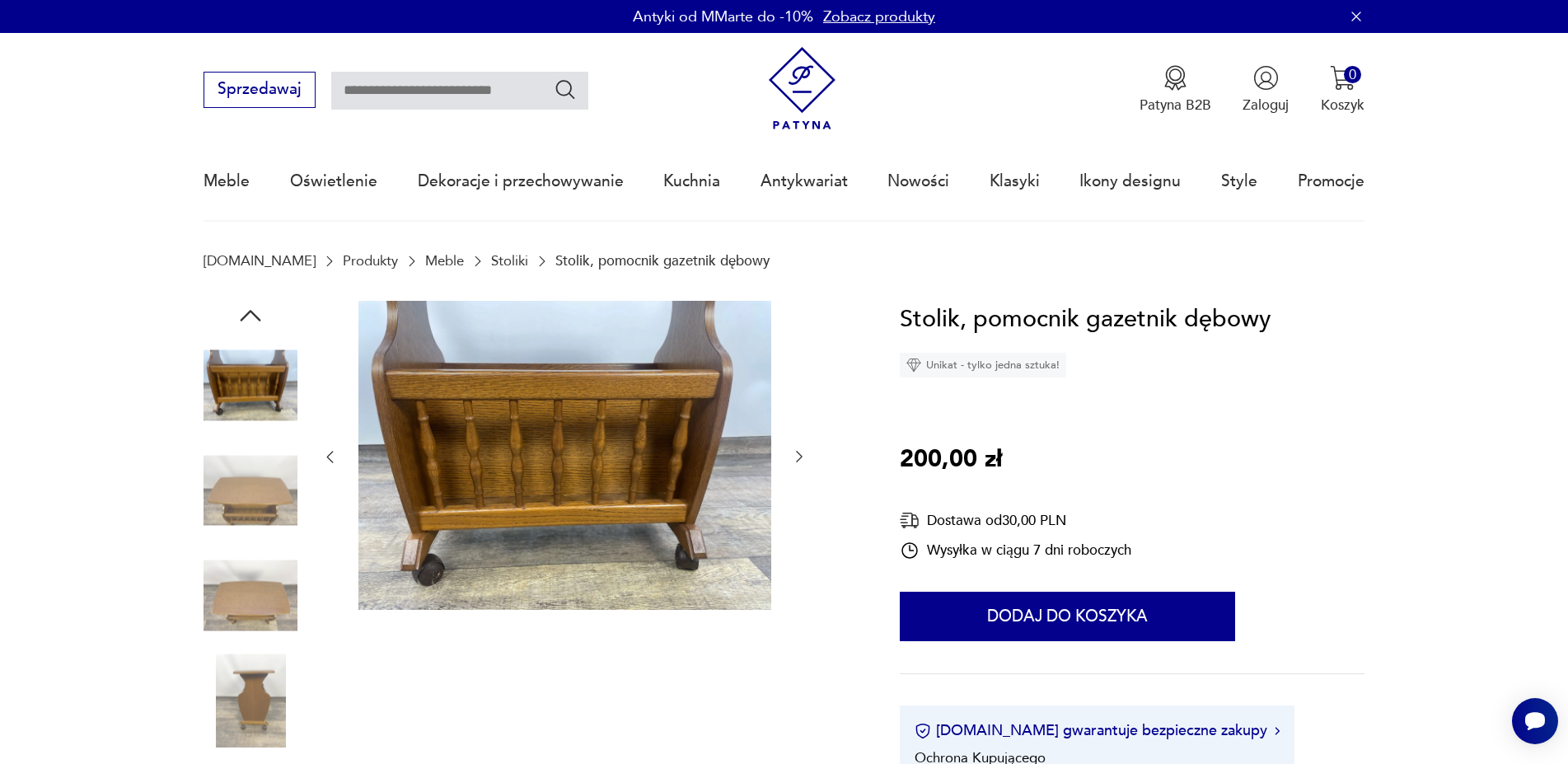
click at [793, 574] on div at bounding box center [564, 457] width 486 height 313
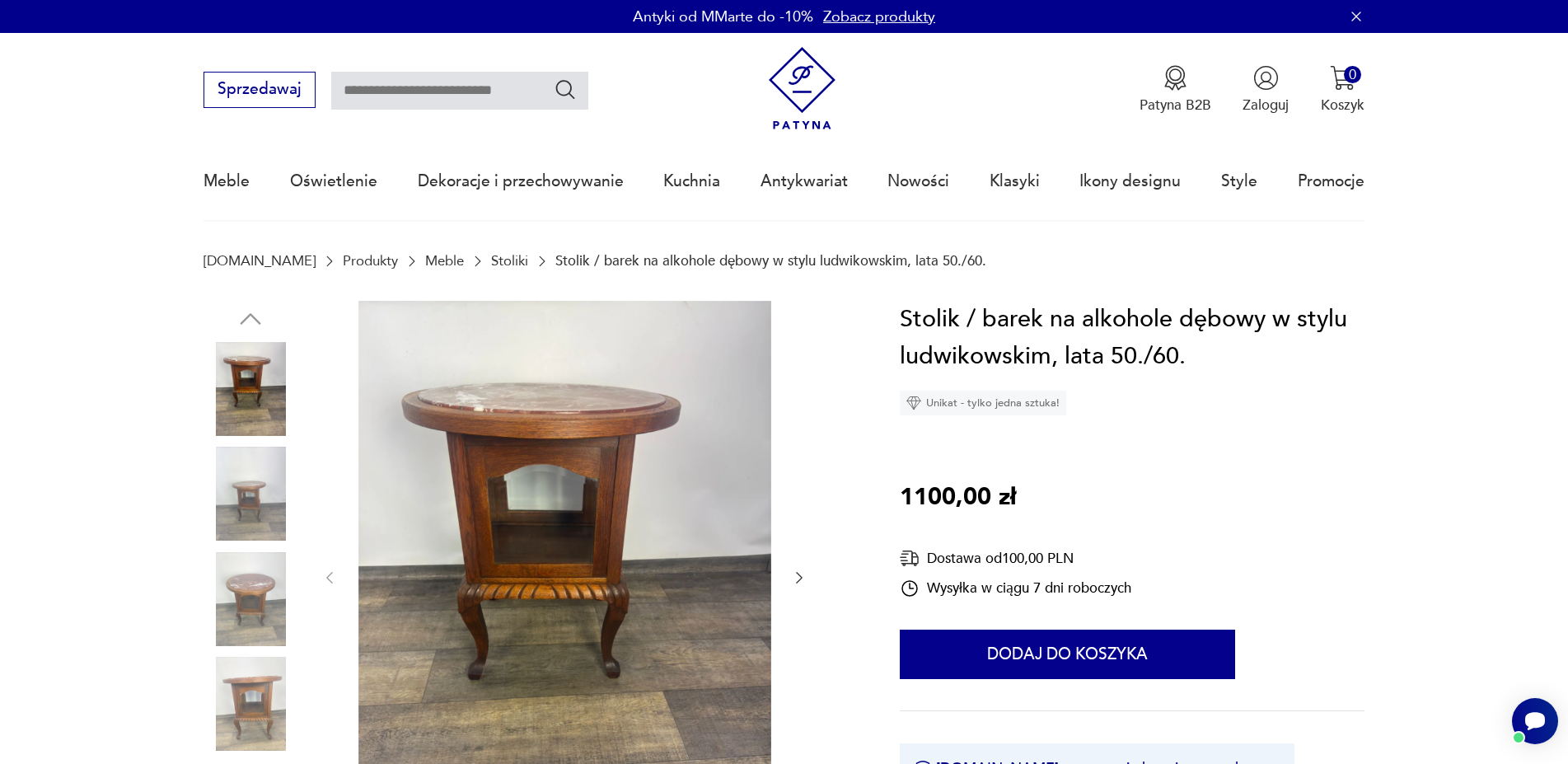
click at [800, 581] on icon "button" at bounding box center [799, 578] width 17 height 17
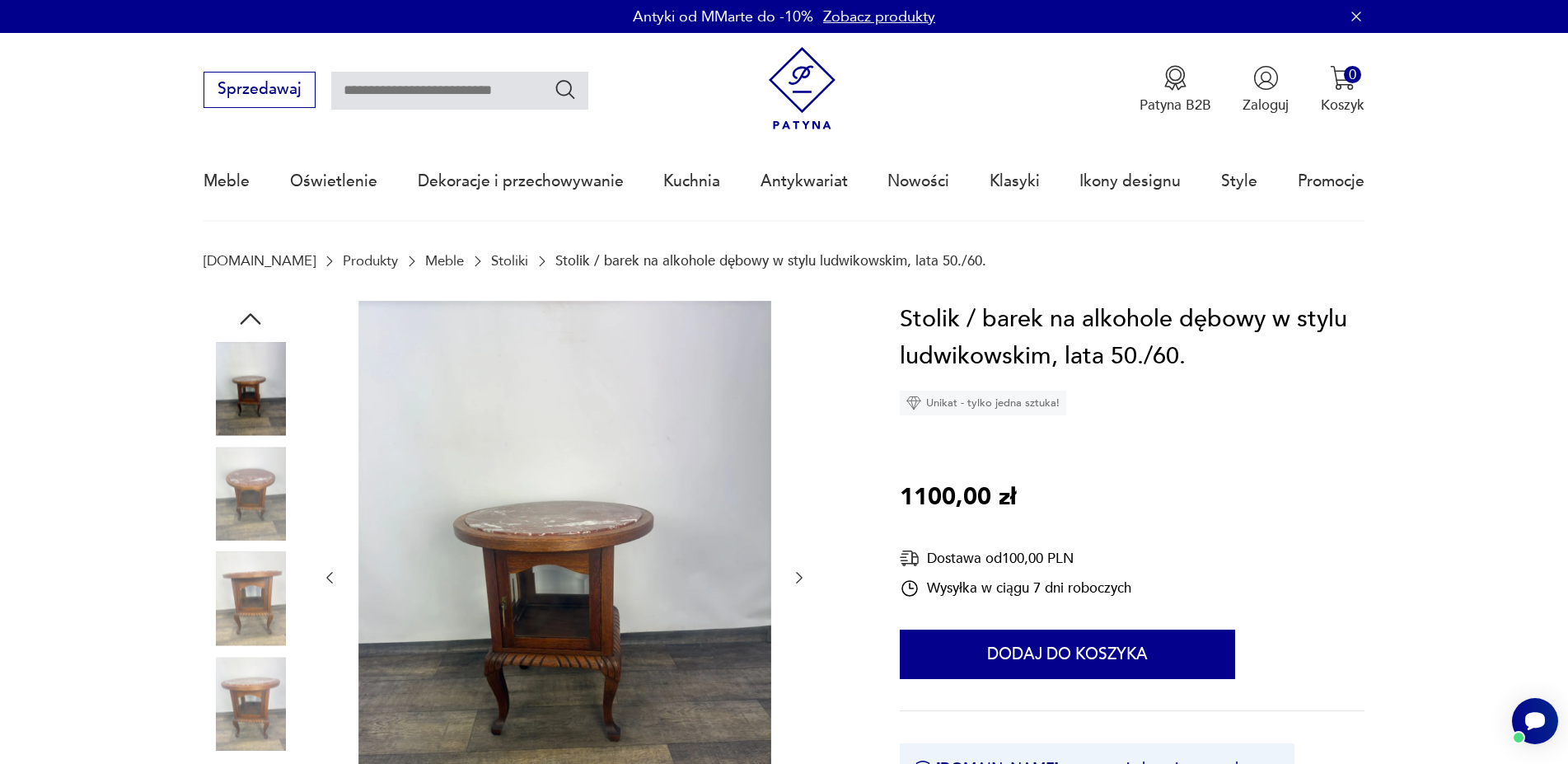
click at [800, 581] on icon "button" at bounding box center [799, 578] width 17 height 17
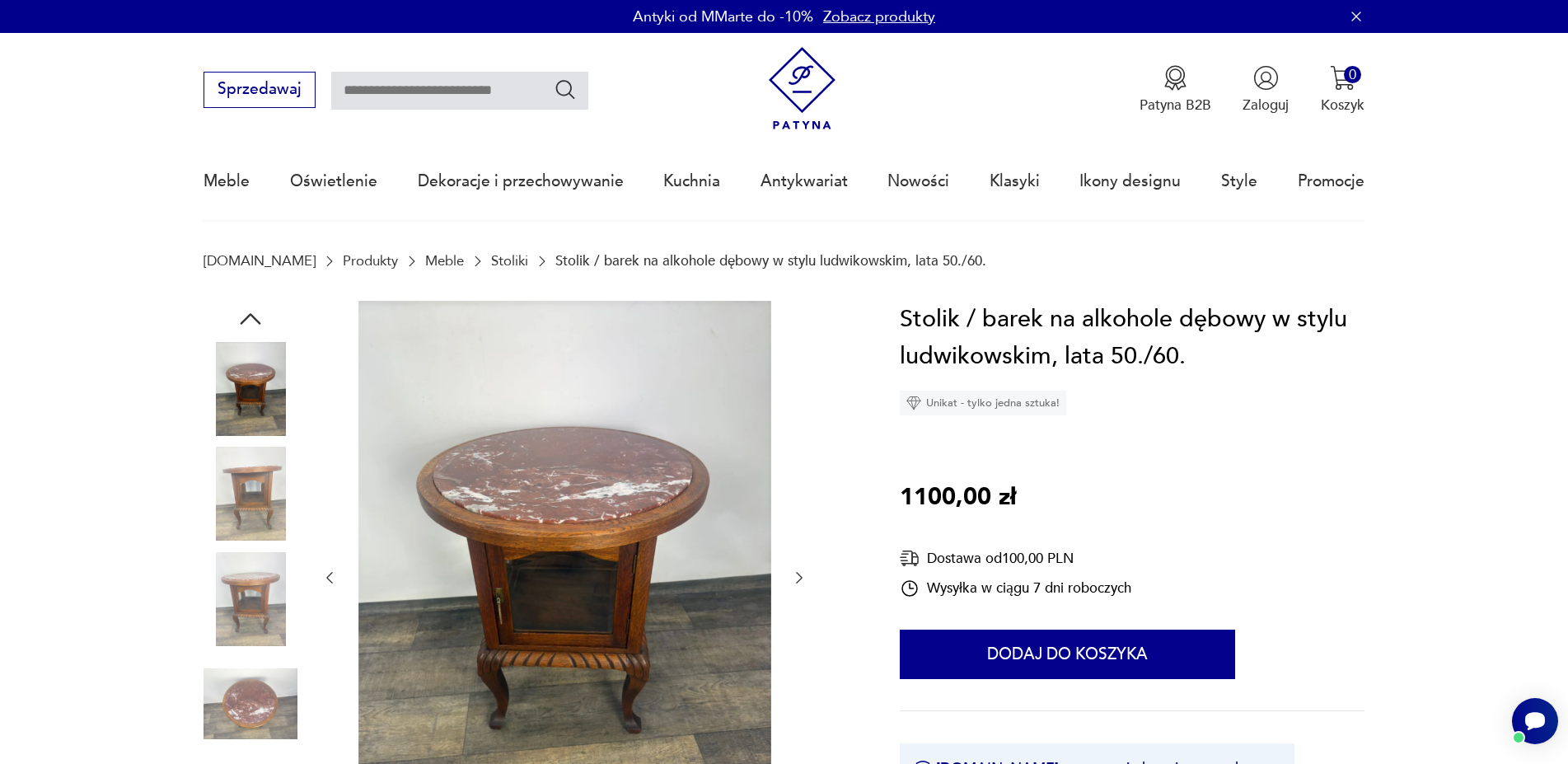
click at [800, 581] on icon "button" at bounding box center [799, 578] width 17 height 17
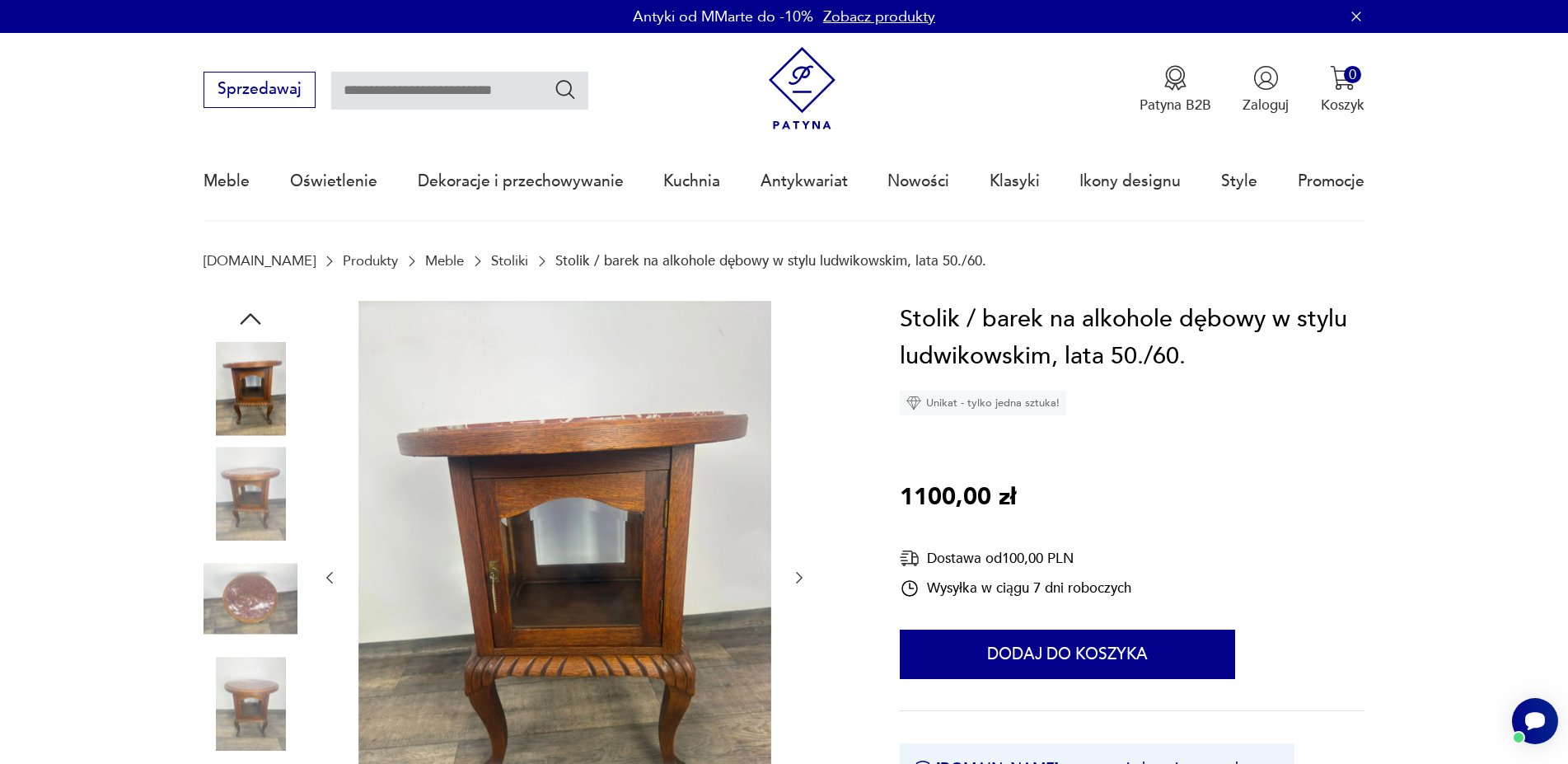
click at [800, 581] on icon "button" at bounding box center [799, 578] width 17 height 17
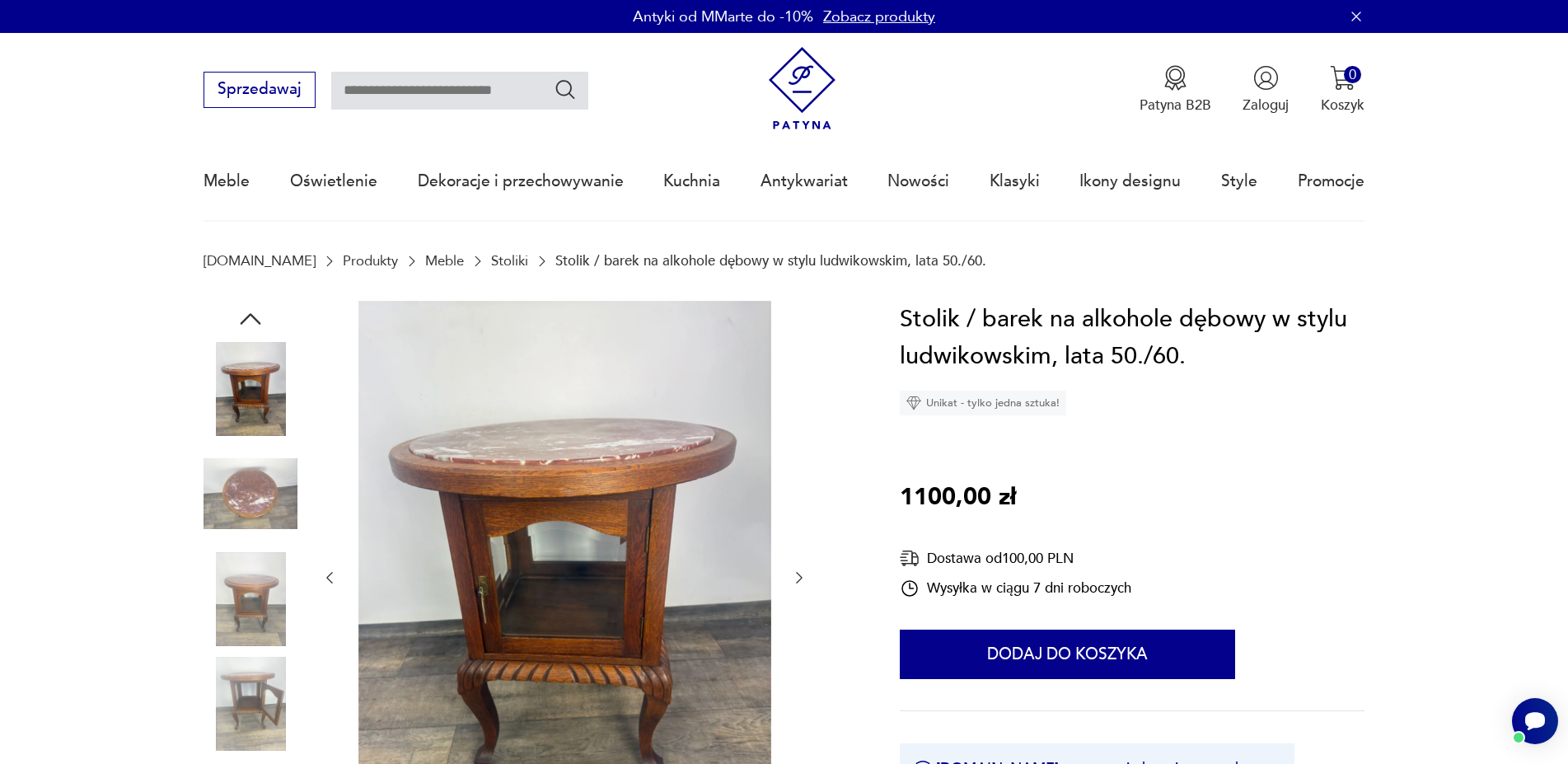
click at [800, 581] on icon "button" at bounding box center [799, 578] width 17 height 17
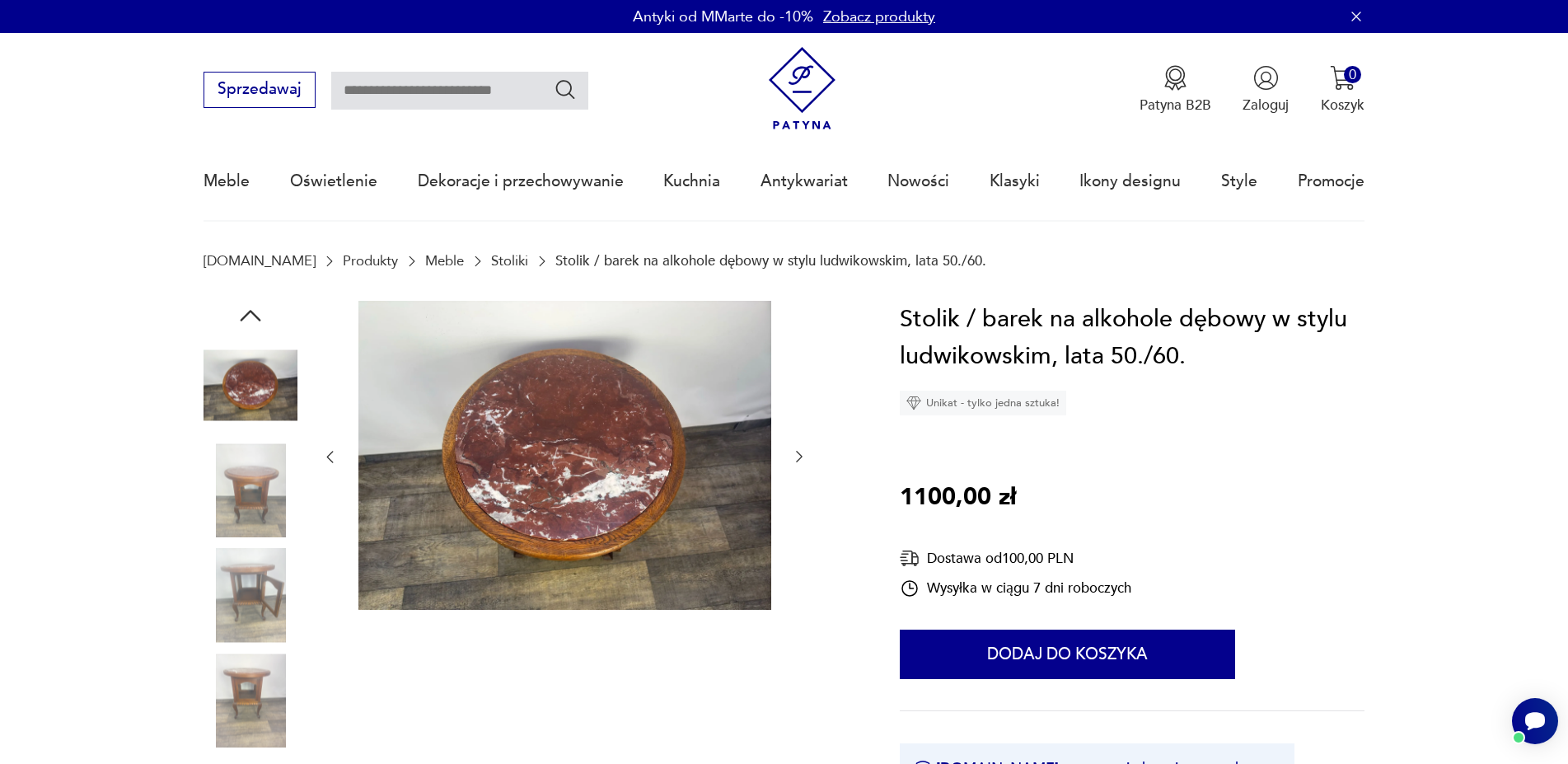
click at [799, 463] on icon "button" at bounding box center [799, 457] width 17 height 17
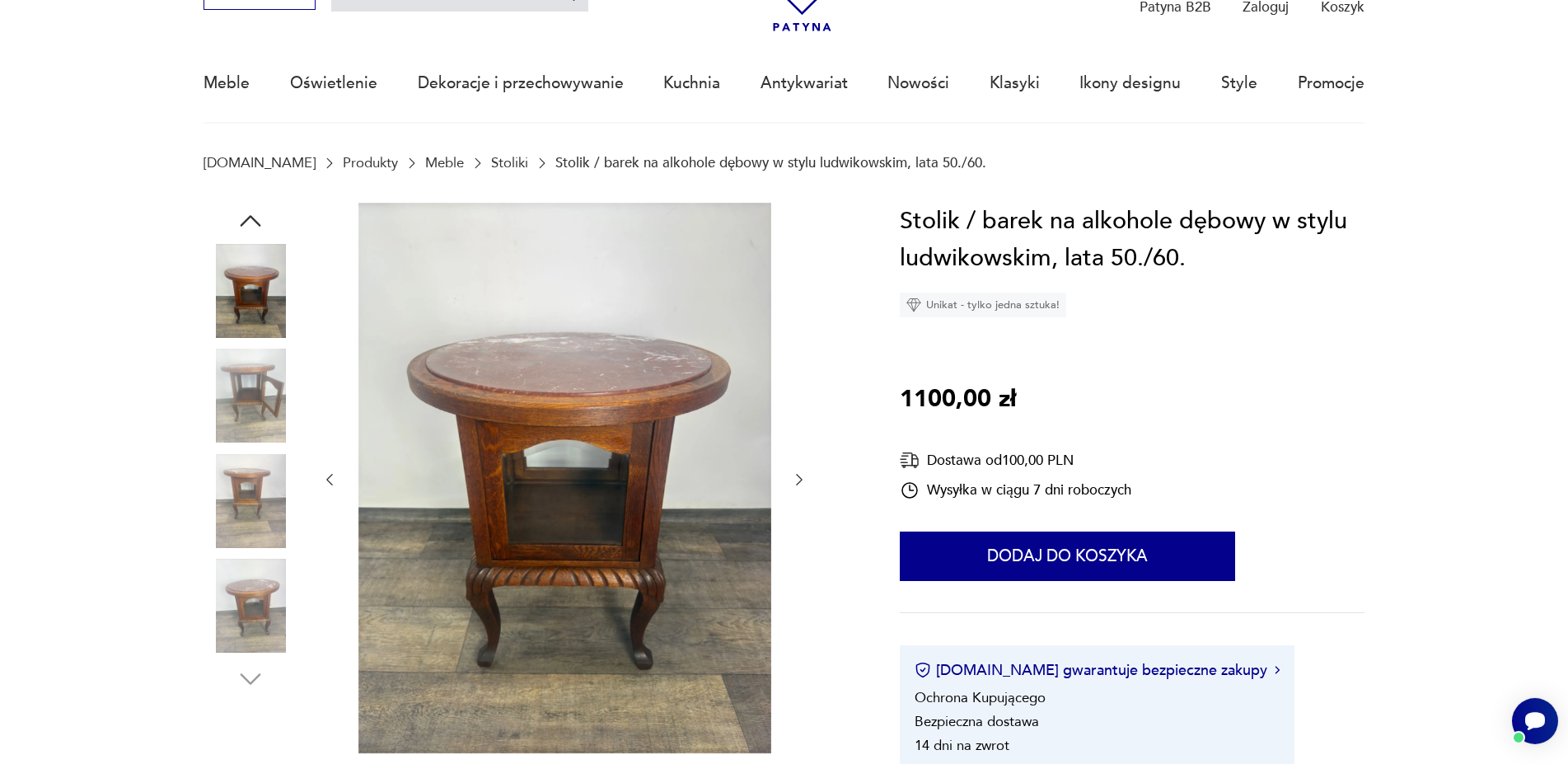
scroll to position [168, 0]
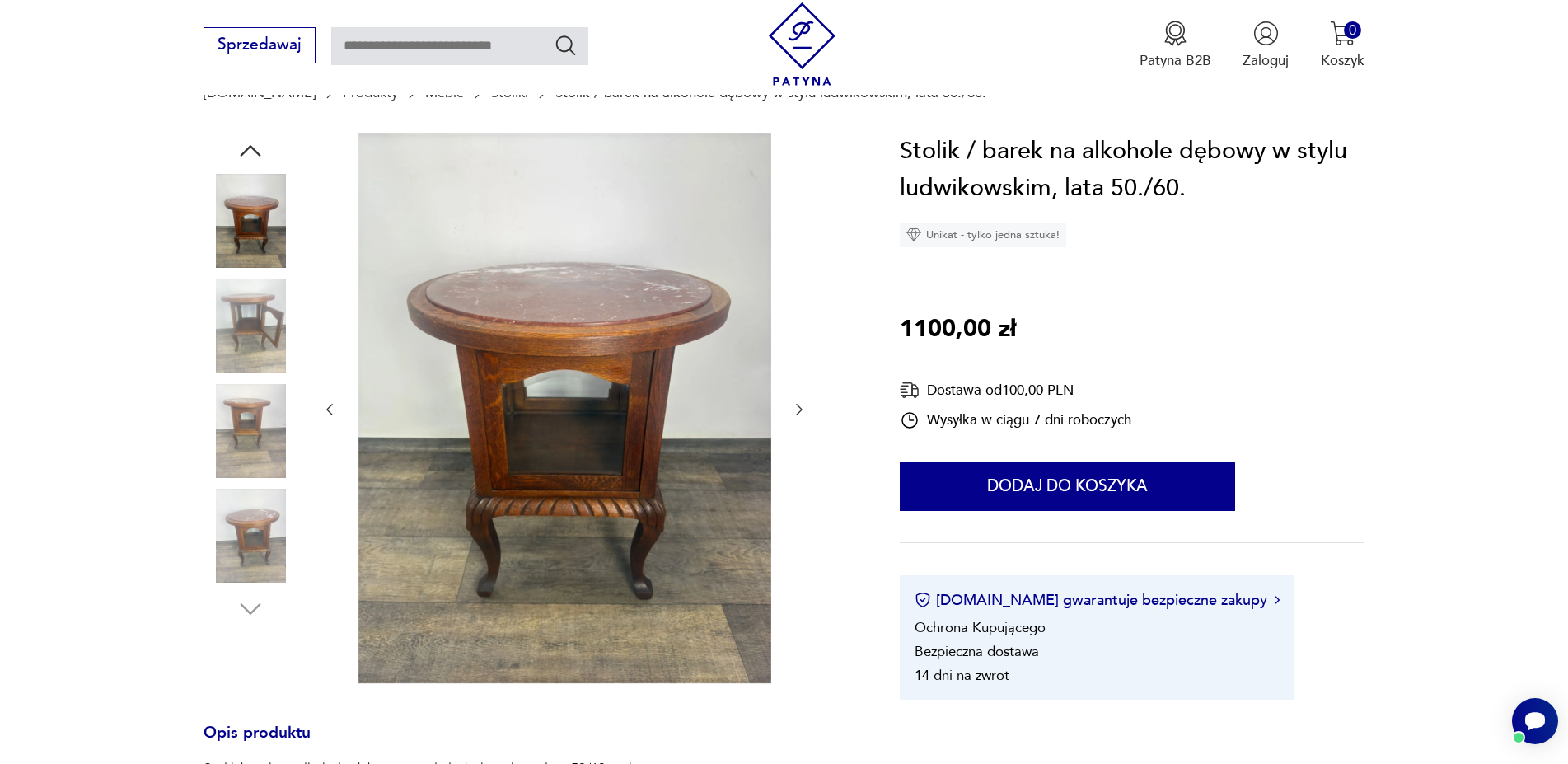
click at [803, 402] on icon "button" at bounding box center [799, 410] width 17 height 17
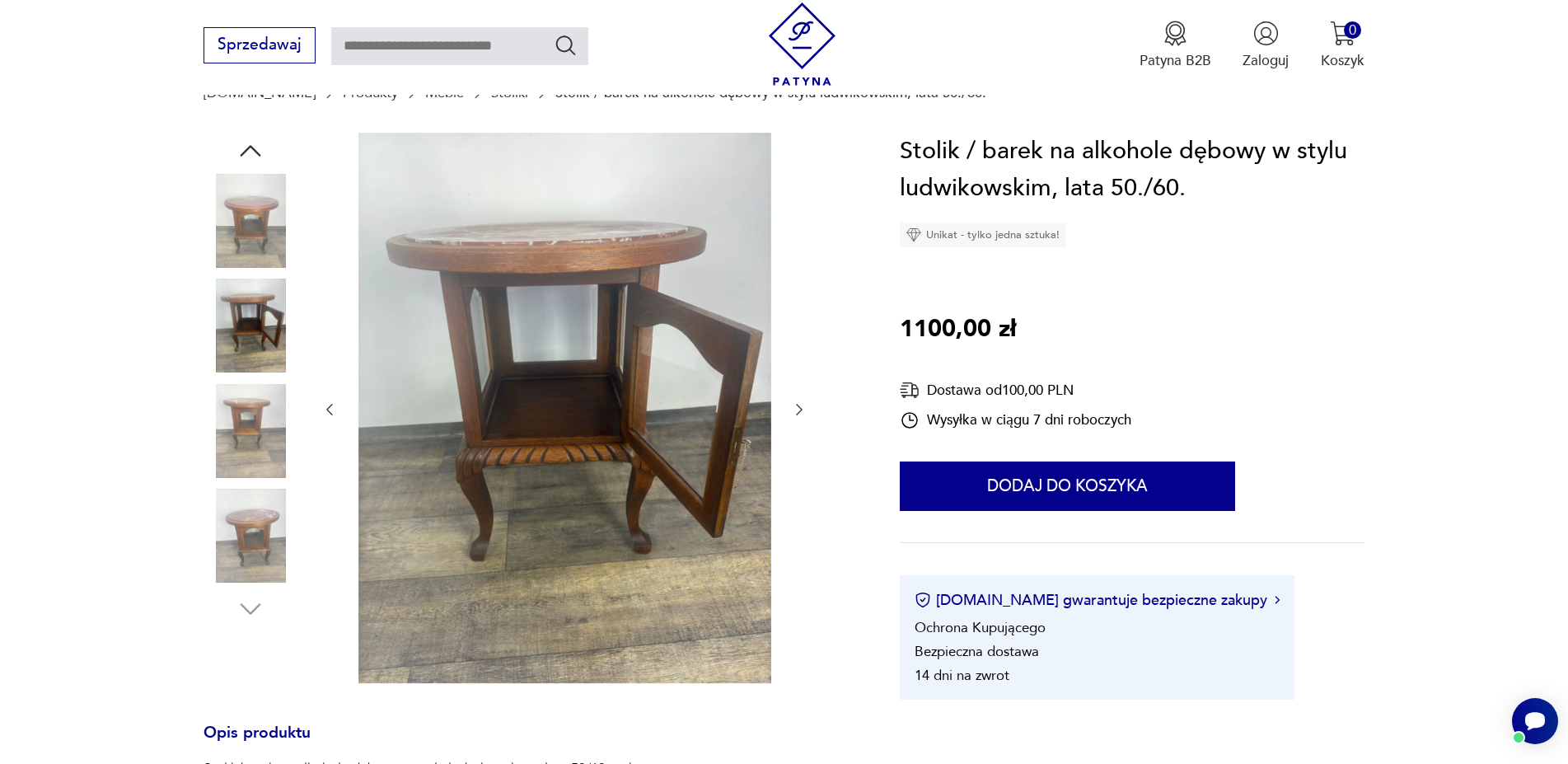
click at [803, 402] on icon "button" at bounding box center [799, 410] width 17 height 17
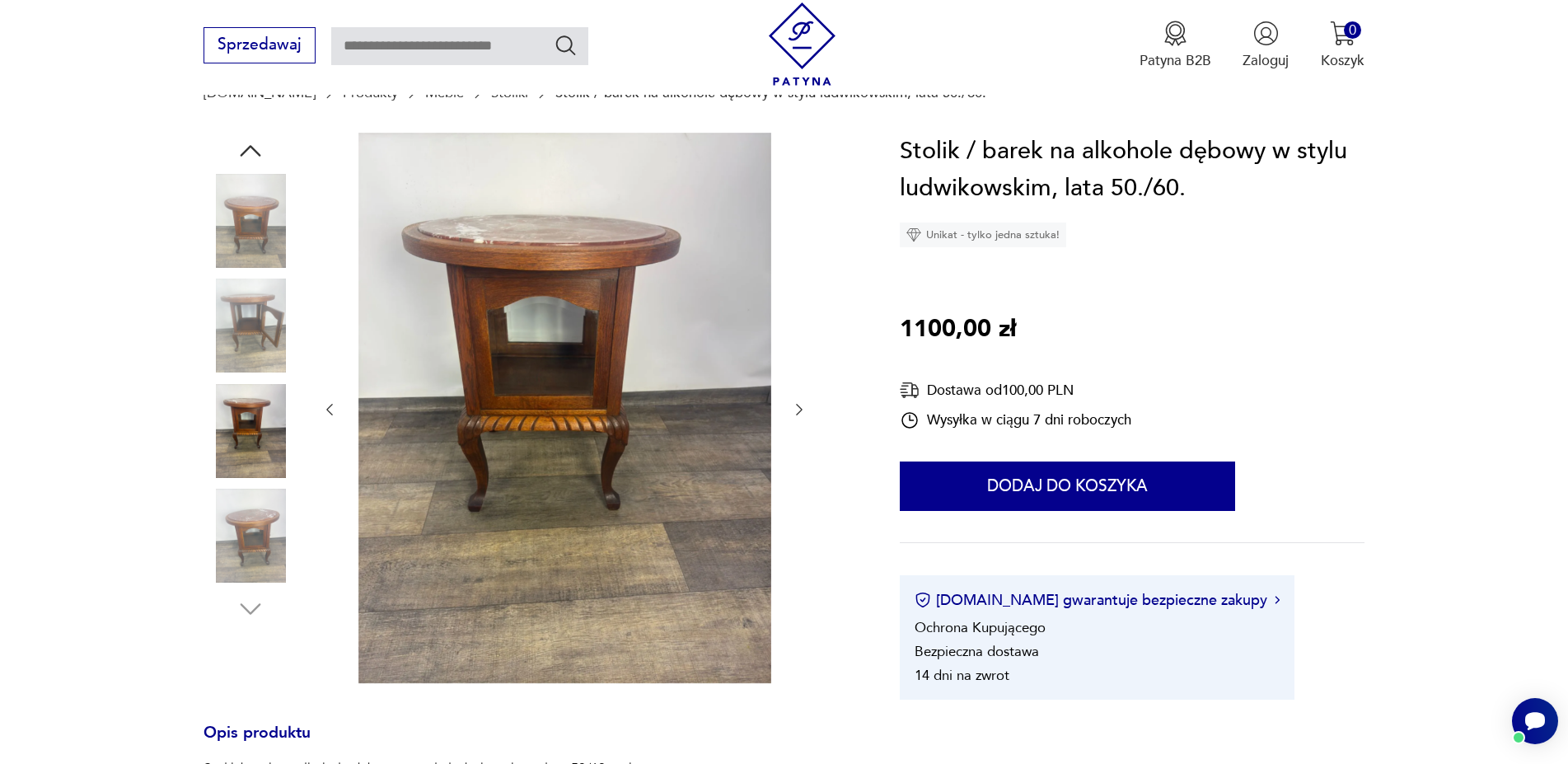
click at [803, 402] on button "button" at bounding box center [799, 409] width 17 height 20
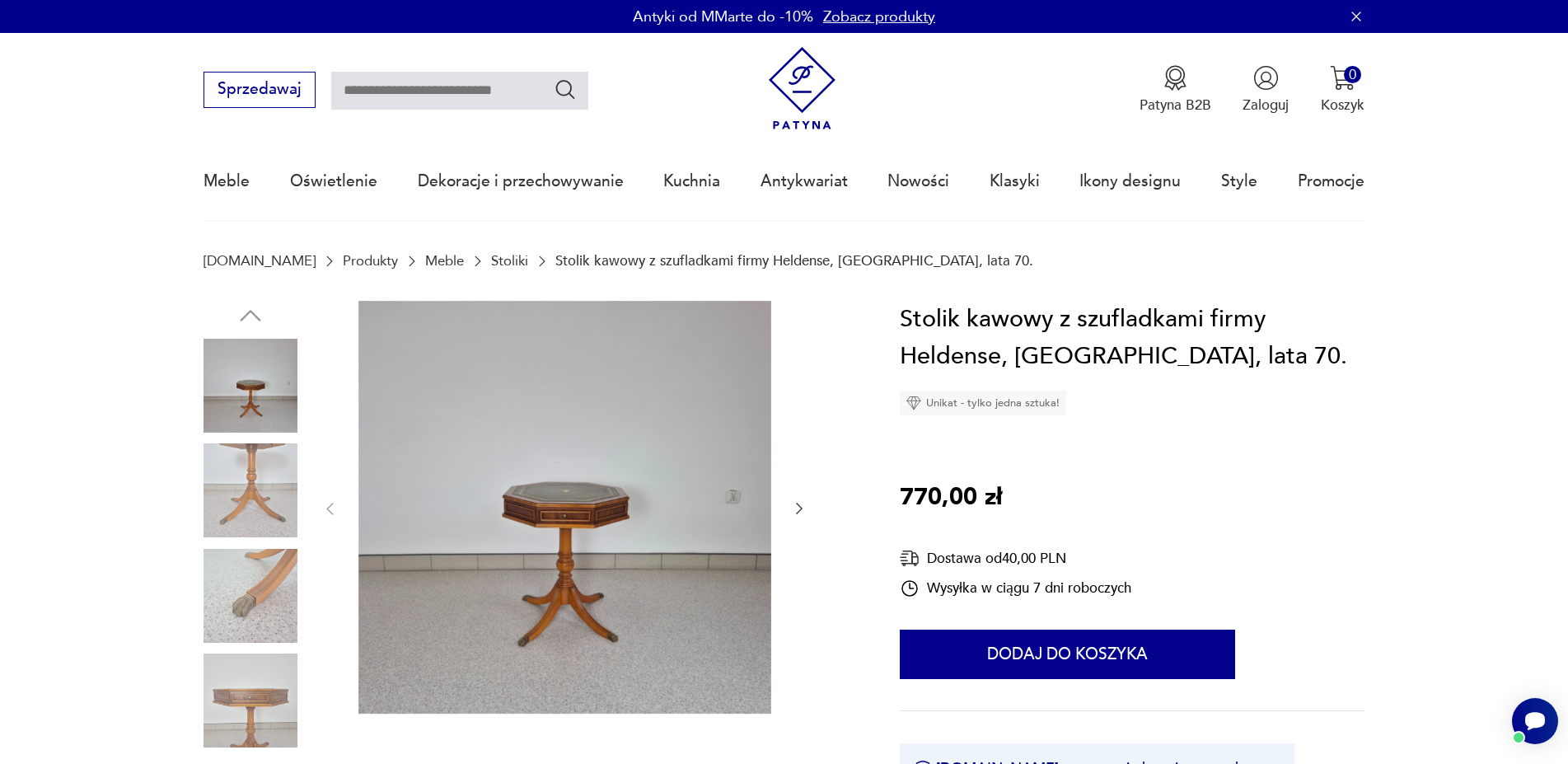
click at [806, 504] on icon "button" at bounding box center [799, 509] width 17 height 17
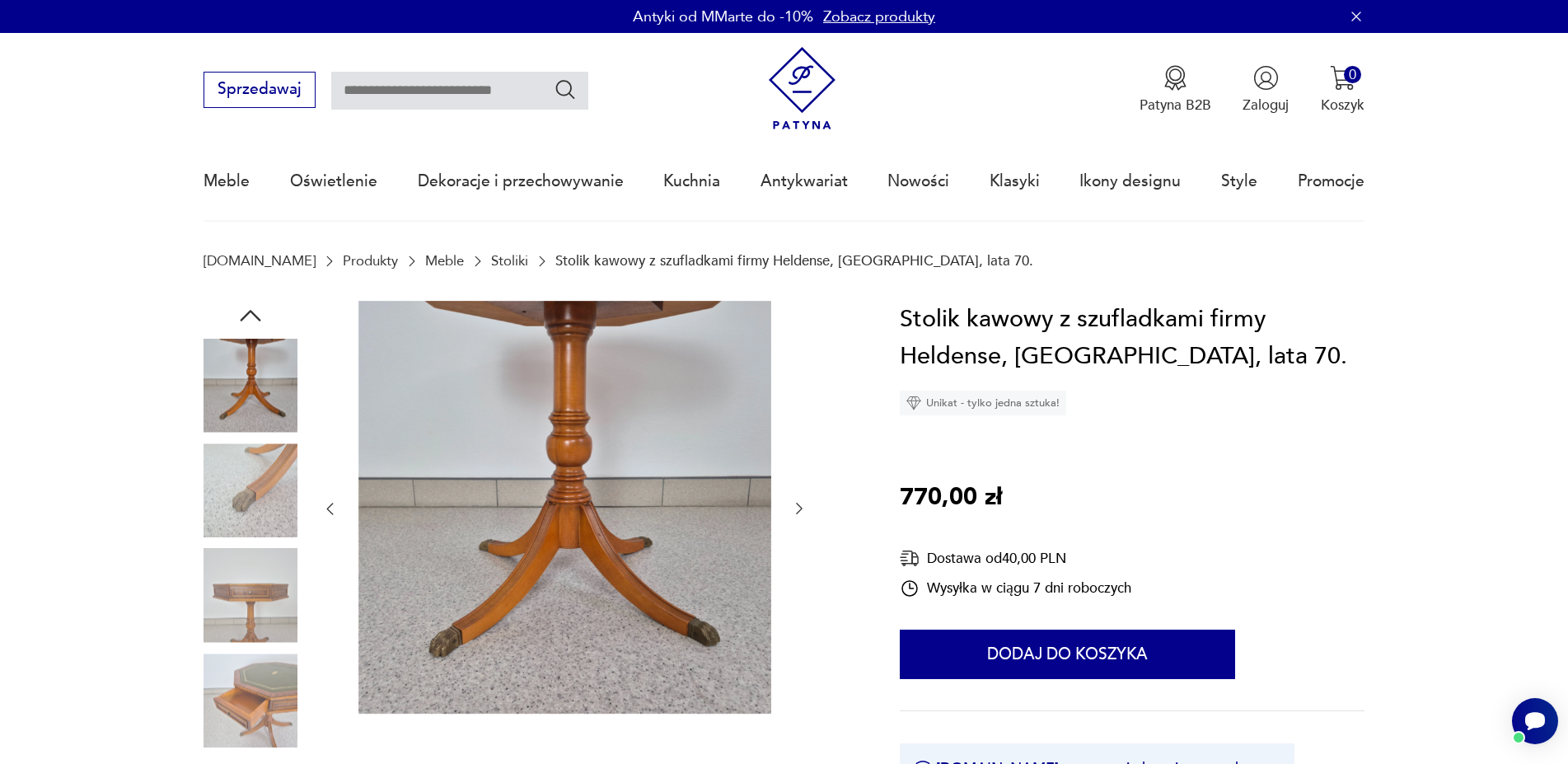
click at [806, 504] on icon "button" at bounding box center [799, 509] width 17 height 17
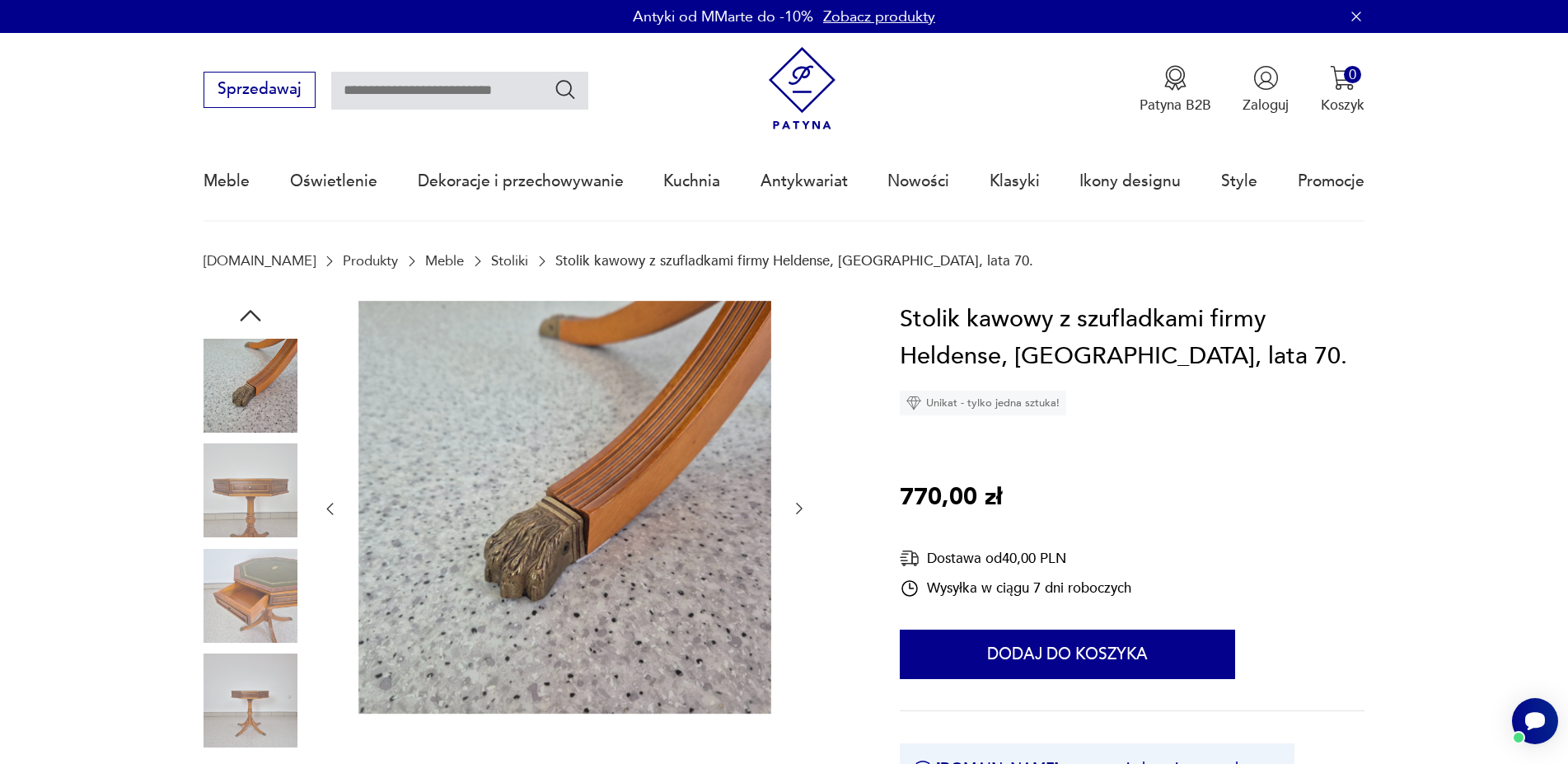
click at [806, 504] on icon "button" at bounding box center [799, 509] width 17 height 17
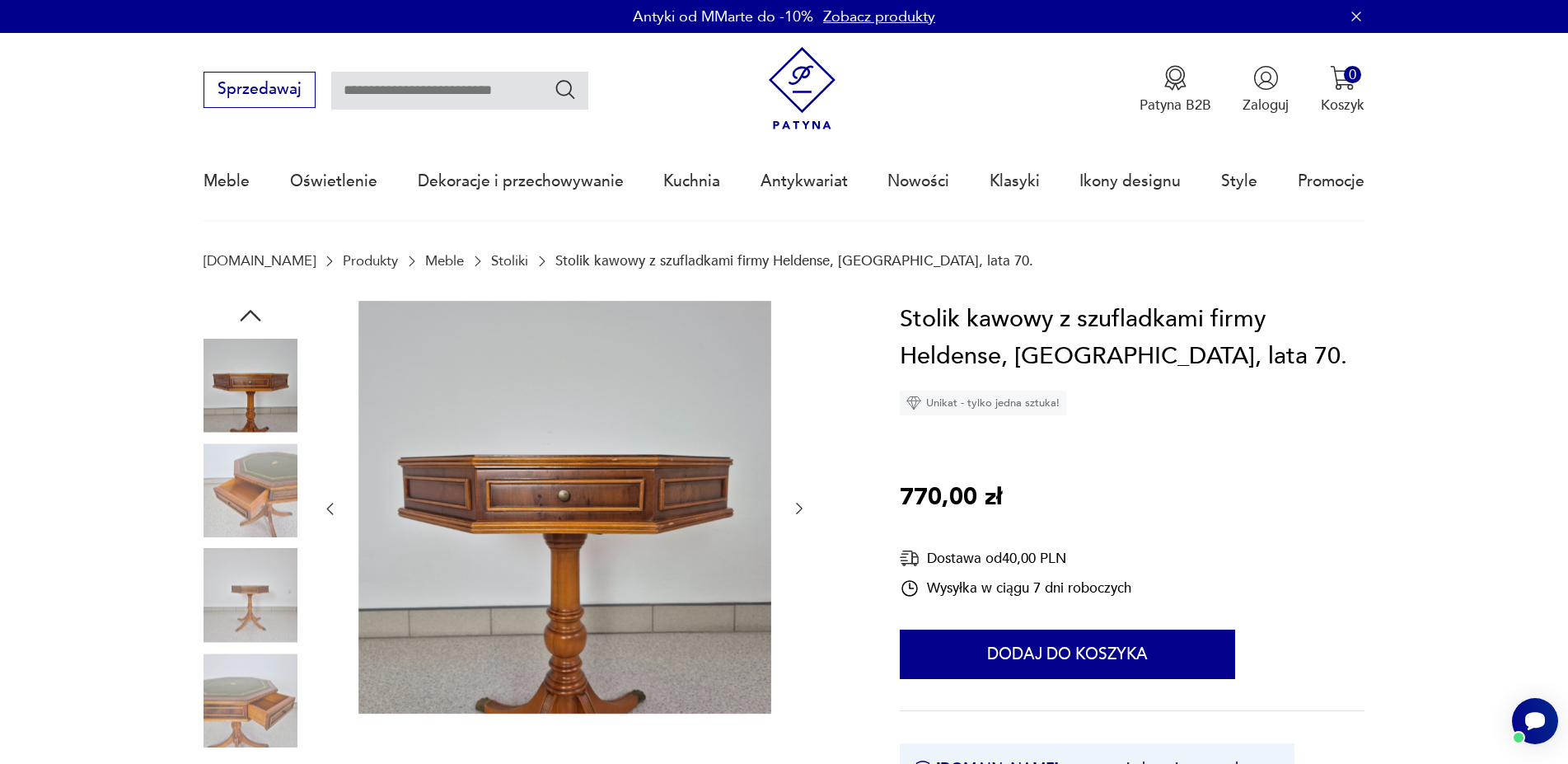
click at [806, 504] on icon "button" at bounding box center [799, 509] width 17 height 17
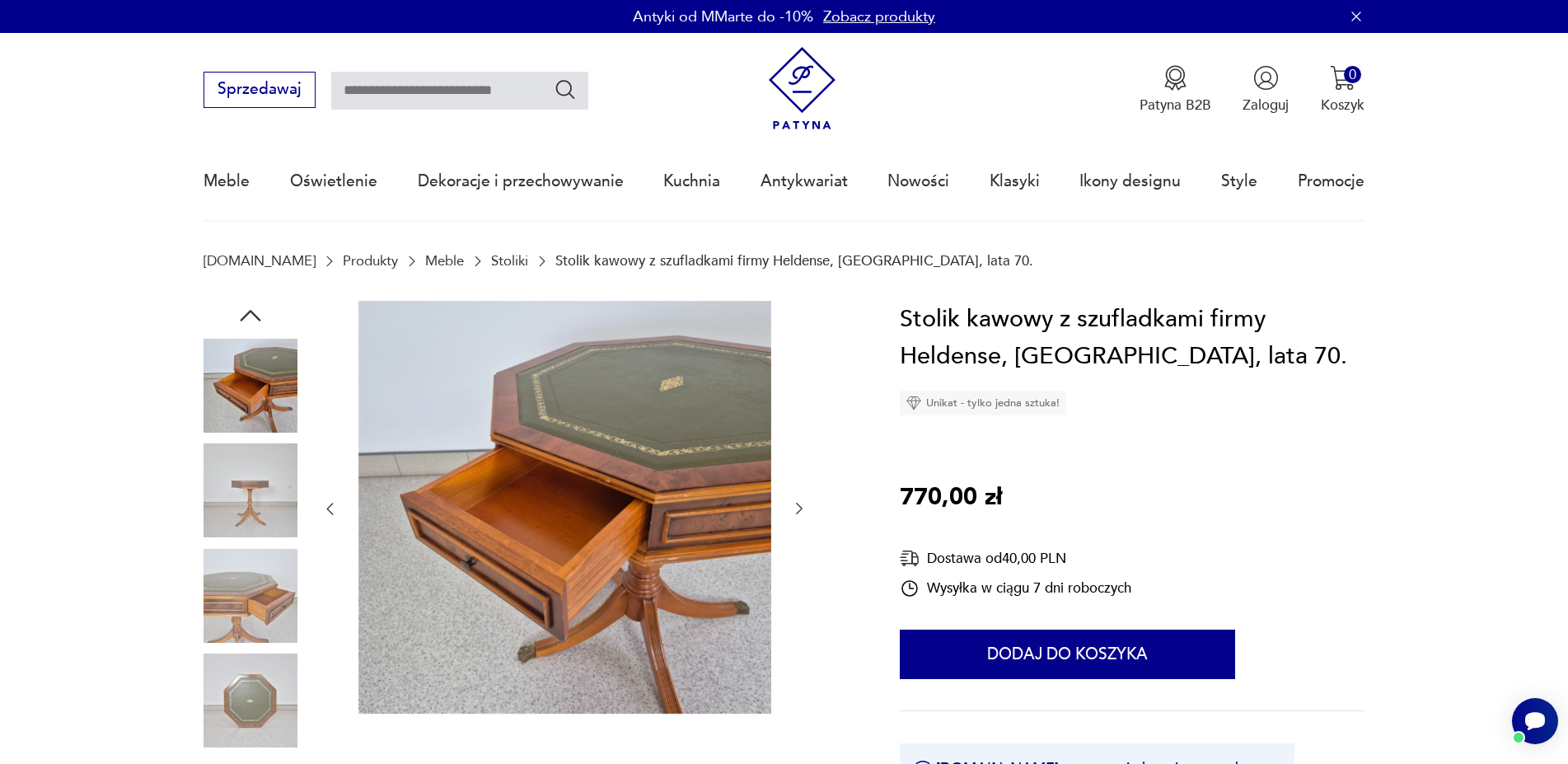
click at [806, 504] on icon "button" at bounding box center [799, 509] width 17 height 17
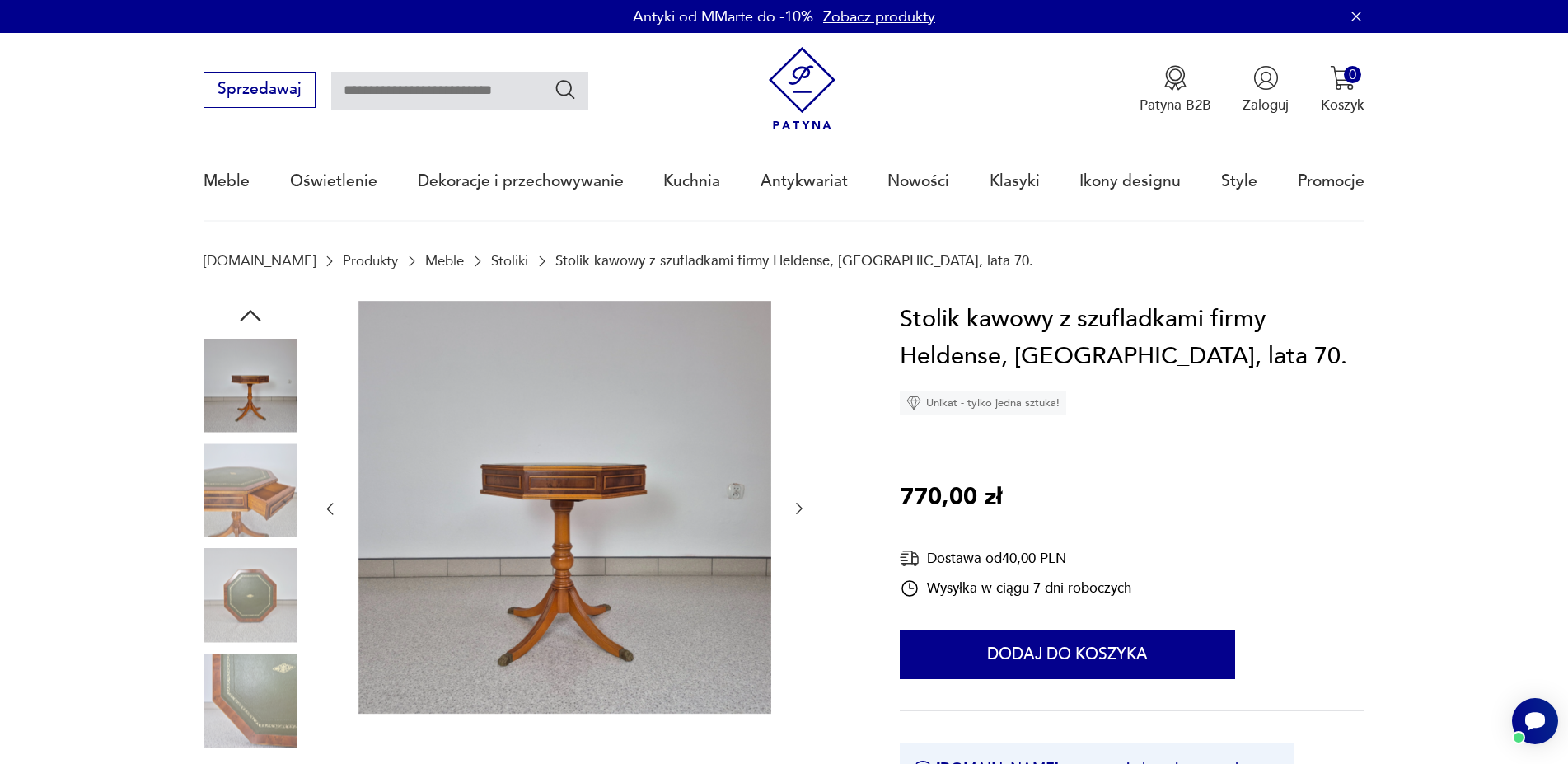
click at [806, 504] on icon "button" at bounding box center [799, 509] width 17 height 17
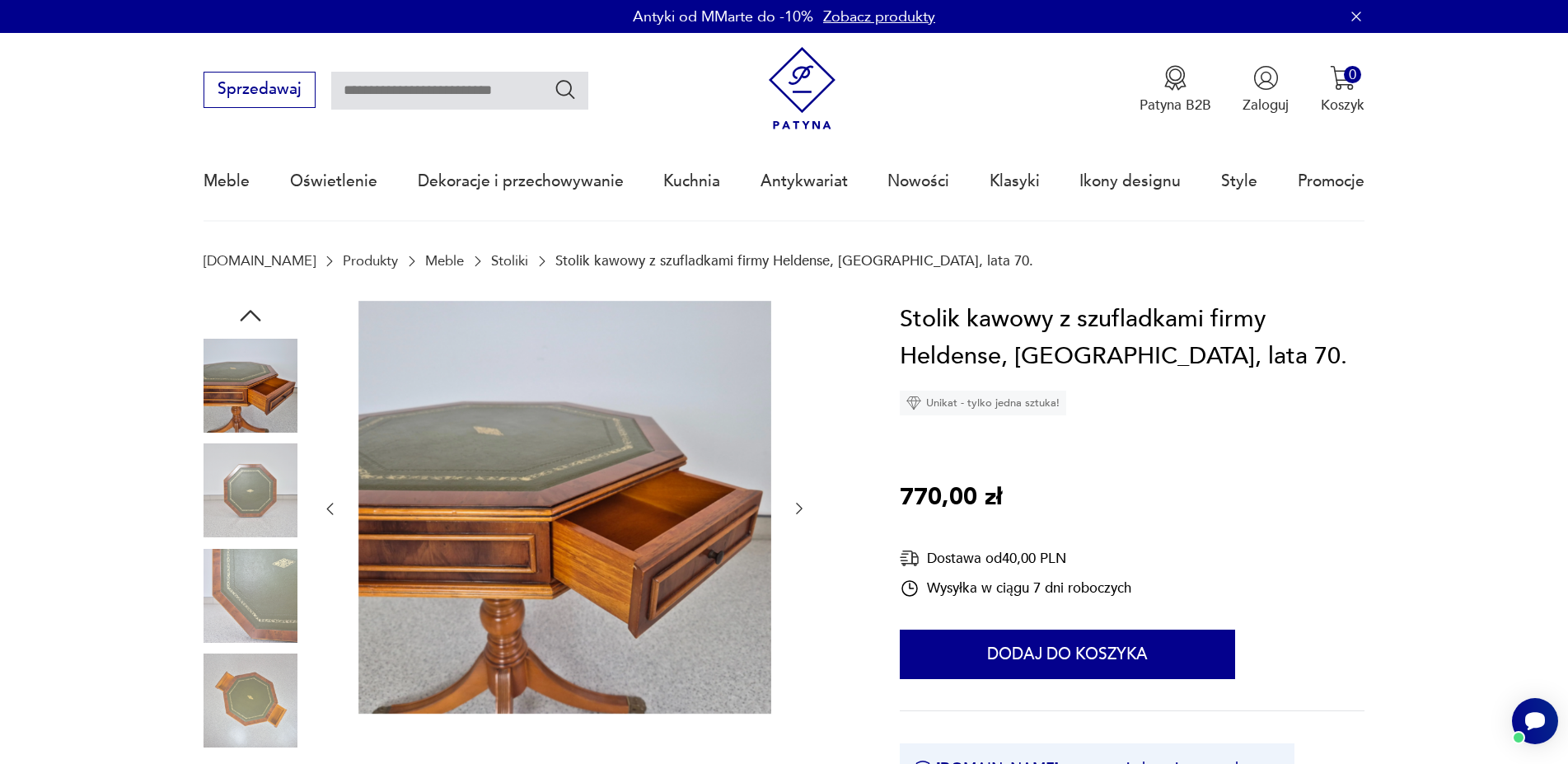
click at [806, 504] on icon "button" at bounding box center [799, 509] width 17 height 17
